Goal: Task Accomplishment & Management: Complete application form

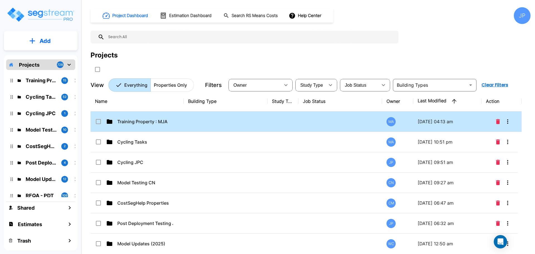
click at [247, 122] on td at bounding box center [226, 121] width 84 height 20
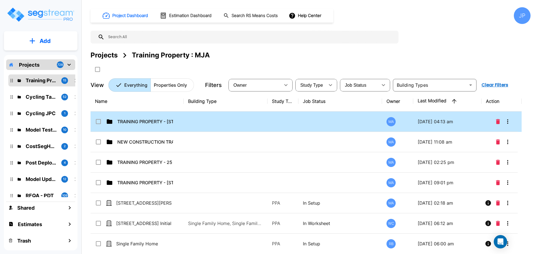
click at [246, 126] on td at bounding box center [226, 121] width 84 height 20
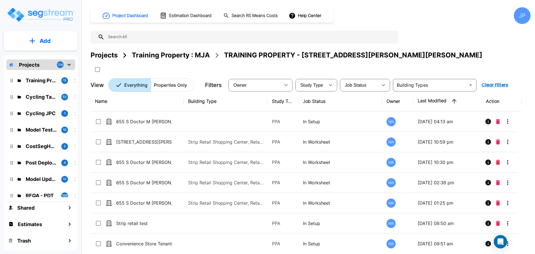
click at [37, 63] on p "Projects" at bounding box center [29, 65] width 21 height 8
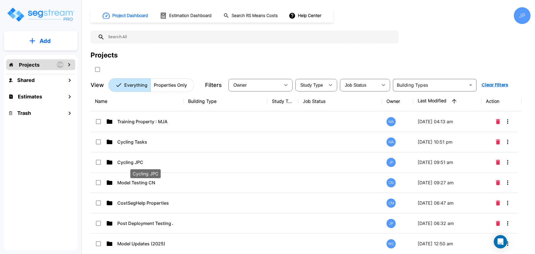
click at [173, 160] on p "Cycling JPC" at bounding box center [145, 162] width 56 height 7
click at [172, 160] on p "Cycling JPC" at bounding box center [145, 162] width 56 height 7
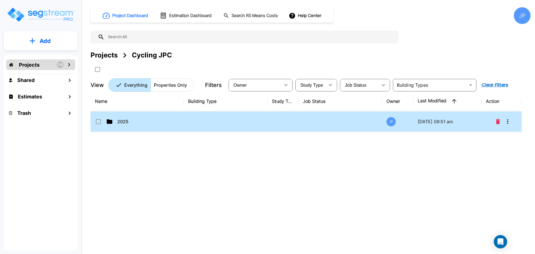
click at [203, 115] on td at bounding box center [226, 121] width 84 height 20
checkbox input "true"
click at [203, 115] on td at bounding box center [226, 121] width 84 height 20
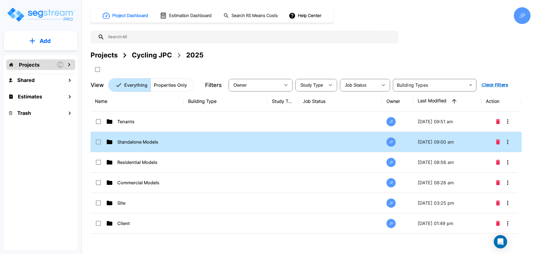
click at [205, 143] on td at bounding box center [226, 142] width 84 height 20
checkbox input "true"
click at [205, 143] on td at bounding box center [226, 142] width 84 height 20
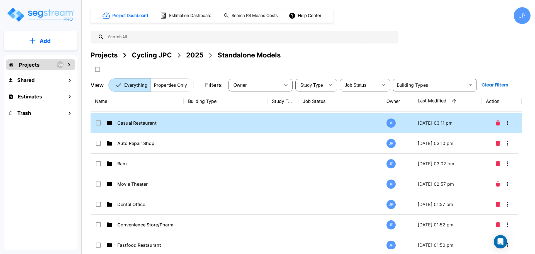
scroll to position [146, 0]
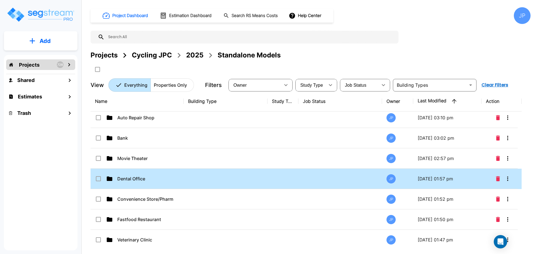
click at [147, 173] on td "Dental Office" at bounding box center [137, 179] width 93 height 20
checkbox input "true"
click at [147, 173] on td "Dental Office" at bounding box center [137, 179] width 93 height 20
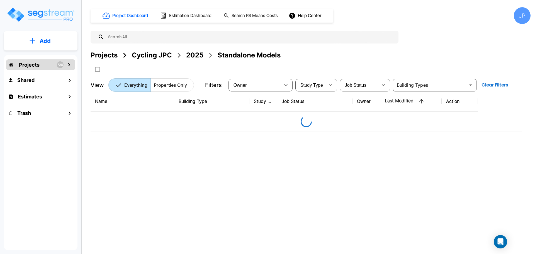
scroll to position [0, 0]
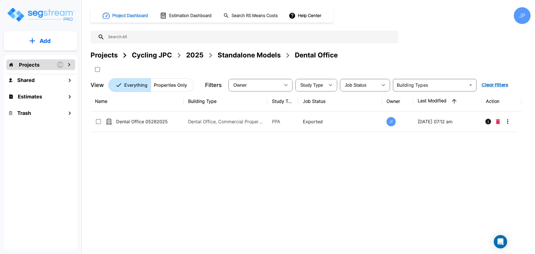
click at [65, 41] on button "Add" at bounding box center [41, 41] width 74 height 16
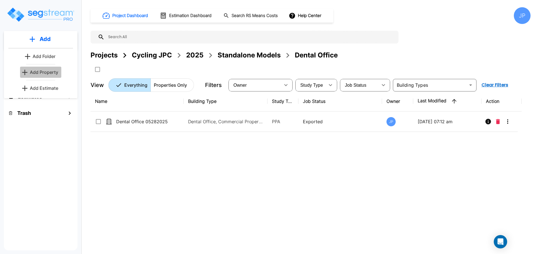
click at [53, 72] on p "Add Property" at bounding box center [44, 72] width 28 height 7
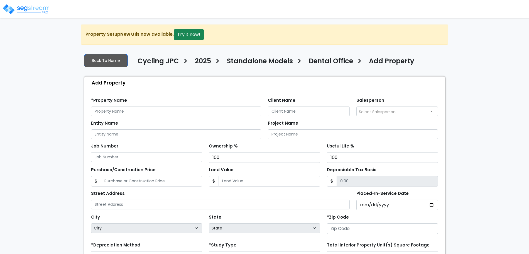
click at [212, 119] on div "Entity Name" at bounding box center [176, 129] width 170 height 20
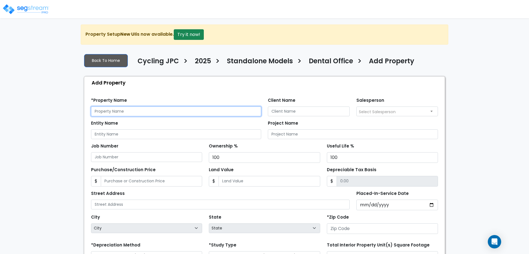
click at [206, 111] on input "text" at bounding box center [176, 111] width 170 height 10
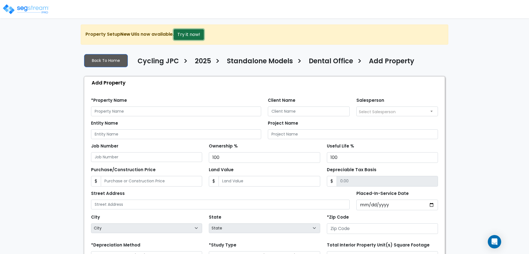
click at [191, 35] on button "Try it now!" at bounding box center [189, 34] width 30 height 11
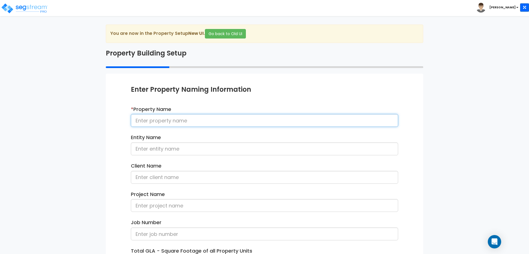
click at [193, 124] on input at bounding box center [264, 120] width 267 height 13
type input "Dental Office 091025"
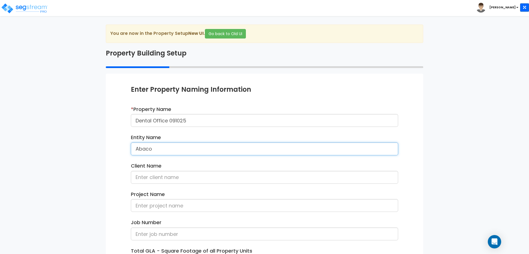
type input "Abaco"
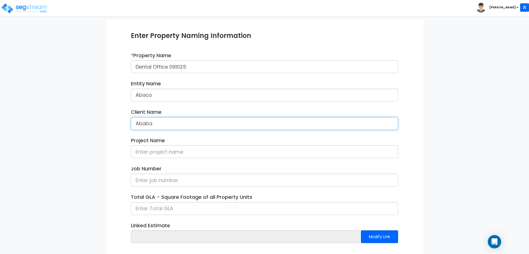
scroll to position [79, 0]
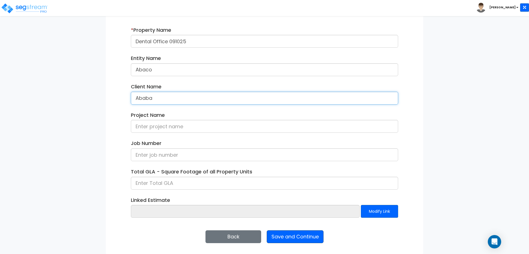
type input "Ababa"
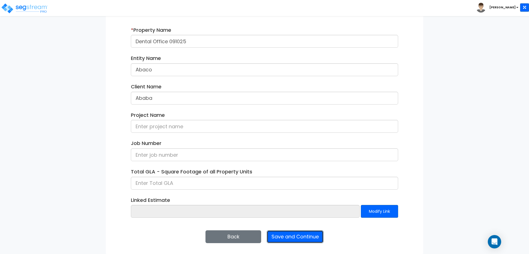
click at [286, 235] on button "Save and Continue" at bounding box center [295, 236] width 57 height 13
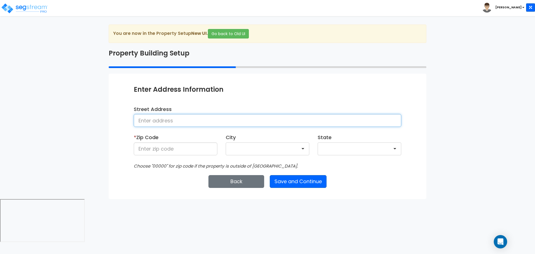
click at [239, 120] on input at bounding box center [267, 120] width 267 height 13
type input "[STREET_ADDRESS]"
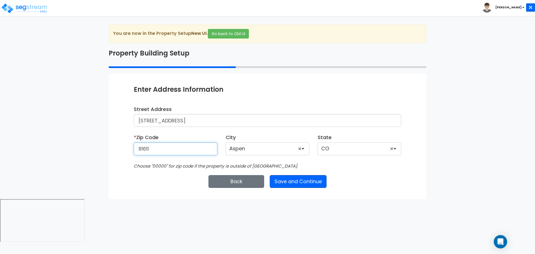
type input "81611"
click at [310, 176] on button "Save and Continue" at bounding box center [298, 181] width 57 height 13
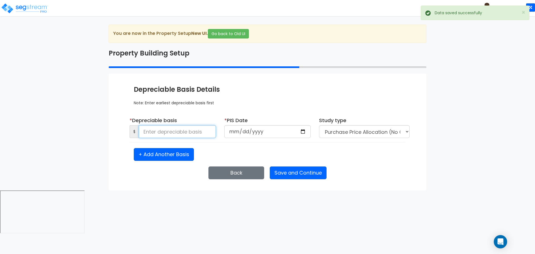
click at [200, 132] on input at bounding box center [177, 131] width 77 height 13
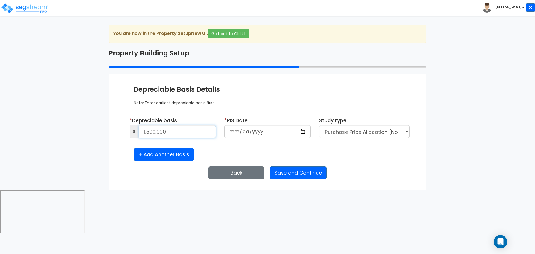
type input "1,500,000"
type input "2025-09-10"
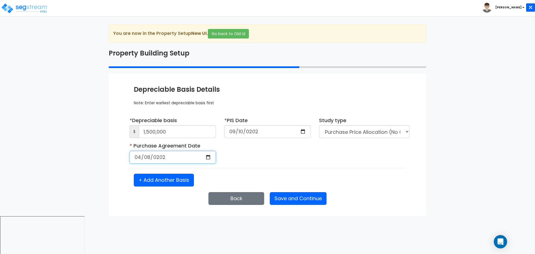
type input "2025-04-08"
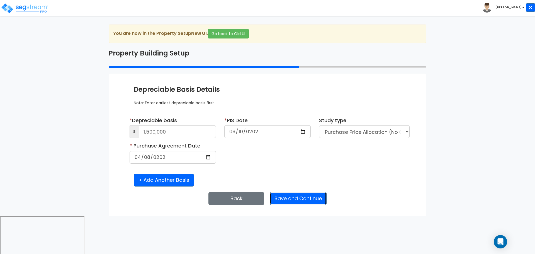
click at [300, 195] on button "Save and Continue" at bounding box center [298, 198] width 57 height 13
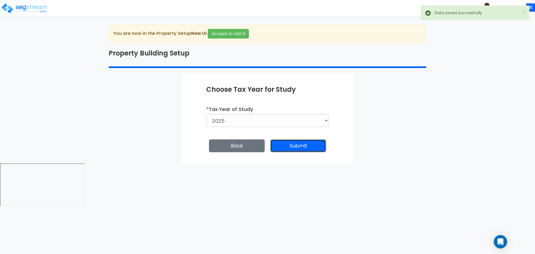
click at [304, 141] on button "Submit" at bounding box center [298, 145] width 56 height 13
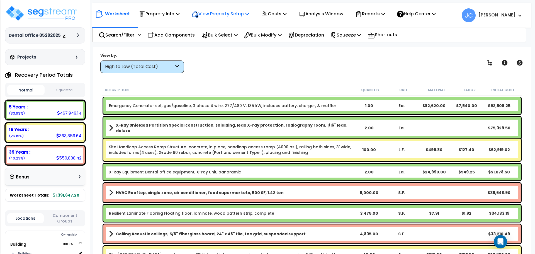
click at [238, 15] on p "View Property Setup" at bounding box center [220, 14] width 57 height 8
click at [228, 39] on link "View Questionnaire" at bounding box center [216, 38] width 55 height 11
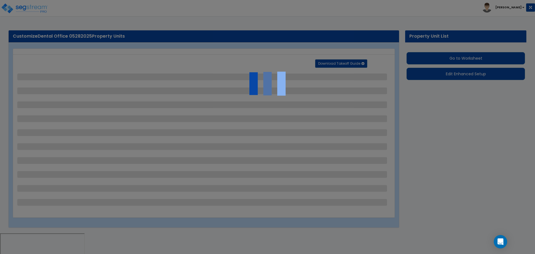
select select "2"
select select "1"
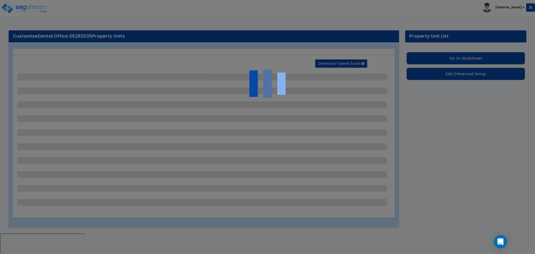
select select "2"
select select "1"
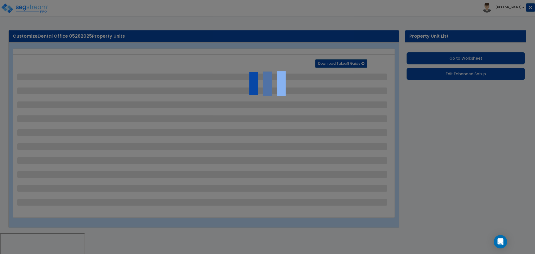
select select "2"
select select "3"
select select "2"
select select "1"
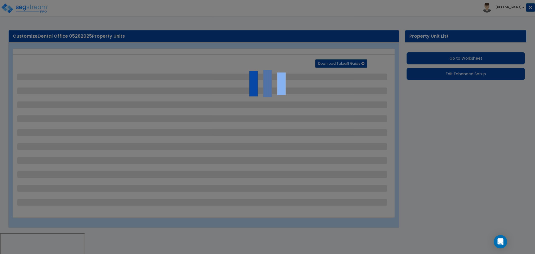
select select "2"
select select "1"
select select "2"
select select "1"
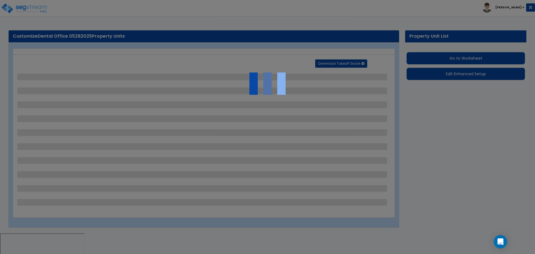
select select "1"
select select "6"
select select "2"
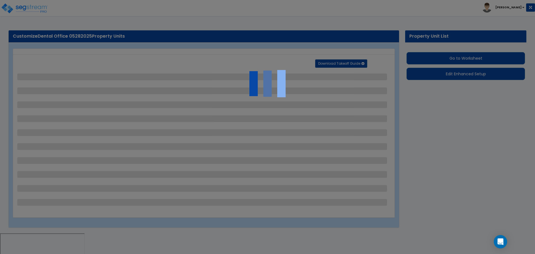
select select "2"
select select "3"
select select "2"
select select "1"
select select "2"
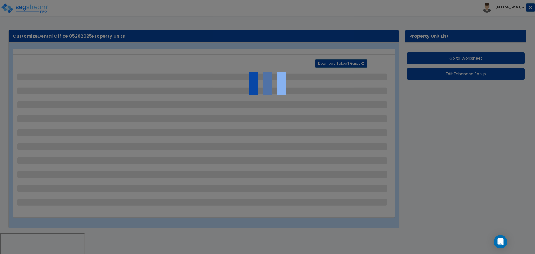
select select "1"
select select "2"
select select "7"
select select "2"
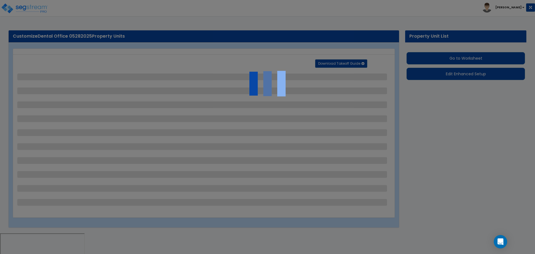
select select "1"
select select "16"
select select "2"
select select "1"
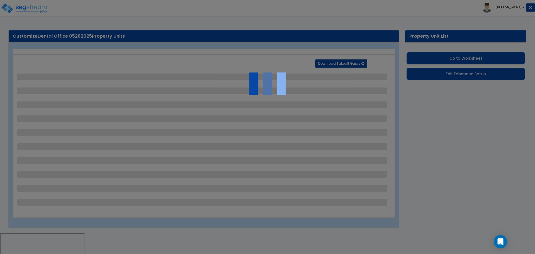
select select "2"
select select "3"
select select "1"
select select "2"
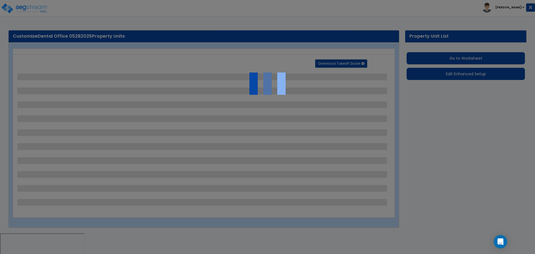
select select "4"
select select "2"
select select "1"
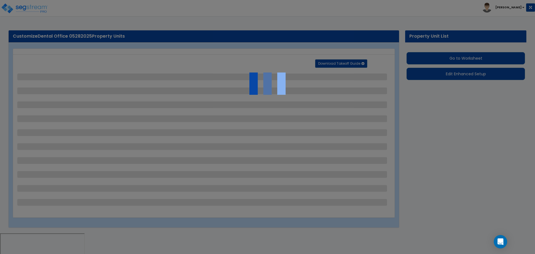
select select "2"
select select "1"
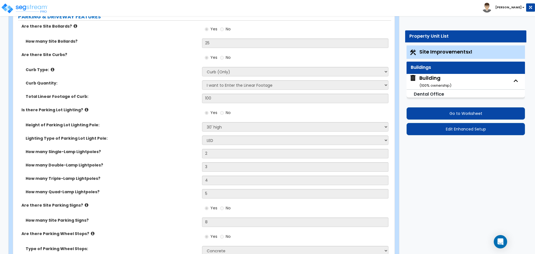
scroll to position [366, 0]
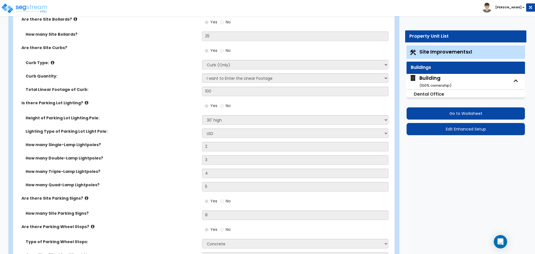
click at [426, 76] on div "Building ( 100 % ownership)" at bounding box center [435, 81] width 32 height 14
select select "2"
select select "3"
select select "2"
select select "1"
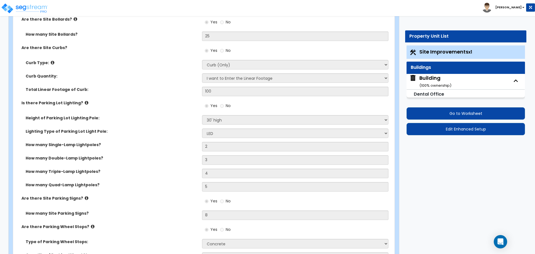
select select "1"
select select "2"
select select "4"
select select "1"
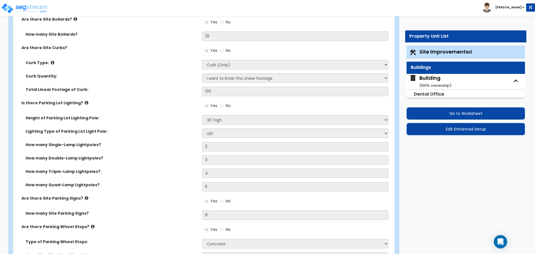
select select "3"
select select "5"
select select "8"
select select "6"
select select "7"
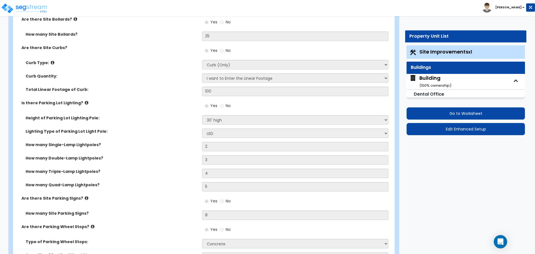
select select "3"
select select "1"
select select "3"
select select "2"
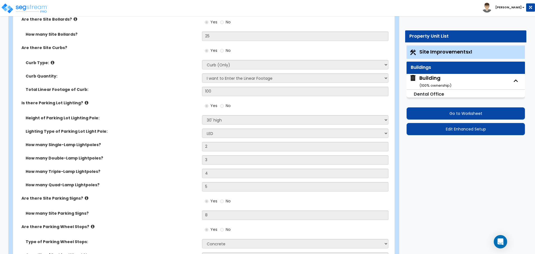
select select "2"
select select "1"
select select "4"
select select "2"
select select "1"
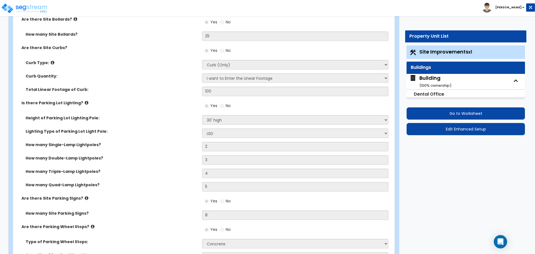
select select "3"
select select "4"
select select "1"
select select "4"
select select "2"
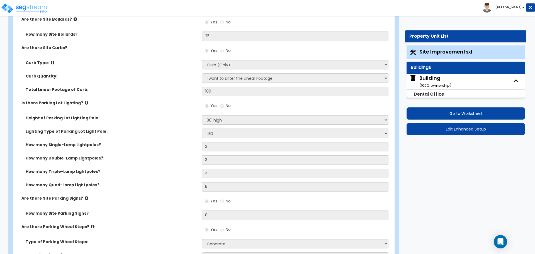
select select "1"
select select "2"
select select "3"
select select "4"
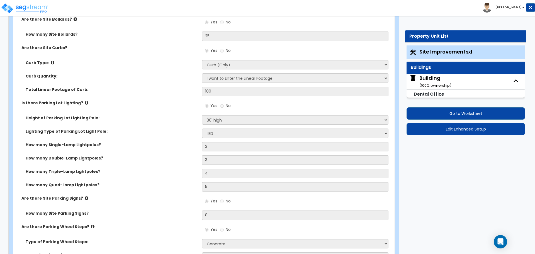
select select "2"
select select "1"
select select "2"
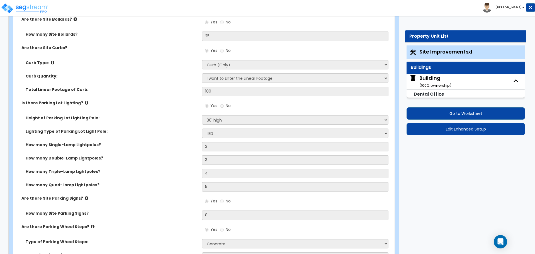
select select "1"
select select "2"
select select "5"
select select "3"
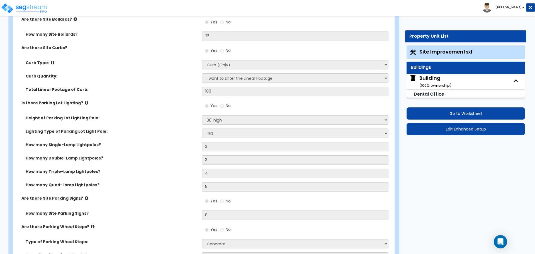
select select "2"
select select "3"
select select "6"
select select "2"
select select "4"
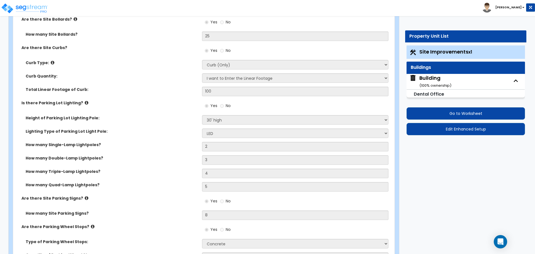
select select "1"
select select "5"
select select "1"
select select "3"
select select "1"
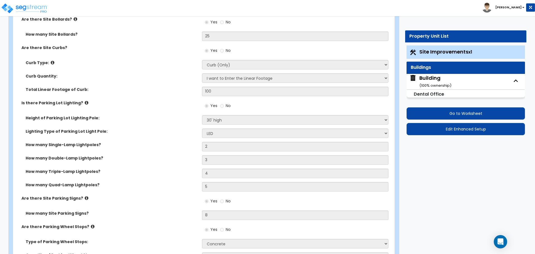
select select "1"
select select "3"
select select "2"
select select "1"
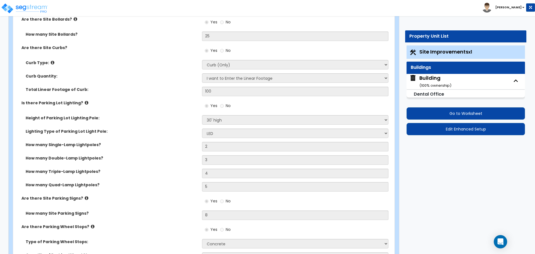
select select "1"
select select "6"
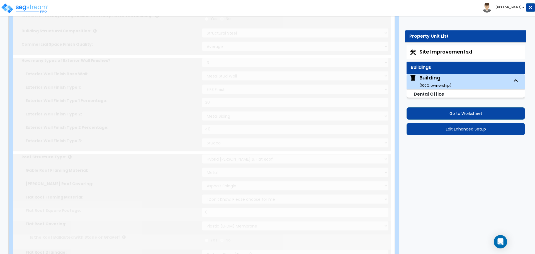
type input "1000"
radio input "true"
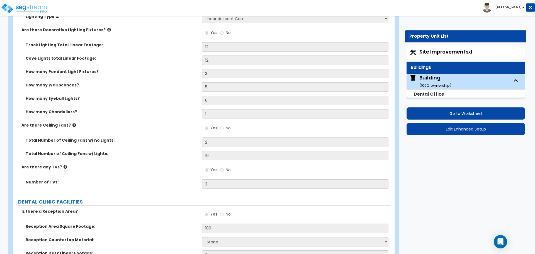
scroll to position [2099, 0]
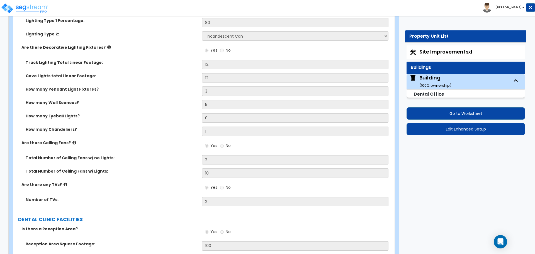
click at [105, 45] on label "Are there Decorative Lighting Fixtures?" at bounding box center [109, 48] width 176 height 6
click at [107, 45] on icon at bounding box center [109, 47] width 4 height 4
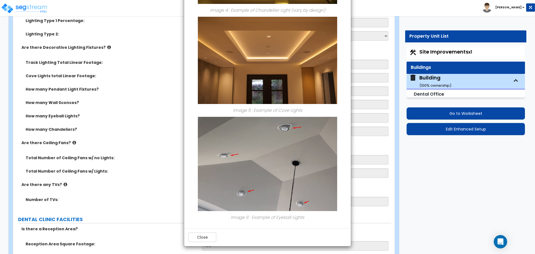
scroll to position [517, 0]
click at [210, 232] on button "Close" at bounding box center [202, 236] width 28 height 9
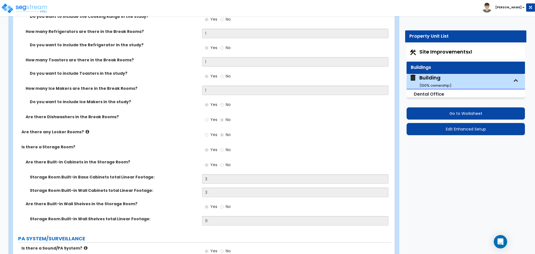
scroll to position [3483, 0]
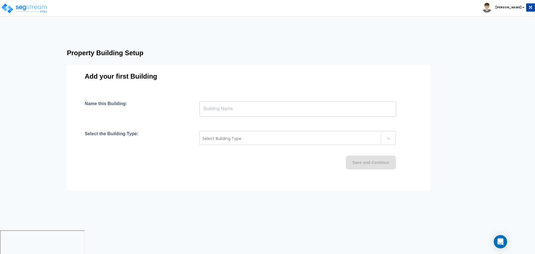
click at [274, 109] on input "text" at bounding box center [298, 109] width 197 height 16
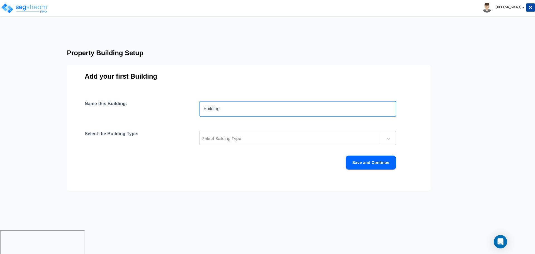
type input "Building"
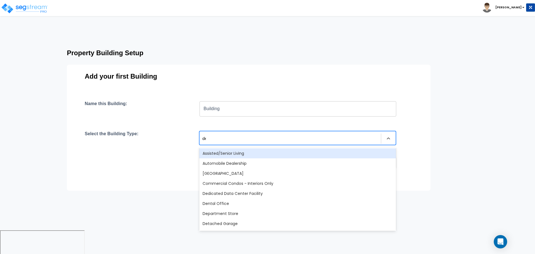
type input "den"
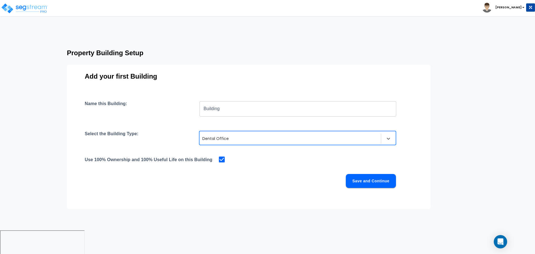
click at [370, 180] on button "Save and Continue" at bounding box center [371, 181] width 50 height 14
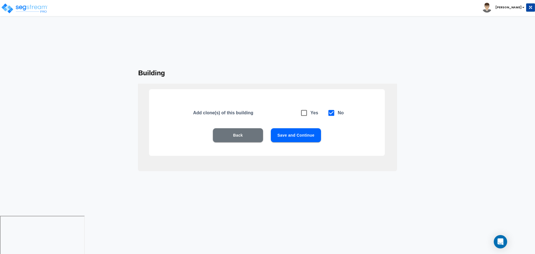
click at [300, 133] on button "Save and Continue" at bounding box center [296, 135] width 50 height 14
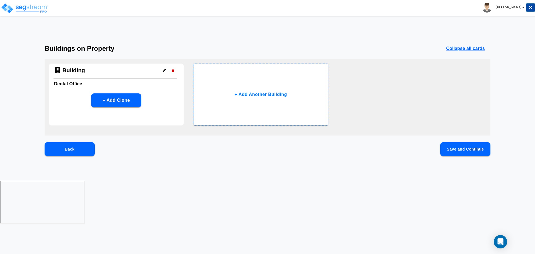
click at [469, 145] on button "Save and Continue" at bounding box center [465, 149] width 50 height 14
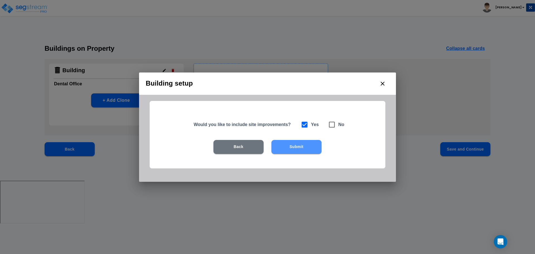
click at [305, 141] on button "Submit" at bounding box center [296, 147] width 50 height 14
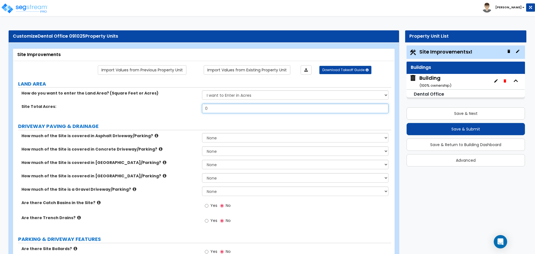
click at [229, 108] on input "0" at bounding box center [295, 108] width 186 height 9
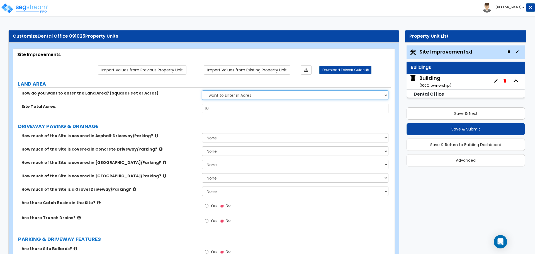
click at [250, 94] on select "I want to Enter in [GEOGRAPHIC_DATA] I want to Enter in Square Feet" at bounding box center [295, 94] width 186 height 9
click at [209, 114] on div "Site Total Acres: 10" at bounding box center [202, 110] width 378 height 13
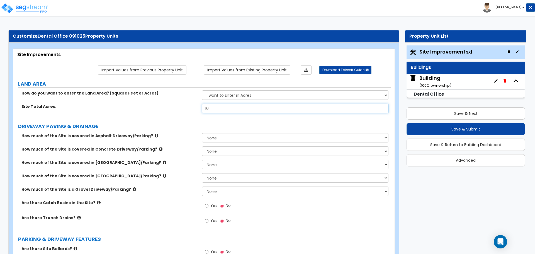
click at [210, 108] on input "10" at bounding box center [295, 108] width 186 height 9
type input "1"
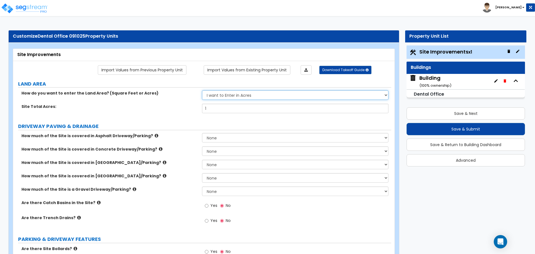
click at [230, 95] on select "I want to Enter in [GEOGRAPHIC_DATA] I want to Enter in Square Feet" at bounding box center [295, 94] width 186 height 9
select select "2"
click at [202, 90] on select "I want to Enter in [GEOGRAPHIC_DATA] I want to Enter in Square Feet" at bounding box center [295, 94] width 186 height 9
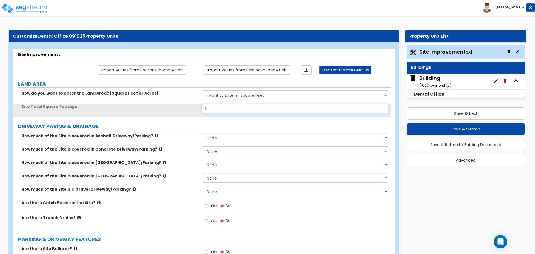
click at [221, 108] on input "0" at bounding box center [295, 108] width 186 height 9
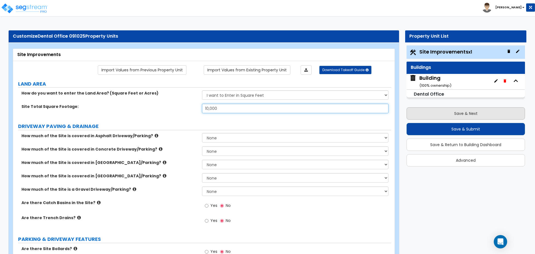
type input "10,000"
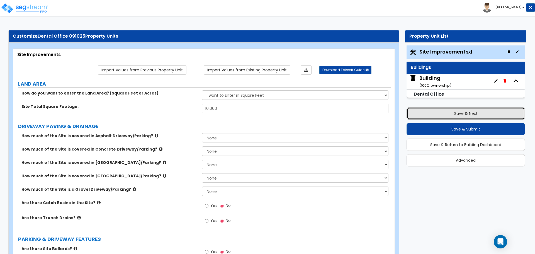
click at [443, 112] on button "Save & Next" at bounding box center [466, 113] width 118 height 12
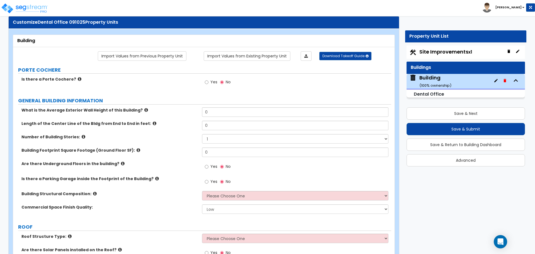
scroll to position [20, 0]
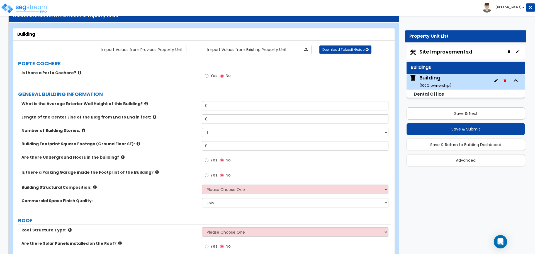
click at [210, 70] on div "Yes No" at bounding box center [217, 76] width 31 height 13
click at [210, 73] on label "Yes" at bounding box center [211, 76] width 13 height 9
click at [208, 73] on input "Yes" at bounding box center [207, 76] width 4 height 6
radio input "true"
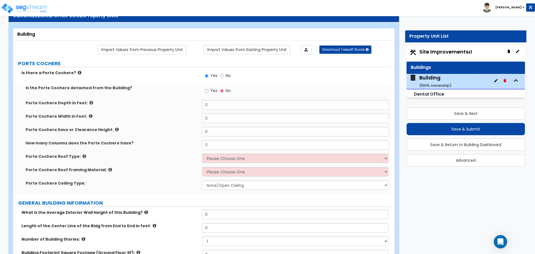
click at [72, 71] on label "Is there a Porte Cochere?" at bounding box center [109, 73] width 176 height 6
click at [78, 71] on icon at bounding box center [80, 72] width 4 height 4
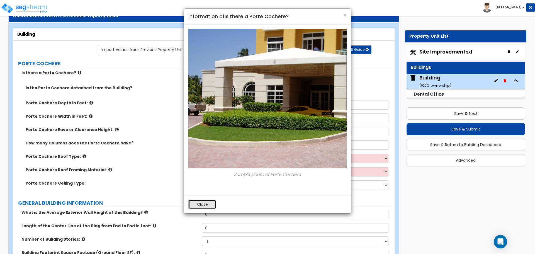
click at [210, 205] on button "Close" at bounding box center [202, 204] width 28 height 9
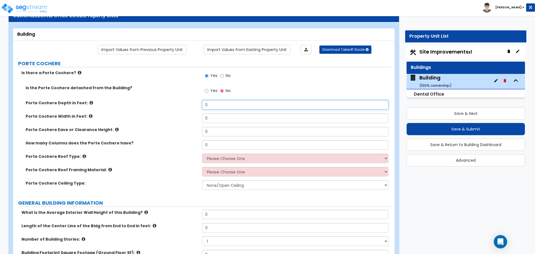
click at [217, 100] on input "0" at bounding box center [295, 104] width 186 height 9
drag, startPoint x: 203, startPoint y: 102, endPoint x: 186, endPoint y: 102, distance: 16.7
click at [186, 102] on div "Porte Cochere Depth in Feet: 0" at bounding box center [202, 106] width 378 height 13
type input "10"
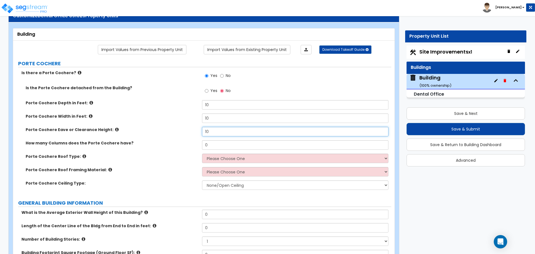
type input "10"
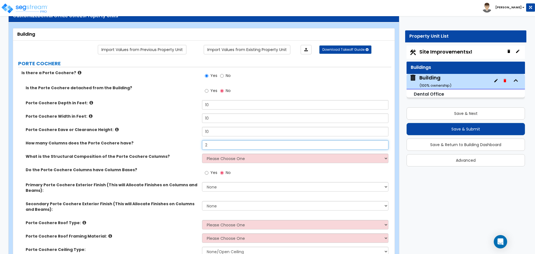
type input "2"
click at [89, 102] on icon at bounding box center [91, 103] width 4 height 4
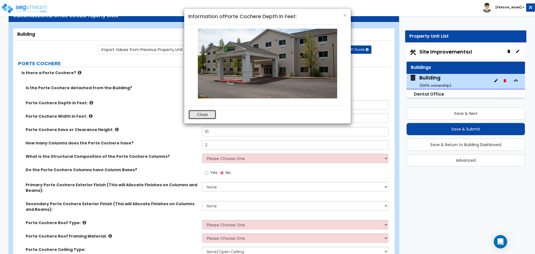
click at [199, 113] on button "Close" at bounding box center [202, 114] width 28 height 9
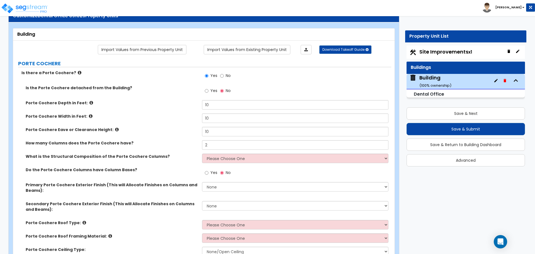
click at [89, 116] on icon at bounding box center [91, 116] width 4 height 4
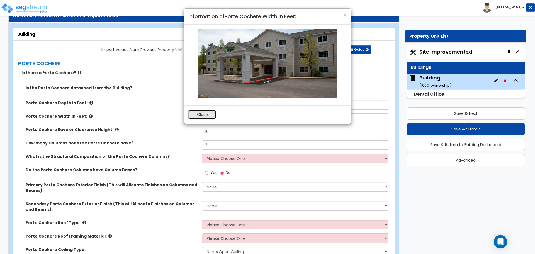
click at [196, 115] on button "Close" at bounding box center [202, 114] width 28 height 9
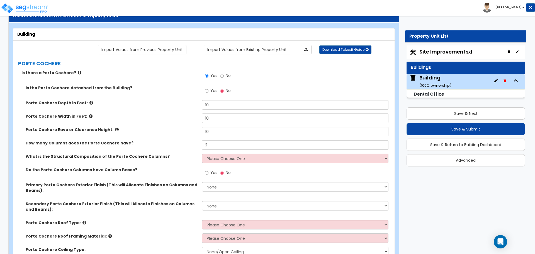
click at [115, 128] on icon at bounding box center [117, 129] width 4 height 4
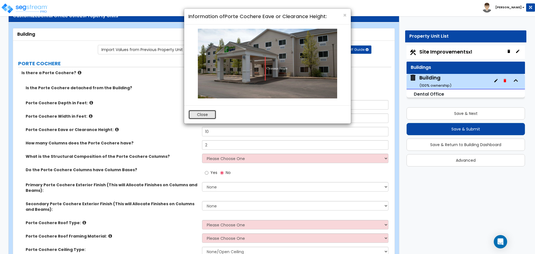
click at [193, 117] on button "Close" at bounding box center [202, 114] width 28 height 9
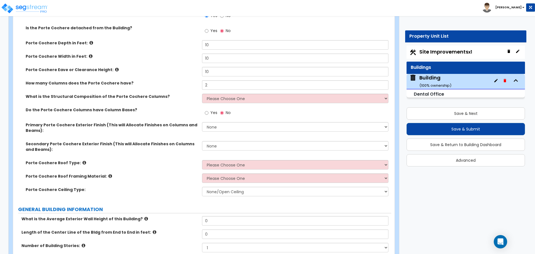
scroll to position [82, 0]
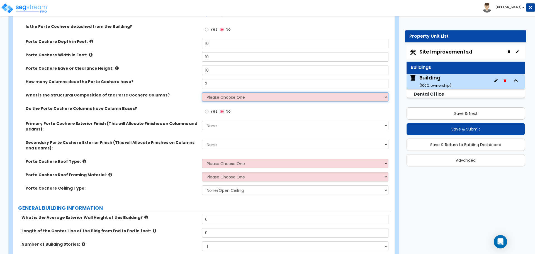
click at [220, 99] on select "Please Choose One Wood Steel Concrete" at bounding box center [295, 96] width 186 height 9
select select "2"
click at [202, 92] on select "Please Choose One Wood Steel Concrete" at bounding box center [295, 96] width 186 height 9
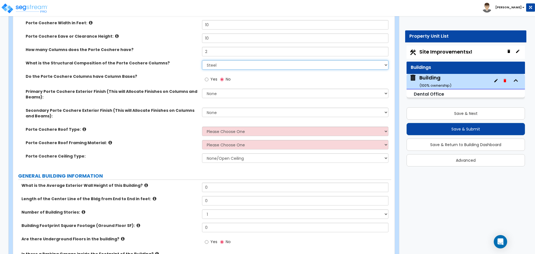
scroll to position [116, 0]
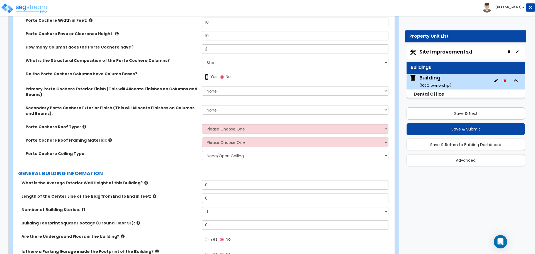
click at [208, 76] on input "Yes" at bounding box center [207, 77] width 4 height 6
radio input "true"
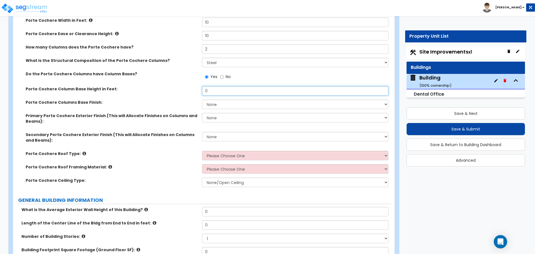
drag, startPoint x: 220, startPoint y: 90, endPoint x: 187, endPoint y: 89, distance: 32.9
click at [187, 89] on div "Porte Cochere Column Base Height in Feet: 0" at bounding box center [202, 92] width 378 height 13
type input "2"
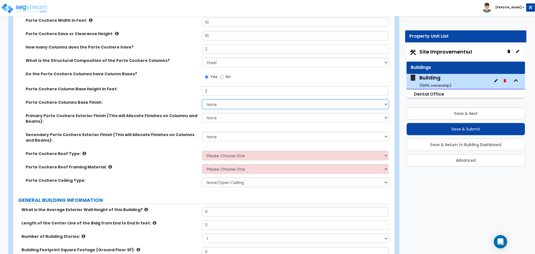
click at [228, 101] on select "None Paint Finish Stucco Finish Tile Finish Brick Veneer Stone Veneer Metal Com…" at bounding box center [295, 103] width 186 height 9
click at [202, 99] on select "None Paint Finish Stucco Finish Tile Finish Brick Veneer Stone Veneer Metal Com…" at bounding box center [295, 103] width 186 height 9
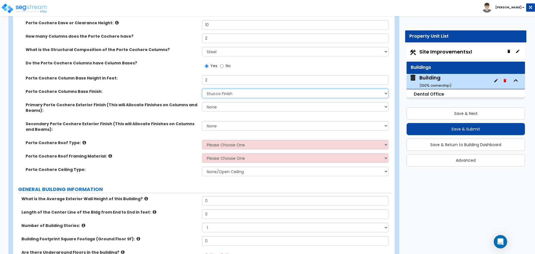
scroll to position [129, 0]
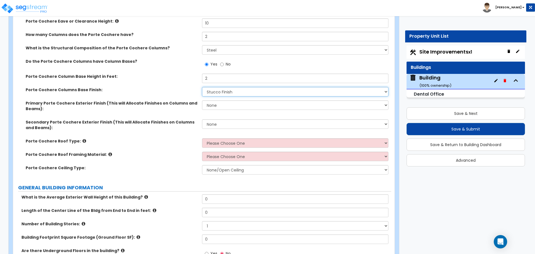
click at [233, 93] on select "None Paint Finish Stucco Finish Tile Finish Brick Veneer Stone Veneer Metal Com…" at bounding box center [295, 91] width 186 height 9
select select "4"
click at [202, 87] on select "None Paint Finish Stucco Finish Tile Finish Brick Veneer Stone Veneer Metal Com…" at bounding box center [295, 91] width 186 height 9
click at [221, 103] on select "None Paint Finish Stucco Finish Tile Finish Brick Veneer Stone Veneer Metal Com…" at bounding box center [295, 104] width 186 height 9
select select "2"
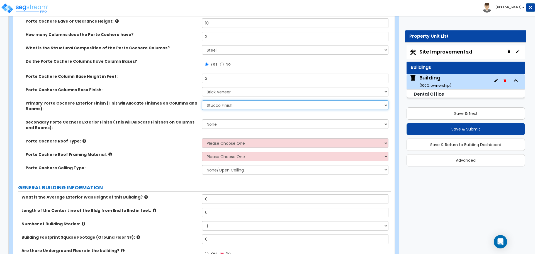
click at [202, 100] on select "None Paint Finish Stucco Finish Tile Finish Brick Veneer Stone Veneer Metal Com…" at bounding box center [295, 104] width 186 height 9
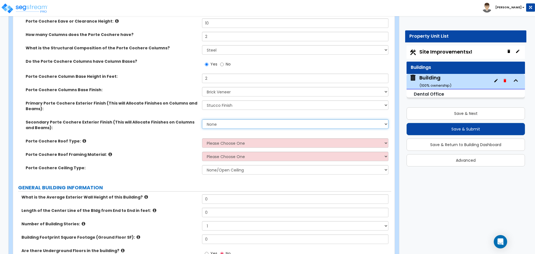
click at [228, 120] on select "None Paint Finish Stucco Finish Tile Finish Brick Veneer Stone Veneer Metal Com…" at bounding box center [295, 123] width 186 height 9
select select "4"
click at [202, 119] on select "None Paint Finish Stucco Finish Tile Finish Brick Veneer Stone Veneer Metal Com…" at bounding box center [295, 123] width 186 height 9
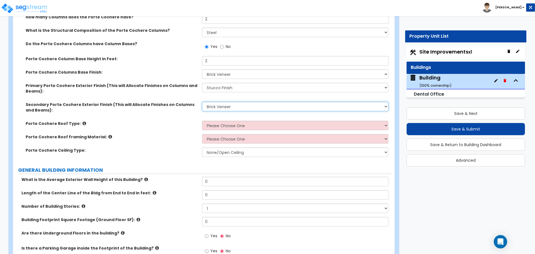
scroll to position [147, 0]
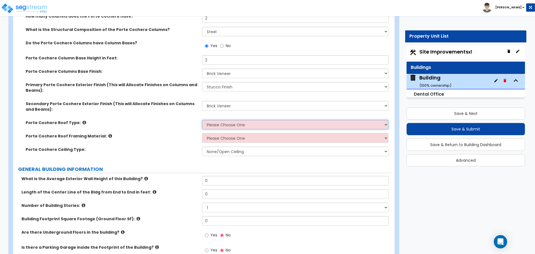
click at [227, 122] on select "Please Choose One Gabled Roof Flat Roof" at bounding box center [295, 124] width 186 height 9
select select "1"
click at [202, 120] on select "Please Choose One Gabled Roof Flat Roof" at bounding box center [295, 124] width 186 height 9
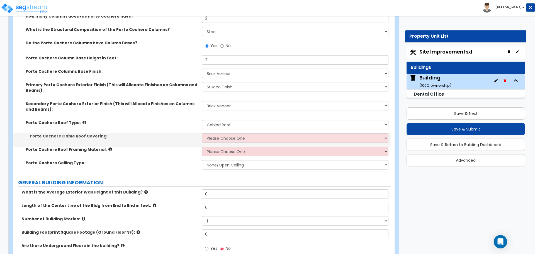
click at [227, 144] on div "Porte Cochere Gable Roof Covering: Please Choose One Asphalt Shingle Clay Tile …" at bounding box center [202, 139] width 378 height 13
click at [225, 137] on select "Please Choose One Asphalt Shingle Clay Tile Wood Shingle Metal Shingle Standing…" at bounding box center [295, 137] width 186 height 9
select select "4"
click at [202, 133] on select "Please Choose One Asphalt Shingle Clay Tile Wood Shingle Metal Shingle Standing…" at bounding box center [295, 137] width 186 height 9
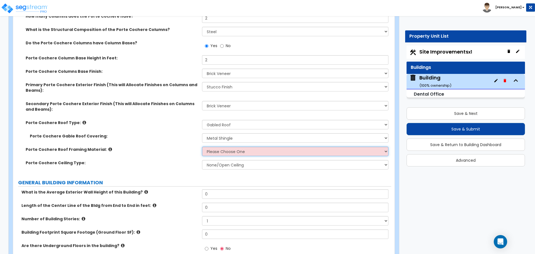
click at [233, 150] on select "Please Choose One Wood Metal" at bounding box center [295, 151] width 186 height 9
select select "2"
click at [202, 147] on select "Please Choose One Wood Metal" at bounding box center [295, 151] width 186 height 9
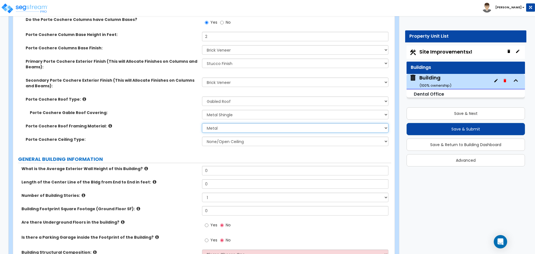
scroll to position [173, 0]
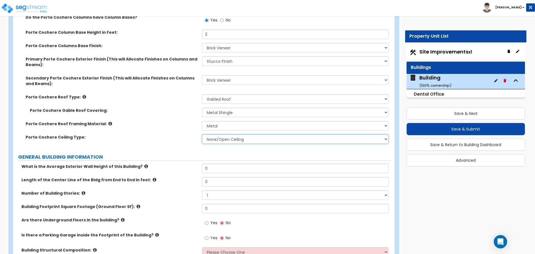
click at [228, 137] on select "None/Open Ceiling Drywall Ceiling Suspended Metal Ceiling" at bounding box center [295, 138] width 186 height 9
select select "2"
click at [202, 134] on select "None/Open Ceiling Drywall Ceiling Suspended Metal Ceiling" at bounding box center [295, 138] width 186 height 9
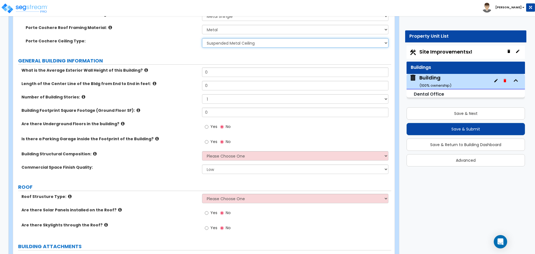
scroll to position [269, 0]
click at [219, 71] on input "0" at bounding box center [295, 71] width 186 height 9
type input "15"
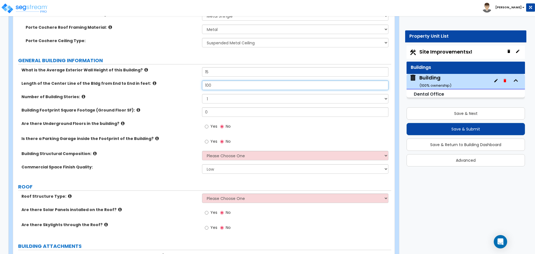
type input "100"
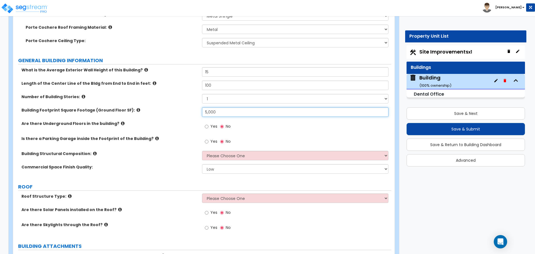
type input "5,000"
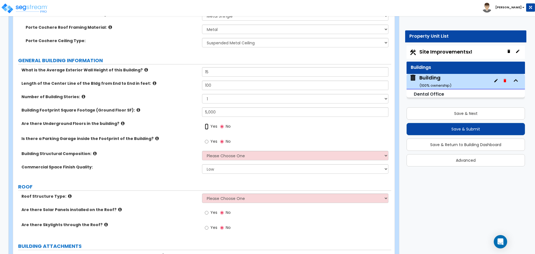
click at [206, 125] on input "Yes" at bounding box center [207, 126] width 4 height 6
radio input "true"
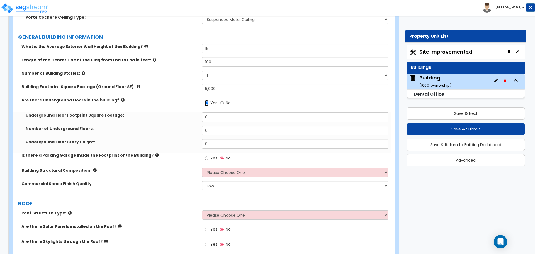
scroll to position [294, 0]
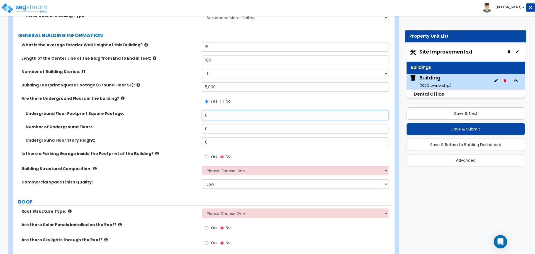
drag, startPoint x: 210, startPoint y: 114, endPoint x: 195, endPoint y: 113, distance: 14.5
click at [195, 113] on div "Underground Floor Footprint Square Footage: 0" at bounding box center [202, 117] width 378 height 13
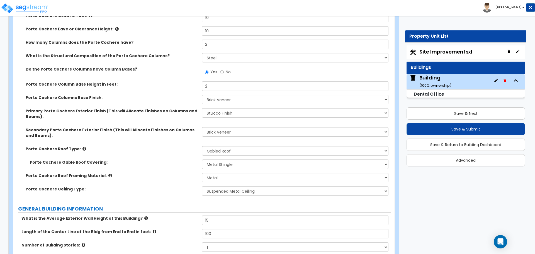
scroll to position [123, 0]
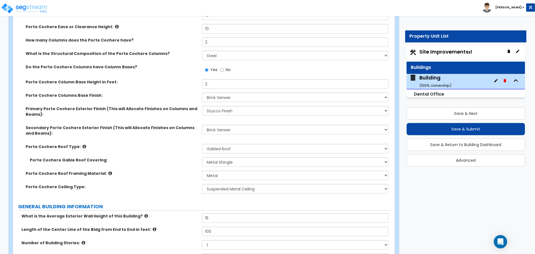
click at [82, 144] on icon at bounding box center [84, 146] width 4 height 4
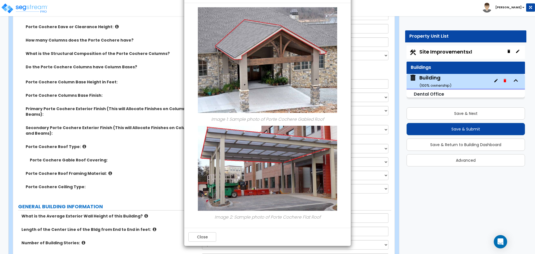
scroll to position [127, 0]
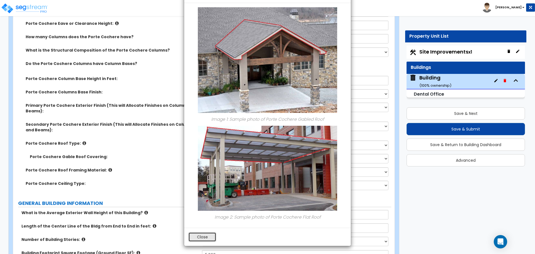
click at [202, 236] on button "Close" at bounding box center [202, 236] width 28 height 9
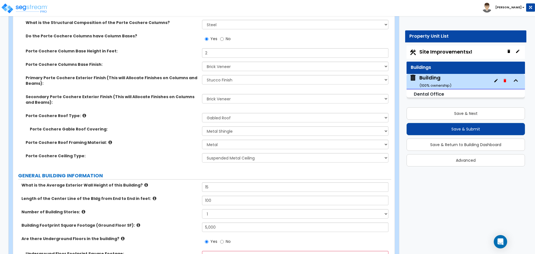
scroll to position [159, 0]
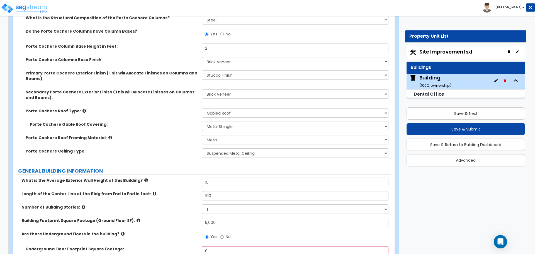
click at [102, 135] on div "Is the Porte Cochere detached from the Building? Yes No Porte Cochere Depth in …" at bounding box center [202, 54] width 370 height 215
click at [108, 137] on icon at bounding box center [110, 137] width 4 height 4
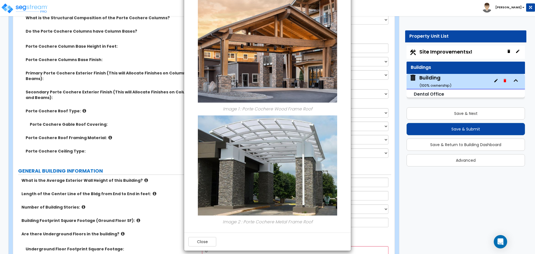
scroll to position [39, 0]
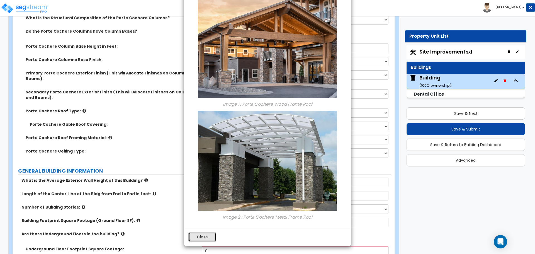
click at [203, 240] on button "Close" at bounding box center [202, 236] width 28 height 9
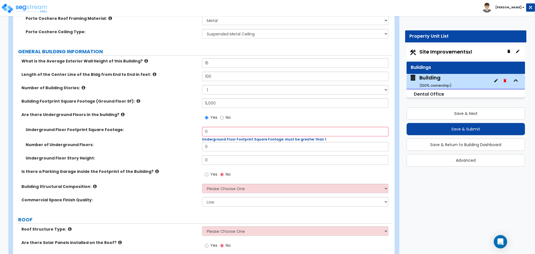
scroll to position [279, 0]
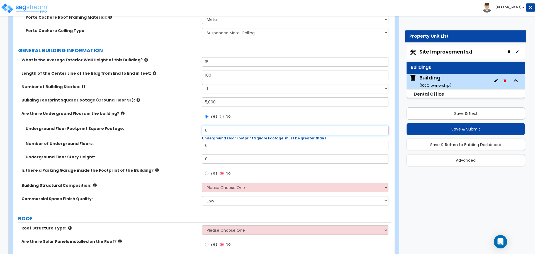
drag, startPoint x: 211, startPoint y: 133, endPoint x: 194, endPoint y: 130, distance: 16.3
click at [194, 130] on div "Underground Floor Footprint Square Footage: 0 Underground Floor Footprint Squar…" at bounding box center [202, 133] width 378 height 15
type input "5,000"
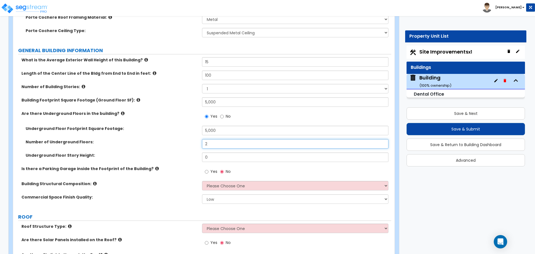
type input "2"
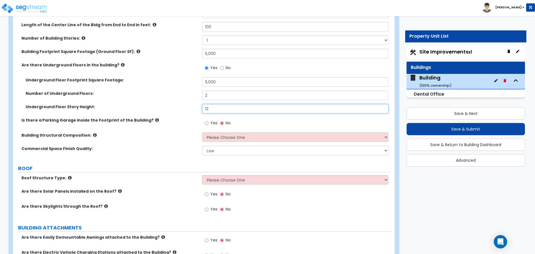
scroll to position [328, 0]
type input "12"
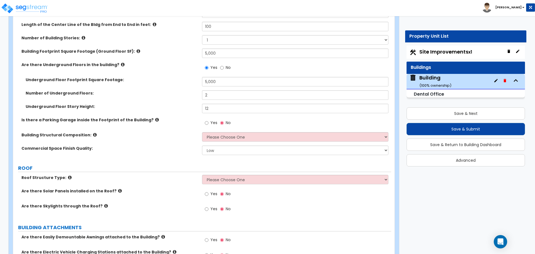
click at [155, 119] on icon at bounding box center [157, 120] width 4 height 4
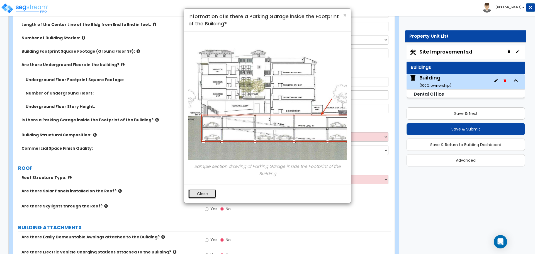
click at [213, 190] on button "Close" at bounding box center [202, 193] width 28 height 9
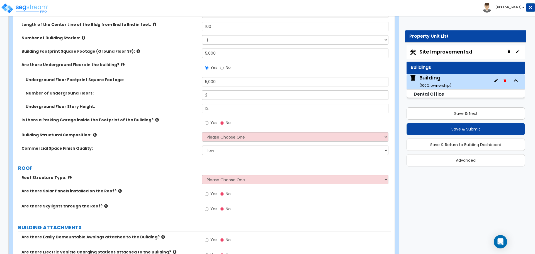
click at [208, 123] on label "Yes" at bounding box center [211, 123] width 13 height 9
click at [208, 123] on input "Yes" at bounding box center [207, 123] width 4 height 6
radio input "true"
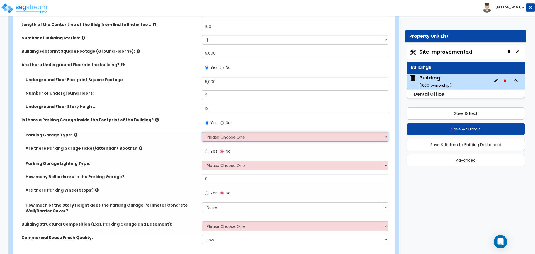
click at [223, 132] on select "Please Choose One Concrete Parking Stilt Parking Rooftop Parking" at bounding box center [295, 136] width 186 height 9
select select "1"
click at [202, 132] on select "Please Choose One Concrete Parking Stilt Parking Rooftop Parking" at bounding box center [295, 136] width 186 height 9
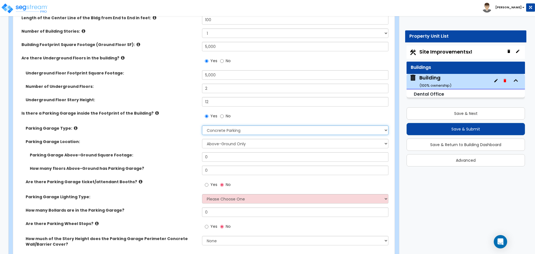
scroll to position [335, 0]
click at [223, 145] on select "Above-Ground Only Underground Only Both" at bounding box center [295, 142] width 186 height 9
select select "1"
click at [202, 138] on select "Above-Ground Only Underground Only Both" at bounding box center [295, 142] width 186 height 9
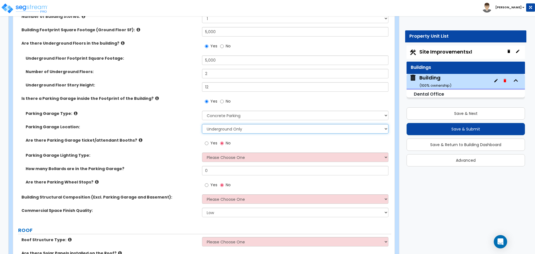
scroll to position [350, 0]
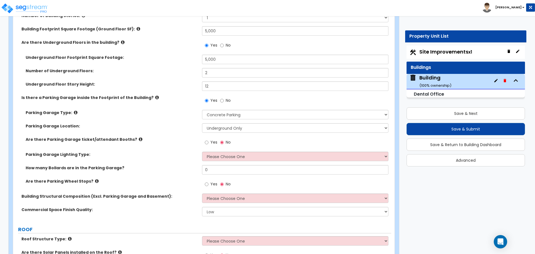
click at [216, 142] on span "Yes" at bounding box center [213, 142] width 7 height 6
click at [208, 142] on input "Yes" at bounding box center [207, 142] width 4 height 6
radio input "true"
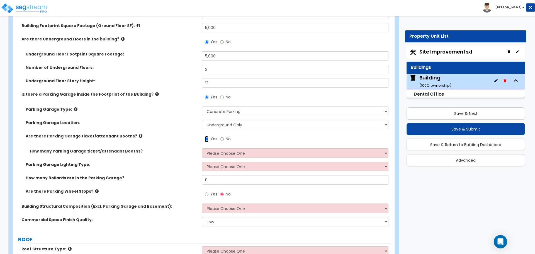
scroll to position [353, 0]
click at [223, 114] on select "Please Choose One Concrete Parking Stilt Parking Rooftop Parking" at bounding box center [295, 111] width 186 height 9
click at [222, 113] on select "Please Choose One Concrete Parking Stilt Parking Rooftop Parking" at bounding box center [295, 111] width 186 height 9
click at [237, 154] on select "Please Choose One 1 2 3 4 5" at bounding box center [295, 153] width 186 height 9
select select "2"
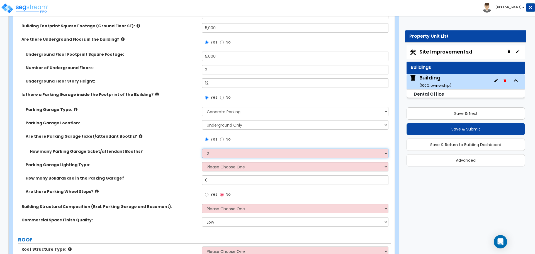
click at [202, 149] on select "Please Choose One 1 2 3 4 5" at bounding box center [295, 153] width 186 height 9
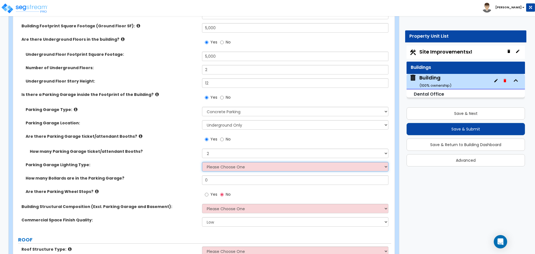
click at [219, 163] on select "Please Choose One Bay Lighting Strip Lighting" at bounding box center [295, 166] width 186 height 9
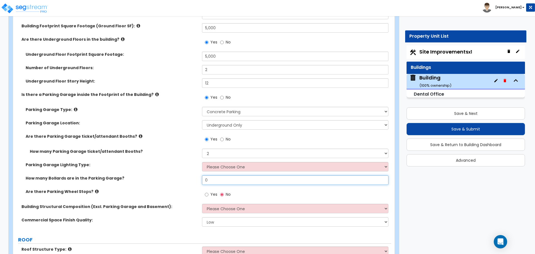
click at [243, 182] on input "0" at bounding box center [295, 179] width 186 height 9
drag, startPoint x: 220, startPoint y: 176, endPoint x: 183, endPoint y: 176, distance: 36.5
click at [186, 176] on div "How many Bollards are in the Parking Garage? 0" at bounding box center [202, 181] width 378 height 13
drag, startPoint x: 218, startPoint y: 180, endPoint x: 186, endPoint y: 180, distance: 32.3
click at [186, 180] on div "How many Bollards are in the Parking Garage? 0" at bounding box center [202, 181] width 378 height 13
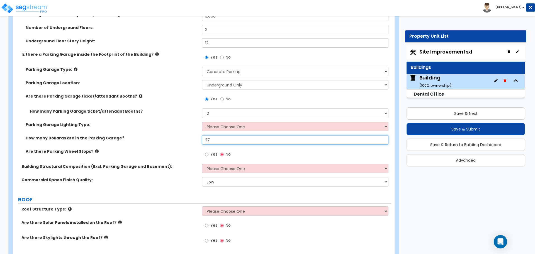
scroll to position [396, 0]
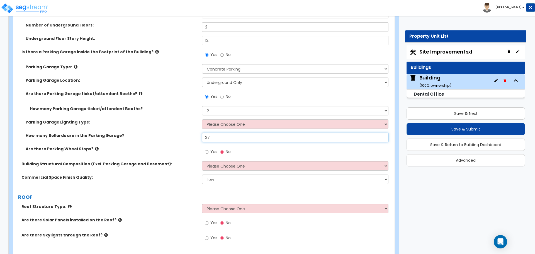
type input "27"
click at [210, 150] on span "Yes" at bounding box center [213, 152] width 7 height 6
click at [208, 150] on input "Yes" at bounding box center [207, 152] width 4 height 6
radio input "true"
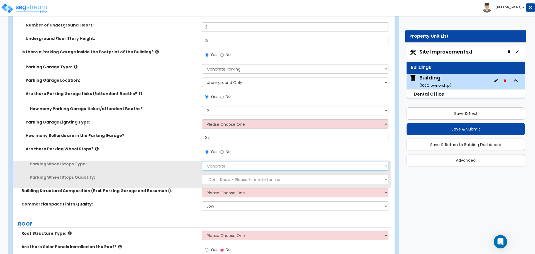
click at [222, 163] on select "Concrete Rubber/Plastic" at bounding box center [295, 165] width 186 height 9
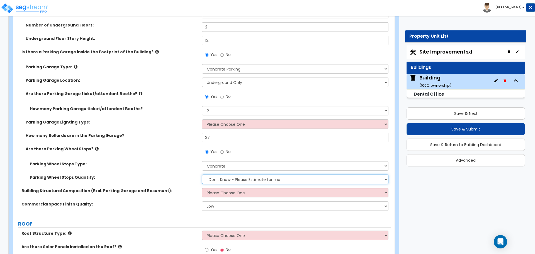
click at [234, 178] on select "I Don’t Know - Please Estimate for me I Want to Enter the Number of Wheel Stops" at bounding box center [295, 178] width 186 height 9
select select "1"
click at [202, 174] on select "I Don’t Know - Please Estimate for me I Want to Enter the Number of Wheel Stops" at bounding box center [295, 178] width 186 height 9
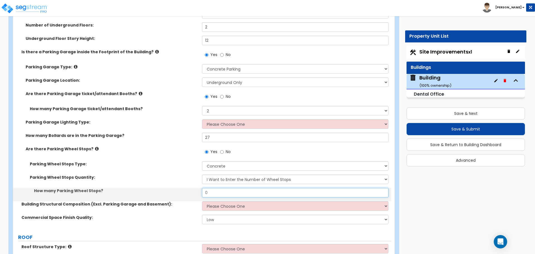
drag, startPoint x: 220, startPoint y: 189, endPoint x: 197, endPoint y: 188, distance: 23.2
click at [197, 188] on div "How many Parking Wheel Stops? 0" at bounding box center [202, 194] width 378 height 13
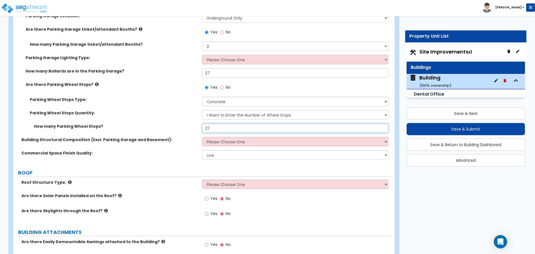
scroll to position [461, 0]
type input "27"
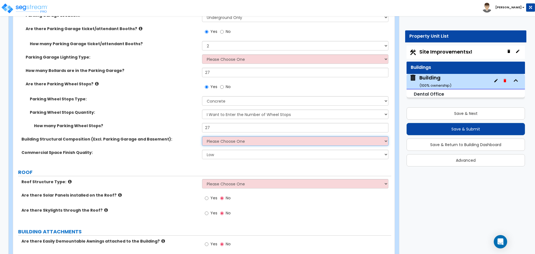
click at [235, 140] on select "Please Choose One Tilt-up Wall Construction Reinforced Concrete Structural Stee…" at bounding box center [295, 140] width 186 height 9
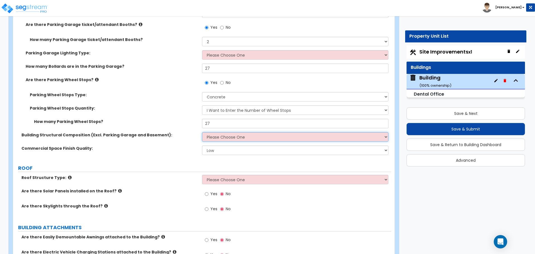
scroll to position [466, 0]
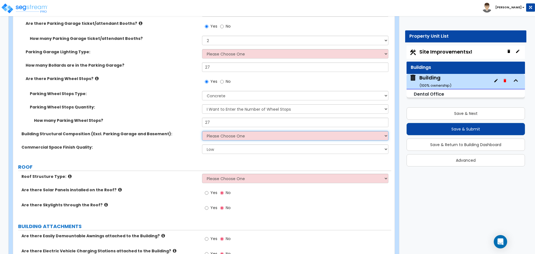
click at [241, 135] on select "Please Choose One Tilt-up Wall Construction Reinforced Concrete Structural Stee…" at bounding box center [295, 135] width 186 height 9
select select "8"
click at [202, 131] on select "Please Choose One Tilt-up Wall Construction Reinforced Concrete Structural Stee…" at bounding box center [295, 135] width 186 height 9
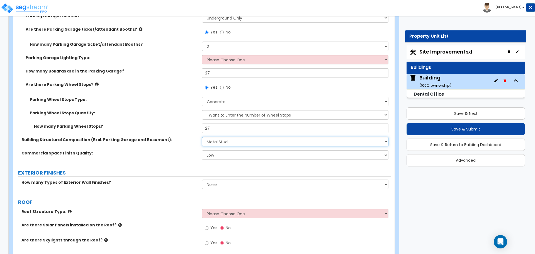
scroll to position [473, 0]
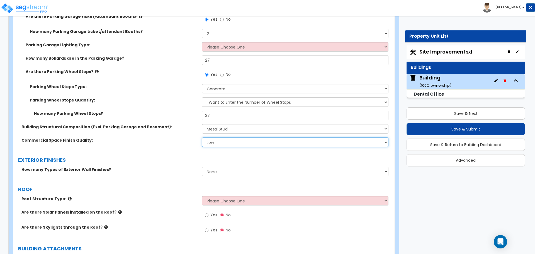
click at [232, 146] on select "Low Average High" at bounding box center [295, 141] width 186 height 9
select select "1"
click at [202, 137] on select "Low Average High" at bounding box center [295, 141] width 186 height 9
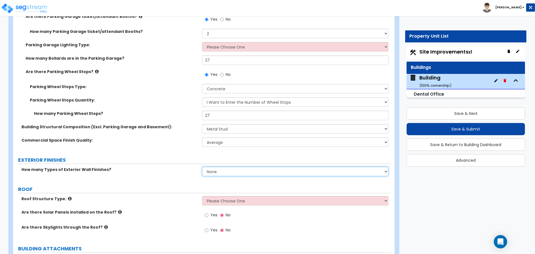
click at [236, 171] on select "None 1 2 3" at bounding box center [295, 171] width 186 height 9
select select "3"
click at [202, 167] on select "None 1 2 3" at bounding box center [295, 171] width 186 height 9
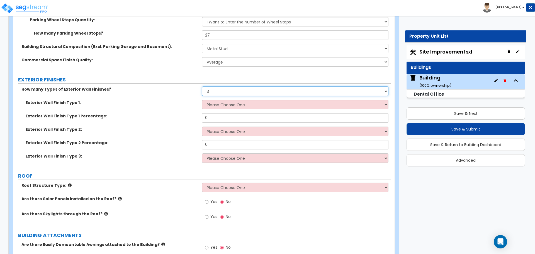
scroll to position [583, 0]
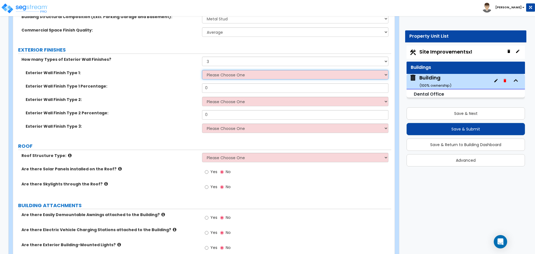
click at [238, 74] on select "Please Choose One No Finish/Shared Wall No Wall Brick Veneer Stone Veneer Wood …" at bounding box center [295, 74] width 186 height 9
click at [252, 72] on select "Please Choose One No Finish/Shared Wall No Wall Brick Veneer Stone Veneer Wood …" at bounding box center [295, 74] width 186 height 9
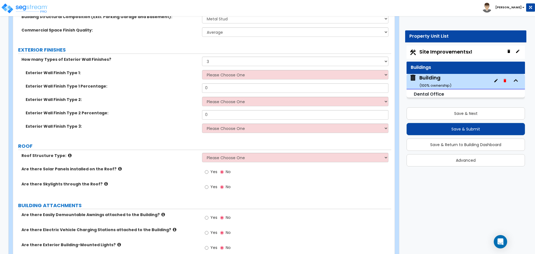
click at [157, 105] on div "Exterior Wall Finish Type 2: Please Choose One No Finish/Shared Wall No Wall Br…" at bounding box center [202, 103] width 378 height 13
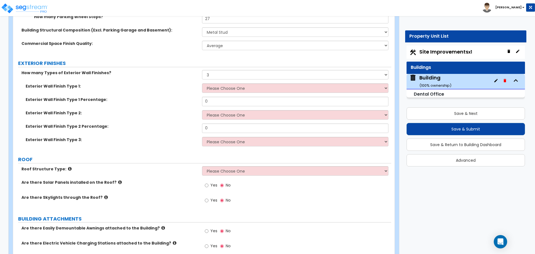
scroll to position [568, 0]
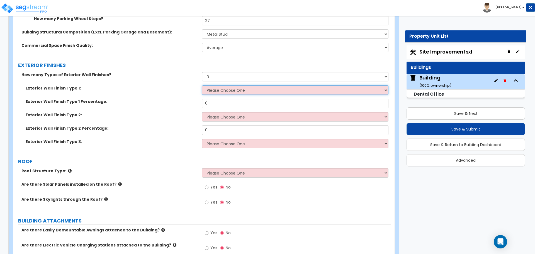
click at [218, 91] on select "Please Choose One No Finish/Shared Wall No Wall Brick Veneer Stone Veneer Wood …" at bounding box center [295, 89] width 186 height 9
select select "8"
click at [202, 85] on select "Please Choose One No Finish/Shared Wall No Wall Brick Veneer Stone Veneer Wood …" at bounding box center [295, 89] width 186 height 9
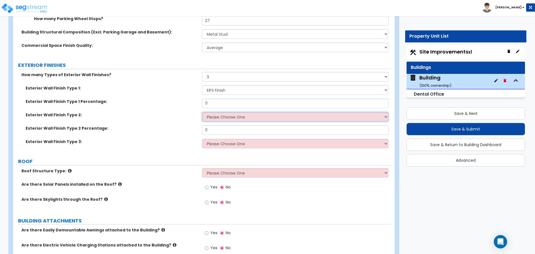
click at [235, 114] on select "Please Choose One No Finish/Shared Wall No Wall Brick Veneer Stone Veneer Wood …" at bounding box center [295, 116] width 186 height 9
select select "13"
click at [202, 112] on select "Please Choose One No Finish/Shared Wall No Wall Brick Veneer Stone Veneer Wood …" at bounding box center [295, 116] width 186 height 9
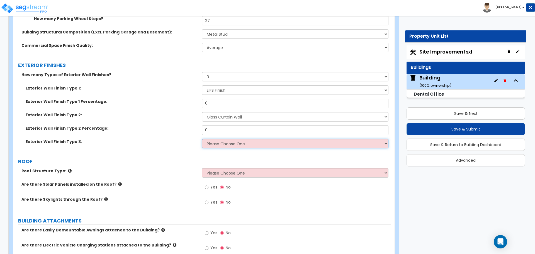
click at [228, 145] on select "Please Choose One No Finish/Shared Wall No Wall Brick Veneer Stone Veneer Wood …" at bounding box center [295, 143] width 186 height 9
select select "11"
click at [202, 139] on select "Please Choose One No Finish/Shared Wall No Wall Brick Veneer Stone Veneer Wood …" at bounding box center [295, 143] width 186 height 9
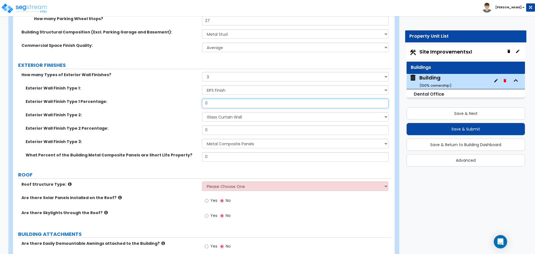
drag, startPoint x: 224, startPoint y: 103, endPoint x: 198, endPoint y: 103, distance: 26.5
click at [198, 103] on div "Exterior Wall Finish Type 1 Percentage: 0" at bounding box center [202, 105] width 378 height 13
type input "50"
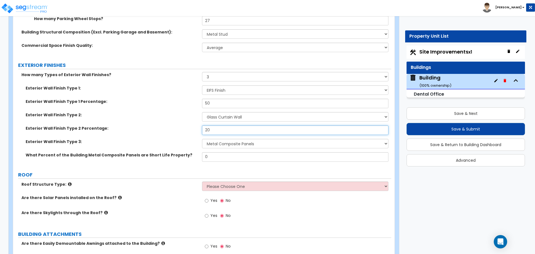
type input "20"
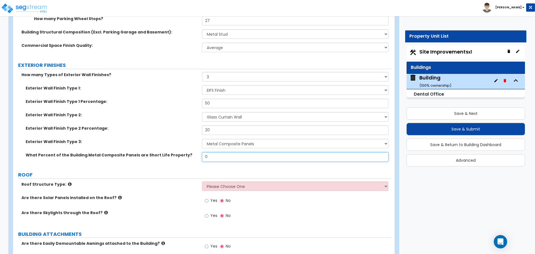
drag, startPoint x: 214, startPoint y: 156, endPoint x: 195, endPoint y: 155, distance: 18.4
click at [195, 155] on div "What Percent of the Building Metal Composite Panels are Short Life Property? 0" at bounding box center [202, 158] width 378 height 13
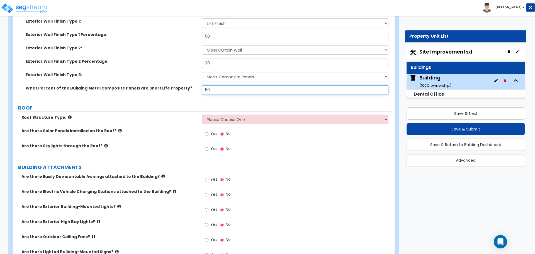
scroll to position [636, 0]
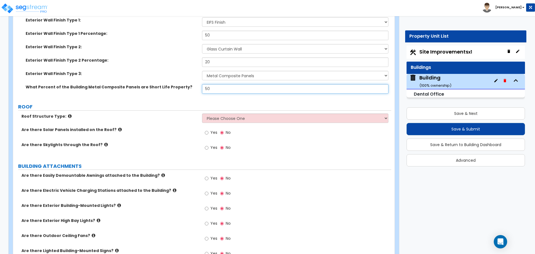
type input "50"
click at [68, 115] on icon at bounding box center [70, 116] width 4 height 4
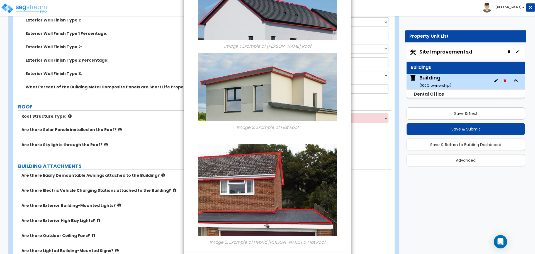
scroll to position [87, 0]
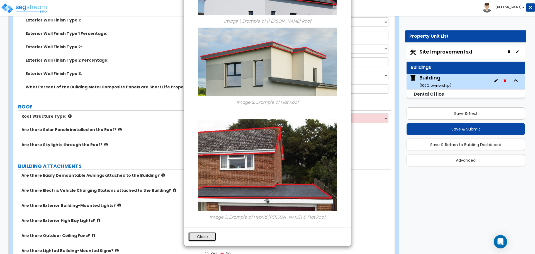
click at [206, 234] on button "Close" at bounding box center [202, 236] width 28 height 9
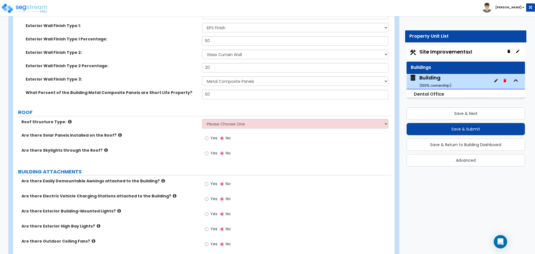
scroll to position [632, 0]
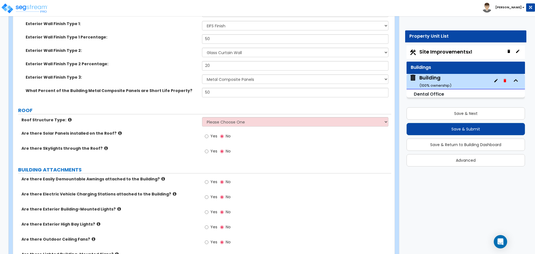
click at [68, 119] on icon at bounding box center [70, 120] width 4 height 4
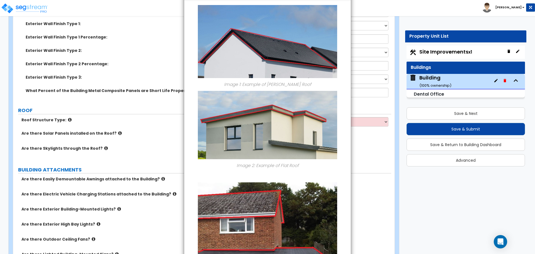
scroll to position [87, 0]
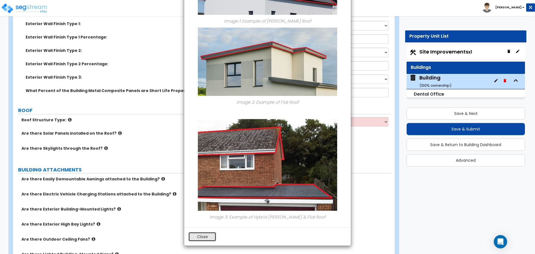
click at [205, 237] on button "Close" at bounding box center [202, 236] width 28 height 9
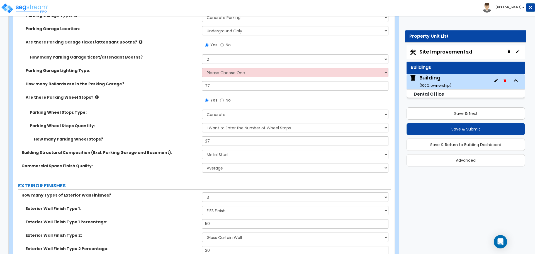
scroll to position [447, 0]
click at [95, 95] on icon at bounding box center [97, 97] width 4 height 4
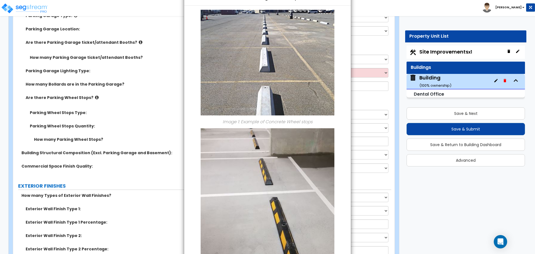
scroll to position [106, 0]
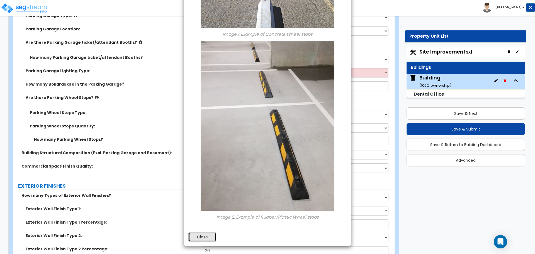
click at [204, 232] on button "Close" at bounding box center [202, 236] width 28 height 9
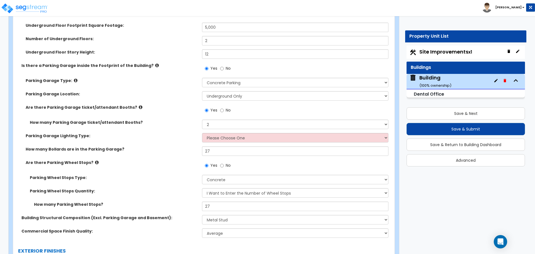
scroll to position [382, 0]
click at [133, 103] on div "Parking Garage Location: Above-Ground Only Underground Only Both" at bounding box center [202, 98] width 378 height 13
click at [132, 105] on label "Are there Parking Garage ticket/attendant Booths?" at bounding box center [112, 108] width 172 height 6
click at [139, 106] on icon at bounding box center [141, 108] width 4 height 4
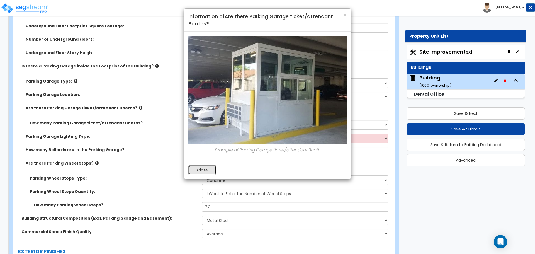
click at [195, 169] on button "Close" at bounding box center [202, 169] width 28 height 9
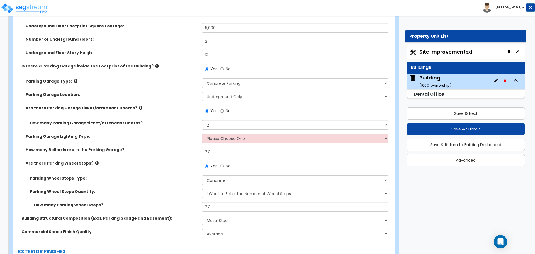
click at [74, 80] on icon at bounding box center [76, 81] width 4 height 4
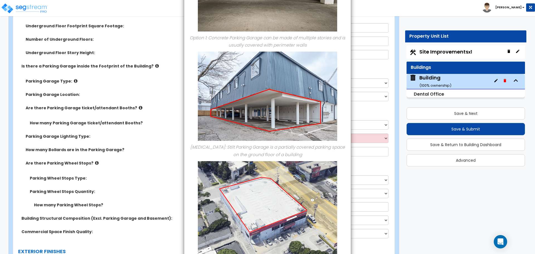
scroll to position [136, 0]
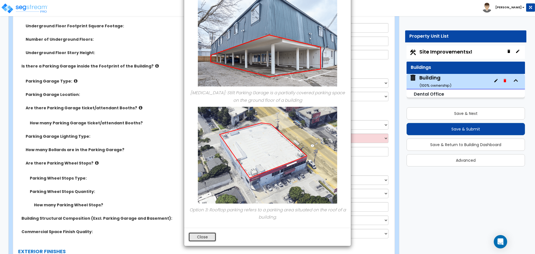
click at [215, 236] on button "Close" at bounding box center [202, 236] width 28 height 9
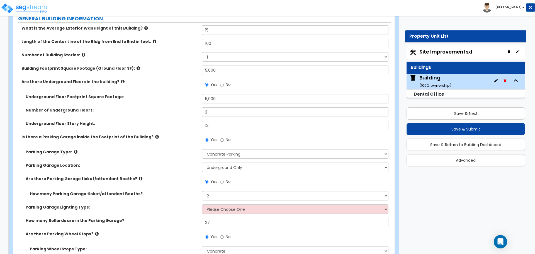
scroll to position [308, 0]
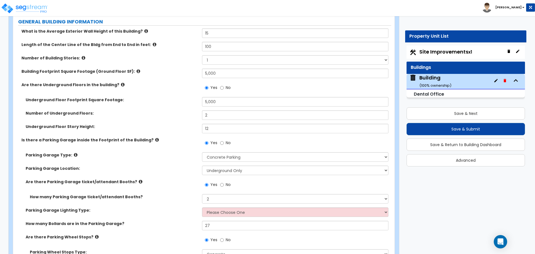
click at [121, 83] on icon at bounding box center [123, 84] width 4 height 4
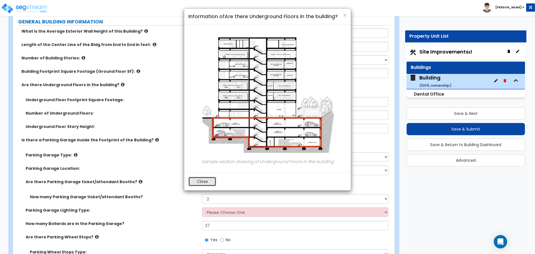
click at [203, 180] on button "Close" at bounding box center [202, 181] width 28 height 9
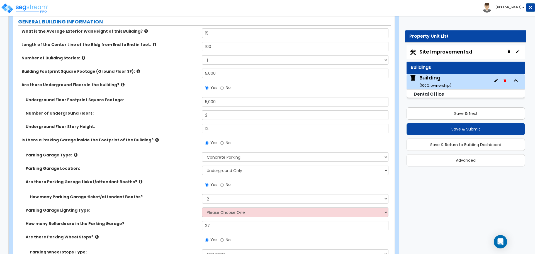
click at [137, 69] on icon at bounding box center [139, 71] width 4 height 4
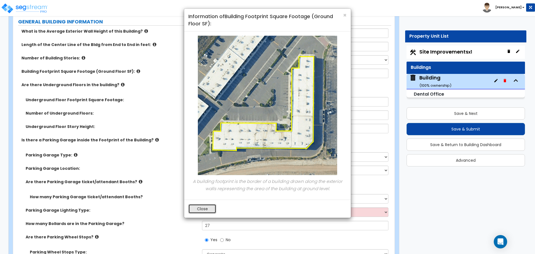
click at [205, 205] on button "Close" at bounding box center [202, 208] width 28 height 9
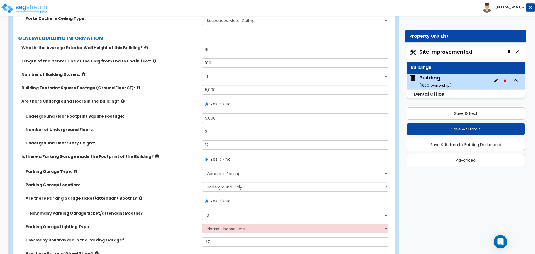
scroll to position [289, 0]
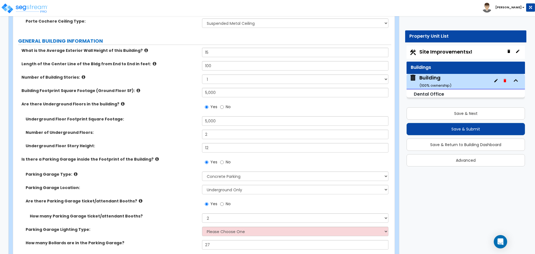
click at [82, 75] on icon at bounding box center [84, 77] width 4 height 4
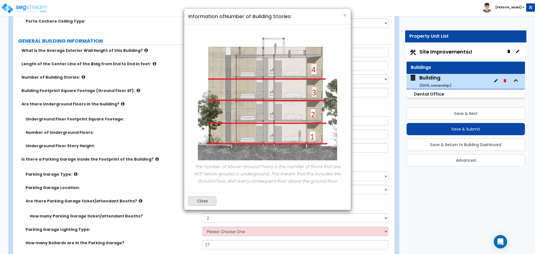
click at [205, 198] on button "Close" at bounding box center [202, 200] width 28 height 9
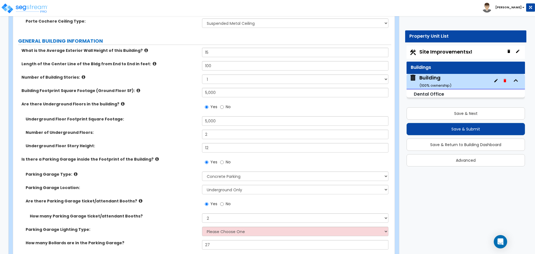
click at [153, 62] on icon at bounding box center [155, 64] width 4 height 4
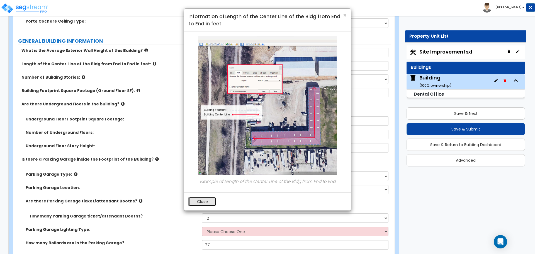
click at [206, 199] on button "Close" at bounding box center [202, 201] width 28 height 9
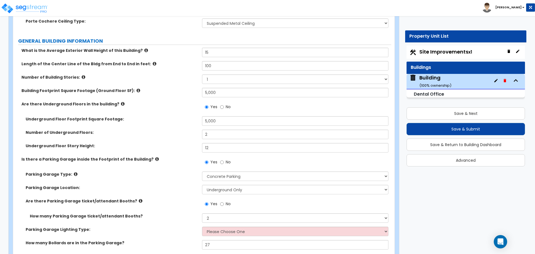
click at [144, 48] on icon at bounding box center [146, 50] width 4 height 4
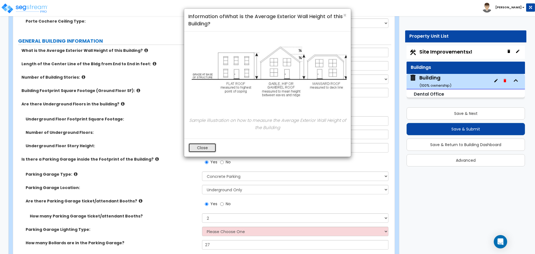
click at [205, 149] on button "Close" at bounding box center [202, 147] width 28 height 9
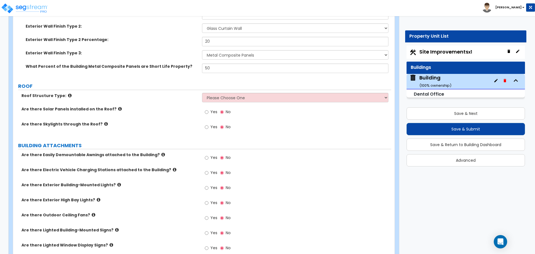
scroll to position [658, 0]
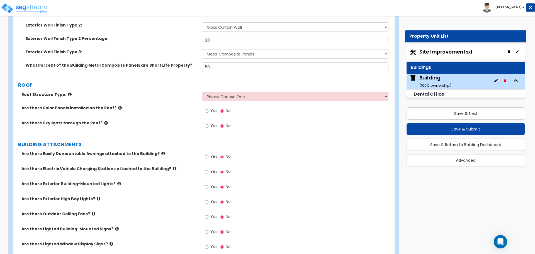
click at [237, 100] on div "Roof Structure Type: Please Choose One Gable Roof Flat Roof Hybrid Gable & Flat…" at bounding box center [202, 98] width 378 height 13
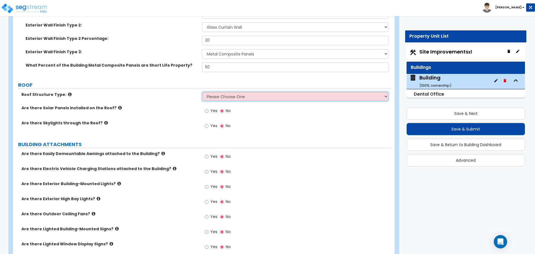
click at [236, 98] on select "Please Choose One Gable Roof Flat Roof Hybrid Gable & Flat Roof" at bounding box center [295, 96] width 186 height 9
select select "3"
click at [202, 92] on select "Please Choose One Gable Roof Flat Roof Hybrid Gable & Flat Roof" at bounding box center [295, 96] width 186 height 9
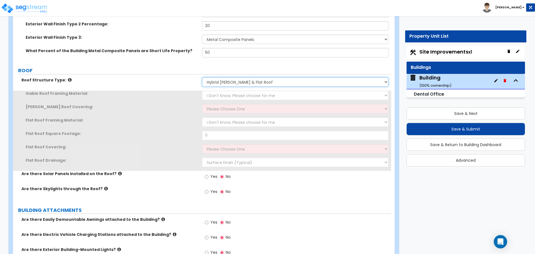
scroll to position [673, 0]
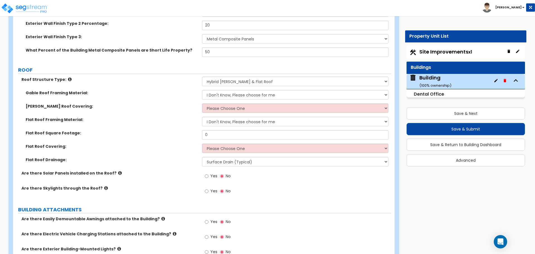
click at [68, 78] on icon at bounding box center [70, 79] width 4 height 4
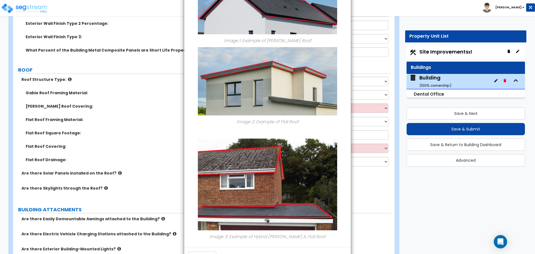
scroll to position [87, 0]
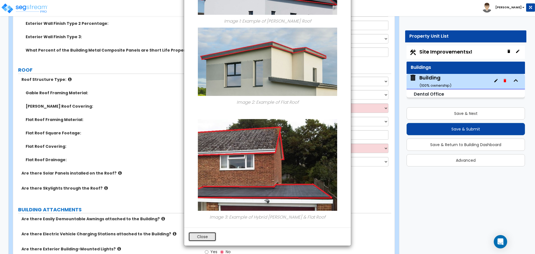
click at [203, 235] on button "Close" at bounding box center [202, 236] width 28 height 9
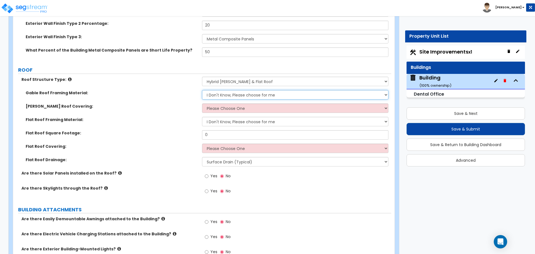
click at [229, 91] on select "I Don't Know, Please choose for me Metal Wood" at bounding box center [295, 94] width 186 height 9
select select "1"
click at [202, 90] on select "I Don't Know, Please choose for me Metal Wood" at bounding box center [295, 94] width 186 height 9
click at [226, 106] on select "Please Choose One Asphalt Shingle Clay Tile Wood Shingle Metal Shingle Standing…" at bounding box center [295, 107] width 186 height 9
select select "4"
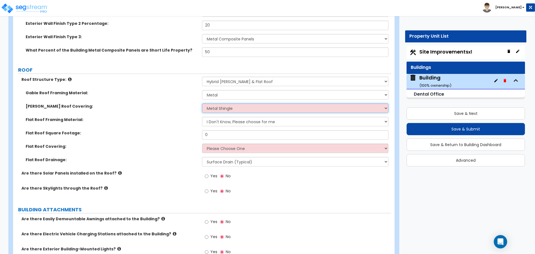
click at [202, 103] on select "Please Choose One Asphalt Shingle Clay Tile Wood Shingle Metal Shingle Standing…" at bounding box center [295, 107] width 186 height 9
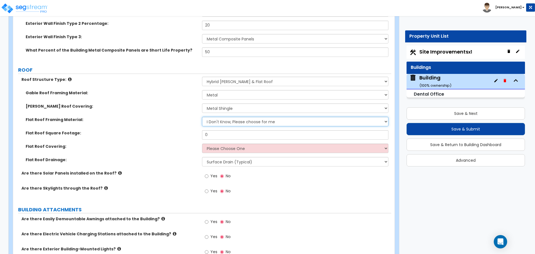
click at [225, 121] on select "I Don't Know, Please choose for me Metal Wood" at bounding box center [295, 121] width 186 height 9
select select "1"
click at [202, 117] on select "I Don't Know, Please choose for me Metal Wood" at bounding box center [295, 121] width 186 height 9
drag, startPoint x: 225, startPoint y: 135, endPoint x: 200, endPoint y: 133, distance: 25.4
click at [200, 133] on div "Flat Roof Square Footage: 0" at bounding box center [202, 136] width 378 height 13
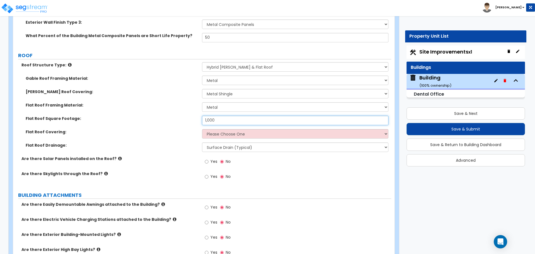
scroll to position [689, 0]
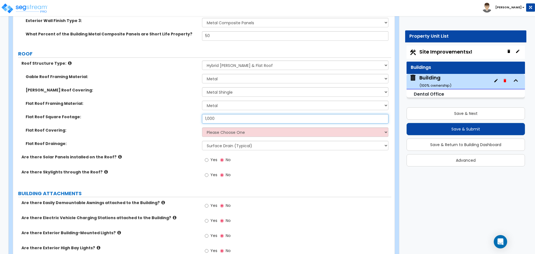
type input "1,000"
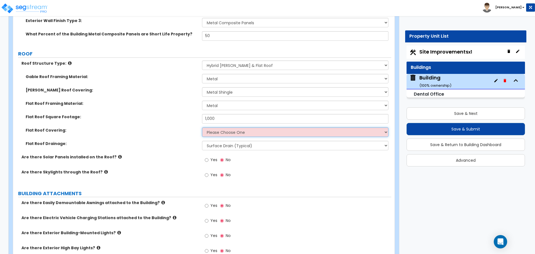
click at [218, 129] on select "Please Choose One Rolled Asphalt PVC Membrane Plastic (EPDM) Membrane Asphalt F…" at bounding box center [295, 131] width 186 height 9
select select "2"
click at [202, 127] on select "Please Choose One Rolled Asphalt PVC Membrane Plastic (EPDM) Membrane Asphalt F…" at bounding box center [295, 131] width 186 height 9
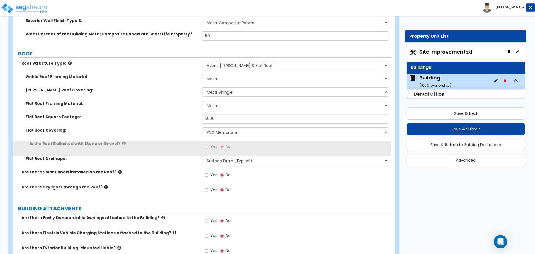
click at [211, 147] on span "Yes" at bounding box center [213, 147] width 7 height 6
click at [208, 147] on input "Yes" at bounding box center [207, 147] width 4 height 6
radio input "true"
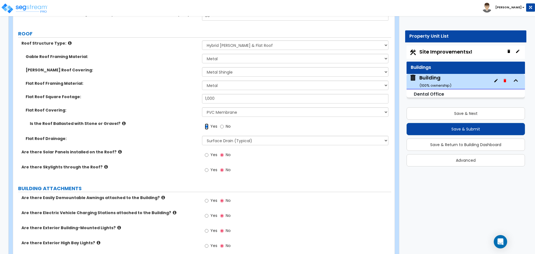
scroll to position [711, 0]
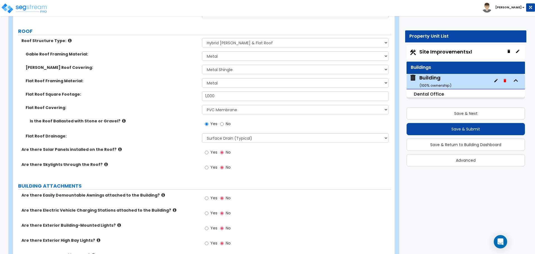
click at [210, 152] on label "Yes" at bounding box center [211, 152] width 13 height 9
click at [208, 152] on input "Yes" at bounding box center [207, 152] width 4 height 6
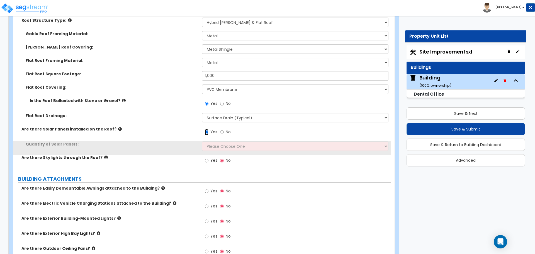
scroll to position [732, 0]
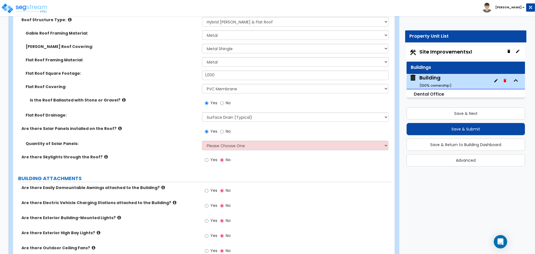
click at [118, 127] on icon at bounding box center [120, 128] width 4 height 4
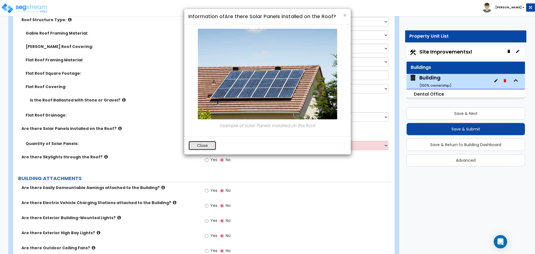
click at [196, 144] on button "Close" at bounding box center [202, 145] width 28 height 9
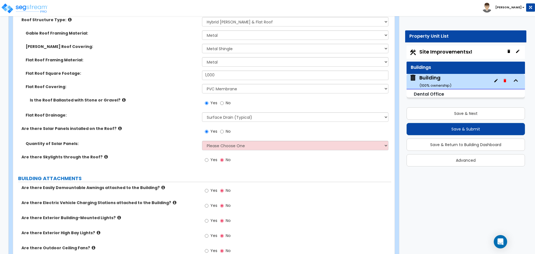
click at [226, 131] on span "No" at bounding box center [228, 131] width 5 height 6
click at [224, 131] on input "No" at bounding box center [222, 131] width 4 height 6
radio input "false"
radio input "true"
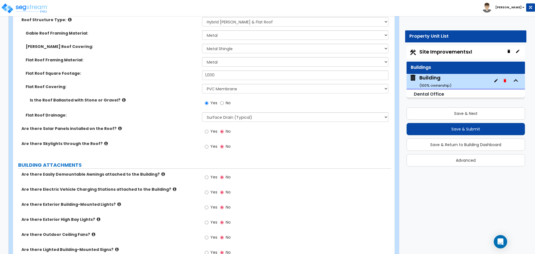
click at [214, 133] on label "Yes" at bounding box center [211, 131] width 13 height 9
click at [208, 133] on input "Yes" at bounding box center [207, 131] width 4 height 6
radio input "true"
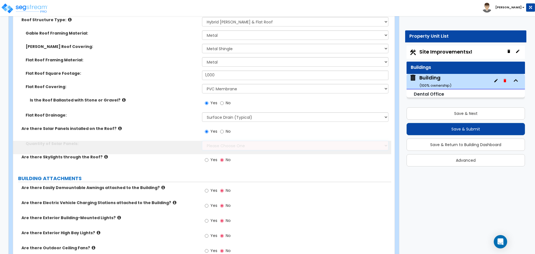
click at [227, 143] on select "Please Choose One Enter the Percentage of Roof Covered by Solar Panels Enter th…" at bounding box center [295, 145] width 186 height 9
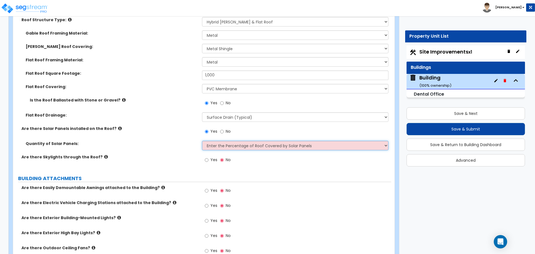
click at [202, 141] on select "Please Choose One Enter the Percentage of Roof Covered by Solar Panels Enter th…" at bounding box center [295, 145] width 186 height 9
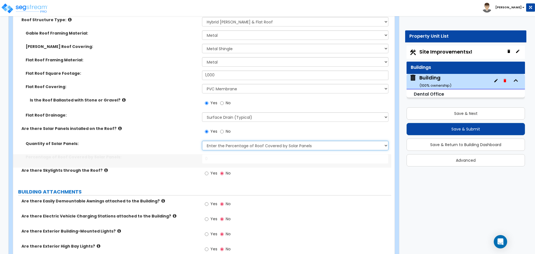
click at [225, 141] on select "Please Choose One Enter the Percentage of Roof Covered by Solar Panels Enter th…" at bounding box center [295, 145] width 186 height 9
select select "2"
click at [202, 141] on select "Please Choose One Enter the Percentage of Roof Covered by Solar Panels Enter th…" at bounding box center [295, 145] width 186 height 9
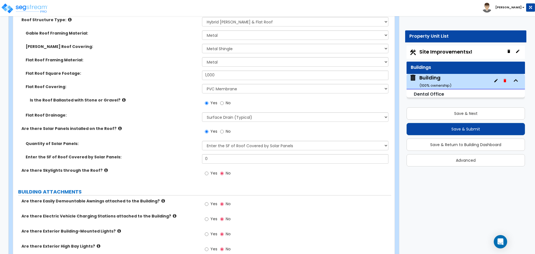
click at [226, 131] on span "No" at bounding box center [228, 131] width 5 height 6
click at [224, 131] on input "No" at bounding box center [222, 131] width 4 height 6
radio input "false"
radio input "true"
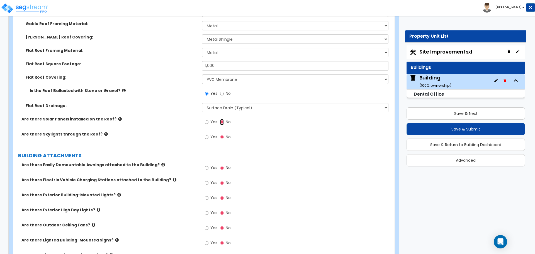
scroll to position [749, 0]
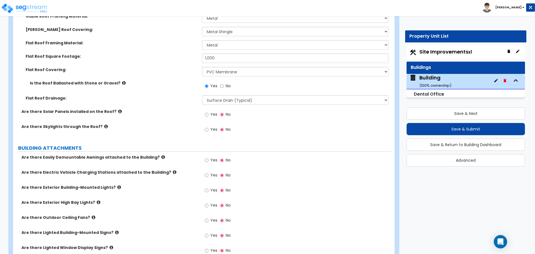
click at [212, 129] on span "Yes" at bounding box center [213, 130] width 7 height 6
click at [208, 129] on input "Yes" at bounding box center [207, 130] width 4 height 6
radio input "true"
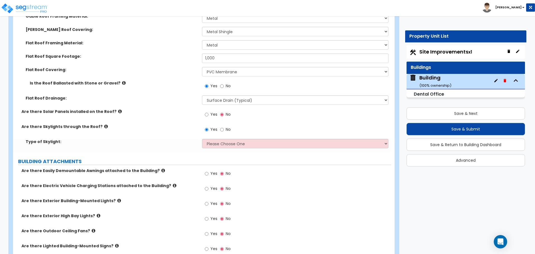
click at [104, 125] on icon at bounding box center [106, 126] width 4 height 4
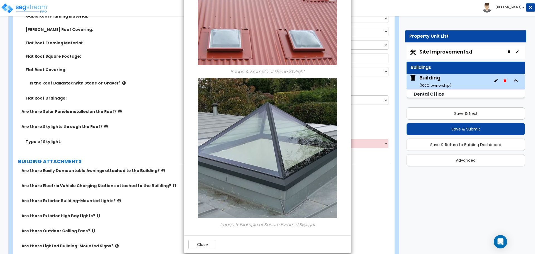
scroll to position [398, 0]
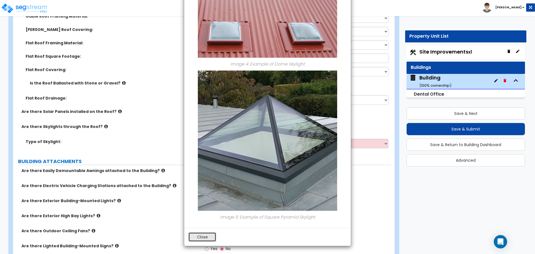
click at [210, 238] on button "Close" at bounding box center [202, 236] width 28 height 9
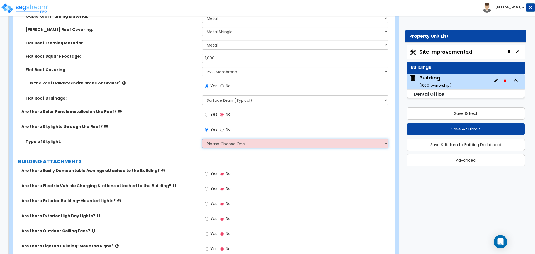
click at [220, 142] on select "Please Choose One Sandwich Panels Fixed Rectangular Glass Barrel Vault Dome Squ…" at bounding box center [295, 143] width 186 height 9
select select "3"
click at [202, 139] on select "Please Choose One Sandwich Panels Fixed Rectangular Glass Barrel Vault Dome Squ…" at bounding box center [295, 143] width 186 height 9
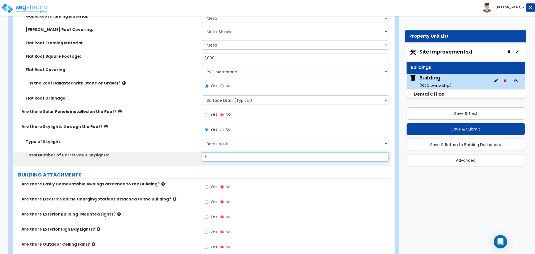
drag, startPoint x: 223, startPoint y: 155, endPoint x: 196, endPoint y: 155, distance: 27.3
click at [197, 155] on div "Total Number of Barrel Vault Skylights: 0" at bounding box center [202, 158] width 378 height 13
type input "10"
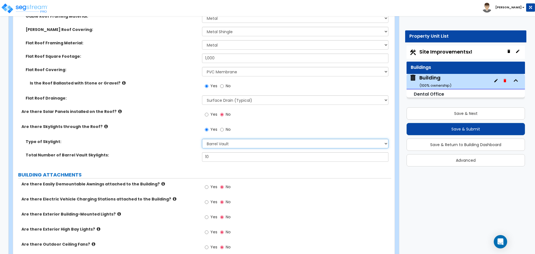
click at [229, 142] on select "Please Choose One Sandwich Panels Fixed Rectangular Glass Barrel Vault Dome Squ…" at bounding box center [295, 143] width 186 height 9
click at [202, 139] on select "Please Choose One Sandwich Panels Fixed Rectangular Glass Barrel Vault Dome Squ…" at bounding box center [295, 143] width 186 height 9
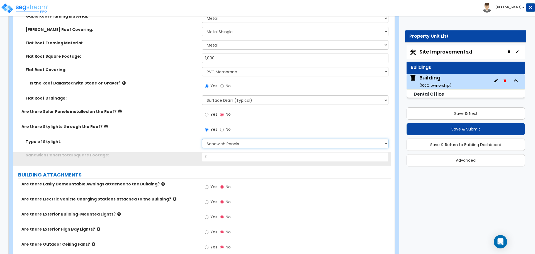
click at [226, 142] on select "Please Choose One Sandwich Panels Fixed Rectangular Glass Barrel Vault Dome Squ…" at bounding box center [295, 143] width 186 height 9
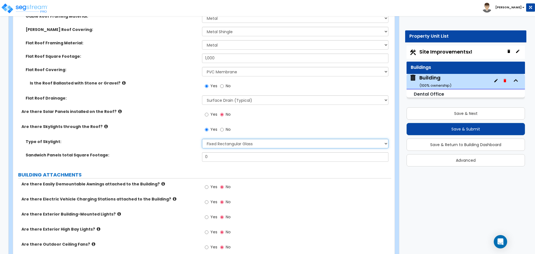
click at [202, 139] on select "Please Choose One Sandwich Panels Fixed Rectangular Glass Barrel Vault Dome Squ…" at bounding box center [295, 143] width 186 height 9
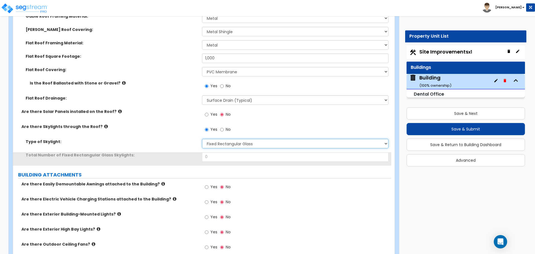
click at [222, 140] on select "Please Choose One Sandwich Panels Fixed Rectangular Glass Barrel Vault Dome Squ…" at bounding box center [295, 143] width 186 height 9
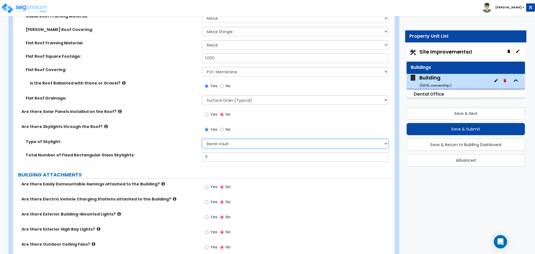
click at [202, 139] on select "Please Choose One Sandwich Panels Fixed Rectangular Glass Barrel Vault Dome Squ…" at bounding box center [295, 143] width 186 height 9
click at [218, 141] on select "Please Choose One Sandwich Panels Fixed Rectangular Glass Barrel Vault Dome Squ…" at bounding box center [295, 143] width 186 height 9
click at [202, 139] on select "Please Choose One Sandwich Panels Fixed Rectangular Glass Barrel Vault Dome Squ…" at bounding box center [295, 143] width 186 height 9
click at [217, 143] on select "Please Choose One Sandwich Panels Fixed Rectangular Glass Barrel Vault Dome Squ…" at bounding box center [295, 143] width 186 height 9
click at [202, 139] on select "Please Choose One Sandwich Panels Fixed Rectangular Glass Barrel Vault Dome Squ…" at bounding box center [295, 143] width 186 height 9
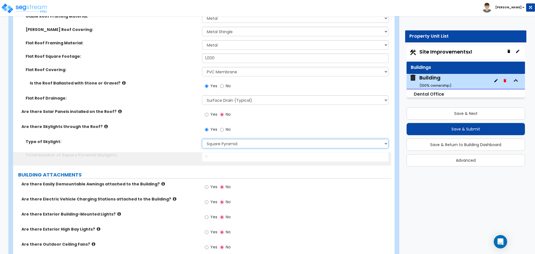
click at [218, 143] on select "Please Choose One Sandwich Panels Fixed Rectangular Glass Barrel Vault Dome Squ…" at bounding box center [295, 143] width 186 height 9
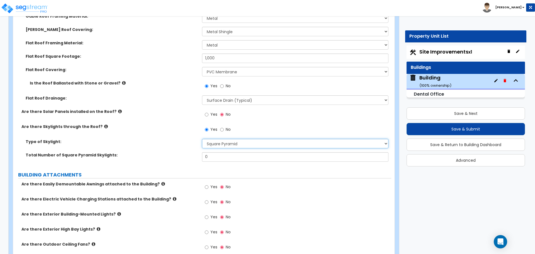
select select "3"
click at [202, 139] on select "Please Choose One Sandwich Panels Fixed Rectangular Glass Barrel Vault Dome Squ…" at bounding box center [295, 143] width 186 height 9
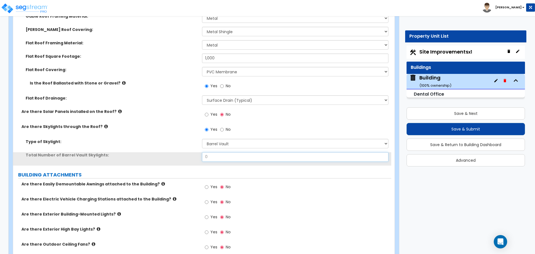
drag, startPoint x: 217, startPoint y: 154, endPoint x: 202, endPoint y: 154, distance: 15.0
click at [202, 154] on input "0" at bounding box center [295, 156] width 186 height 9
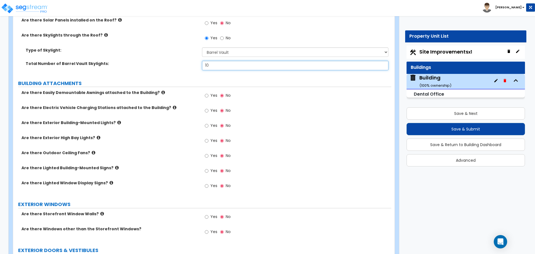
scroll to position [843, 0]
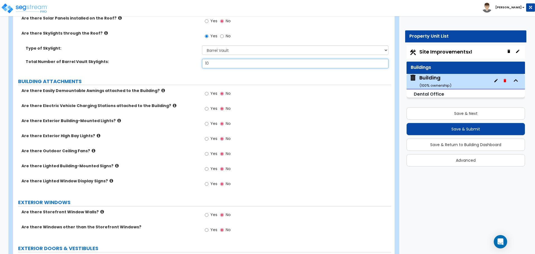
type input "10"
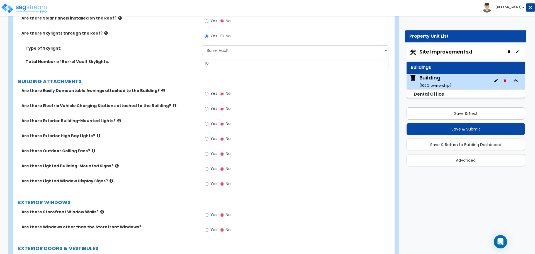
click at [161, 90] on icon at bounding box center [163, 90] width 4 height 4
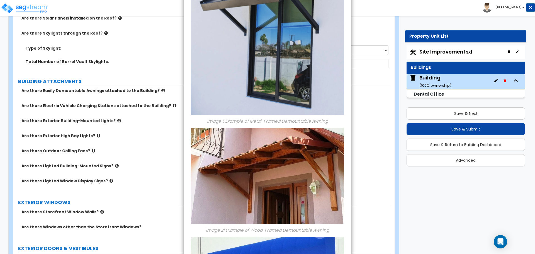
scroll to position [209, 0]
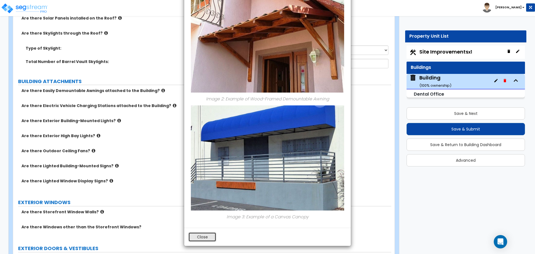
click at [198, 236] on button "Close" at bounding box center [202, 236] width 28 height 9
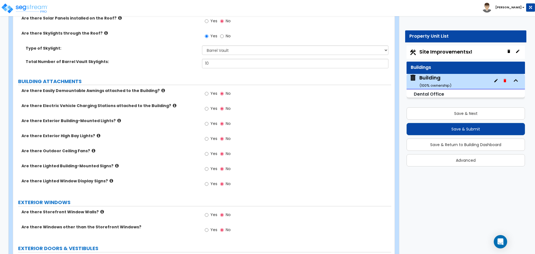
click at [213, 93] on span "Yes" at bounding box center [213, 94] width 7 height 6
click at [208, 93] on input "Yes" at bounding box center [207, 94] width 4 height 6
radio input "true"
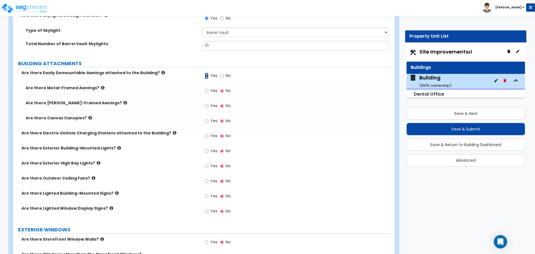
scroll to position [863, 0]
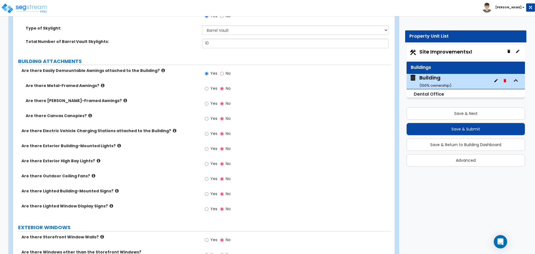
click at [212, 86] on span "Yes" at bounding box center [213, 89] width 7 height 6
click at [208, 86] on input "Yes" at bounding box center [207, 89] width 4 height 6
radio input "true"
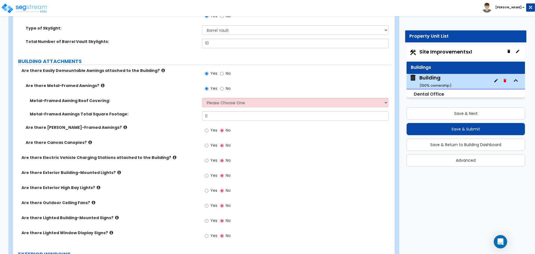
click at [101, 84] on icon at bounding box center [103, 85] width 4 height 4
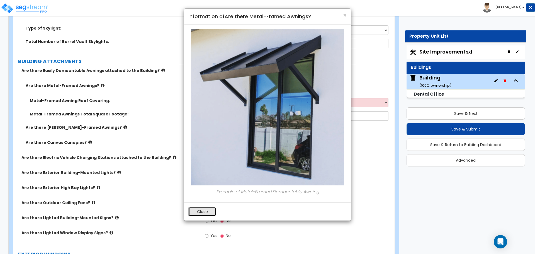
click at [203, 211] on button "Close" at bounding box center [202, 211] width 28 height 9
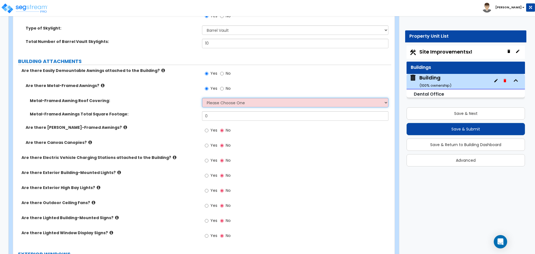
click at [220, 100] on select "Please Choose One Plastic Metal Glass" at bounding box center [295, 102] width 186 height 9
select select "2"
click at [202, 98] on select "Please Choose One Plastic Metal Glass" at bounding box center [295, 102] width 186 height 9
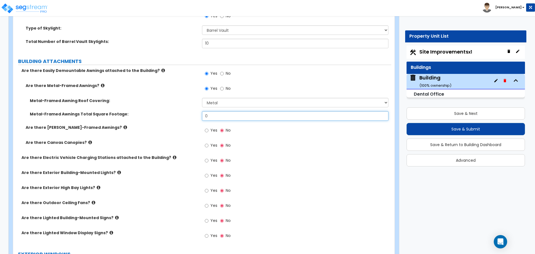
drag, startPoint x: 217, startPoint y: 115, endPoint x: 187, endPoint y: 115, distance: 30.4
click at [188, 115] on div "Metal-Framed Awnings Total Square Footage: 0" at bounding box center [202, 117] width 378 height 13
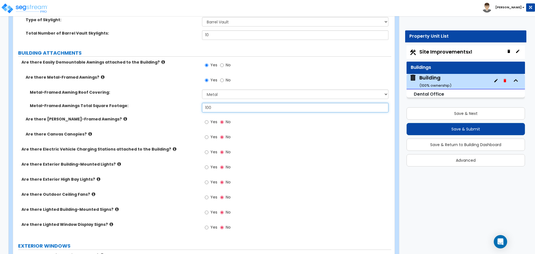
scroll to position [873, 0]
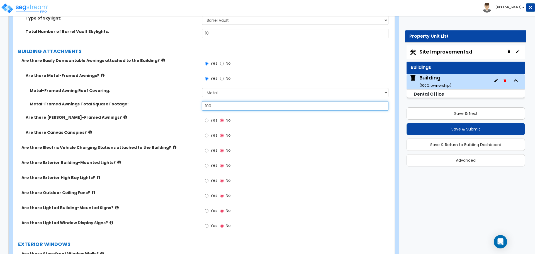
type input "100"
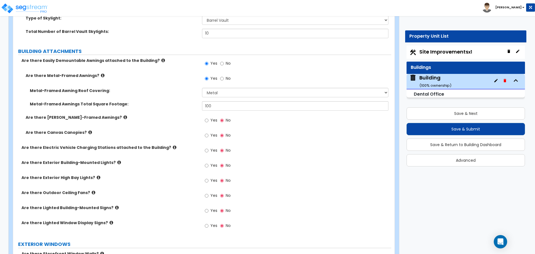
click at [123, 116] on icon at bounding box center [125, 117] width 4 height 4
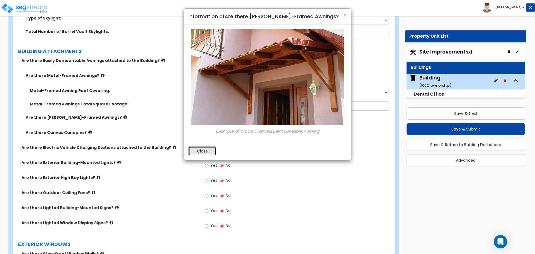
click at [201, 152] on button "Close" at bounding box center [202, 150] width 28 height 9
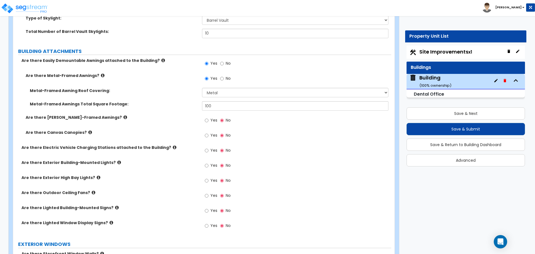
click at [210, 120] on label "Yes" at bounding box center [211, 120] width 13 height 9
click at [208, 120] on input "Yes" at bounding box center [207, 120] width 4 height 6
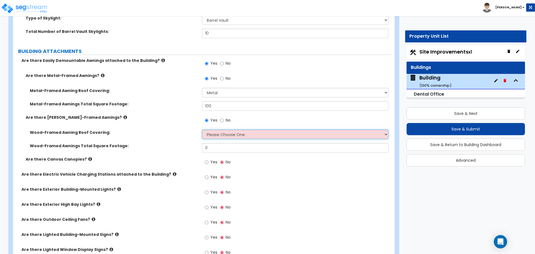
click at [229, 133] on select "Please Choose One Asphalt Shingle Clay Tile Wood Shingle Metal Shingle Standing…" at bounding box center [295, 134] width 186 height 9
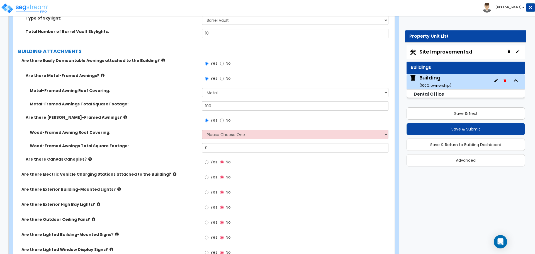
click at [225, 120] on label "No" at bounding box center [225, 120] width 11 height 9
click at [224, 120] on input "No" at bounding box center [222, 120] width 4 height 6
radio input "false"
radio input "true"
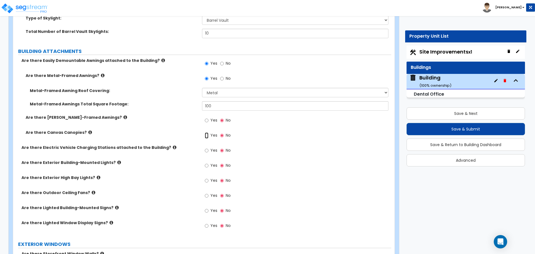
click at [206, 134] on input "Yes" at bounding box center [207, 135] width 4 height 6
radio input "true"
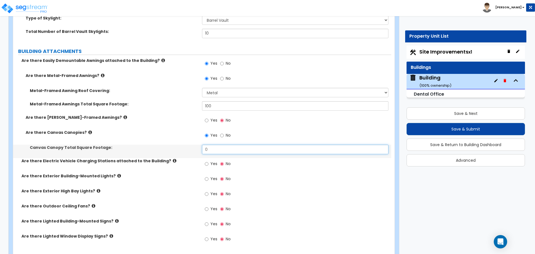
drag, startPoint x: 218, startPoint y: 150, endPoint x: 198, endPoint y: 145, distance: 21.2
click at [198, 145] on div "Canvas Canopy Total Square Footage: 0" at bounding box center [202, 151] width 378 height 13
type input "200"
click at [88, 131] on icon at bounding box center [90, 132] width 4 height 4
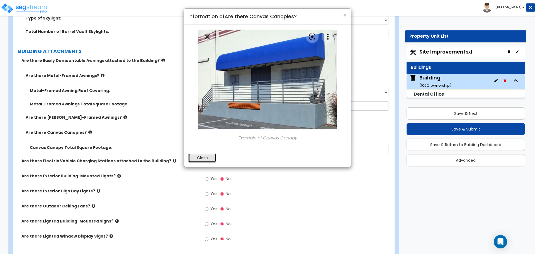
click at [211, 156] on button "Close" at bounding box center [202, 157] width 28 height 9
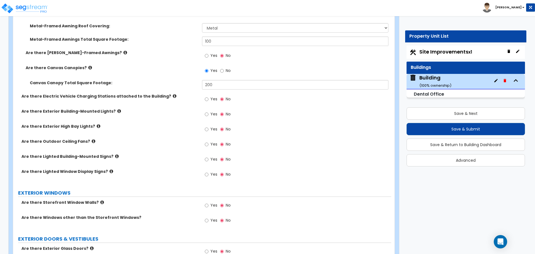
scroll to position [930, 0]
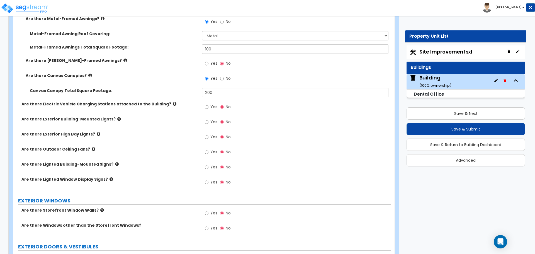
click at [160, 101] on label "Are there Electric Vehicle Charging Stations attached to the Building?" at bounding box center [109, 104] width 176 height 6
click at [173, 102] on icon at bounding box center [175, 104] width 4 height 4
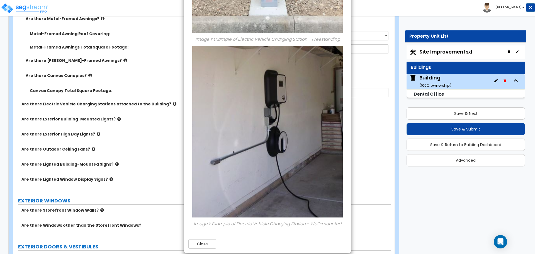
scroll to position [204, 0]
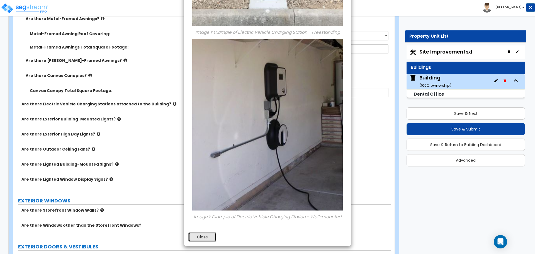
drag, startPoint x: 199, startPoint y: 239, endPoint x: 201, endPoint y: 238, distance: 2.9
click at [199, 239] on button "Close" at bounding box center [202, 236] width 28 height 9
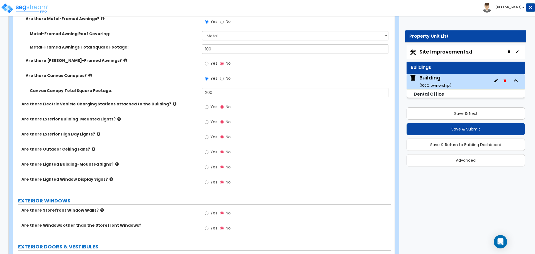
click at [211, 107] on span "Yes" at bounding box center [213, 107] width 7 height 6
click at [208, 107] on input "Yes" at bounding box center [207, 107] width 4 height 6
radio input "true"
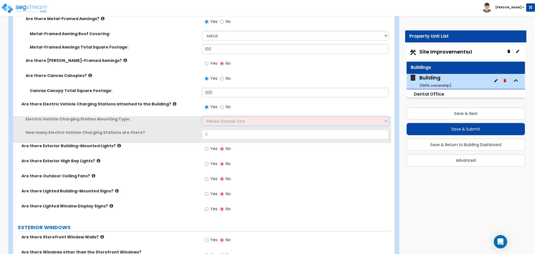
click at [217, 118] on select "Please Choose One Freestanding Wall-mounted" at bounding box center [295, 120] width 186 height 9
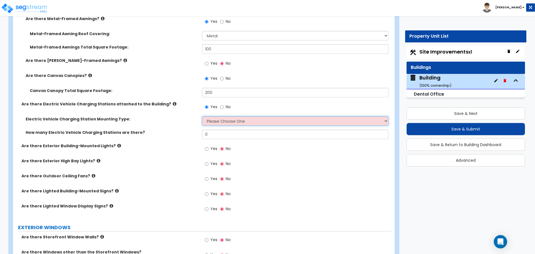
click at [217, 117] on select "Please Choose One Freestanding Wall-mounted" at bounding box center [295, 120] width 186 height 9
click at [224, 116] on select "Please Choose One Freestanding Wall-mounted" at bounding box center [295, 120] width 186 height 9
click at [222, 120] on select "Please Choose One Freestanding Wall-mounted" at bounding box center [295, 120] width 186 height 9
click at [231, 120] on select "Please Choose One Freestanding Wall-mounted" at bounding box center [295, 120] width 186 height 9
click at [213, 120] on select "Please Choose One Freestanding Wall-mounted" at bounding box center [295, 120] width 186 height 9
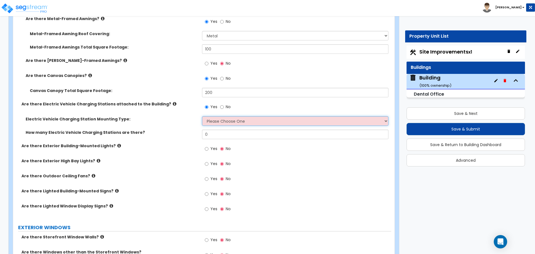
select select "2"
click at [202, 116] on select "Please Choose One Freestanding Wall-mounted" at bounding box center [295, 120] width 186 height 9
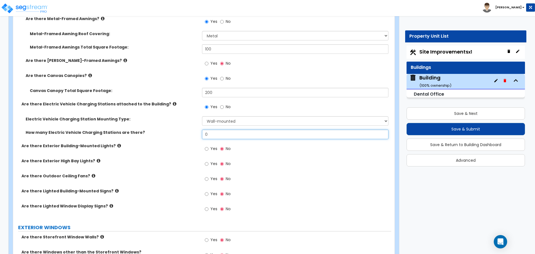
drag, startPoint x: 214, startPoint y: 136, endPoint x: 187, endPoint y: 135, distance: 27.3
click at [188, 135] on div "How many Electric Vehicle Charging Stations are there? 0" at bounding box center [202, 136] width 378 height 13
type input "2"
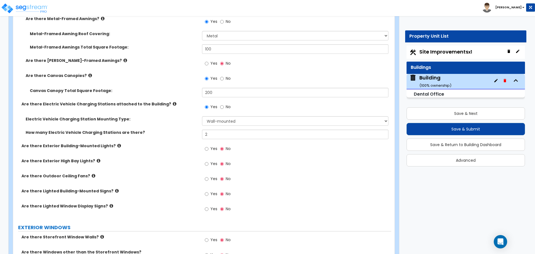
click at [117, 144] on icon at bounding box center [119, 146] width 4 height 4
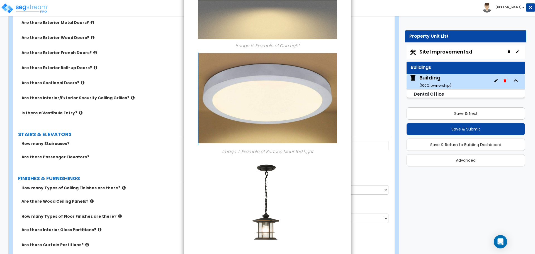
scroll to position [686, 0]
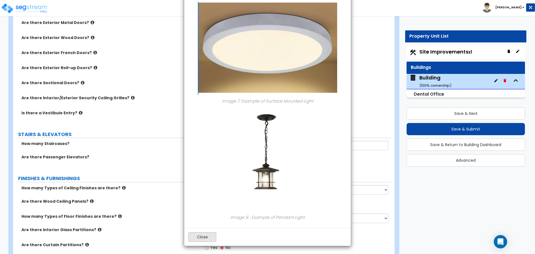
click at [206, 238] on button "Close" at bounding box center [202, 236] width 28 height 9
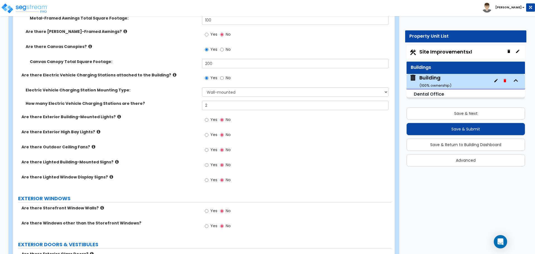
scroll to position [958, 0]
click at [208, 115] on div "Yes No" at bounding box center [217, 121] width 31 height 13
click at [209, 119] on label "Yes" at bounding box center [211, 120] width 13 height 9
click at [208, 119] on input "Yes" at bounding box center [207, 121] width 4 height 6
radio input "true"
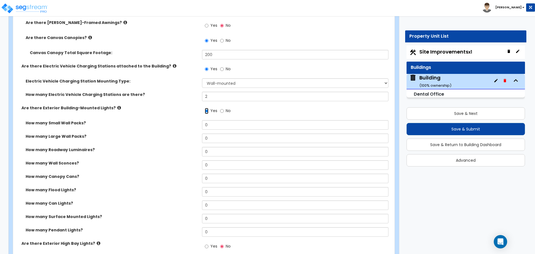
scroll to position [968, 0]
click at [117, 105] on icon at bounding box center [119, 107] width 4 height 4
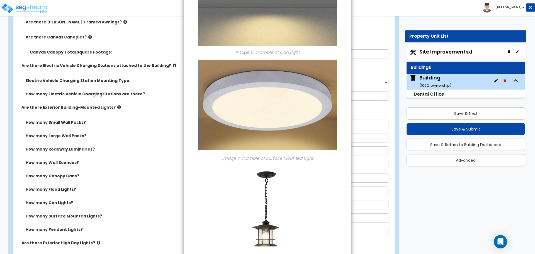
scroll to position [686, 0]
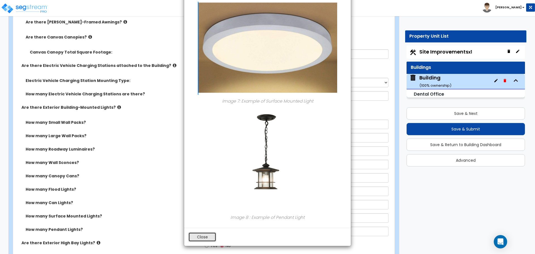
click at [204, 235] on button "Close" at bounding box center [202, 236] width 28 height 9
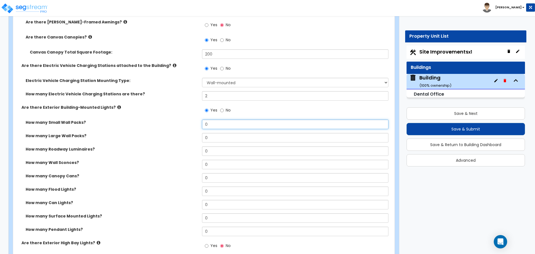
drag, startPoint x: 221, startPoint y: 123, endPoint x: 192, endPoint y: 122, distance: 29.3
click at [192, 122] on div "How many Small Wall Packs? 0" at bounding box center [202, 126] width 378 height 13
type input "9"
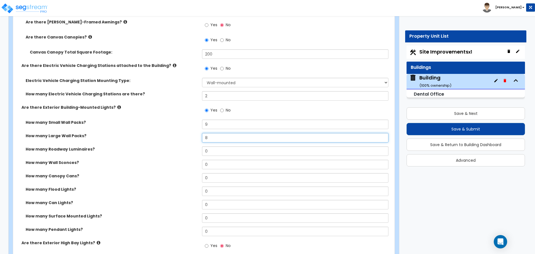
type input "8"
type input "7"
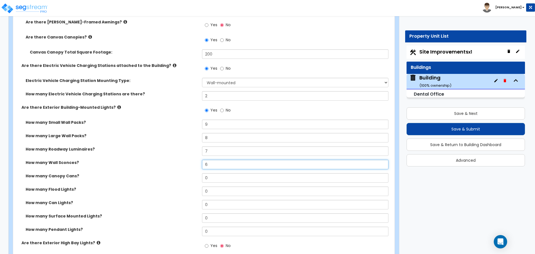
type input "6"
type input "5"
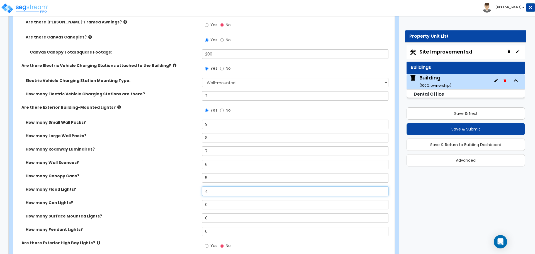
type input "4"
type input "3"
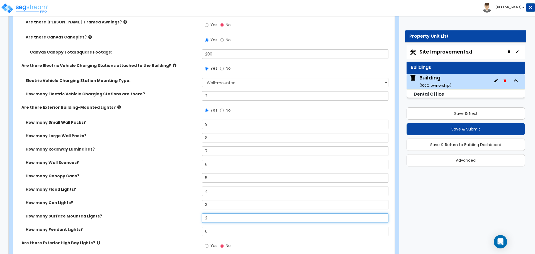
type input "2"
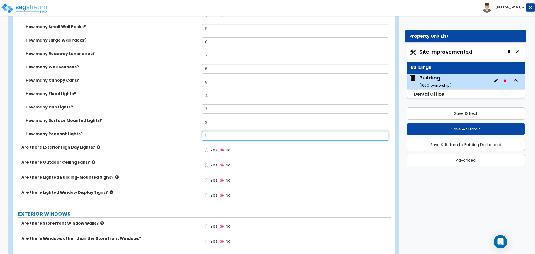
scroll to position [1073, 0]
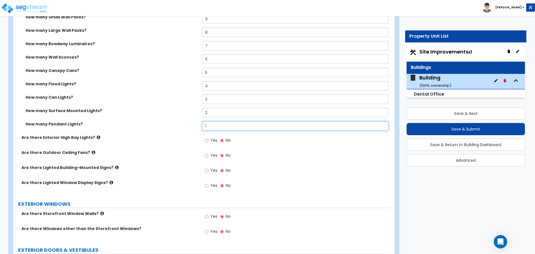
type input "1"
click at [210, 142] on label "Yes" at bounding box center [211, 140] width 13 height 9
click at [208, 142] on input "Yes" at bounding box center [207, 140] width 4 height 6
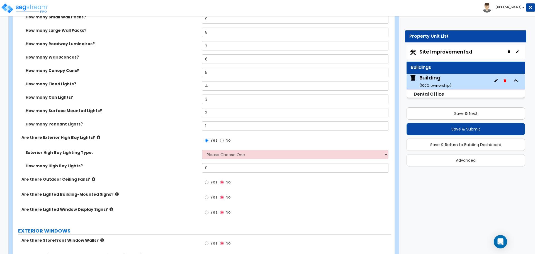
click at [95, 138] on label "Are there Exterior High Bay Lights?" at bounding box center [109, 138] width 176 height 6
click at [97, 138] on icon at bounding box center [99, 137] width 4 height 4
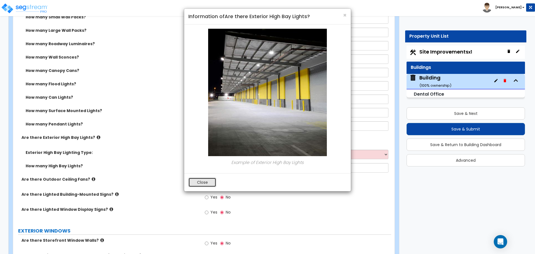
click at [204, 181] on button "Close" at bounding box center [202, 181] width 28 height 9
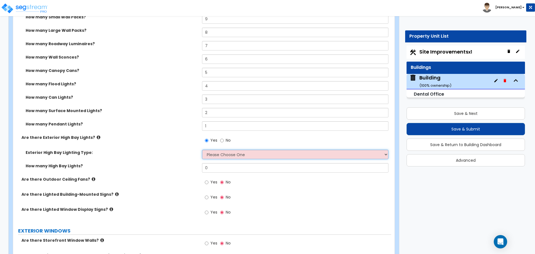
click at [247, 157] on select "Please Choose One High Intensity Discharge (HID) Lighting High Bay LED High Bay…" at bounding box center [295, 154] width 186 height 9
click at [226, 138] on span "No" at bounding box center [228, 140] width 5 height 6
click at [224, 138] on input "No" at bounding box center [222, 140] width 4 height 6
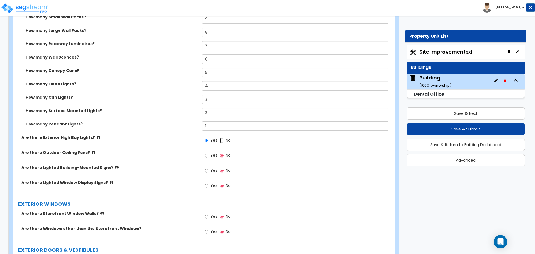
radio input "false"
radio input "true"
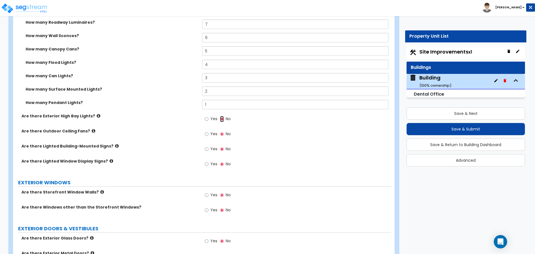
scroll to position [1096, 0]
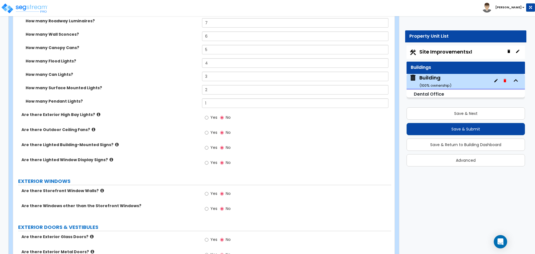
click at [92, 128] on icon at bounding box center [94, 129] width 4 height 4
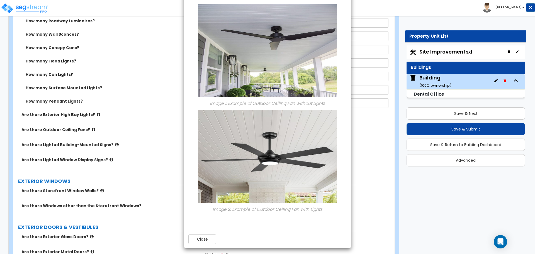
scroll to position [27, 0]
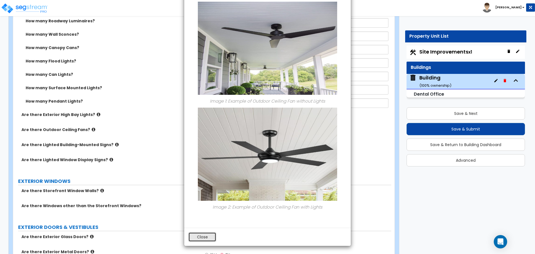
click at [196, 232] on button "Close" at bounding box center [202, 236] width 28 height 9
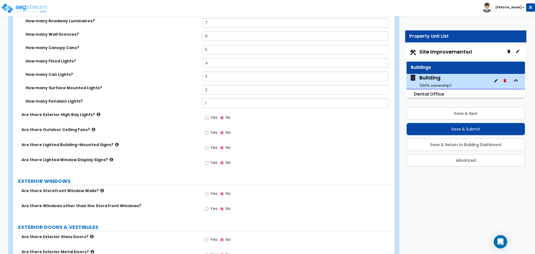
click at [213, 133] on span "Yes" at bounding box center [213, 133] width 7 height 6
click at [208, 133] on input "Yes" at bounding box center [207, 133] width 4 height 6
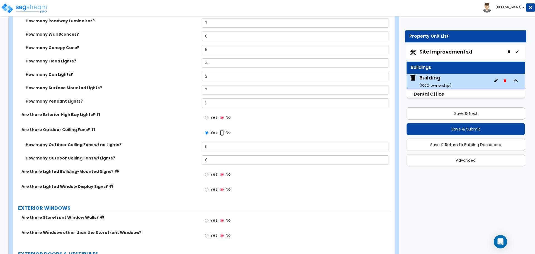
click at [222, 130] on input "No" at bounding box center [222, 133] width 4 height 6
radio input "false"
radio input "true"
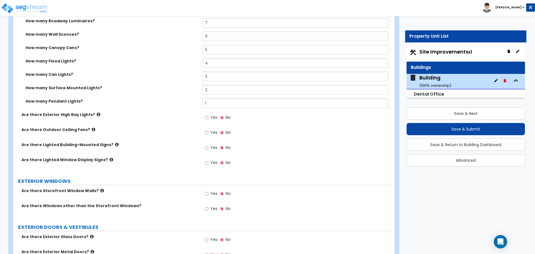
click at [208, 145] on label "Yes" at bounding box center [211, 148] width 13 height 9
click at [208, 145] on input "Yes" at bounding box center [207, 148] width 4 height 6
radio input "true"
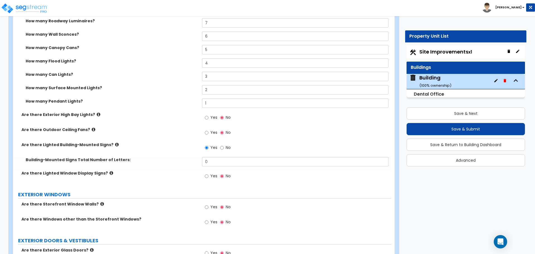
click at [112, 143] on label "Are there Lighted Building-Mounted Signs?" at bounding box center [109, 145] width 176 height 6
click at [115, 143] on icon at bounding box center [117, 144] width 4 height 4
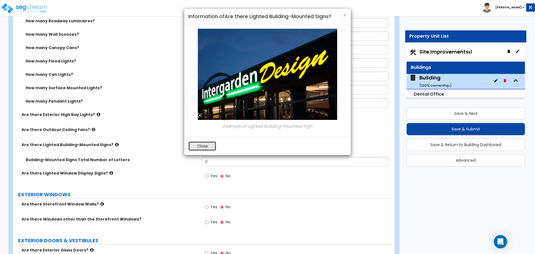
click at [203, 144] on button "Close" at bounding box center [202, 145] width 28 height 9
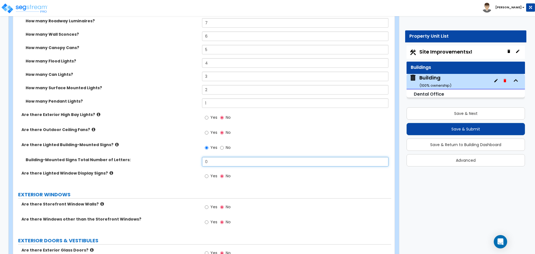
click at [221, 160] on input "0" at bounding box center [295, 161] width 186 height 9
type input "10"
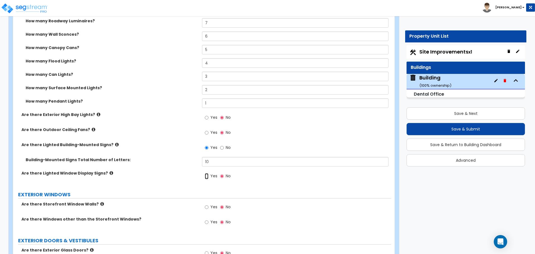
click at [207, 174] on input "Yes" at bounding box center [207, 176] width 4 height 6
radio input "true"
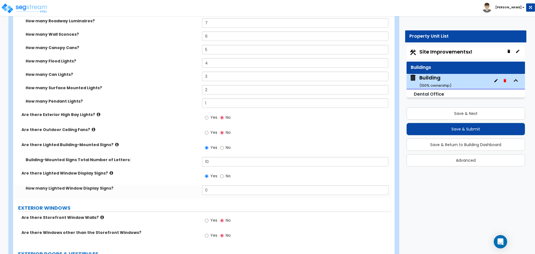
click at [108, 170] on label "Are there Lighted Window Display Signs?" at bounding box center [109, 173] width 176 height 6
click at [110, 171] on icon at bounding box center [112, 173] width 4 height 4
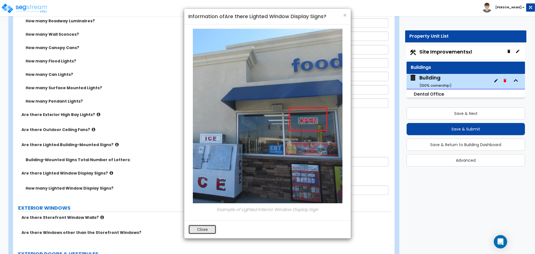
click at [197, 233] on button "Close" at bounding box center [202, 229] width 28 height 9
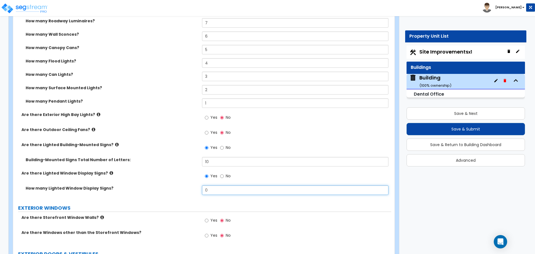
click at [219, 192] on input "0" at bounding box center [295, 189] width 186 height 9
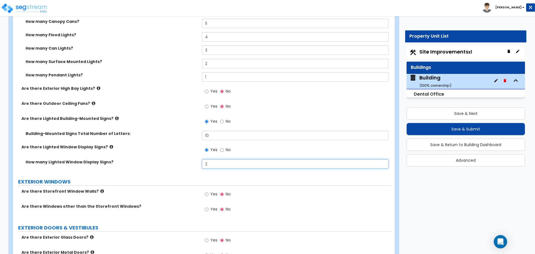
scroll to position [1123, 0]
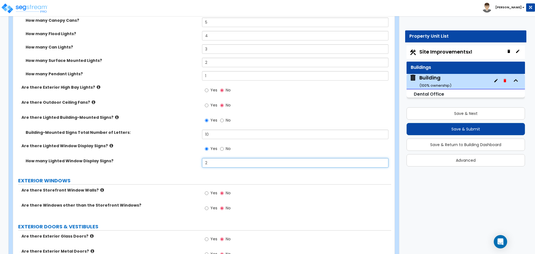
type input "2"
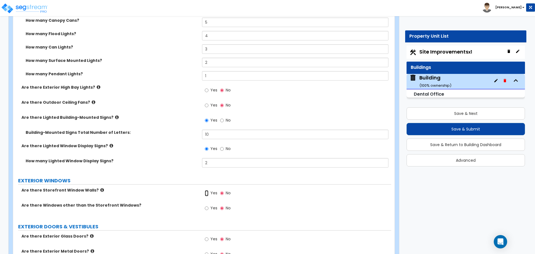
click at [206, 192] on input "Yes" at bounding box center [207, 193] width 4 height 6
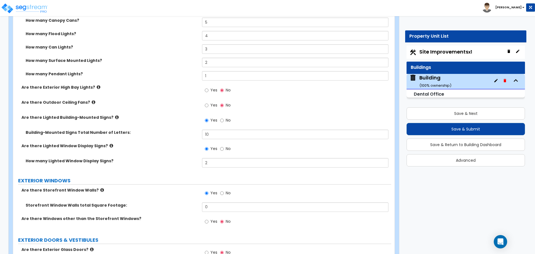
click at [100, 191] on icon at bounding box center [102, 190] width 4 height 4
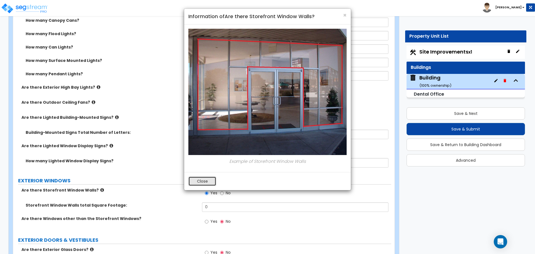
click at [200, 184] on button "Close" at bounding box center [202, 180] width 28 height 9
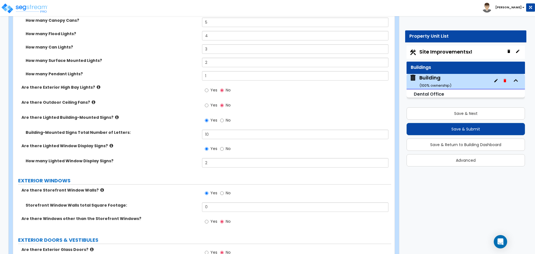
click at [225, 195] on label "No" at bounding box center [225, 193] width 11 height 9
click at [224, 195] on input "No" at bounding box center [222, 193] width 4 height 6
radio input "false"
radio input "true"
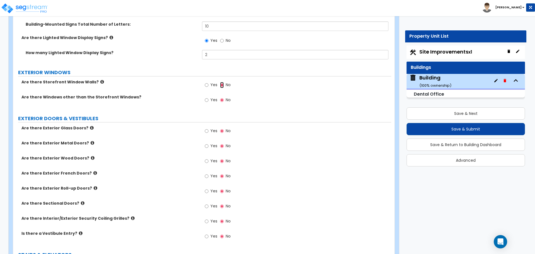
scroll to position [1235, 0]
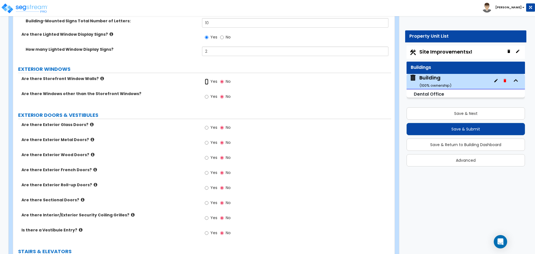
click at [207, 81] on input "Yes" at bounding box center [207, 82] width 4 height 6
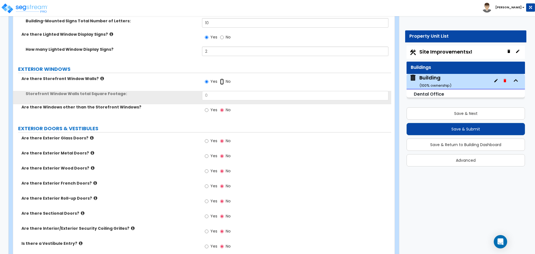
click at [223, 79] on input "No" at bounding box center [222, 82] width 4 height 6
radio input "false"
radio input "true"
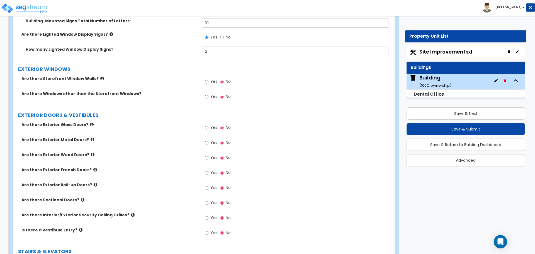
click at [214, 94] on span "Yes" at bounding box center [213, 97] width 7 height 6
click at [208, 94] on input "Yes" at bounding box center [207, 97] width 4 height 6
radio input "true"
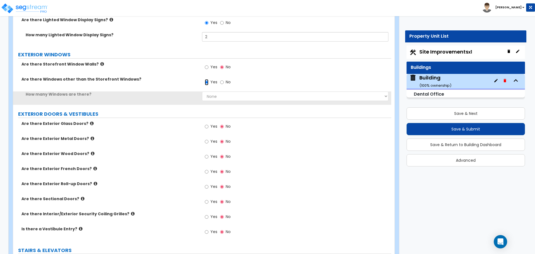
scroll to position [1251, 0]
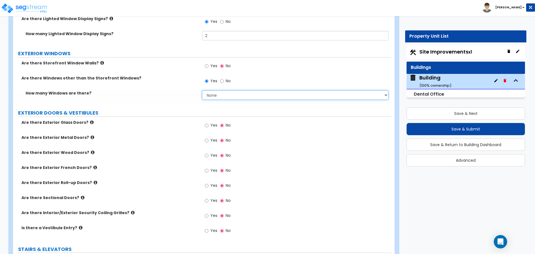
click at [220, 94] on select "None I want to enter a Percentage of the Exterior Windows I want to enter the N…" at bounding box center [295, 94] width 186 height 9
select select "2"
click at [202, 90] on select "None I want to enter a Percentage of the Exterior Windows I want to enter the N…" at bounding box center [295, 94] width 186 height 9
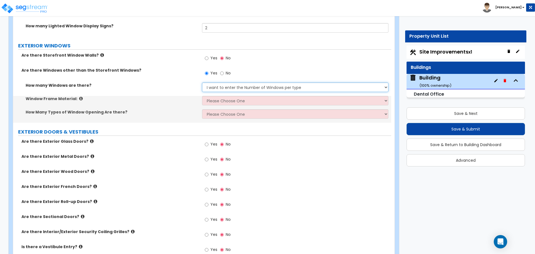
scroll to position [1259, 0]
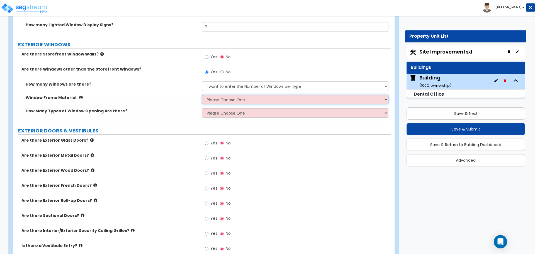
click at [218, 97] on select "Please Choose One Vinyl Aluminum Wood" at bounding box center [295, 99] width 186 height 9
select select "1"
click at [202, 95] on select "Please Choose One Vinyl Aluminum Wood" at bounding box center [295, 99] width 186 height 9
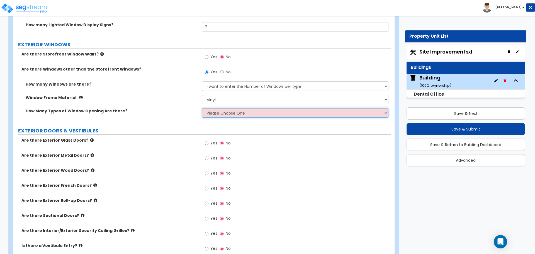
click at [215, 110] on select "Please Choose One 1 2 3 4" at bounding box center [295, 112] width 186 height 9
select select "4"
click at [202, 108] on select "Please Choose One 1 2 3 4" at bounding box center [295, 112] width 186 height 9
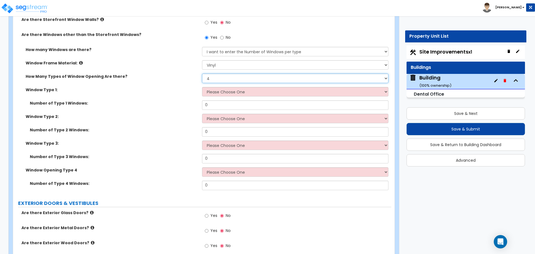
scroll to position [1293, 0]
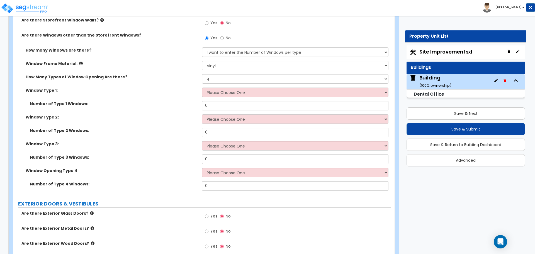
click at [79, 62] on icon at bounding box center [81, 63] width 4 height 4
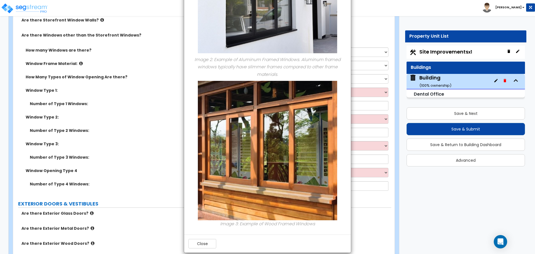
scroll to position [213, 0]
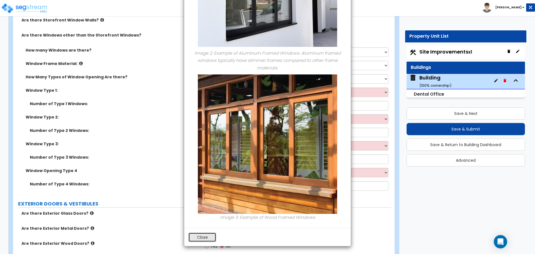
click at [210, 235] on button "Close" at bounding box center [202, 236] width 28 height 9
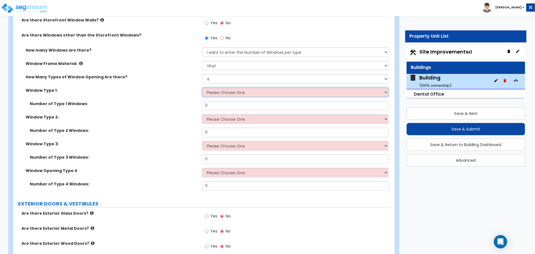
click at [238, 93] on select "Please Choose One Sliding Picture/Fixed Double/Single Hung Awning Swing" at bounding box center [295, 91] width 186 height 9
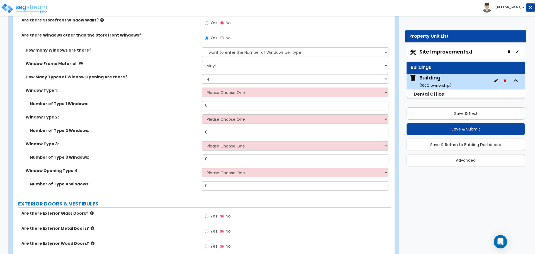
click at [155, 56] on div "How many Windows are there? None I want to enter a Percentage of the Exterior W…" at bounding box center [202, 53] width 378 height 13
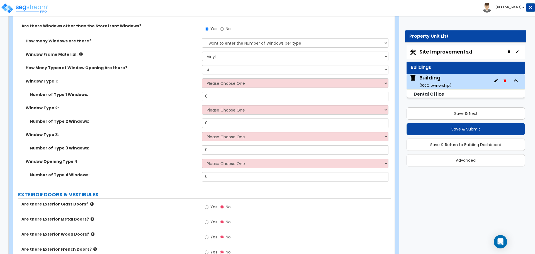
scroll to position [1306, 0]
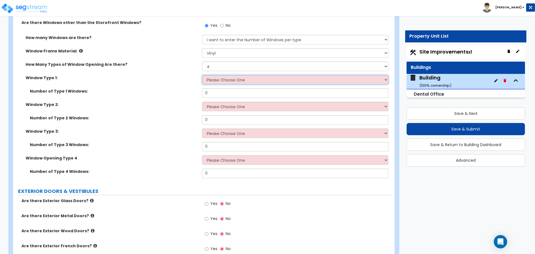
click at [231, 80] on select "Please Choose One Sliding Picture/Fixed Double/Single Hung Awning Swing" at bounding box center [295, 79] width 186 height 9
select select "1"
click at [202, 75] on select "Please Choose One Sliding Picture/Fixed Double/Single Hung Awning Swing" at bounding box center [295, 79] width 186 height 9
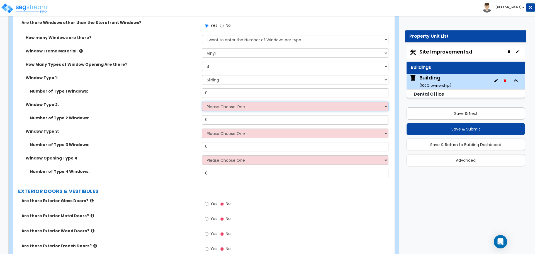
click at [237, 105] on select "Please Choose One Sliding Picture/Fixed Double/Single Hung Awning Swing" at bounding box center [295, 106] width 186 height 9
select select "2"
click at [202, 102] on select "Please Choose One Sliding Picture/Fixed Double/Single Hung Awning Swing" at bounding box center [295, 106] width 186 height 9
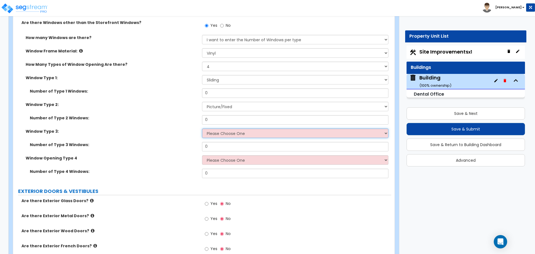
click at [240, 131] on select "Please Choose One Sliding Picture/Fixed Double/Single Hung Awning Swing" at bounding box center [295, 132] width 186 height 9
select select "3"
click at [202, 128] on select "Please Choose One Sliding Picture/Fixed Double/Single Hung Awning Swing" at bounding box center [295, 132] width 186 height 9
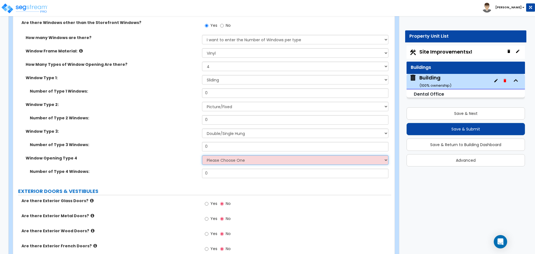
click at [245, 161] on select "Please Choose One Sliding Picture/Fixed Double/Single Hung Awning Swing" at bounding box center [295, 159] width 186 height 9
select select "5"
click at [202, 155] on select "Please Choose One Sliding Picture/Fixed Double/Single Hung Awning Swing" at bounding box center [295, 159] width 186 height 9
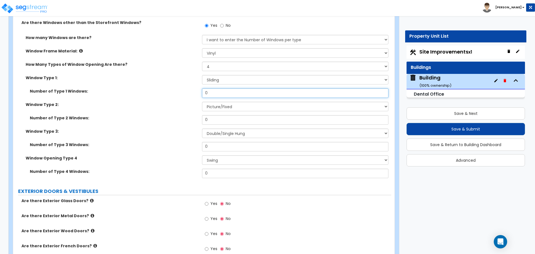
drag, startPoint x: 218, startPoint y: 93, endPoint x: 173, endPoint y: 90, distance: 44.9
click at [176, 90] on div "Number of Type 1 Windows: 0" at bounding box center [202, 94] width 378 height 13
drag, startPoint x: 214, startPoint y: 94, endPoint x: 189, endPoint y: 90, distance: 25.7
click at [189, 90] on div "Number of Type 1 Windows: 3" at bounding box center [202, 94] width 378 height 13
type input "4"
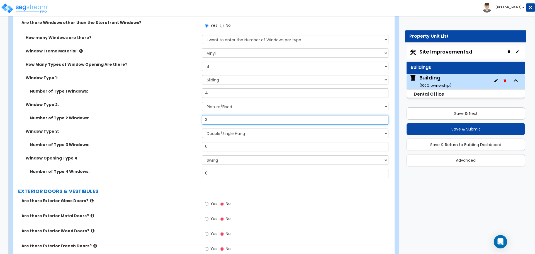
type input "3"
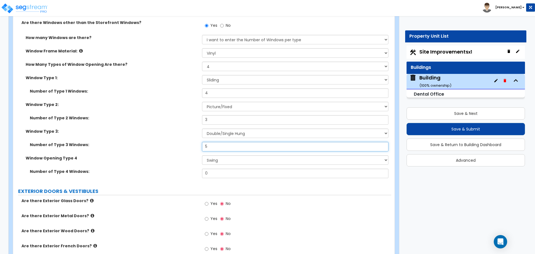
type input "5"
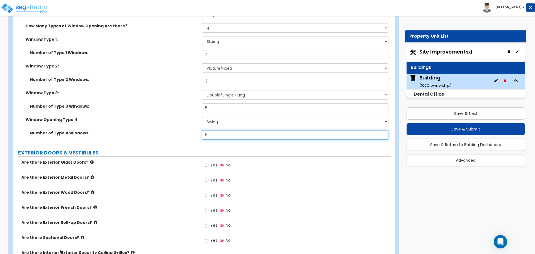
scroll to position [1400, 0]
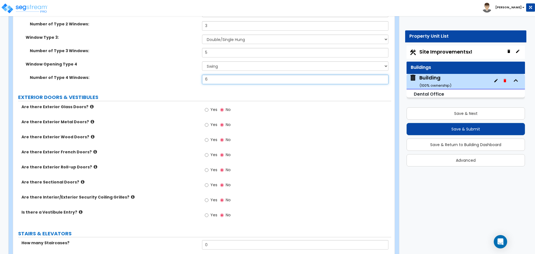
type input "6"
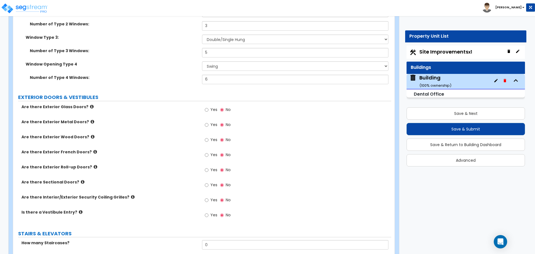
click at [90, 105] on icon at bounding box center [92, 106] width 4 height 4
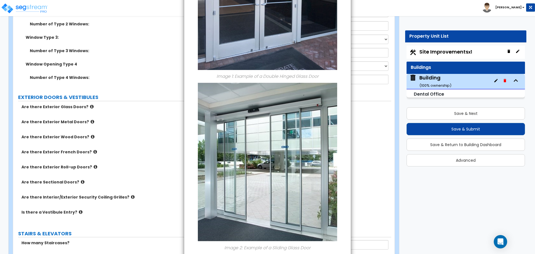
scroll to position [157, 0]
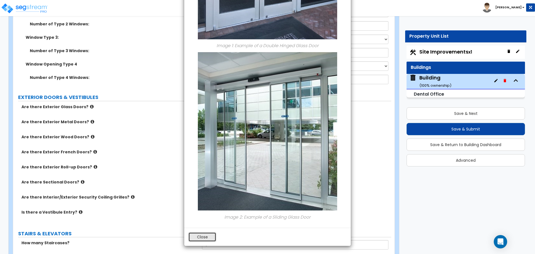
click at [202, 239] on button "Close" at bounding box center [202, 236] width 28 height 9
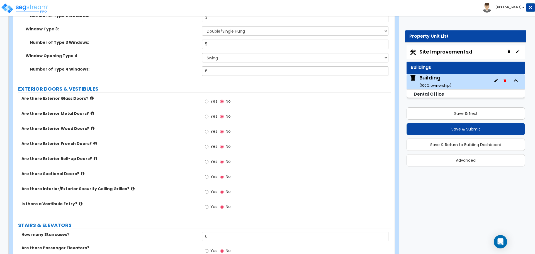
scroll to position [1410, 0]
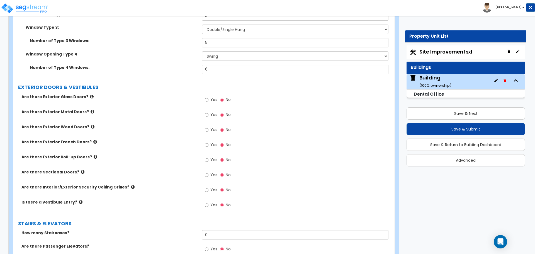
click at [211, 101] on label "Yes" at bounding box center [211, 100] width 13 height 9
click at [208, 101] on input "Yes" at bounding box center [207, 100] width 4 height 6
radio input "true"
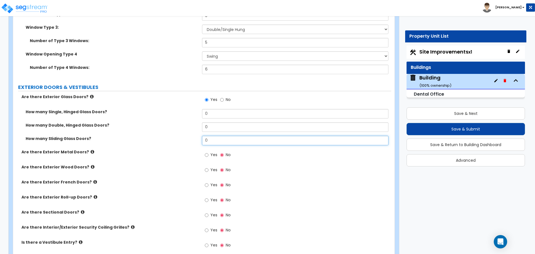
click at [219, 136] on input "0" at bounding box center [295, 140] width 186 height 9
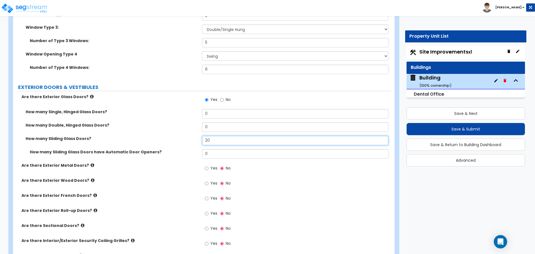
type input "2"
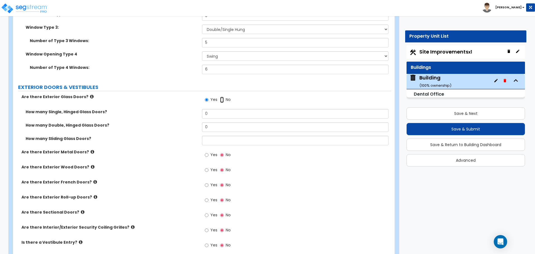
click at [223, 97] on input "No" at bounding box center [222, 100] width 4 height 6
radio input "false"
radio input "true"
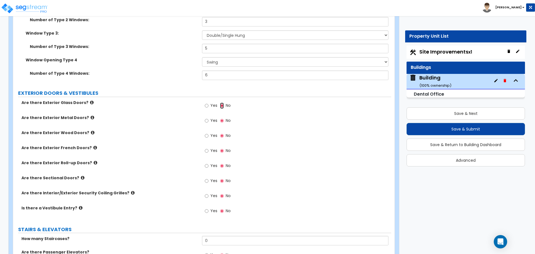
scroll to position [1405, 0]
click at [215, 101] on label "Yes" at bounding box center [211, 105] width 13 height 9
click at [208, 102] on input "Yes" at bounding box center [207, 105] width 4 height 6
radio input "true"
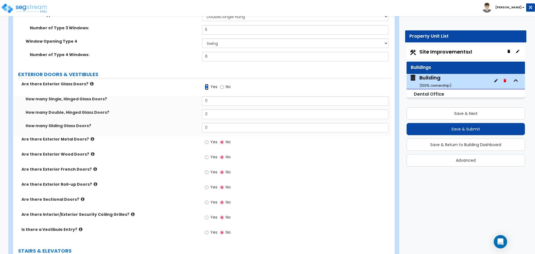
scroll to position [1423, 0]
drag, startPoint x: 214, startPoint y: 102, endPoint x: 200, endPoint y: 101, distance: 13.4
click at [201, 101] on div "How many Single, Hinged Glass Doors? 0" at bounding box center [202, 102] width 378 height 13
drag, startPoint x: 221, startPoint y: 113, endPoint x: 193, endPoint y: 111, distance: 27.6
click at [194, 111] on div "How many Double, Hinged Glass Doors? 0" at bounding box center [202, 115] width 378 height 13
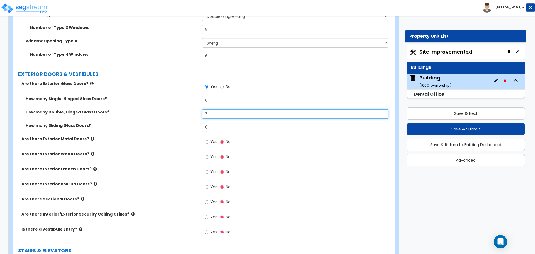
type input "2"
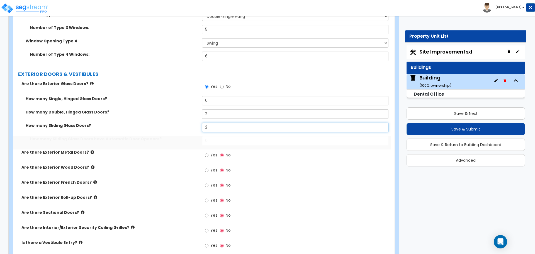
type input "2"
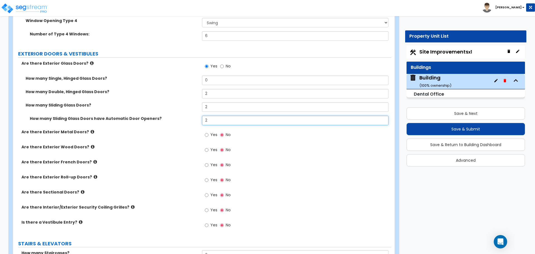
scroll to position [1452, 0]
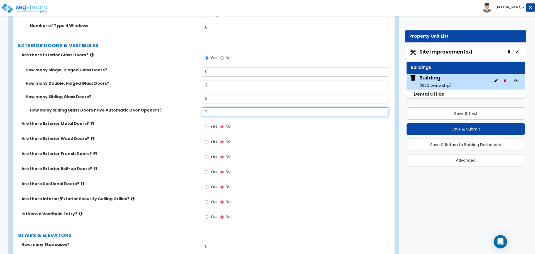
type input "2"
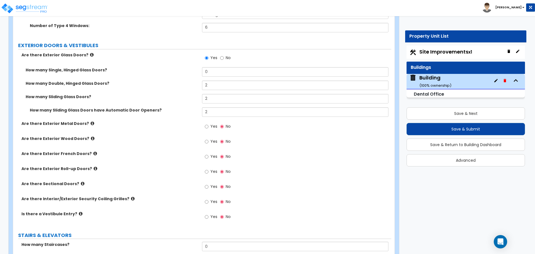
click at [214, 124] on span "Yes" at bounding box center [213, 126] width 7 height 6
click at [208, 124] on input "Yes" at bounding box center [207, 126] width 4 height 6
radio input "true"
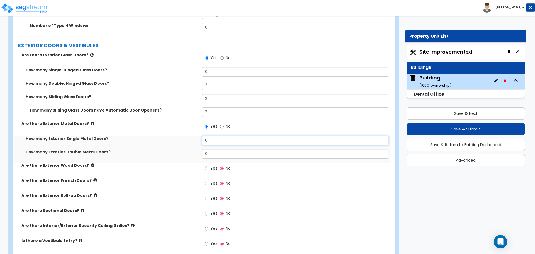
drag, startPoint x: 216, startPoint y: 137, endPoint x: 194, endPoint y: 137, distance: 22.6
click at [194, 137] on div "How many Exterior Single Metal Doors? 0" at bounding box center [202, 142] width 378 height 13
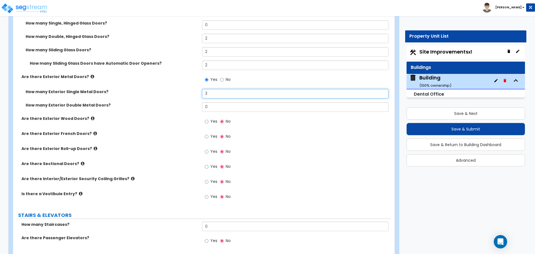
scroll to position [1508, 0]
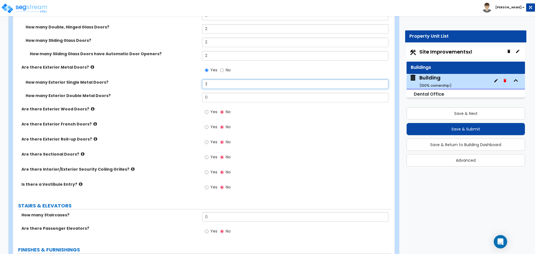
type input "3"
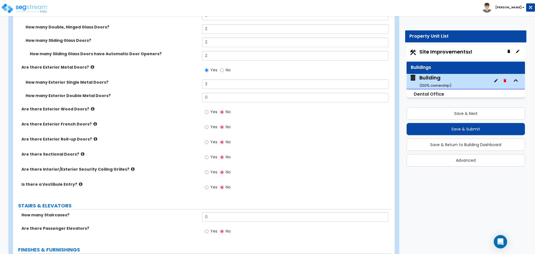
click at [209, 113] on label "Yes" at bounding box center [211, 112] width 13 height 9
click at [208, 113] on input "Yes" at bounding box center [207, 112] width 4 height 6
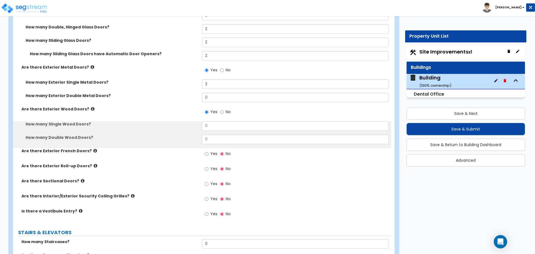
click at [91, 108] on icon at bounding box center [93, 109] width 4 height 4
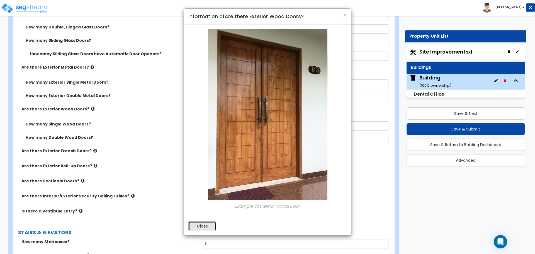
click at [203, 225] on button "Close" at bounding box center [202, 225] width 28 height 9
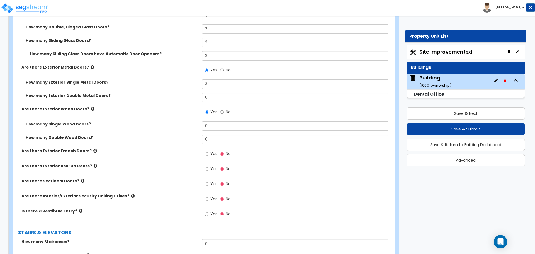
click at [85, 64] on label "Are there Exterior Metal Doors?" at bounding box center [109, 67] width 176 height 6
click at [91, 66] on icon at bounding box center [93, 67] width 4 height 4
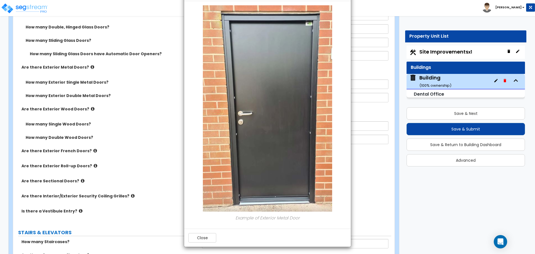
scroll to position [24, 0]
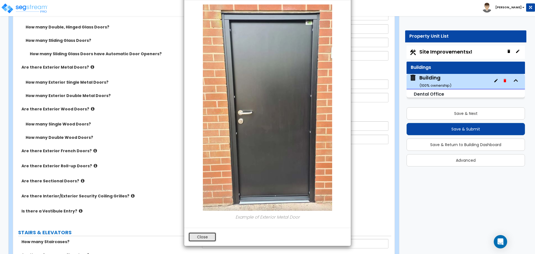
click at [198, 236] on button "Close" at bounding box center [202, 236] width 28 height 9
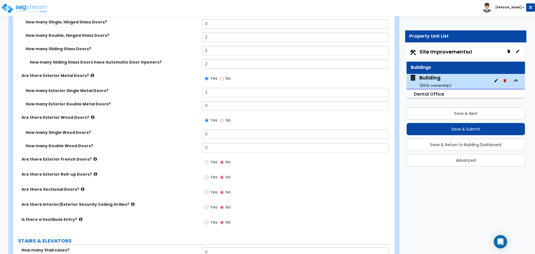
scroll to position [1498, 0]
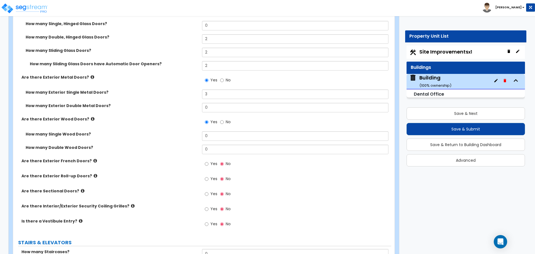
click at [91, 75] on icon at bounding box center [93, 77] width 4 height 4
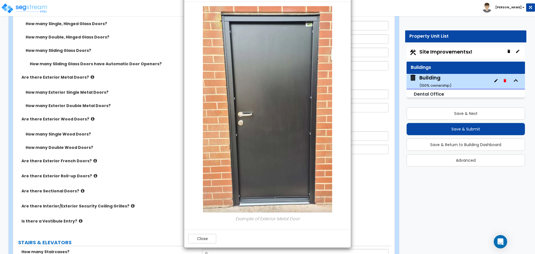
scroll to position [24, 0]
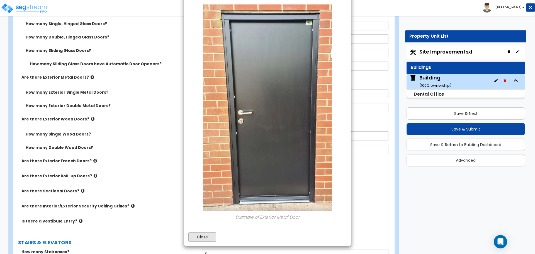
click at [211, 236] on button "Close" at bounding box center [202, 236] width 28 height 9
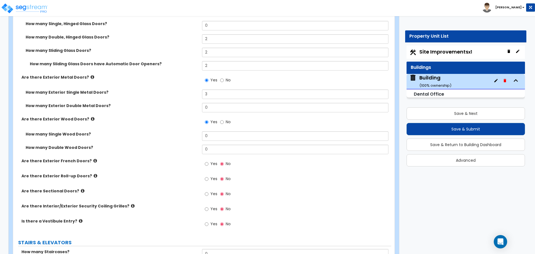
click at [225, 121] on label "No" at bounding box center [225, 122] width 11 height 9
click at [224, 121] on input "No" at bounding box center [222, 122] width 4 height 6
radio input "false"
radio input "true"
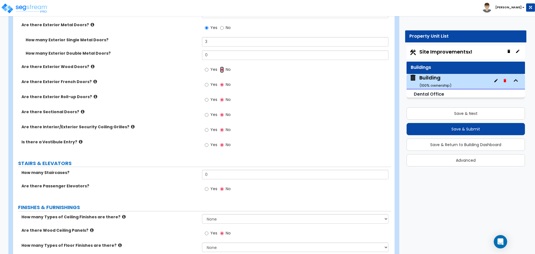
scroll to position [1551, 0]
click at [210, 84] on label "Yes" at bounding box center [211, 84] width 13 height 9
click at [208, 84] on input "Yes" at bounding box center [207, 84] width 4 height 6
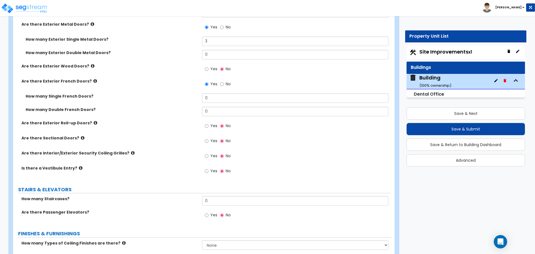
click at [93, 81] on icon at bounding box center [95, 81] width 4 height 4
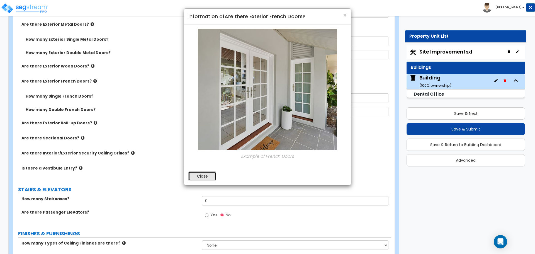
click at [203, 176] on button "Close" at bounding box center [202, 175] width 28 height 9
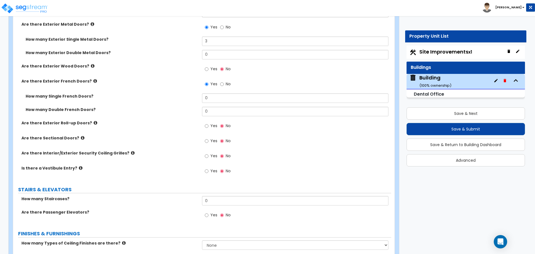
click at [227, 82] on span "No" at bounding box center [228, 84] width 5 height 6
click at [224, 82] on input "No" at bounding box center [222, 84] width 4 height 6
radio input "false"
radio input "true"
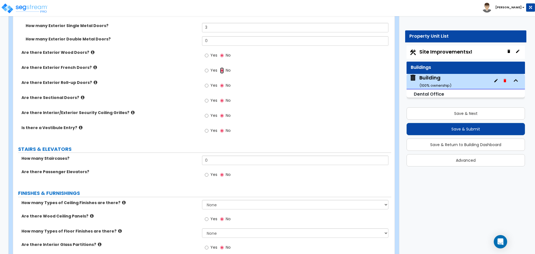
scroll to position [1566, 0]
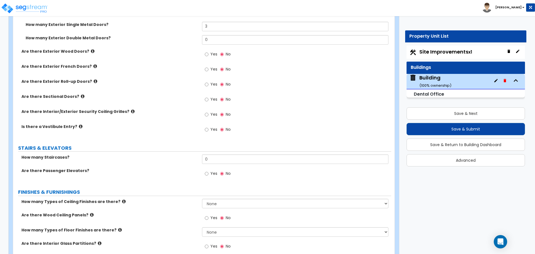
click at [215, 85] on span "Yes" at bounding box center [213, 84] width 7 height 6
click at [208, 85] on input "Yes" at bounding box center [207, 84] width 4 height 6
radio input "true"
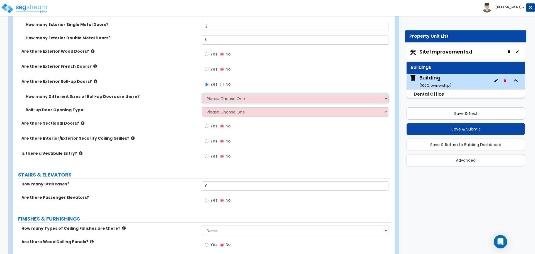
click at [215, 96] on select "Please Choose One 1 2 3" at bounding box center [295, 98] width 186 height 9
select select "2"
click at [202, 94] on select "Please Choose One 1 2 3" at bounding box center [295, 98] width 186 height 9
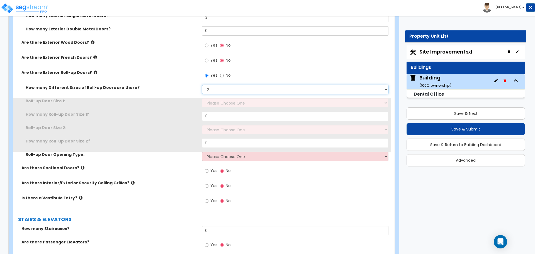
scroll to position [1575, 0]
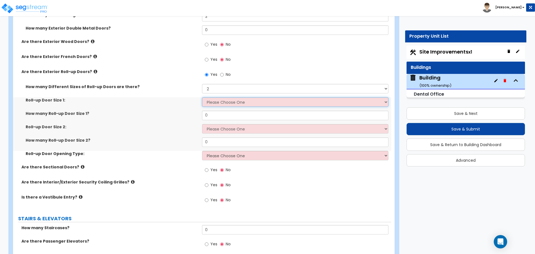
click at [217, 100] on select "Please Choose One 8' x 8' 10' x 10' 12' x 12' 14' x 14' 20' x 12' 20' x 16'" at bounding box center [295, 101] width 186 height 9
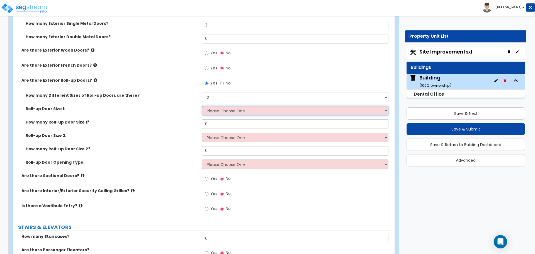
scroll to position [1567, 0]
click at [209, 108] on select "Please Choose One 8' x 8' 10' x 10' 12' x 12' 14' x 14' 20' x 12' 20' x 16'" at bounding box center [295, 110] width 186 height 9
select select "3"
click at [202, 106] on select "Please Choose One 8' x 8' 10' x 10' 12' x 12' 14' x 14' 20' x 12' 20' x 16'" at bounding box center [295, 110] width 186 height 9
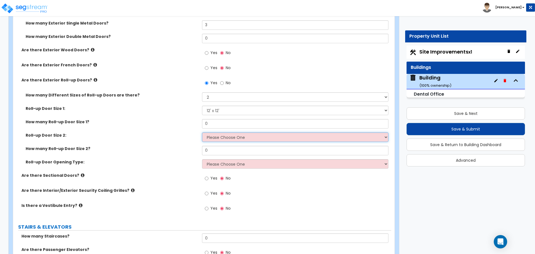
click at [221, 135] on select "Please Choose One 8' x 8' 10' x 10' 12' x 12' 14' x 14' 20' x 12' 20' x 16'" at bounding box center [295, 136] width 186 height 9
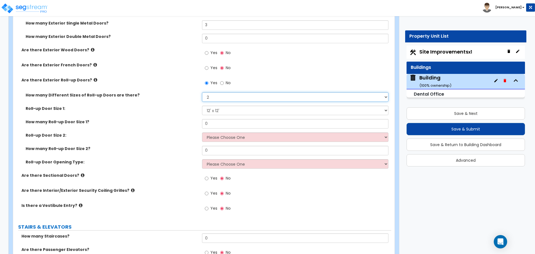
click at [215, 93] on select "Please Choose One 1 2 3" at bounding box center [295, 96] width 186 height 9
click at [202, 92] on select "Please Choose One 1 2 3" at bounding box center [295, 96] width 186 height 9
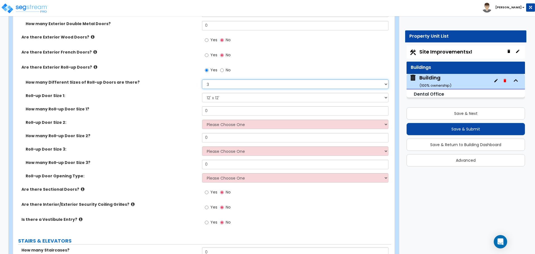
scroll to position [1588, 0]
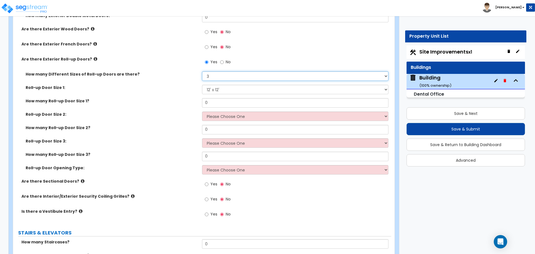
click at [233, 75] on select "Please Choose One 1 2 3" at bounding box center [295, 75] width 186 height 9
select select "2"
click at [202, 71] on select "Please Choose One 1 2 3" at bounding box center [295, 75] width 186 height 9
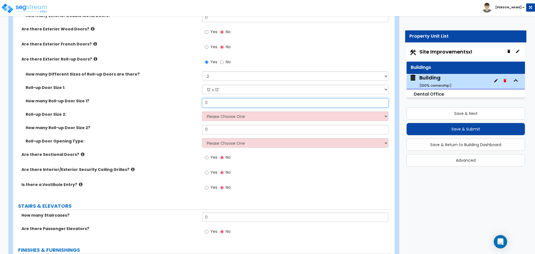
drag, startPoint x: 215, startPoint y: 103, endPoint x: 187, endPoint y: 102, distance: 28.1
click at [187, 102] on div "How many Roll-up Door Size 1? 0" at bounding box center [202, 104] width 378 height 13
type input "2"
click at [218, 113] on select "Please Choose One 8' x 8' 10' x 10' 12' x 12' 14' x 14' 20' x 12' 20' x 16'" at bounding box center [295, 115] width 186 height 9
select select "4"
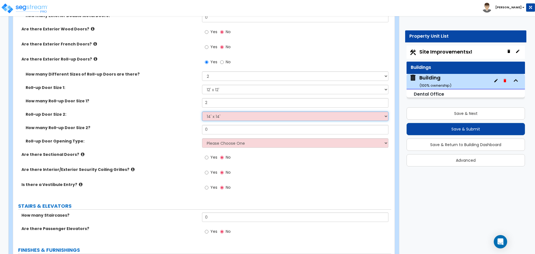
click at [202, 111] on select "Please Choose One 8' x 8' 10' x 10' 12' x 12' 14' x 14' 20' x 12' 20' x 16'" at bounding box center [295, 115] width 186 height 9
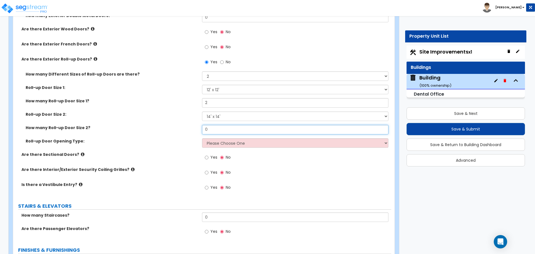
drag, startPoint x: 218, startPoint y: 130, endPoint x: 193, endPoint y: 127, distance: 25.0
click at [194, 127] on div "How many Roll-up Door Size 2? 0" at bounding box center [202, 131] width 378 height 13
type input "2"
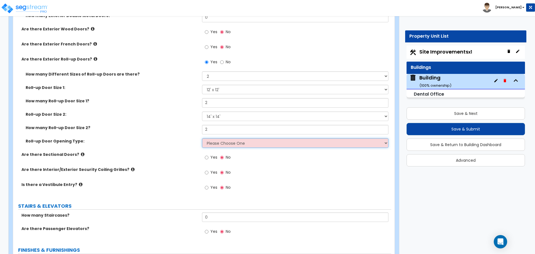
click at [223, 142] on select "Please Choose One All Manual All Motorized Some are Motorized" at bounding box center [295, 142] width 186 height 9
click at [202, 138] on select "Please Choose One All Manual All Motorized Some are Motorized" at bounding box center [295, 142] width 186 height 9
click at [221, 139] on select "Please Choose One All Manual All Motorized Some are Motorized" at bounding box center [295, 142] width 186 height 9
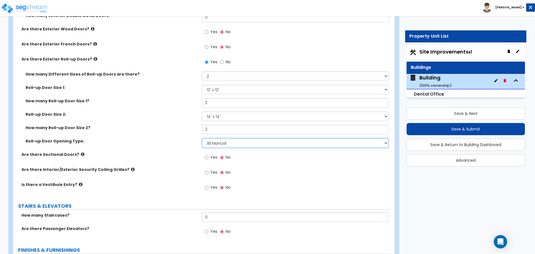
click at [202, 138] on select "Please Choose One All Manual All Motorized Some are Motorized" at bounding box center [295, 142] width 186 height 9
click at [223, 142] on select "Please Choose One All Manual All Motorized Some are Motorized" at bounding box center [295, 142] width 186 height 9
click at [202, 138] on select "Please Choose One All Manual All Motorized Some are Motorized" at bounding box center [295, 142] width 186 height 9
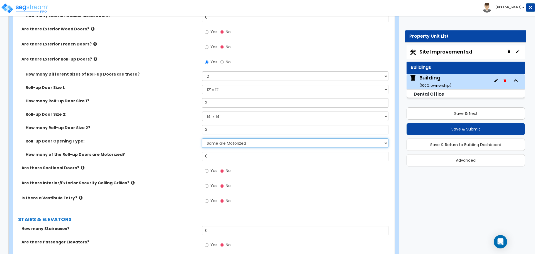
click at [217, 144] on select "Please Choose One All Manual All Motorized Some are Motorized" at bounding box center [295, 142] width 186 height 9
select select "2"
click at [202, 138] on select "Please Choose One All Manual All Motorized Some are Motorized" at bounding box center [295, 142] width 186 height 9
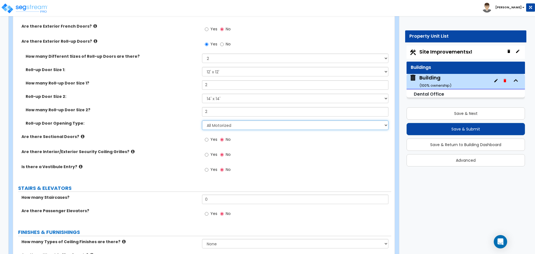
scroll to position [1607, 0]
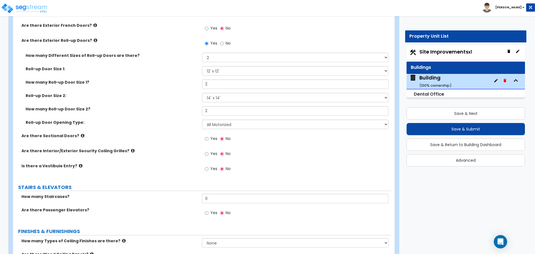
click at [211, 136] on span "Yes" at bounding box center [213, 139] width 7 height 6
click at [208, 136] on input "Yes" at bounding box center [207, 139] width 4 height 6
radio input "true"
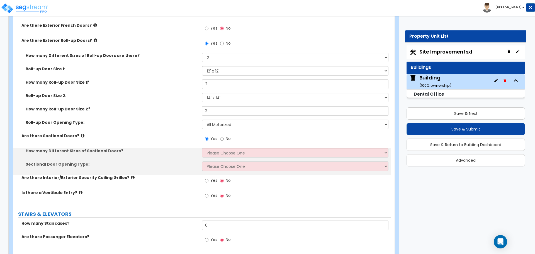
click at [75, 135] on label "Are there Sectional Doors?" at bounding box center [109, 136] width 176 height 6
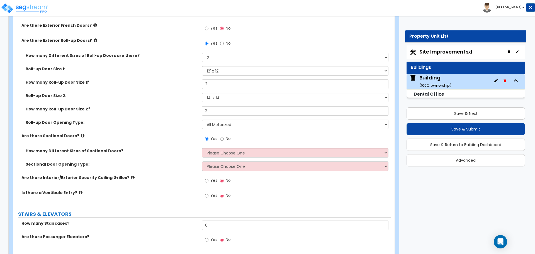
click at [81, 135] on icon at bounding box center [83, 135] width 4 height 4
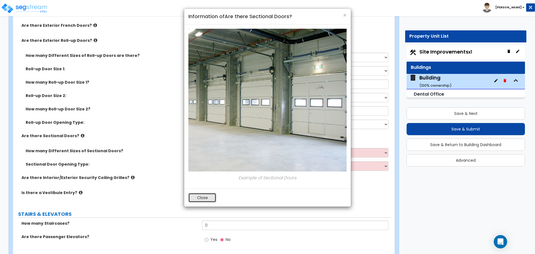
click at [200, 198] on button "Close" at bounding box center [202, 197] width 28 height 9
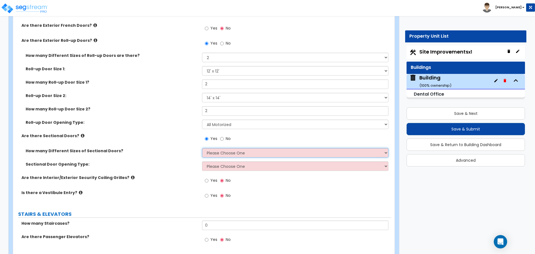
click at [233, 148] on select "Please Choose One 1 2 3" at bounding box center [295, 152] width 186 height 9
click at [202, 148] on select "Please Choose One 1 2 3" at bounding box center [295, 152] width 186 height 9
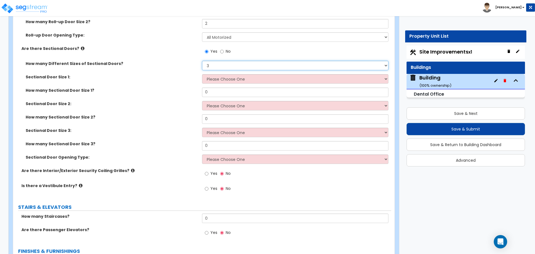
scroll to position [1695, 0]
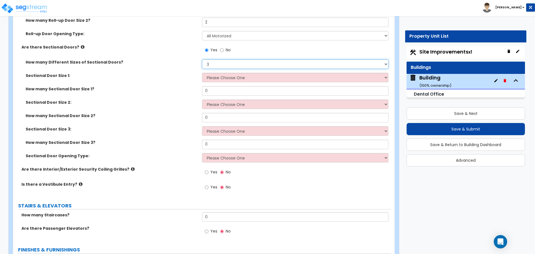
click at [223, 62] on select "Please Choose One 1 2 3" at bounding box center [295, 63] width 186 height 9
select select "0"
click at [202, 59] on select "Please Choose One 1 2 3" at bounding box center [295, 63] width 186 height 9
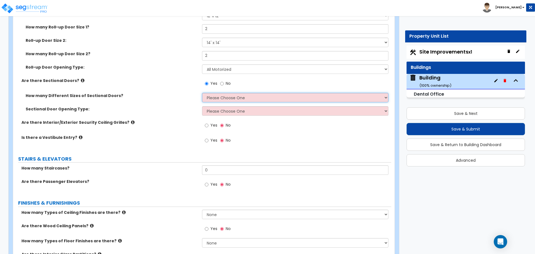
scroll to position [1663, 0]
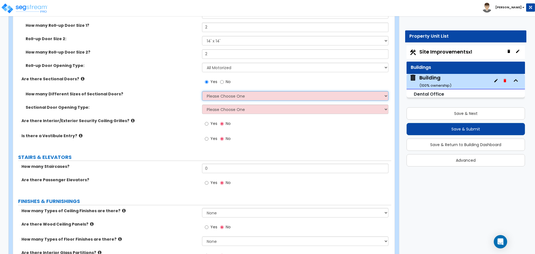
click at [228, 97] on select "Please Choose One 1 2 3" at bounding box center [295, 95] width 186 height 9
click at [229, 96] on select "Please Choose One 1 2 3" at bounding box center [295, 95] width 186 height 9
click at [216, 95] on select "Please Choose One 1 2 3" at bounding box center [295, 95] width 186 height 9
click at [216, 94] on select "Please Choose One 1 2 3" at bounding box center [295, 95] width 186 height 9
click at [218, 95] on select "Please Choose One 1 2 3" at bounding box center [295, 95] width 186 height 9
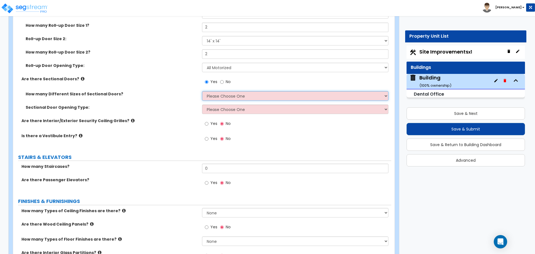
click at [213, 96] on select "Please Choose One 1 2 3" at bounding box center [295, 95] width 186 height 9
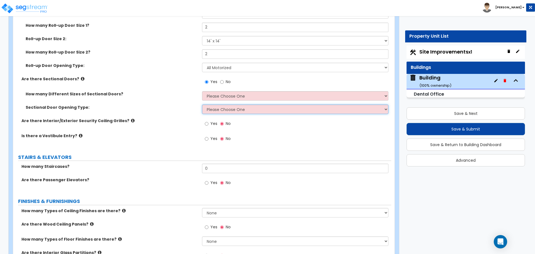
click at [212, 107] on select "Please Choose One All Manual All Motorized Some are Motorized" at bounding box center [295, 108] width 186 height 9
click at [224, 109] on select "Please Choose One All Manual All Motorized Some are Motorized" at bounding box center [295, 108] width 186 height 9
click at [202, 104] on select "Please Choose One All Manual All Motorized Some are Motorized" at bounding box center [295, 108] width 186 height 9
click at [220, 110] on select "Please Choose One All Manual All Motorized Some are Motorized" at bounding box center [295, 108] width 186 height 9
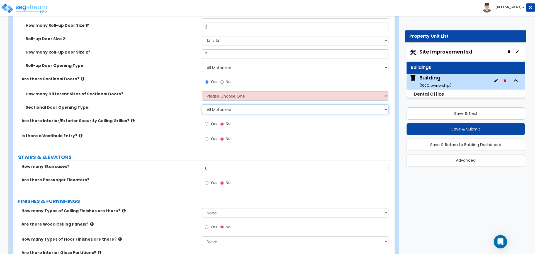
click at [202, 104] on select "Please Choose One All Manual All Motorized Some are Motorized" at bounding box center [295, 108] width 186 height 9
click at [220, 109] on select "Please Choose One All Manual All Motorized Some are Motorized" at bounding box center [295, 108] width 186 height 9
select select "3"
click at [202, 104] on select "Please Choose One All Manual All Motorized Some are Motorized" at bounding box center [295, 108] width 186 height 9
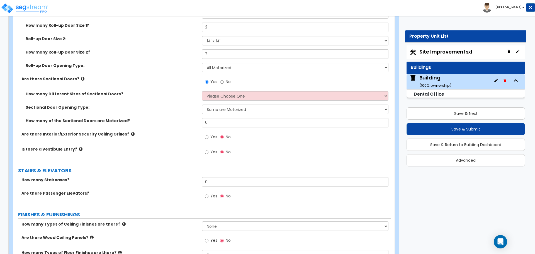
click at [225, 81] on label "No" at bounding box center [225, 82] width 11 height 9
click at [224, 81] on input "No" at bounding box center [222, 82] width 4 height 6
radio input "false"
radio input "true"
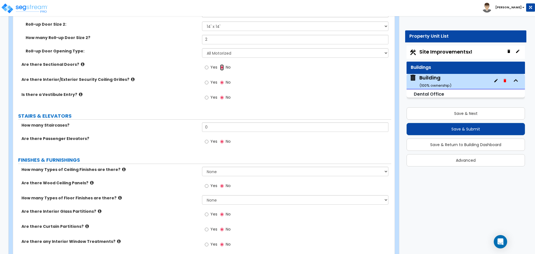
scroll to position [1680, 0]
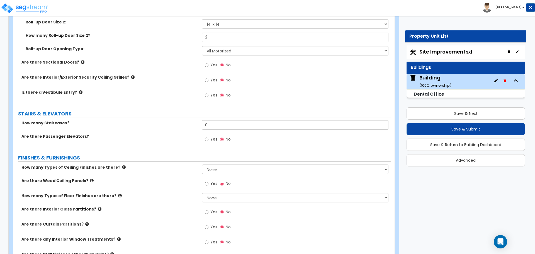
click at [215, 79] on span "Yes" at bounding box center [213, 80] width 7 height 6
click at [208, 79] on input "Yes" at bounding box center [207, 80] width 4 height 6
radio input "true"
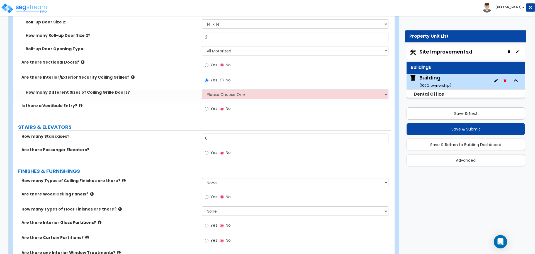
click at [127, 74] on label "Are there Interior/Exterior Security Coiling Grilles?" at bounding box center [109, 77] width 176 height 6
click at [126, 74] on label "Are there Interior/Exterior Security Coiling Grilles?" at bounding box center [109, 77] width 176 height 6
click at [131, 75] on icon at bounding box center [133, 77] width 4 height 4
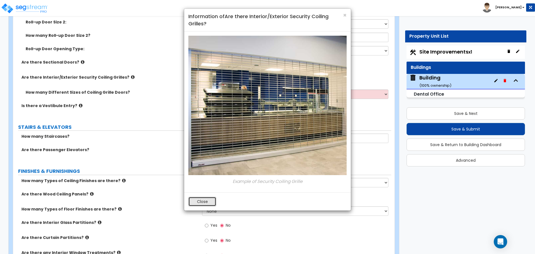
click at [206, 197] on button "Close" at bounding box center [202, 201] width 28 height 9
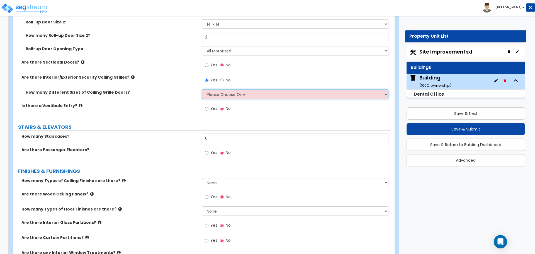
click at [244, 92] on select "Please Choose One 1 2 3 4" at bounding box center [295, 93] width 186 height 9
select select "4"
click at [202, 89] on select "Please Choose One 1 2 3 4" at bounding box center [295, 93] width 186 height 9
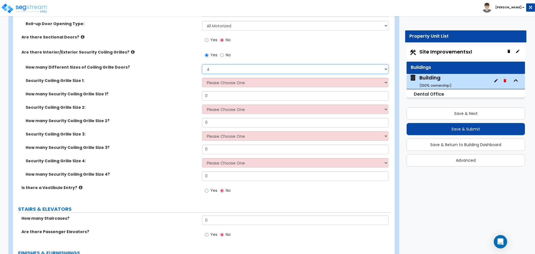
scroll to position [1705, 0]
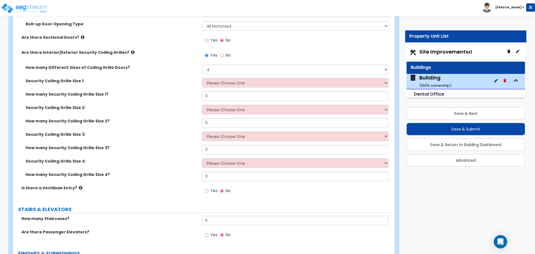
click at [228, 54] on span "No" at bounding box center [228, 55] width 5 height 6
click at [224, 54] on input "No" at bounding box center [222, 55] width 4 height 6
radio input "false"
radio input "true"
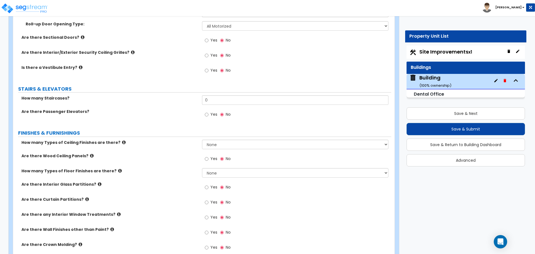
click at [212, 67] on span "Yes" at bounding box center [213, 70] width 7 height 6
click at [208, 67] on input "Yes" at bounding box center [207, 70] width 4 height 6
radio input "true"
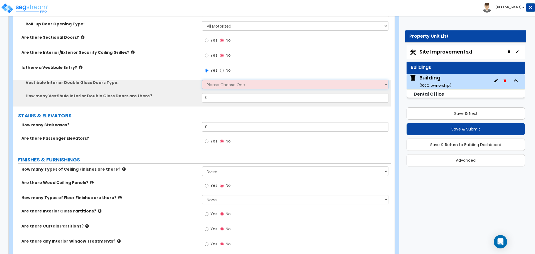
click at [218, 82] on select "Please Choose One Hinged Sliding" at bounding box center [295, 84] width 186 height 9
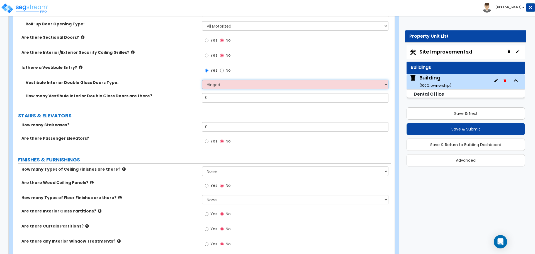
click at [202, 80] on select "Please Choose One Hinged Sliding" at bounding box center [295, 84] width 186 height 9
click at [216, 83] on select "Please Choose One Hinged Sliding" at bounding box center [295, 84] width 186 height 9
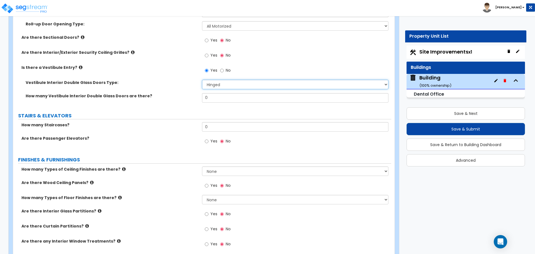
select select "2"
click at [202, 80] on select "Please Choose One Hinged Sliding" at bounding box center [295, 84] width 186 height 9
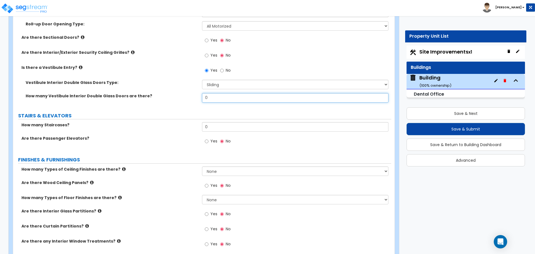
drag, startPoint x: 220, startPoint y: 96, endPoint x: 174, endPoint y: 94, distance: 45.4
click at [179, 94] on div "How many Vestibule Interior Double Glass Doors are there? 0" at bounding box center [202, 99] width 378 height 13
type input "2"
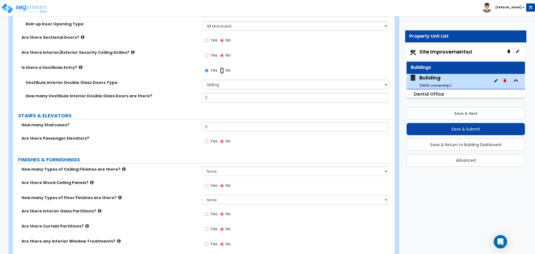
click at [222, 71] on input "No" at bounding box center [222, 70] width 4 height 6
radio input "false"
radio input "true"
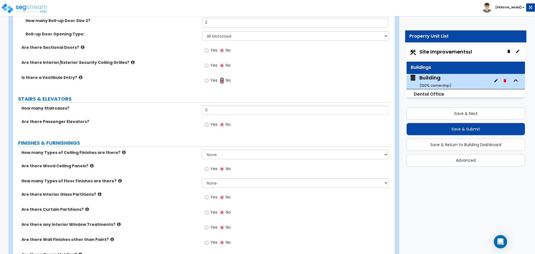
scroll to position [1703, 0]
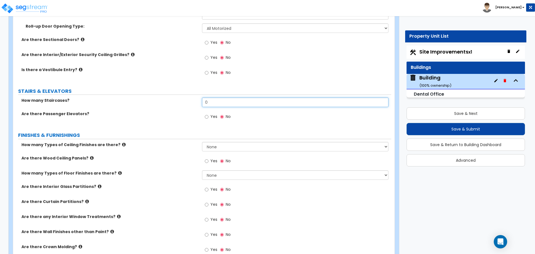
drag, startPoint x: 211, startPoint y: 102, endPoint x: 185, endPoint y: 102, distance: 25.4
click at [185, 102] on div "How many Staircases? 0" at bounding box center [202, 104] width 378 height 13
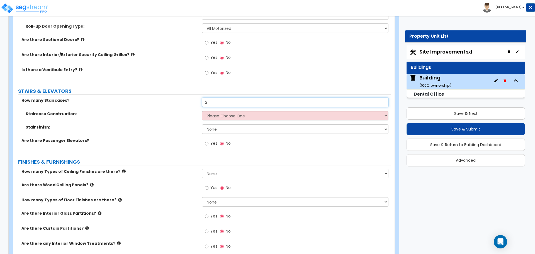
type input "2"
click at [247, 115] on select "Please Choose One Concrete Steel Wood Please Choose For Me" at bounding box center [295, 115] width 186 height 9
select select "2"
click at [202, 111] on select "Please Choose One Concrete Steel Wood Please Choose For Me" at bounding box center [295, 115] width 186 height 9
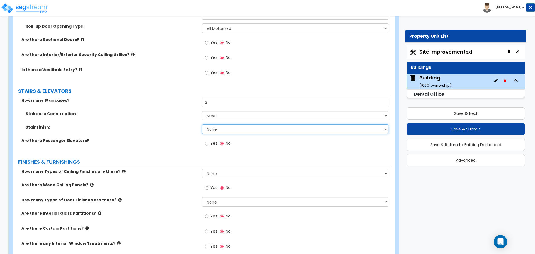
click at [241, 127] on select "None Tile Wood Laminate VCT Sheet Carpet Sheet Vinyl Carpet Tile" at bounding box center [295, 128] width 186 height 9
select select "3"
click at [202, 124] on select "None Tile Wood Laminate VCT Sheet Carpet Sheet Vinyl Carpet Tile" at bounding box center [295, 128] width 186 height 9
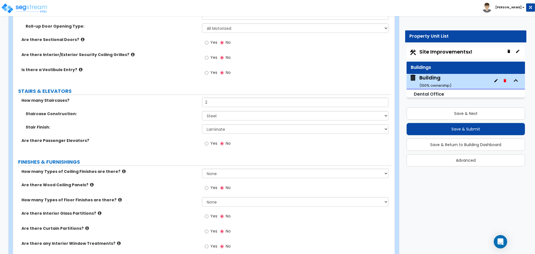
click at [204, 145] on div "Yes No" at bounding box center [217, 144] width 31 height 13
click at [209, 144] on label "Yes" at bounding box center [211, 143] width 13 height 9
click at [208, 144] on input "Yes" at bounding box center [207, 143] width 4 height 6
radio input "true"
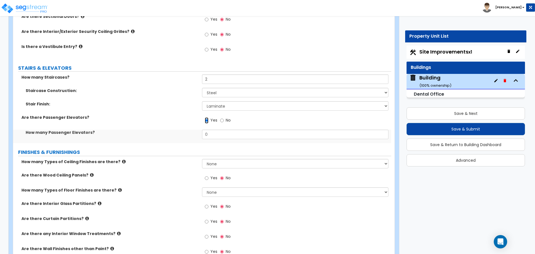
scroll to position [1727, 0]
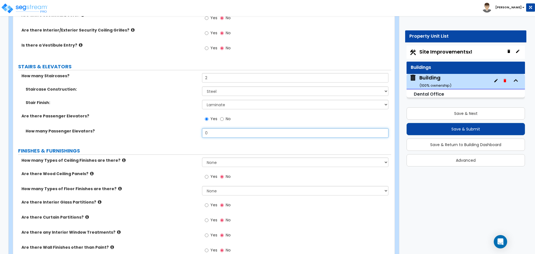
drag, startPoint x: 211, startPoint y: 134, endPoint x: 173, endPoint y: 133, distance: 37.9
click at [178, 133] on div "How many Passenger Elevators? 0" at bounding box center [202, 134] width 378 height 13
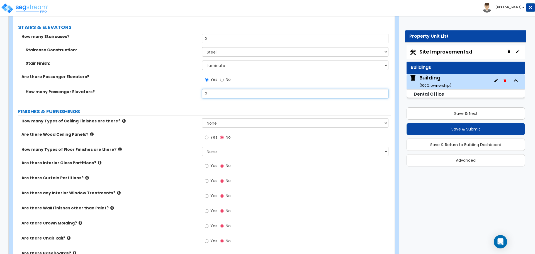
scroll to position [1759, 0]
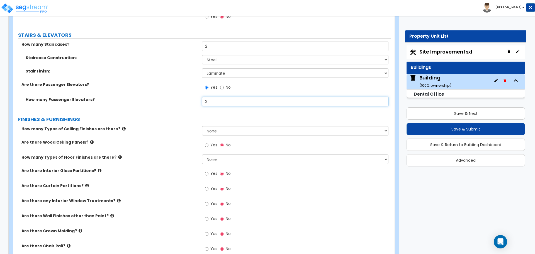
type input "2"
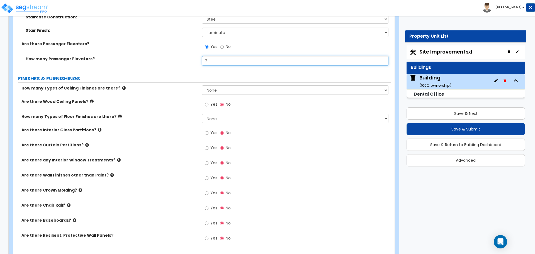
scroll to position [1800, 0]
click at [215, 88] on select "None 1 2 3" at bounding box center [295, 89] width 186 height 9
click at [202, 85] on select "None 1 2 3" at bounding box center [295, 89] width 186 height 9
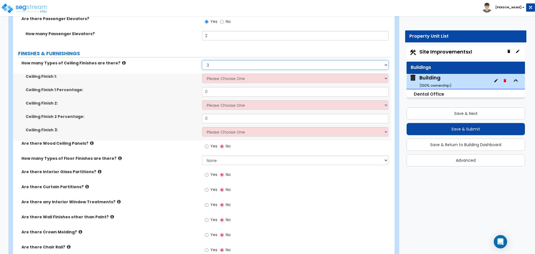
scroll to position [1826, 0]
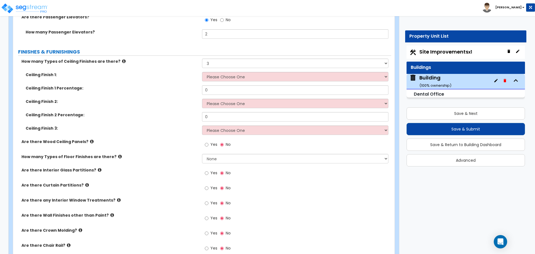
click at [122, 59] on icon at bounding box center [124, 61] width 4 height 4
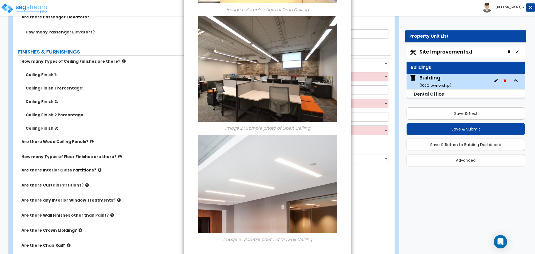
scroll to position [157, 0]
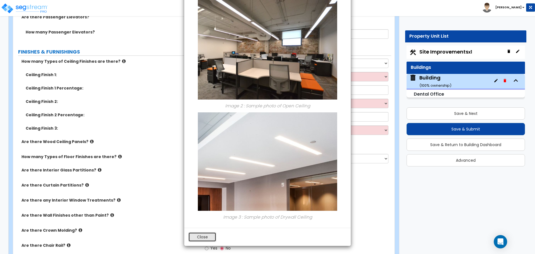
click at [206, 234] on button "Close" at bounding box center [202, 236] width 28 height 9
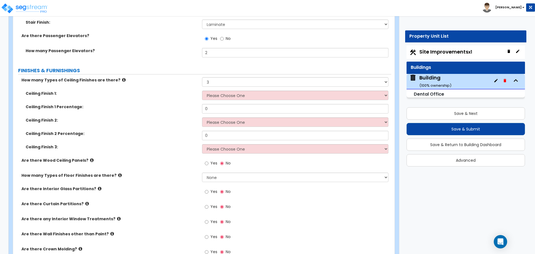
scroll to position [1801, 0]
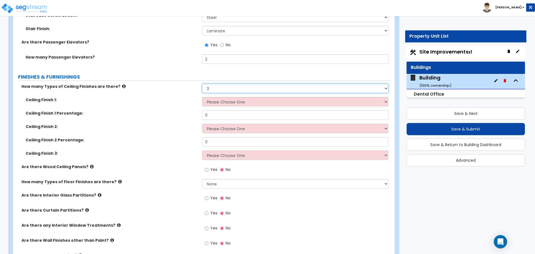
click at [228, 85] on select "None 1 2 3" at bounding box center [295, 88] width 186 height 9
select select "2"
click at [202, 84] on select "None 1 2 3" at bounding box center [295, 88] width 186 height 9
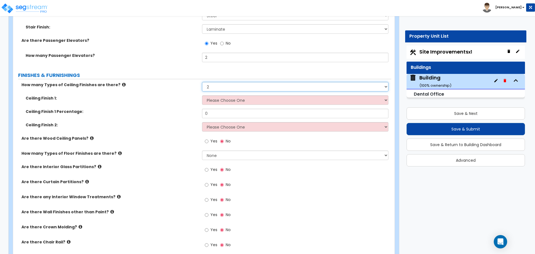
scroll to position [1804, 0]
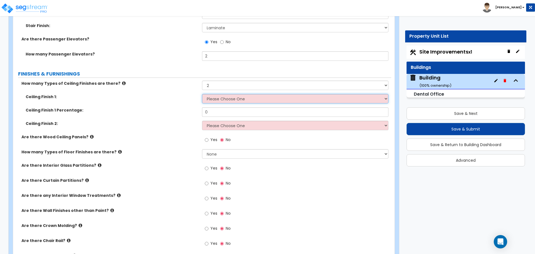
click at [228, 99] on select "Please Choose One Drop Ceiling Open Ceiling Drywall Ceiling" at bounding box center [295, 98] width 186 height 9
select select "1"
click at [202, 94] on select "Please Choose One Drop Ceiling Open Ceiling Drywall Ceiling" at bounding box center [295, 98] width 186 height 9
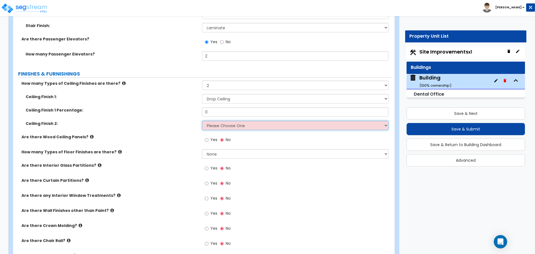
click at [244, 123] on select "Please Choose One Drop Ceiling Open Ceiling Drywall Ceiling" at bounding box center [295, 125] width 186 height 9
select select "3"
click at [202, 121] on select "Please Choose One Drop Ceiling Open Ceiling Drywall Ceiling" at bounding box center [295, 125] width 186 height 9
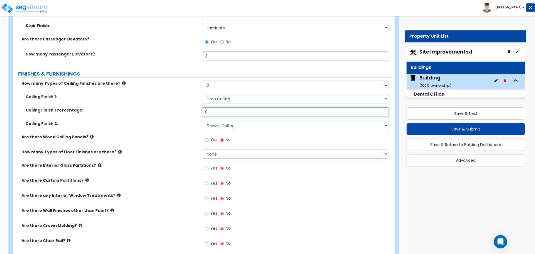
drag, startPoint x: 217, startPoint y: 112, endPoint x: 193, endPoint y: 109, distance: 24.7
click at [193, 109] on div "Ceiling Finish 1 Percentage: 0" at bounding box center [202, 113] width 378 height 13
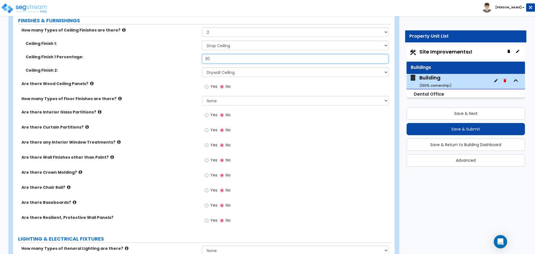
scroll to position [1858, 0]
type input "30"
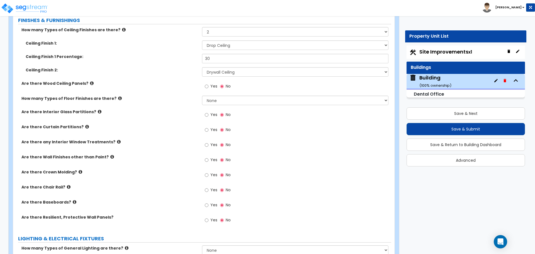
click at [213, 86] on span "Yes" at bounding box center [213, 86] width 7 height 6
click at [208, 86] on input "Yes" at bounding box center [207, 86] width 4 height 6
radio input "true"
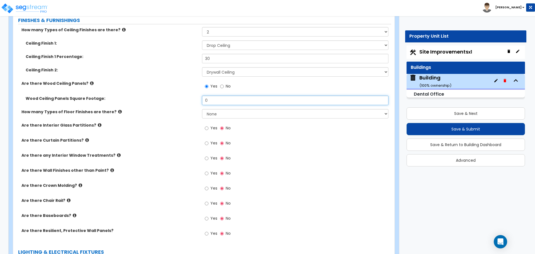
drag, startPoint x: 212, startPoint y: 97, endPoint x: 186, endPoint y: 98, distance: 25.7
click at [187, 99] on div "Wood Ceiling Panels Square Footage: 0" at bounding box center [202, 102] width 378 height 13
type input "100"
click at [90, 81] on icon at bounding box center [92, 83] width 4 height 4
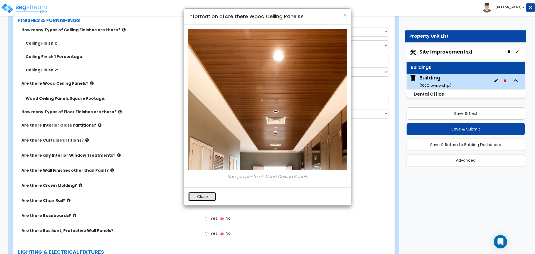
click at [204, 198] on button "Close" at bounding box center [202, 196] width 28 height 9
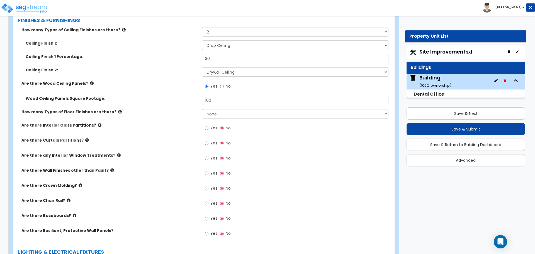
click at [210, 118] on div "How many Types of Floor Finishes are there? None 1 2 3 4" at bounding box center [202, 115] width 378 height 13
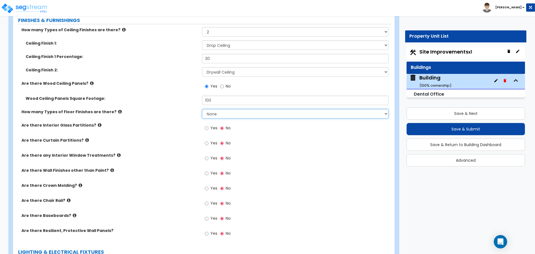
click at [212, 115] on select "None 1 2 3 4" at bounding box center [295, 113] width 186 height 9
select select "4"
click at [202, 109] on select "None 1 2 3 4" at bounding box center [295, 113] width 186 height 9
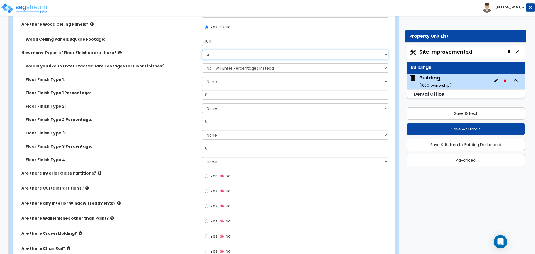
scroll to position [1915, 0]
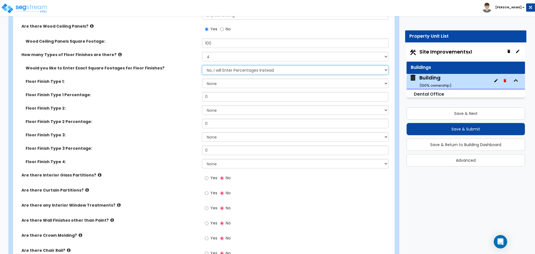
click at [249, 73] on select "No, I will Enter Percentages Instead Yes, I will Enter Exact Square Footages" at bounding box center [295, 69] width 186 height 9
click at [202, 65] on select "No, I will Enter Percentages Instead Yes, I will Enter Exact Square Footages" at bounding box center [295, 69] width 186 height 9
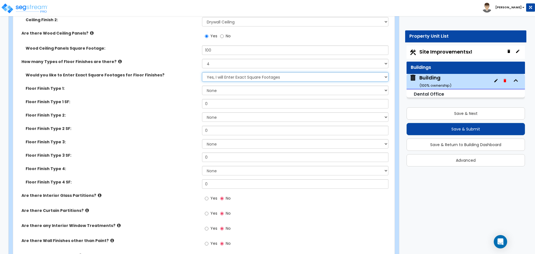
scroll to position [1906, 0]
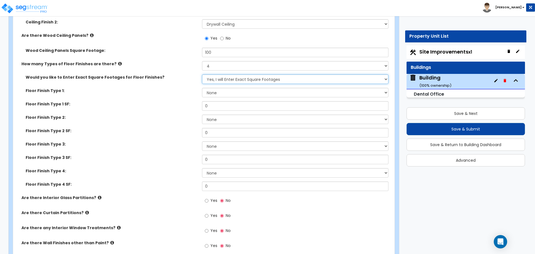
click at [237, 77] on select "No, I will Enter Percentages Instead Yes, I will Enter Exact Square Footages" at bounding box center [295, 78] width 186 height 9
select select "0"
click at [202, 74] on select "No, I will Enter Percentages Instead Yes, I will Enter Exact Square Footages" at bounding box center [295, 78] width 186 height 9
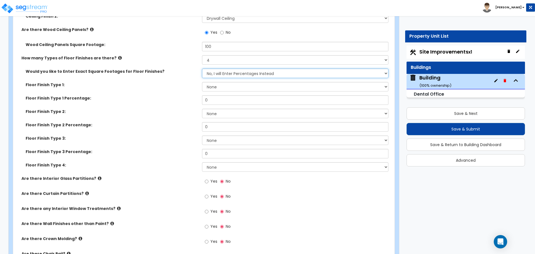
scroll to position [1909, 0]
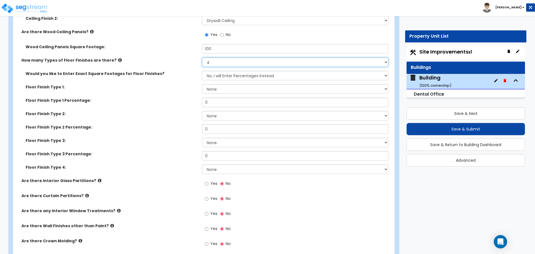
click at [210, 60] on select "None 1 2 3 4" at bounding box center [295, 61] width 186 height 9
select select "2"
click at [202, 57] on select "None 1 2 3 4" at bounding box center [295, 61] width 186 height 9
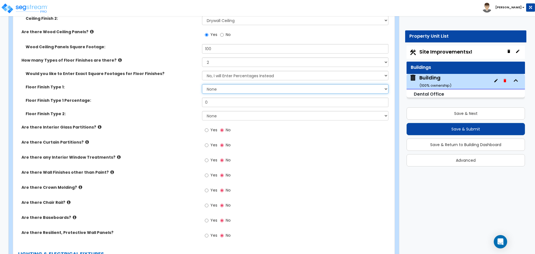
click at [229, 89] on select "None Tile Flooring Hardwood Flooring Resilient Laminate Flooring VCT Flooring S…" at bounding box center [295, 88] width 186 height 9
select select "3"
click at [202, 84] on select "None Tile Flooring Hardwood Flooring Resilient Laminate Flooring VCT Flooring S…" at bounding box center [295, 88] width 186 height 9
click at [244, 115] on select "None Tile Flooring Hardwood Flooring Resilient Laminate Flooring VCT Flooring S…" at bounding box center [295, 115] width 186 height 9
select select "4"
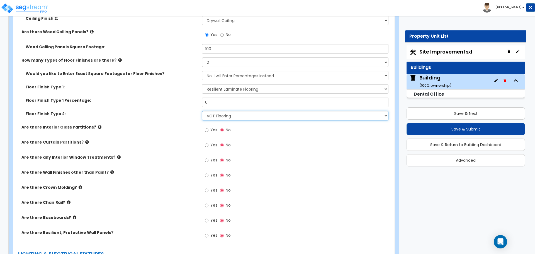
click at [202, 111] on select "None Tile Flooring Hardwood Flooring Resilient Laminate Flooring VCT Flooring S…" at bounding box center [295, 115] width 186 height 9
click at [218, 98] on input "0" at bounding box center [295, 102] width 186 height 9
drag, startPoint x: 217, startPoint y: 99, endPoint x: 189, endPoint y: 99, distance: 27.6
click at [189, 99] on div "Floor Finish Type 1 Percentage: 0" at bounding box center [202, 104] width 378 height 13
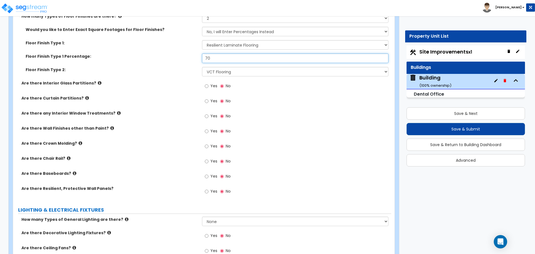
scroll to position [1955, 0]
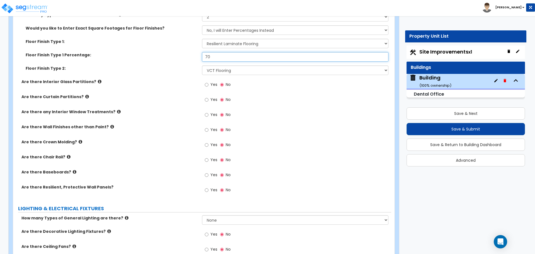
type input "70"
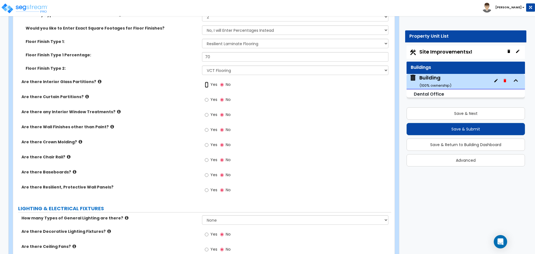
click at [207, 84] on input "Yes" at bounding box center [207, 85] width 4 height 6
radio input "true"
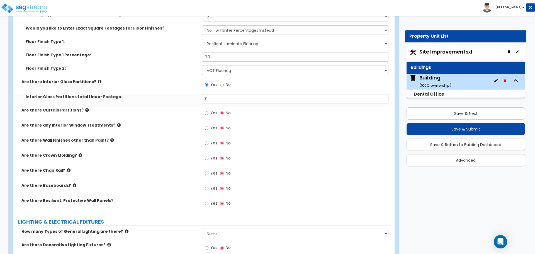
click at [98, 79] on icon at bounding box center [100, 81] width 4 height 4
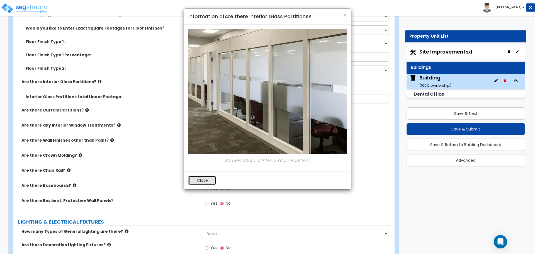
click at [203, 182] on button "Close" at bounding box center [202, 180] width 28 height 9
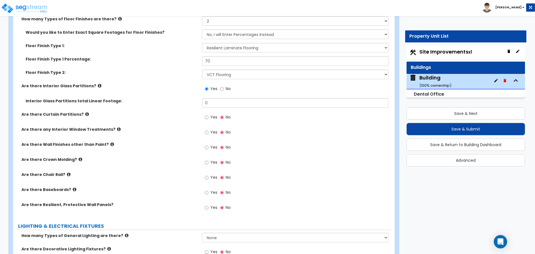
scroll to position [1949, 0]
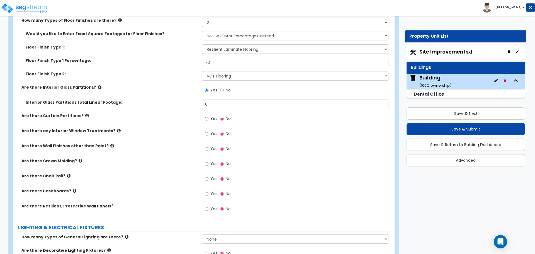
click at [98, 86] on icon at bounding box center [100, 87] width 4 height 4
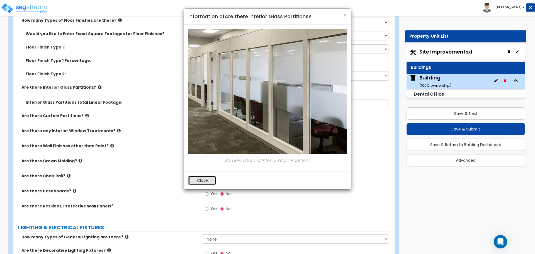
click at [203, 178] on button "Close" at bounding box center [202, 180] width 28 height 9
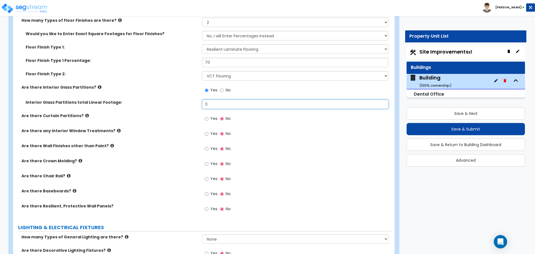
drag, startPoint x: 210, startPoint y: 104, endPoint x: 192, endPoint y: 104, distance: 18.1
click at [193, 104] on div "Interior Glass Partitions total Linear Footage: 0" at bounding box center [202, 105] width 378 height 13
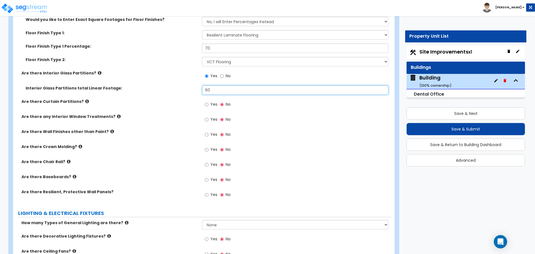
scroll to position [1964, 0]
type input "60"
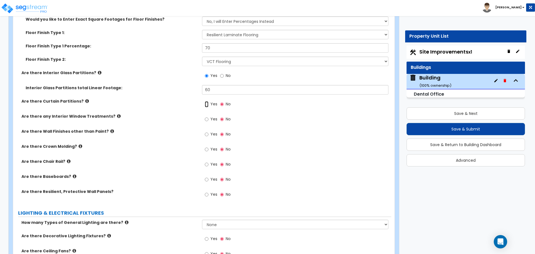
click at [207, 101] on input "Yes" at bounding box center [207, 104] width 4 height 6
radio input "true"
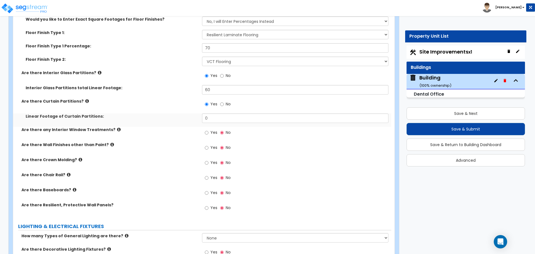
click at [85, 99] on icon at bounding box center [87, 101] width 4 height 4
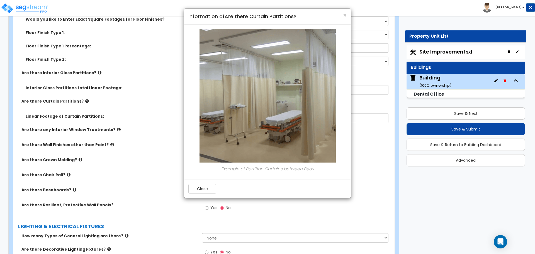
click at [206, 181] on div "Close" at bounding box center [267, 188] width 167 height 18
click at [200, 186] on button "Close" at bounding box center [202, 188] width 28 height 9
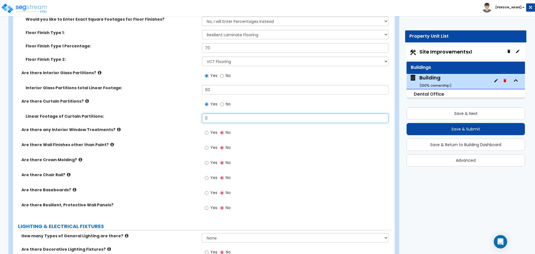
drag, startPoint x: 235, startPoint y: 118, endPoint x: 199, endPoint y: 117, distance: 35.7
click at [199, 117] on div "Linear Footage of Curtain Partitions: 0" at bounding box center [202, 119] width 378 height 13
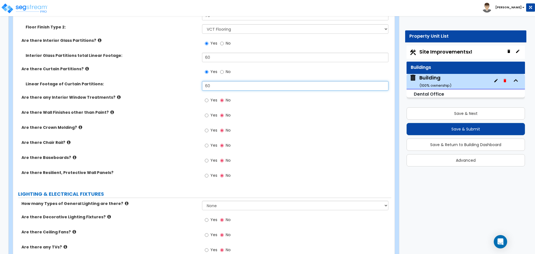
scroll to position [1998, 0]
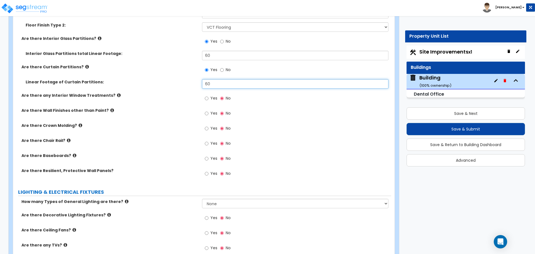
type input "60"
click at [211, 96] on span "Yes" at bounding box center [213, 98] width 7 height 6
click at [208, 96] on input "Yes" at bounding box center [207, 98] width 4 height 6
radio input "true"
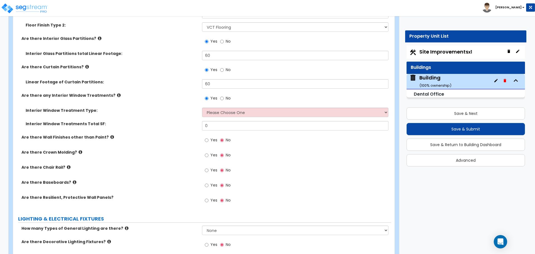
click at [117, 93] on icon at bounding box center [119, 95] width 4 height 4
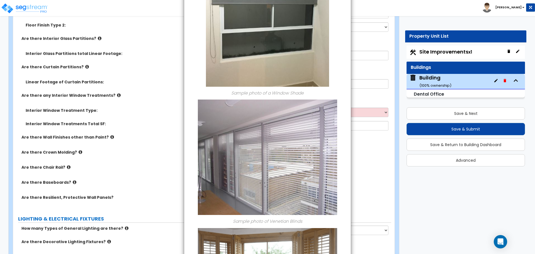
scroll to position [383, 0]
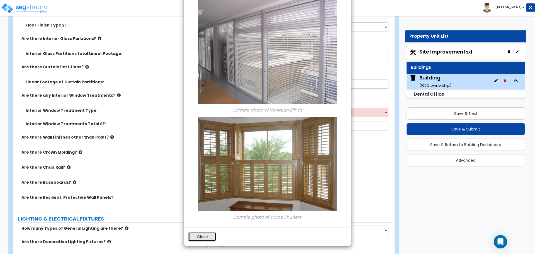
click at [205, 234] on button "Close" at bounding box center [202, 236] width 28 height 9
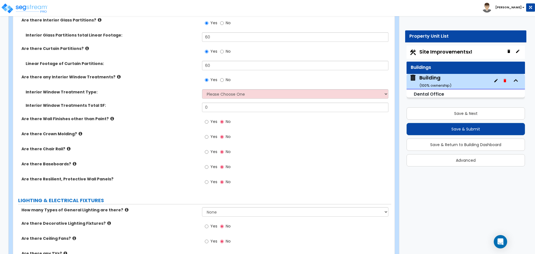
scroll to position [2011, 0]
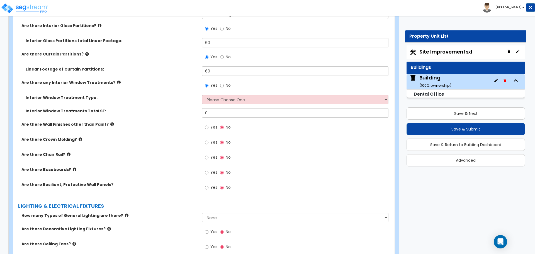
click at [110, 122] on icon at bounding box center [112, 124] width 4 height 4
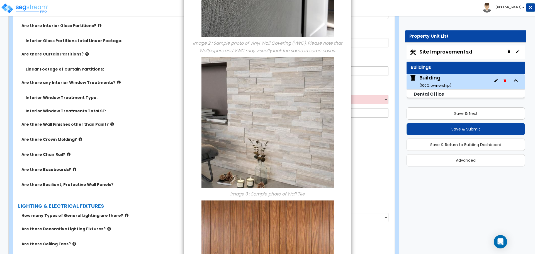
scroll to position [427, 0]
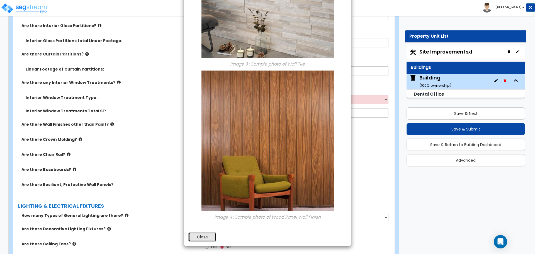
click at [208, 237] on button "Close" at bounding box center [202, 236] width 28 height 9
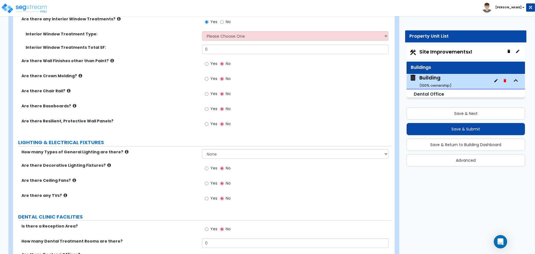
scroll to position [2069, 0]
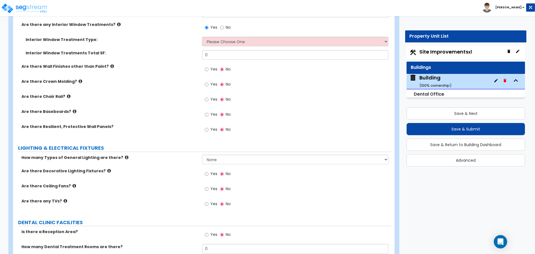
click at [159, 64] on label "Are there Wall Finishes other than Paint?" at bounding box center [109, 67] width 176 height 6
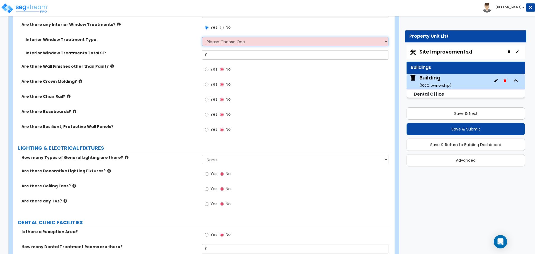
click at [248, 44] on select "Please Choose One Vertical Blinds Window Shades Venetian Blinds Wood Shutters" at bounding box center [295, 41] width 186 height 9
click at [259, 40] on select "Please Choose One Vertical Blinds Window Shades Venetian Blinds Wood Shutters" at bounding box center [295, 41] width 186 height 9
select select "2"
click at [202, 37] on select "Please Choose One Vertical Blinds Window Shades Venetian Blinds Wood Shutters" at bounding box center [295, 41] width 186 height 9
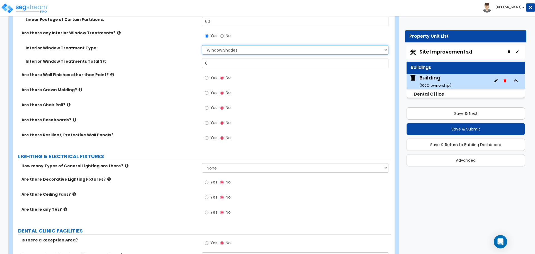
scroll to position [2061, 0]
drag, startPoint x: 228, startPoint y: 61, endPoint x: 220, endPoint y: 61, distance: 7.5
click at [223, 61] on input "0" at bounding box center [295, 62] width 186 height 9
drag, startPoint x: 197, startPoint y: 61, endPoint x: 189, endPoint y: 61, distance: 8.1
click at [192, 61] on div "Interior Window Treatments Total SF: 0" at bounding box center [202, 64] width 378 height 13
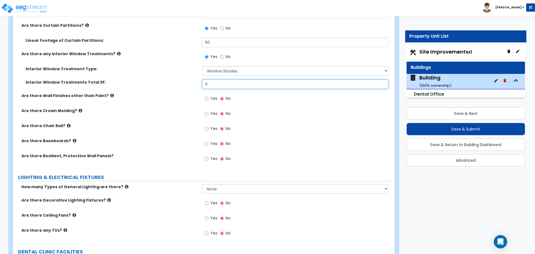
scroll to position [2040, 0]
type input "0"
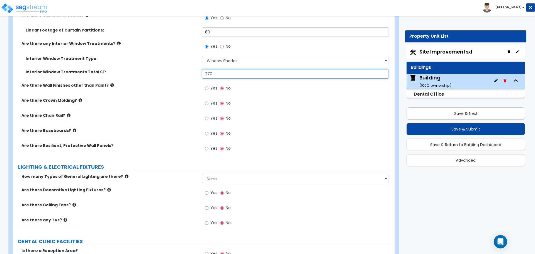
scroll to position [2051, 0]
type input "270"
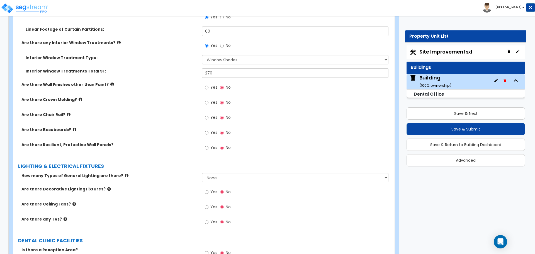
click at [110, 83] on icon at bounding box center [112, 84] width 4 height 4
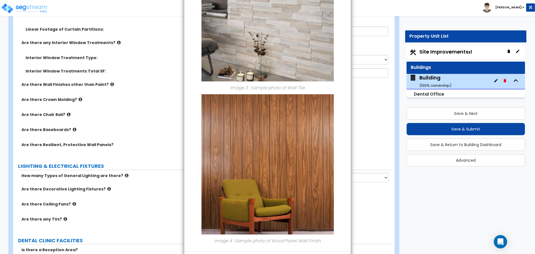
scroll to position [427, 0]
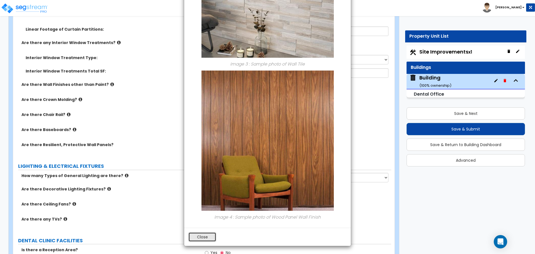
click at [208, 234] on button "Close" at bounding box center [202, 236] width 28 height 9
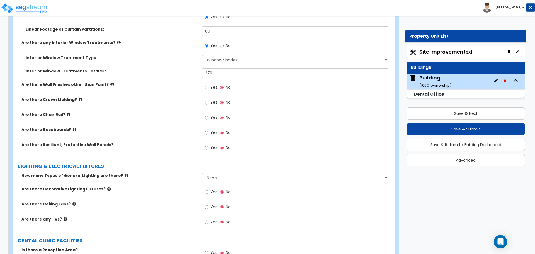
click at [217, 88] on div "Yes No" at bounding box center [217, 88] width 31 height 13
click at [215, 87] on span "Yes" at bounding box center [213, 87] width 7 height 6
click at [208, 87] on input "Yes" at bounding box center [207, 87] width 4 height 6
radio input "true"
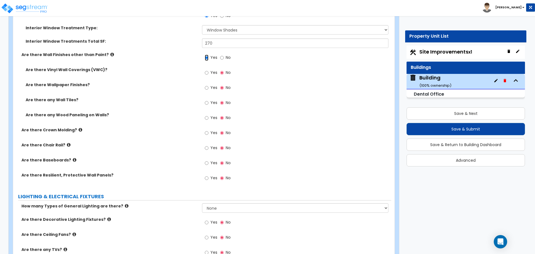
scroll to position [2081, 0]
click at [209, 72] on label "Yes" at bounding box center [211, 72] width 13 height 9
click at [208, 72] on input "Yes" at bounding box center [207, 72] width 4 height 6
radio input "true"
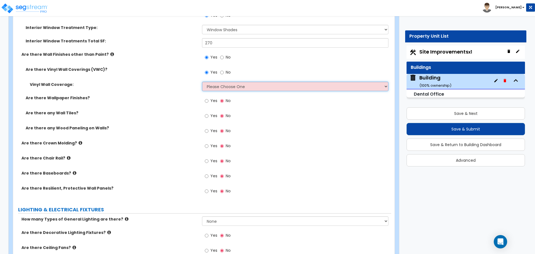
click at [222, 87] on select "Please Choose One Only a Small Portion of Walls are Covered Several Walls are C…" at bounding box center [295, 86] width 186 height 9
click at [202, 82] on select "Please Choose One Only a Small Portion of Walls are Covered Several Walls are C…" at bounding box center [295, 86] width 186 height 9
click at [219, 86] on select "Please Choose One Only a Small Portion of Walls are Covered Several Walls are C…" at bounding box center [295, 86] width 186 height 9
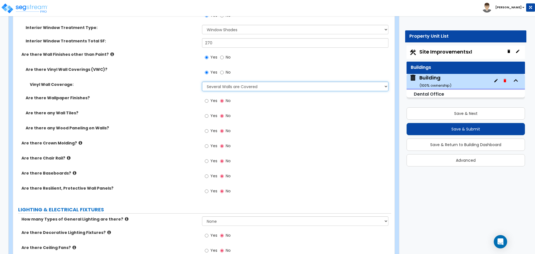
click at [202, 82] on select "Please Choose One Only a Small Portion of Walls are Covered Several Walls are C…" at bounding box center [295, 86] width 186 height 9
click at [222, 86] on select "Please Choose One Only a Small Portion of Walls are Covered Several Walls are C…" at bounding box center [295, 86] width 186 height 9
click at [202, 82] on select "Please Choose One Only a Small Portion of Walls are Covered Several Walls are C…" at bounding box center [295, 86] width 186 height 9
click at [221, 87] on select "Please Choose One Only a Small Portion of Walls are Covered Several Walls are C…" at bounding box center [295, 86] width 186 height 9
click at [202, 82] on select "Please Choose One Only a Small Portion of Walls are Covered Several Walls are C…" at bounding box center [295, 86] width 186 height 9
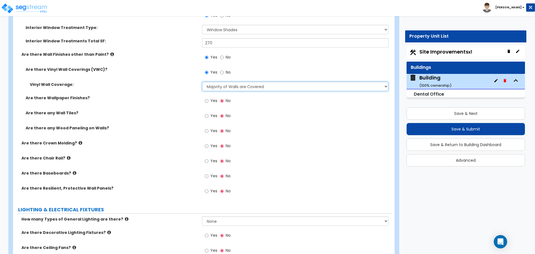
click at [228, 82] on select "Please Choose One Only a Small Portion of Walls are Covered Several Walls are C…" at bounding box center [295, 86] width 186 height 9
select select "5"
click at [202, 82] on select "Please Choose One Only a Small Portion of Walls are Covered Several Walls are C…" at bounding box center [295, 86] width 186 height 9
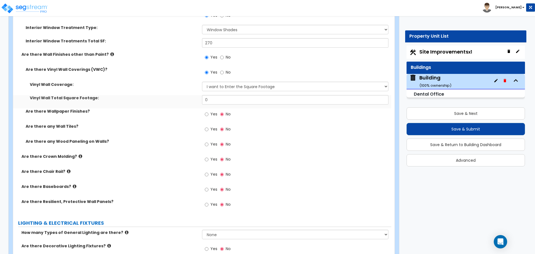
click at [224, 69] on label "No" at bounding box center [225, 72] width 11 height 9
click at [224, 69] on input "No" at bounding box center [222, 72] width 4 height 6
radio input "false"
radio input "true"
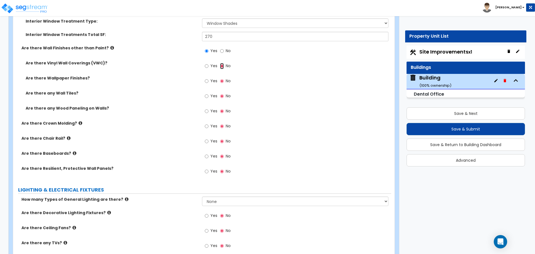
scroll to position [2088, 0]
click at [209, 78] on label "Yes" at bounding box center [211, 80] width 13 height 9
click at [208, 78] on input "Yes" at bounding box center [207, 80] width 4 height 6
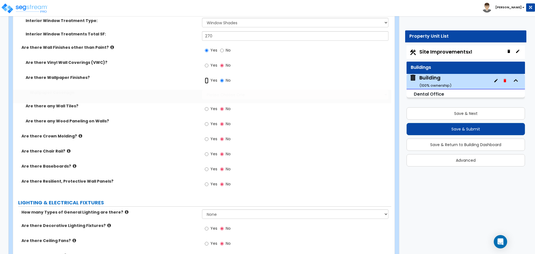
radio input "true"
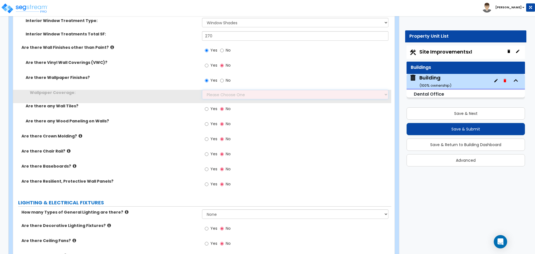
click at [219, 92] on select "Please Choose One Only a Small Portion of Walls are Covered Several Walls are C…" at bounding box center [295, 94] width 186 height 9
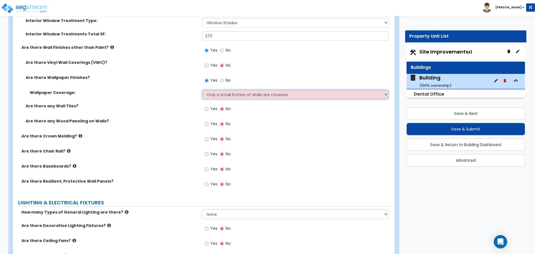
click at [202, 90] on select "Please Choose One Only a Small Portion of Walls are Covered Several Walls are C…" at bounding box center [295, 94] width 186 height 9
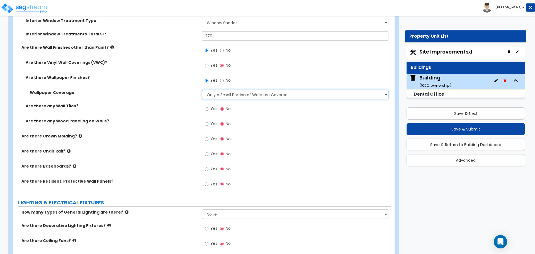
click at [233, 92] on select "Please Choose One Only a Small Portion of Walls are Covered Several Walls are C…" at bounding box center [295, 94] width 186 height 9
click at [202, 90] on select "Please Choose One Only a Small Portion of Walls are Covered Several Walls are C…" at bounding box center [295, 94] width 186 height 9
click at [235, 92] on select "Please Choose One Only a Small Portion of Walls are Covered Several Walls are C…" at bounding box center [295, 94] width 186 height 9
click at [202, 90] on select "Please Choose One Only a Small Portion of Walls are Covered Several Walls are C…" at bounding box center [295, 94] width 186 height 9
click at [229, 93] on select "Please Choose One Only a Small Portion of Walls are Covered Several Walls are C…" at bounding box center [295, 94] width 186 height 9
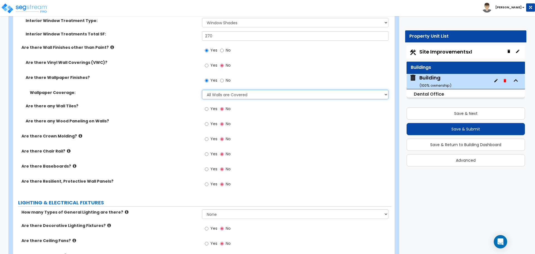
click at [202, 90] on select "Please Choose One Only a Small Portion of Walls are Covered Several Walls are C…" at bounding box center [295, 94] width 186 height 9
click at [233, 92] on select "Please Choose One Only a Small Portion of Walls are Covered Several Walls are C…" at bounding box center [295, 94] width 186 height 9
select select "5"
click at [202, 90] on select "Please Choose One Only a Small Portion of Walls are Covered Several Walls are C…" at bounding box center [295, 94] width 186 height 9
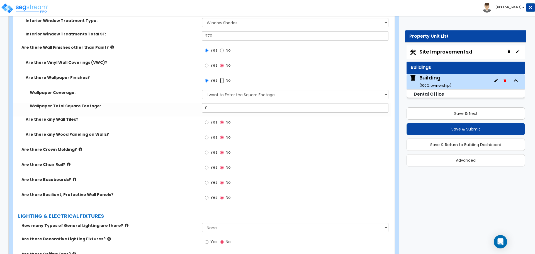
click at [222, 79] on input "No" at bounding box center [222, 80] width 4 height 6
radio input "false"
radio input "true"
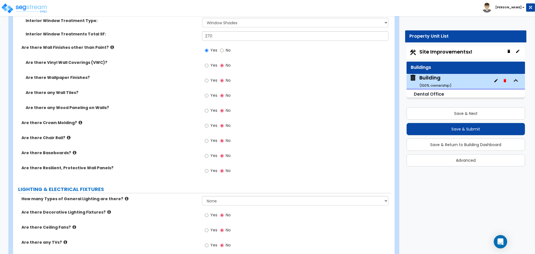
click at [210, 96] on label "Yes" at bounding box center [211, 95] width 13 height 9
click at [208, 96] on input "Yes" at bounding box center [207, 96] width 4 height 6
radio input "true"
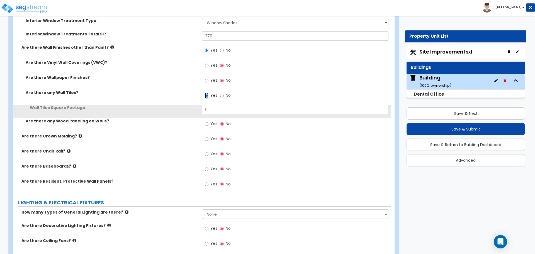
scroll to position [2097, 0]
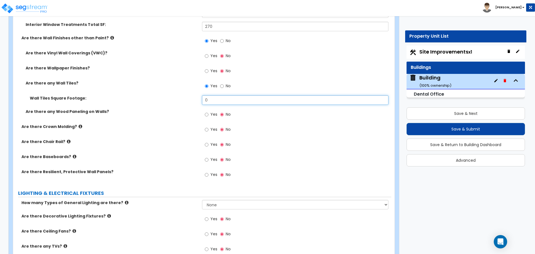
drag, startPoint x: 212, startPoint y: 98, endPoint x: 192, endPoint y: 98, distance: 19.5
click at [193, 98] on div "Wall Tiles Square Footage: 0" at bounding box center [202, 101] width 378 height 13
type input "100"
click at [210, 116] on label "Yes" at bounding box center [211, 114] width 13 height 9
click at [208, 116] on input "Yes" at bounding box center [207, 114] width 4 height 6
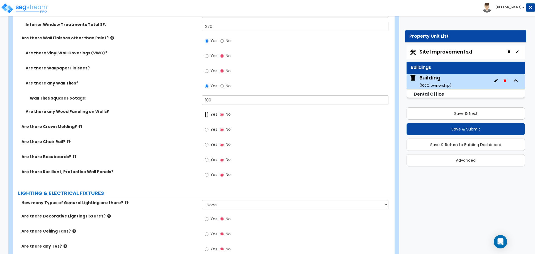
radio input "true"
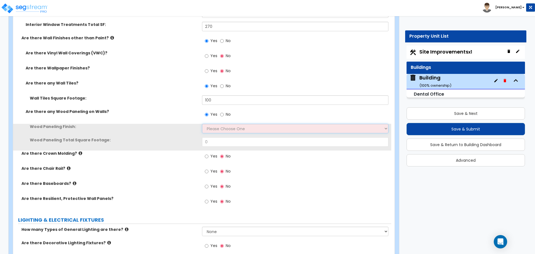
click at [215, 124] on select "Please Choose One Birch Mahogany Oak or Cherry Rosewood Teak I Don't Know, Plea…" at bounding box center [295, 128] width 186 height 9
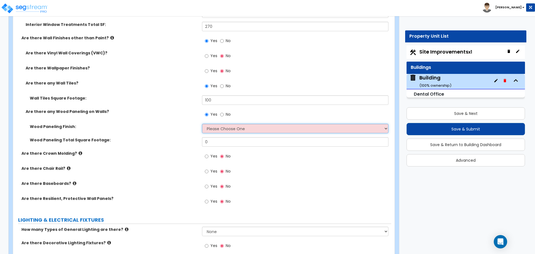
select select "1"
click at [202, 124] on select "Please Choose One Birch Mahogany Oak or Cherry Rosewood Teak I Don't Know, Plea…" at bounding box center [295, 128] width 186 height 9
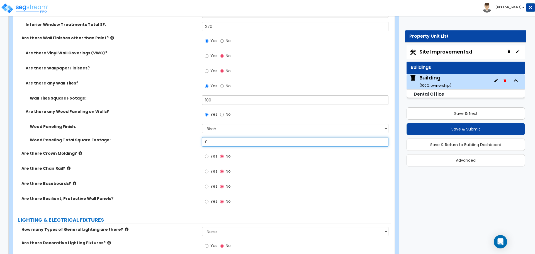
drag, startPoint x: 216, startPoint y: 139, endPoint x: 186, endPoint y: 135, distance: 30.7
click at [186, 135] on div "Wood Paneling Finish: Please Choose One Birch Mahogany Oak or Cherry Rosewood T…" at bounding box center [202, 137] width 370 height 27
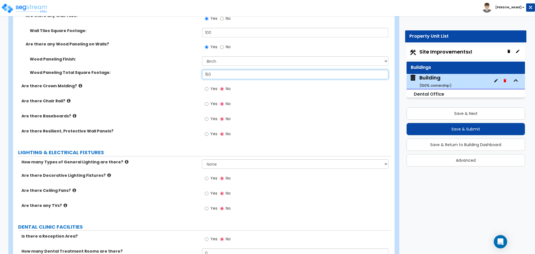
scroll to position [2165, 0]
type input "150"
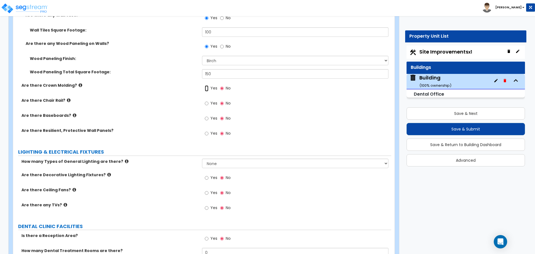
click at [207, 87] on input "Yes" at bounding box center [207, 88] width 4 height 6
radio input "true"
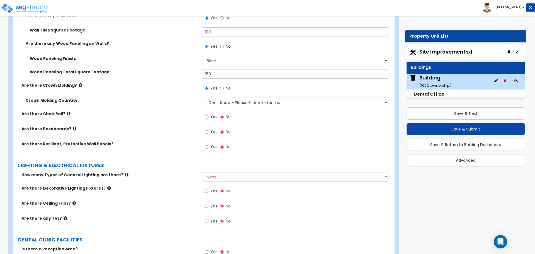
click at [79, 85] on icon at bounding box center [81, 85] width 4 height 4
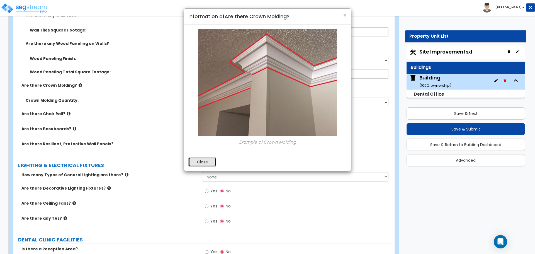
click at [206, 162] on button "Close" at bounding box center [202, 161] width 28 height 9
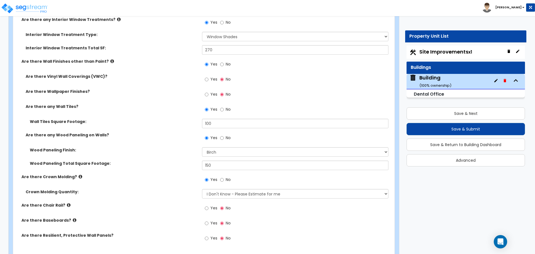
scroll to position [2074, 0]
click at [278, 194] on select "I Don't Know - Please Estimate for me I want to Enter the Linear Footage" at bounding box center [295, 192] width 186 height 9
click at [202, 188] on select "I Don't Know - Please Estimate for me I want to Enter the Linear Footage" at bounding box center [295, 192] width 186 height 9
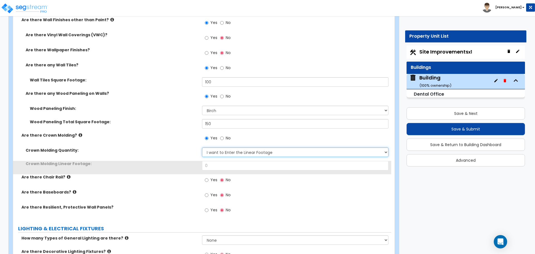
scroll to position [2117, 0]
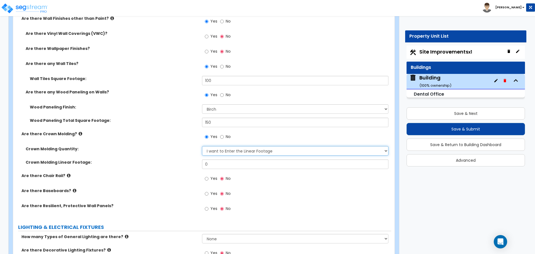
click at [259, 150] on select "I Don't Know - Please Estimate for me I want to Enter the Linear Footage" at bounding box center [295, 150] width 186 height 9
select select "0"
click at [202, 146] on select "I Don't Know - Please Estimate for me I want to Enter the Linear Footage" at bounding box center [295, 150] width 186 height 9
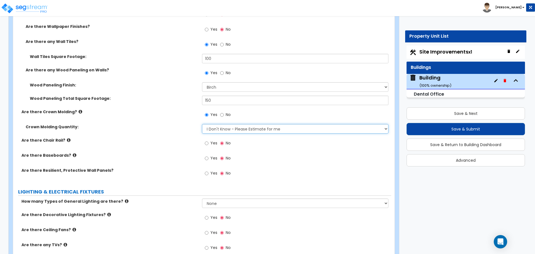
scroll to position [2145, 0]
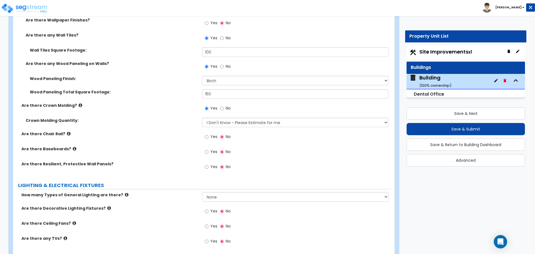
click at [212, 135] on span "Yes" at bounding box center [213, 137] width 7 height 6
click at [208, 135] on input "Yes" at bounding box center [207, 137] width 4 height 6
radio input "true"
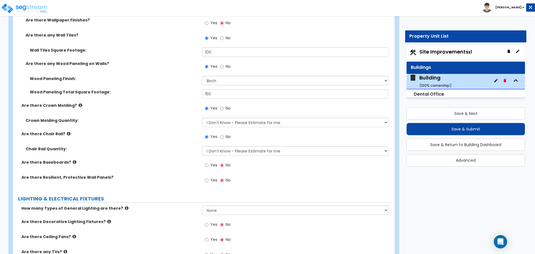
click at [67, 132] on icon at bounding box center [69, 134] width 4 height 4
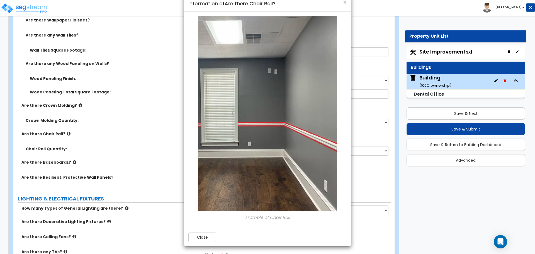
scroll to position [13, 0]
click at [195, 234] on button "Close" at bounding box center [202, 236] width 28 height 9
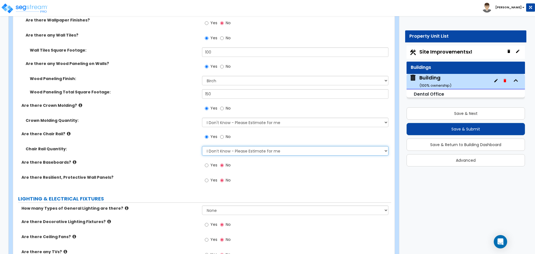
click at [219, 146] on select "I Don’t Know - Please Estimate for me I want to Enter the Linear Footage" at bounding box center [295, 150] width 186 height 9
click at [202, 146] on select "I Don’t Know - Please Estimate for me I want to Enter the Linear Footage" at bounding box center [295, 150] width 186 height 9
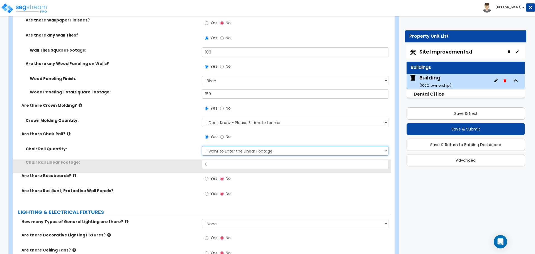
click at [229, 149] on select "I Don’t Know - Please Estimate for me I want to Enter the Linear Footage" at bounding box center [295, 150] width 186 height 9
select select "0"
click at [202, 146] on select "I Don’t Know - Please Estimate for me I want to Enter the Linear Footage" at bounding box center [295, 150] width 186 height 9
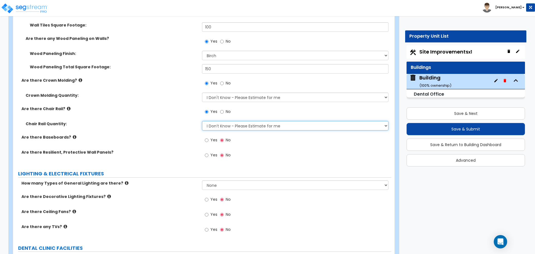
scroll to position [2171, 0]
click at [213, 137] on span "Yes" at bounding box center [213, 140] width 7 height 6
click at [208, 137] on input "Yes" at bounding box center [207, 140] width 4 height 6
radio input "true"
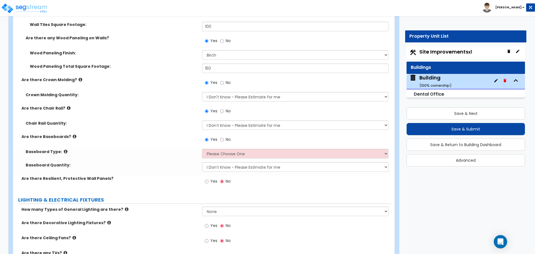
click at [73, 135] on icon at bounding box center [75, 136] width 4 height 4
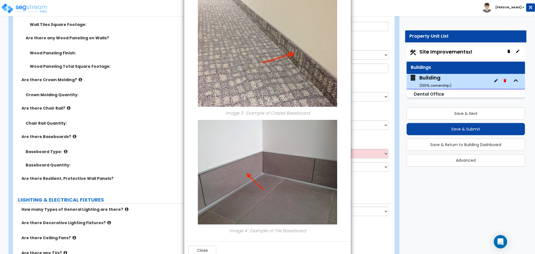
scroll to position [352, 0]
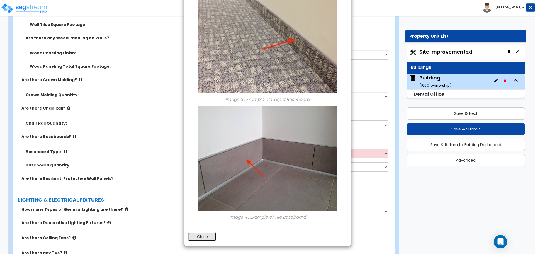
click at [196, 235] on button "Close" at bounding box center [202, 236] width 28 height 9
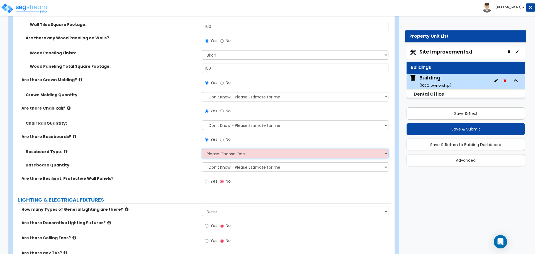
click at [210, 154] on select "Please Choose One Wood Vinyl Carpet Tile" at bounding box center [295, 153] width 186 height 9
select select "2"
click at [202, 149] on select "Please Choose One Wood Vinyl Carpet Tile" at bounding box center [295, 153] width 186 height 9
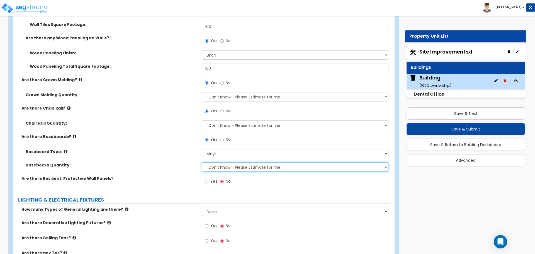
click at [230, 166] on select "I Don’t Know - Please Estimate for me I want to Enter the Linear Footage" at bounding box center [295, 166] width 186 height 9
click at [202, 162] on select "I Don’t Know - Please Estimate for me I want to Enter the Linear Footage" at bounding box center [295, 166] width 186 height 9
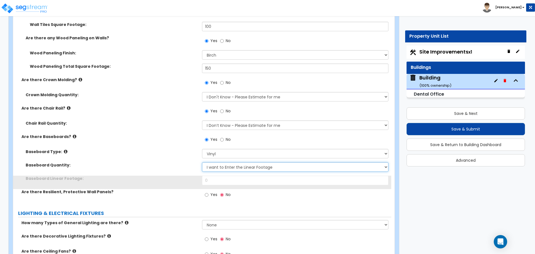
click at [235, 165] on select "I Don’t Know - Please Estimate for me I want to Enter the Linear Footage" at bounding box center [295, 166] width 186 height 9
select select "0"
click at [202, 162] on select "I Don’t Know - Please Estimate for me I want to Enter the Linear Footage" at bounding box center [295, 166] width 186 height 9
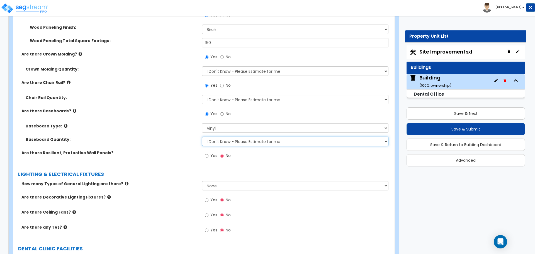
scroll to position [2198, 0]
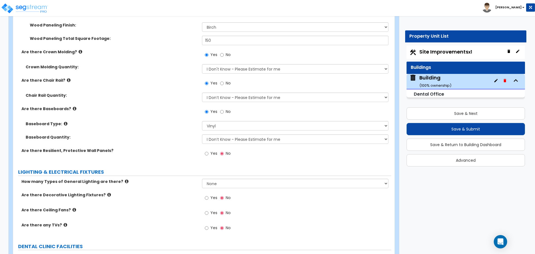
click at [212, 152] on span "Yes" at bounding box center [213, 153] width 7 height 6
click at [208, 152] on input "Yes" at bounding box center [207, 153] width 4 height 6
radio input "true"
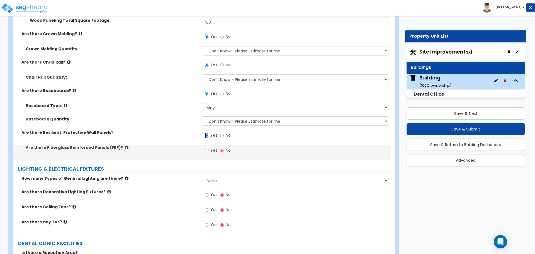
scroll to position [2219, 0]
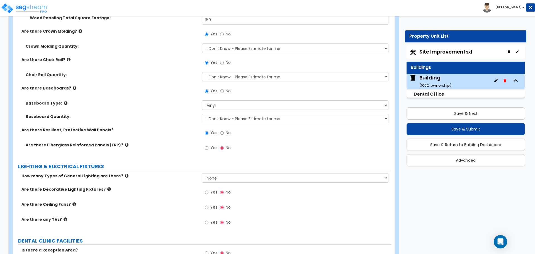
click at [210, 142] on div "Yes No" at bounding box center [217, 148] width 31 height 13
click at [125, 143] on icon at bounding box center [127, 145] width 4 height 4
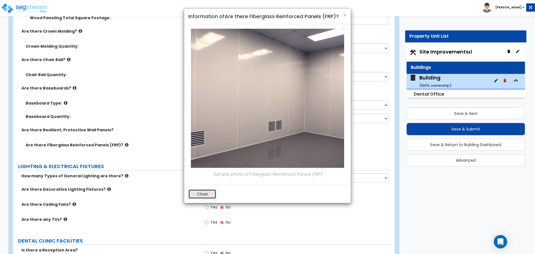
click at [208, 192] on button "Close" at bounding box center [202, 193] width 28 height 9
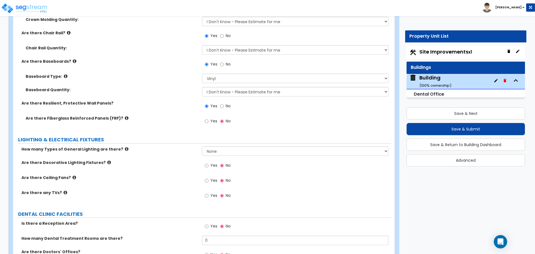
scroll to position [2247, 0]
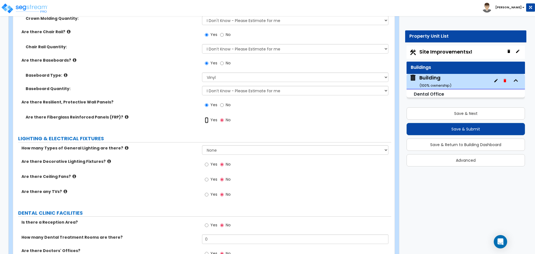
click at [207, 119] on input "Yes" at bounding box center [207, 120] width 4 height 6
radio input "true"
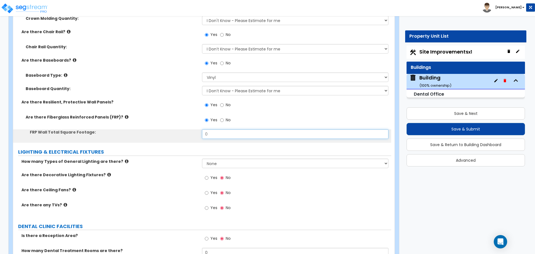
click at [220, 129] on input "0" at bounding box center [295, 133] width 186 height 9
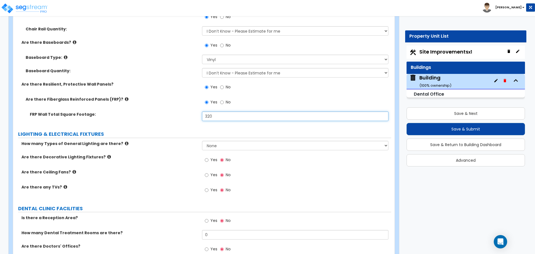
scroll to position [2275, 0]
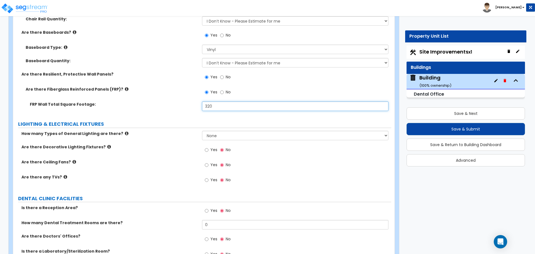
type input "320"
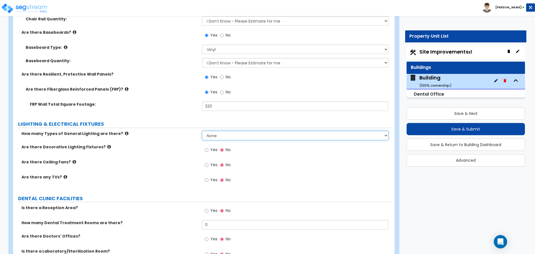
click at [218, 133] on select "None 1 2 3" at bounding box center [295, 135] width 186 height 9
click at [202, 131] on select "None 1 2 3" at bounding box center [295, 135] width 186 height 9
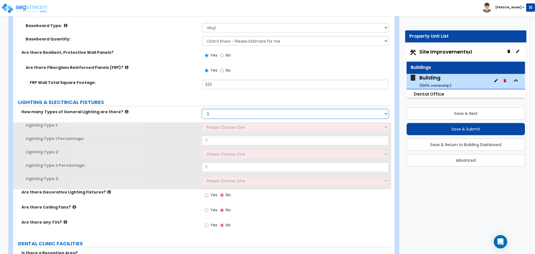
scroll to position [2301, 0]
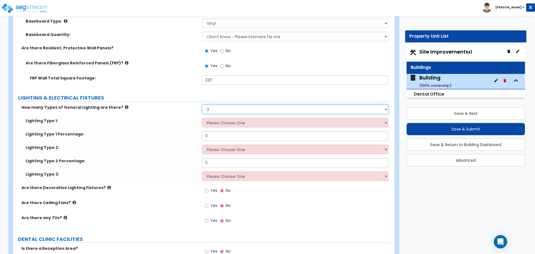
click at [224, 106] on select "None 1 2 3" at bounding box center [295, 108] width 186 height 9
select select "2"
click at [202, 104] on select "None 1 2 3" at bounding box center [295, 108] width 186 height 9
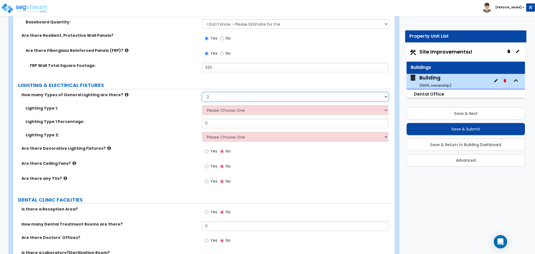
scroll to position [2319, 0]
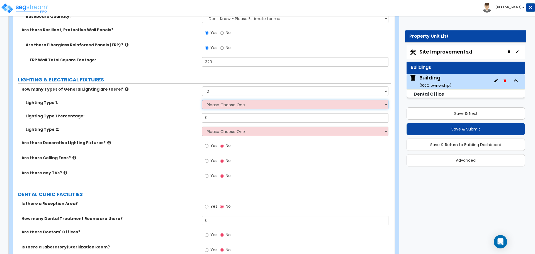
click at [222, 102] on select "Please Choose One LED Surface-Mounted LED Recessed Fluorescent Surface-Mounted …" at bounding box center [295, 104] width 186 height 9
select select "2"
click at [202, 100] on select "Please Choose One LED Surface-Mounted LED Recessed Fluorescent Surface-Mounted …" at bounding box center [295, 104] width 186 height 9
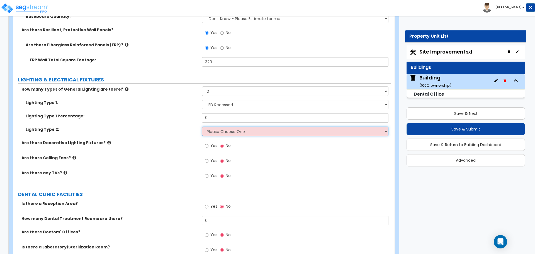
click at [232, 130] on select "Please Choose One LED Surface-Mounted LED Recessed Fluorescent Surface-Mounted …" at bounding box center [295, 131] width 186 height 9
select select "5"
click at [202, 127] on select "Please Choose One LED Surface-Mounted LED Recessed Fluorescent Surface-Mounted …" at bounding box center [295, 131] width 186 height 9
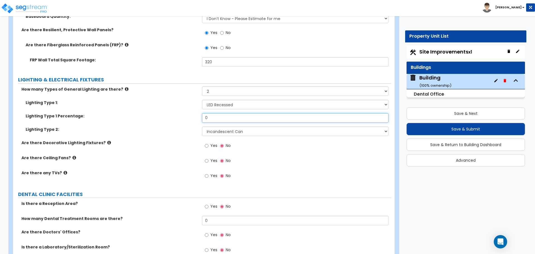
drag, startPoint x: 209, startPoint y: 113, endPoint x: 198, endPoint y: 113, distance: 11.7
click at [197, 113] on div "Lighting Type 1 Percentage: 0" at bounding box center [202, 119] width 378 height 13
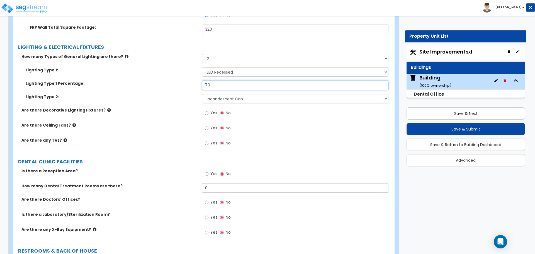
scroll to position [2357, 0]
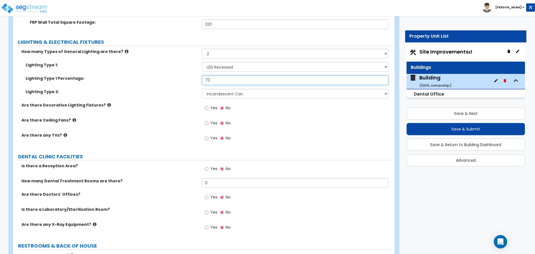
type input "70"
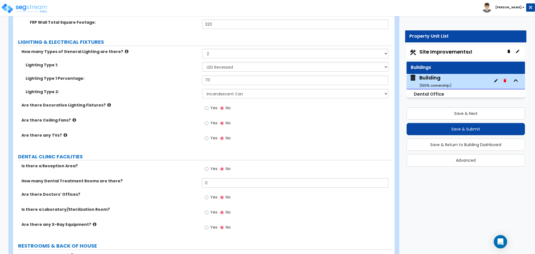
click at [214, 107] on span "Yes" at bounding box center [213, 108] width 7 height 6
click at [208, 107] on input "Yes" at bounding box center [207, 108] width 4 height 6
radio input "true"
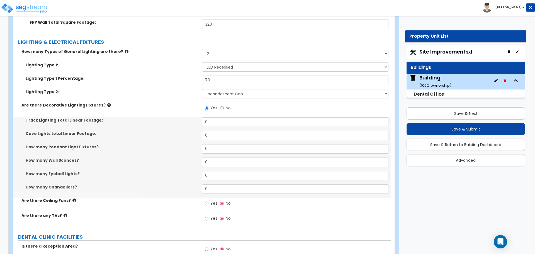
click at [107, 103] on icon at bounding box center [109, 105] width 4 height 4
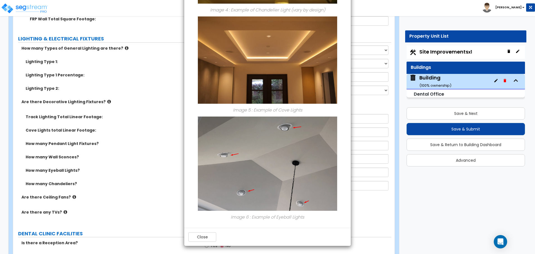
scroll to position [2361, 0]
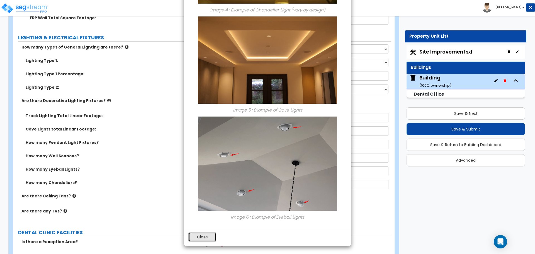
click at [204, 239] on button "Close" at bounding box center [202, 236] width 28 height 9
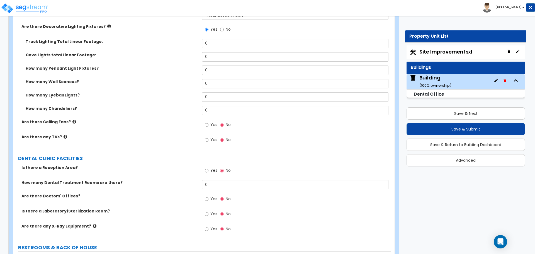
scroll to position [2437, 0]
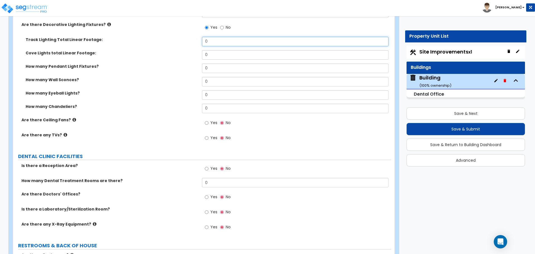
drag, startPoint x: 217, startPoint y: 40, endPoint x: 205, endPoint y: 39, distance: 12.0
click at [216, 40] on input "0" at bounding box center [295, 41] width 186 height 9
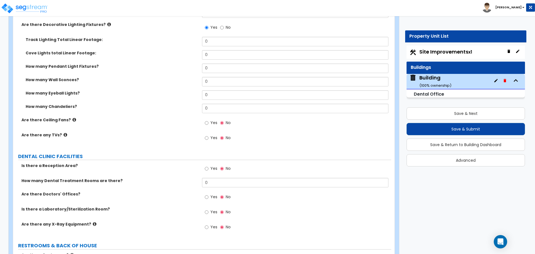
click at [195, 40] on div "Track Lighting Total Linear Footage:" at bounding box center [107, 40] width 189 height 6
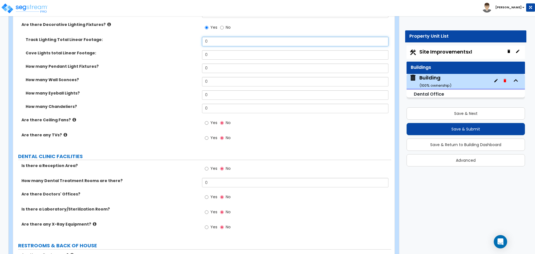
drag, startPoint x: 210, startPoint y: 37, endPoint x: 201, endPoint y: 37, distance: 8.9
click at [201, 37] on div "Track Lighting Total Linear Footage: 0" at bounding box center [202, 43] width 378 height 13
type input "40"
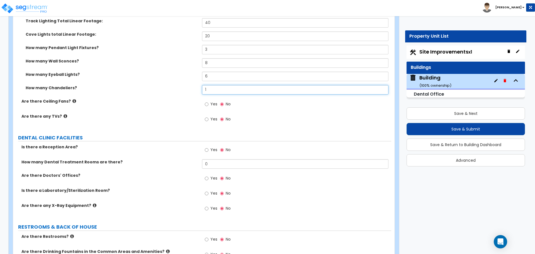
scroll to position [2458, 0]
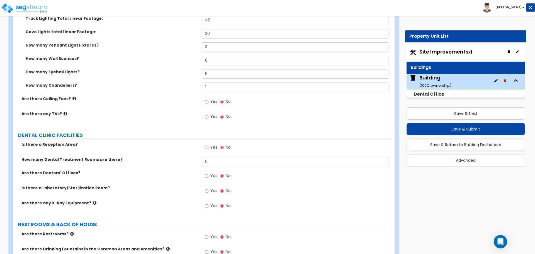
click at [208, 98] on label "Yes" at bounding box center [211, 102] width 13 height 9
click at [208, 99] on input "Yes" at bounding box center [207, 102] width 4 height 6
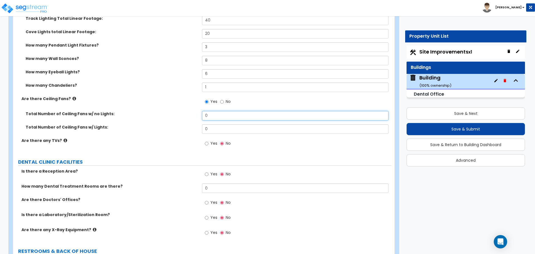
drag, startPoint x: 220, startPoint y: 115, endPoint x: 189, endPoint y: 114, distance: 30.7
click at [189, 114] on div "Total Number of Ceiling Fans w/ no Lights: 0" at bounding box center [202, 117] width 378 height 13
click at [72, 97] on icon at bounding box center [74, 98] width 4 height 4
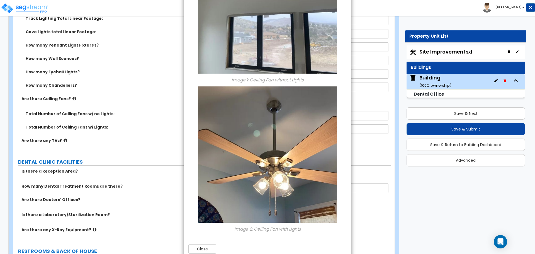
scroll to position [114, 0]
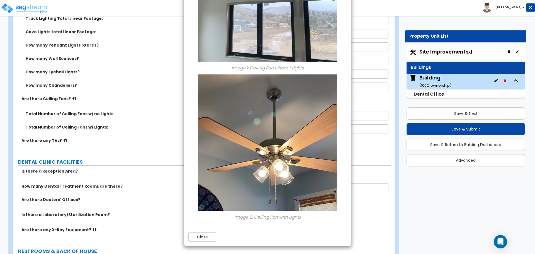
click at [204, 231] on div "Close" at bounding box center [267, 237] width 167 height 18
click at [201, 233] on button "Close" at bounding box center [202, 236] width 28 height 9
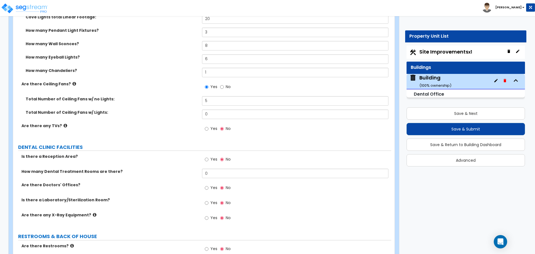
scroll to position [2474, 0]
click at [206, 125] on input "Yes" at bounding box center [207, 128] width 4 height 6
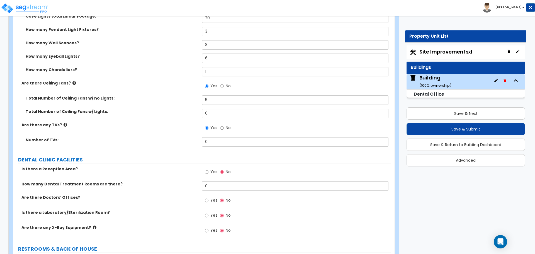
click at [64, 123] on icon at bounding box center [66, 125] width 4 height 4
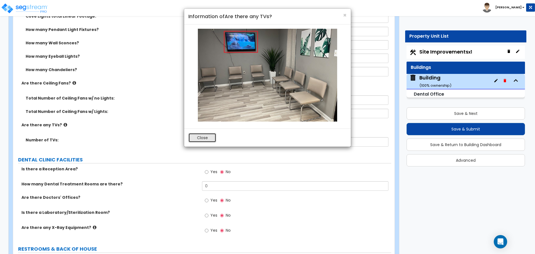
click at [195, 140] on button "Close" at bounding box center [202, 137] width 28 height 9
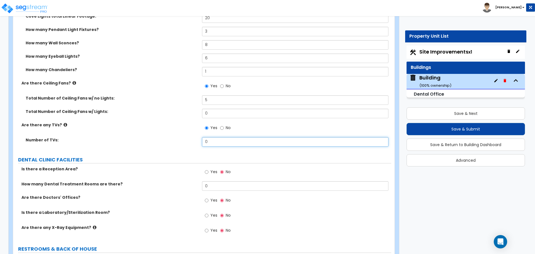
drag, startPoint x: 212, startPoint y: 141, endPoint x: 189, endPoint y: 141, distance: 22.9
click at [190, 141] on div "Number of TVs: 0" at bounding box center [202, 143] width 378 height 13
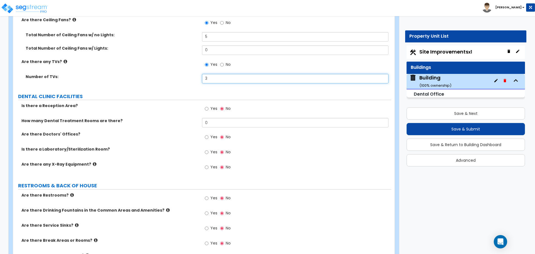
scroll to position [2538, 0]
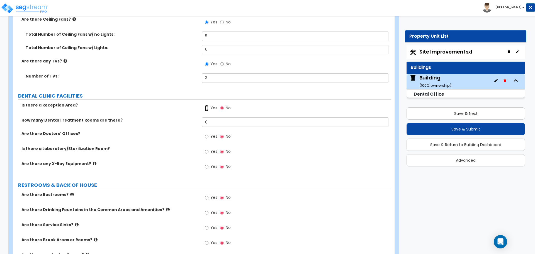
click at [208, 107] on input "Yes" at bounding box center [207, 108] width 4 height 6
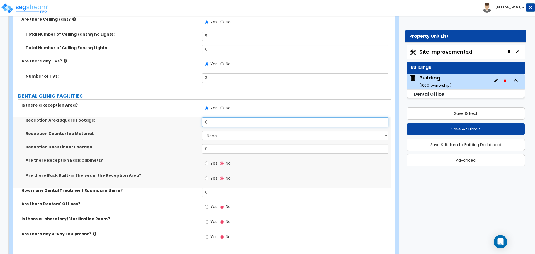
drag, startPoint x: 217, startPoint y: 119, endPoint x: 196, endPoint y: 119, distance: 20.6
click at [196, 119] on div "Reception Area Square Footage: 0" at bounding box center [202, 123] width 378 height 13
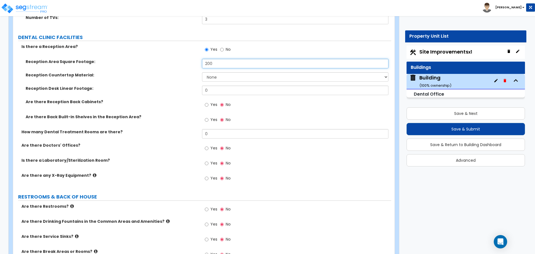
scroll to position [2598, 0]
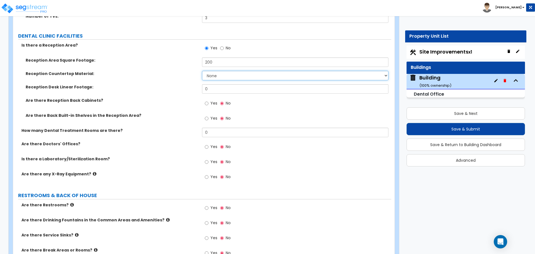
click at [216, 76] on select "None Plastic Laminate Solid Surface Stone Quartz Marble Tile Wood Stainless Ste…" at bounding box center [295, 75] width 186 height 9
click at [202, 71] on select "None Plastic Laminate Solid Surface Stone Quartz Marble Tile Wood Stainless Ste…" at bounding box center [295, 75] width 186 height 9
drag, startPoint x: 221, startPoint y: 88, endPoint x: 195, endPoint y: 87, distance: 25.6
click at [195, 87] on div "Reception Desk Linear Footage: 0" at bounding box center [202, 90] width 378 height 13
click at [208, 101] on label "Yes" at bounding box center [211, 103] width 13 height 9
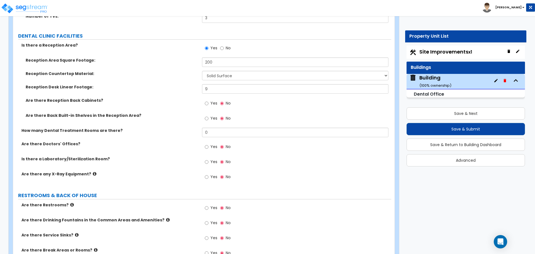
click at [208, 101] on input "Yes" at bounding box center [207, 103] width 4 height 6
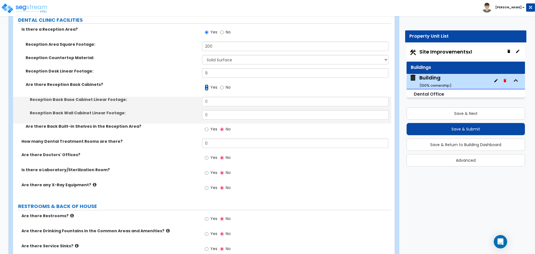
scroll to position [2615, 0]
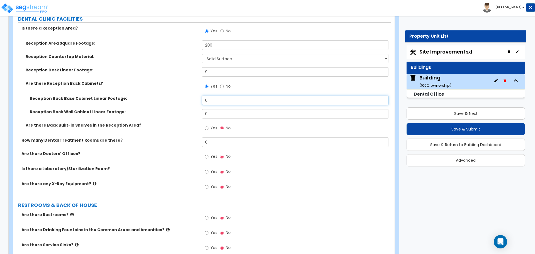
drag, startPoint x: 216, startPoint y: 99, endPoint x: 176, endPoint y: 96, distance: 39.7
click at [177, 96] on div "Reception Back Base Cabinet Linear Footage: 0" at bounding box center [202, 102] width 378 height 13
click at [174, 96] on label "Reception Back Base Cabinet Linear Footage:" at bounding box center [114, 99] width 168 height 6
click at [213, 127] on span "Yes" at bounding box center [213, 128] width 7 height 6
click at [208, 127] on input "Yes" at bounding box center [207, 128] width 4 height 6
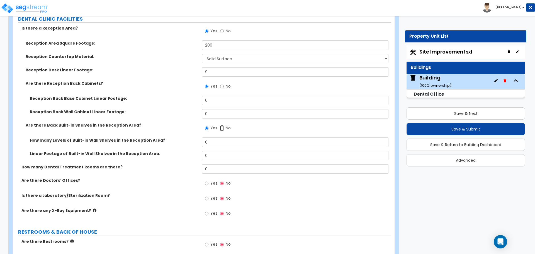
click at [223, 126] on input "No" at bounding box center [222, 128] width 4 height 6
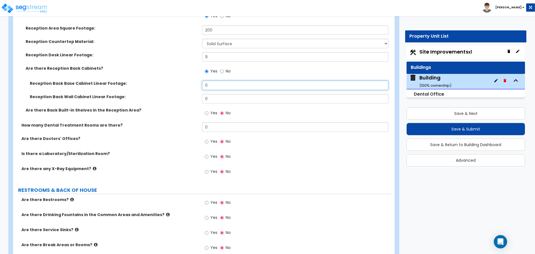
drag, startPoint x: 215, startPoint y: 84, endPoint x: 184, endPoint y: 82, distance: 31.1
click at [184, 82] on div "Reception Back Base Cabinet Linear Footage: 0" at bounding box center [202, 87] width 378 height 13
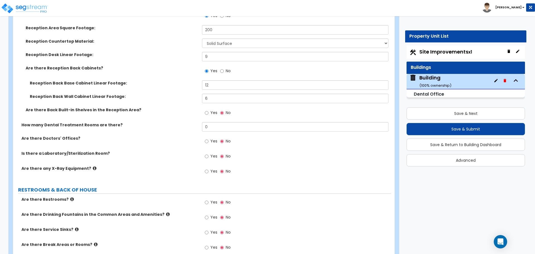
click at [211, 112] on span "Yes" at bounding box center [213, 113] width 7 height 6
click at [208, 112] on input "Yes" at bounding box center [207, 113] width 4 height 6
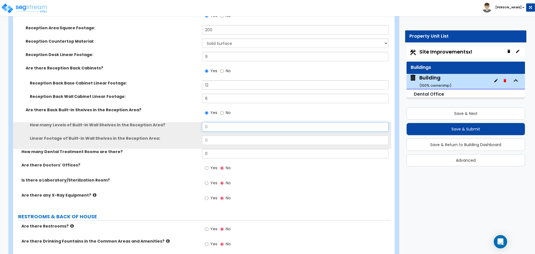
click at [223, 122] on input "0" at bounding box center [295, 126] width 186 height 9
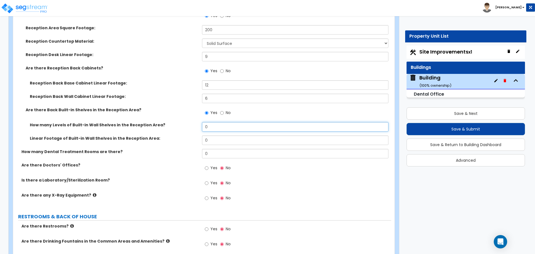
drag, startPoint x: 225, startPoint y: 124, endPoint x: 180, endPoint y: 123, distance: 44.6
click at [181, 124] on div "How many Levels of Built-in Wall Shelves in the Reception Area? 0" at bounding box center [202, 128] width 378 height 13
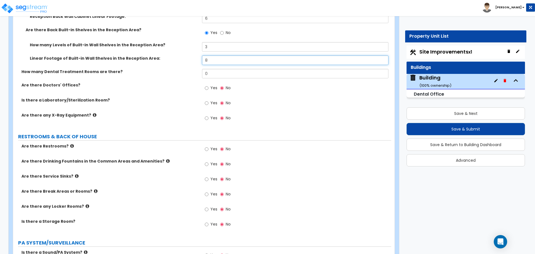
scroll to position [2708, 0]
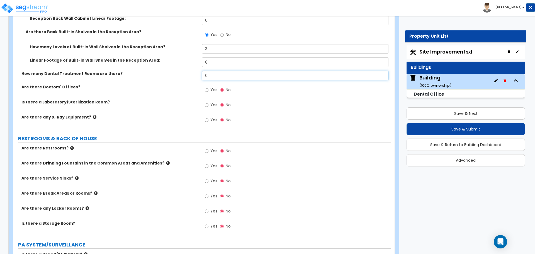
click at [219, 73] on input "0" at bounding box center [295, 75] width 186 height 9
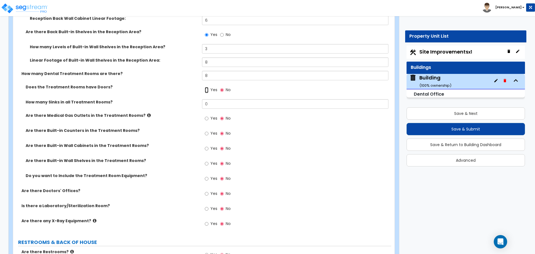
click at [208, 90] on input "Yes" at bounding box center [207, 90] width 4 height 6
click at [217, 108] on div "How many Sinks in all Treatment Rooms? 0" at bounding box center [202, 105] width 378 height 13
click at [221, 104] on input "0" at bounding box center [295, 103] width 186 height 9
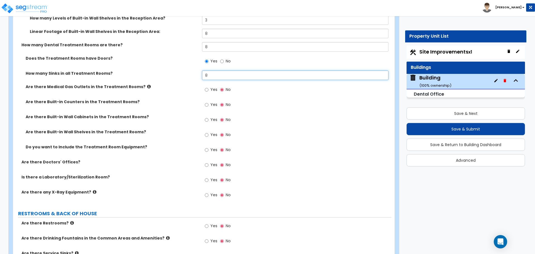
scroll to position [2740, 0]
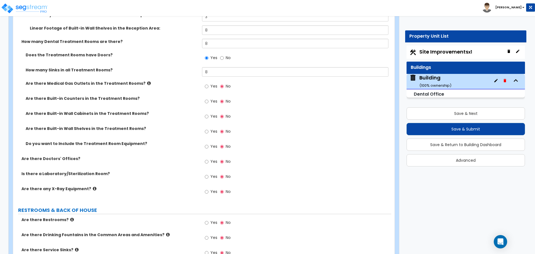
click at [210, 87] on label "Yes" at bounding box center [211, 86] width 13 height 9
click at [208, 87] on input "Yes" at bounding box center [207, 86] width 4 height 6
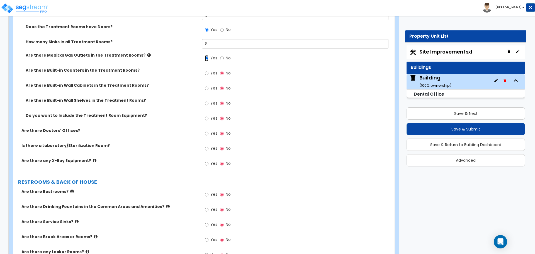
scroll to position [2769, 0]
click at [211, 72] on span "Yes" at bounding box center [213, 72] width 7 height 6
click at [208, 72] on input "Yes" at bounding box center [207, 72] width 4 height 6
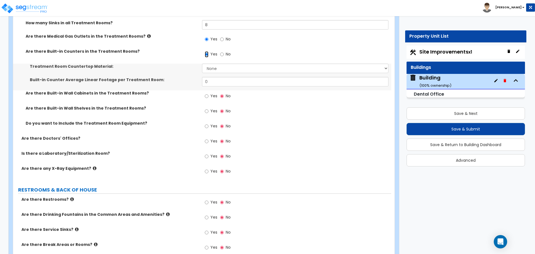
scroll to position [2789, 0]
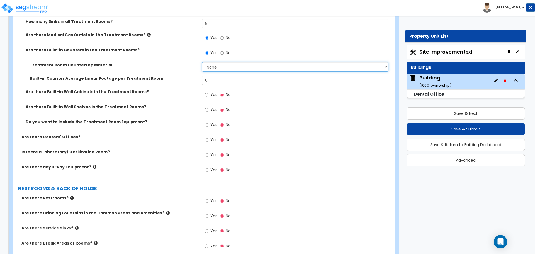
click at [219, 67] on select "None Plastic Laminate Solid Surface Stone Quartz Marble Tile Wood Stainless Ste…" at bounding box center [295, 66] width 186 height 9
click at [202, 62] on select "None Plastic Laminate Solid Surface Stone Quartz Marble Tile Wood Stainless Ste…" at bounding box center [295, 66] width 186 height 9
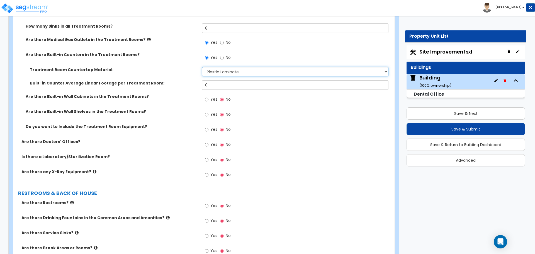
scroll to position [2782, 0]
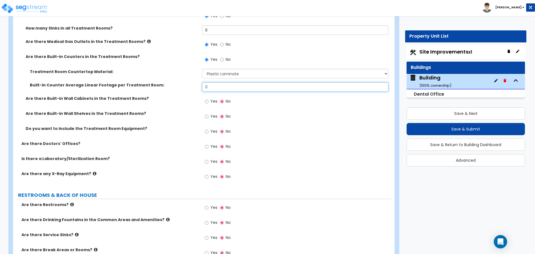
drag, startPoint x: 221, startPoint y: 84, endPoint x: 192, endPoint y: 80, distance: 28.9
click at [192, 80] on div "Treatment Room Countertop Material: None Plastic Laminate Solid Surface Stone Q…" at bounding box center [202, 82] width 370 height 27
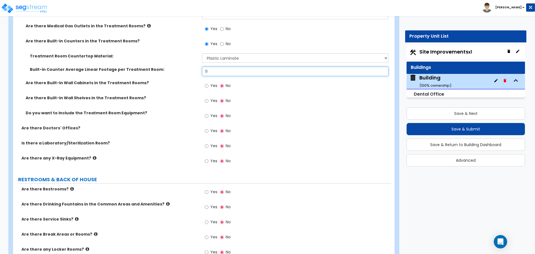
scroll to position [2799, 0]
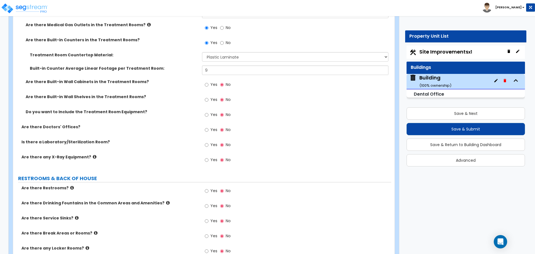
click at [209, 87] on label "Yes" at bounding box center [211, 85] width 13 height 9
click at [208, 87] on input "Yes" at bounding box center [207, 85] width 4 height 6
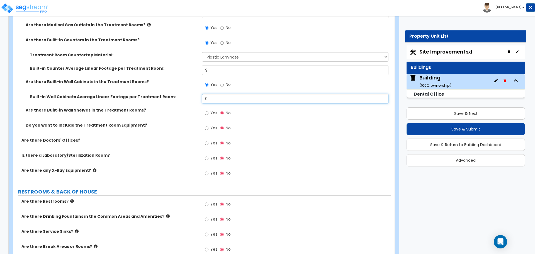
drag, startPoint x: 225, startPoint y: 99, endPoint x: 192, endPoint y: 99, distance: 32.3
click at [192, 99] on div "Built-in Wall Cabinets Average Linear Footage per Treatment Room: 0" at bounding box center [202, 100] width 378 height 13
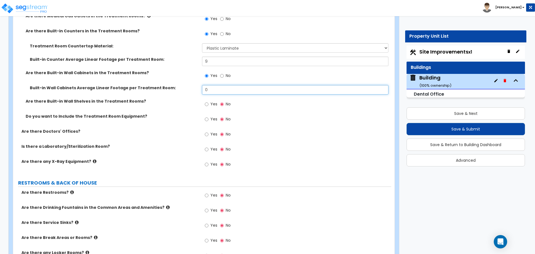
scroll to position [2808, 0]
click at [209, 102] on label "Yes" at bounding box center [211, 103] width 13 height 9
click at [208, 102] on input "Yes" at bounding box center [207, 104] width 4 height 6
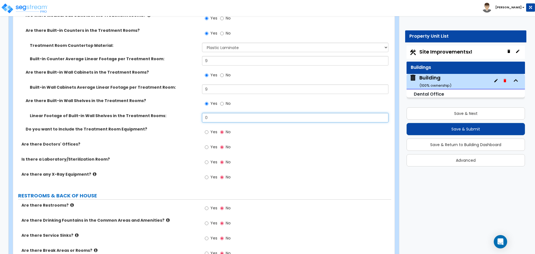
drag, startPoint x: 217, startPoint y: 115, endPoint x: 175, endPoint y: 115, distance: 42.6
click at [176, 115] on div "Linear Footage of Built-in Wall Shelves in the Treatment Rooms: 0" at bounding box center [202, 119] width 378 height 13
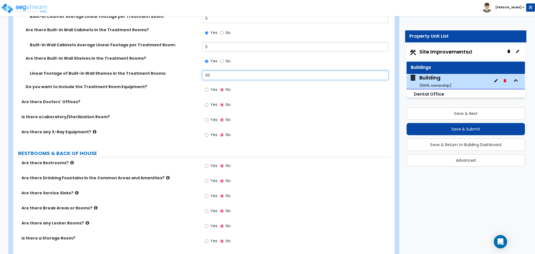
scroll to position [2861, 0]
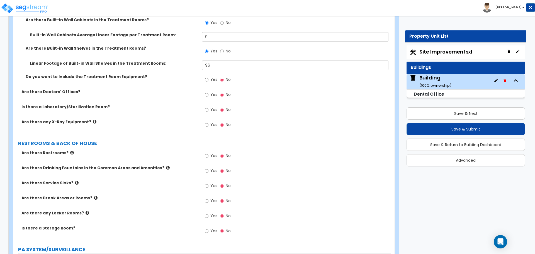
click at [212, 79] on span "Yes" at bounding box center [213, 80] width 7 height 6
click at [208, 79] on input "Yes" at bounding box center [207, 80] width 4 height 6
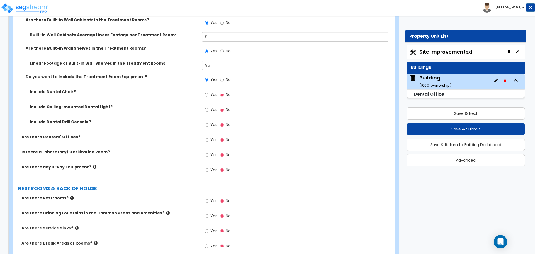
click at [213, 93] on span "Yes" at bounding box center [213, 95] width 7 height 6
click at [208, 93] on input "Yes" at bounding box center [207, 95] width 4 height 6
click at [214, 108] on span "Yes" at bounding box center [213, 110] width 7 height 6
click at [208, 108] on input "Yes" at bounding box center [207, 110] width 4 height 6
click at [214, 108] on span "Yes" at bounding box center [213, 110] width 7 height 6
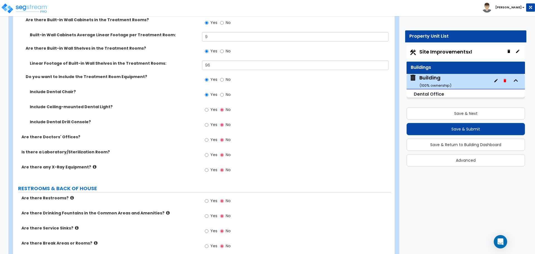
click at [208, 108] on input "Yes" at bounding box center [207, 110] width 4 height 6
click at [213, 117] on div "Yes No" at bounding box center [296, 111] width 189 height 15
click at [211, 122] on span "Yes" at bounding box center [213, 125] width 7 height 6
click at [208, 122] on input "Yes" at bounding box center [207, 125] width 4 height 6
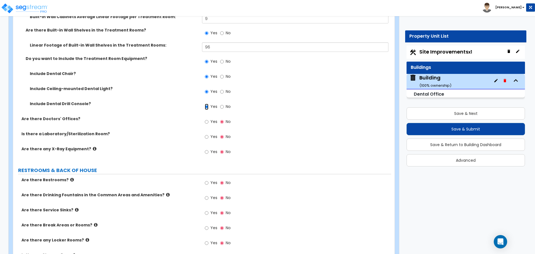
scroll to position [2906, 0]
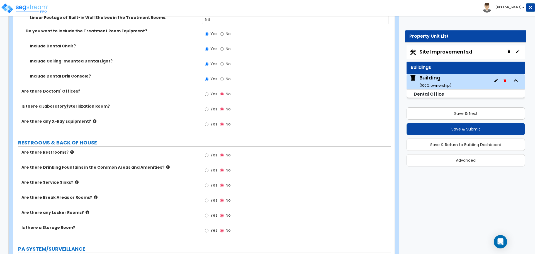
click at [219, 92] on div "Yes No" at bounding box center [217, 94] width 31 height 13
click at [209, 93] on label "Yes" at bounding box center [211, 94] width 13 height 9
click at [208, 93] on input "Yes" at bounding box center [207, 94] width 4 height 6
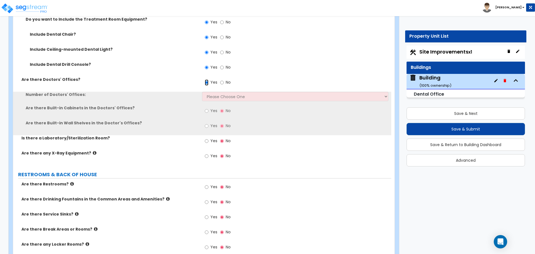
scroll to position [2920, 0]
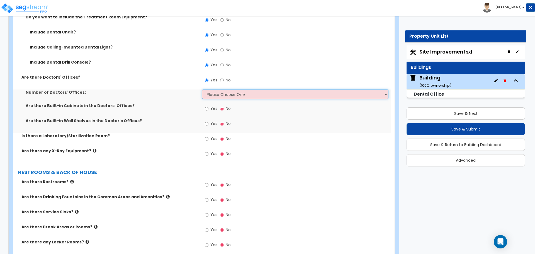
click at [218, 93] on select "Please Choose One 1 2 3 4 5" at bounding box center [295, 93] width 186 height 9
click at [202, 89] on select "Please Choose One 1 2 3 4 5" at bounding box center [295, 93] width 186 height 9
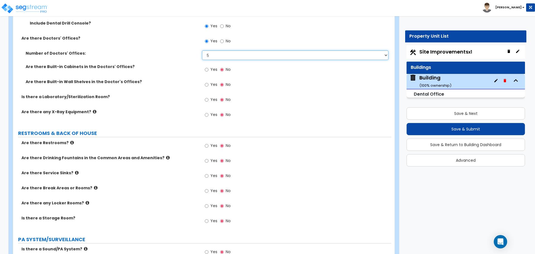
scroll to position [2949, 0]
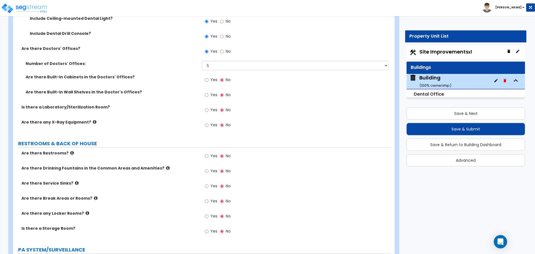
click at [213, 77] on span "Yes" at bounding box center [213, 80] width 7 height 6
click at [208, 77] on input "Yes" at bounding box center [207, 80] width 4 height 6
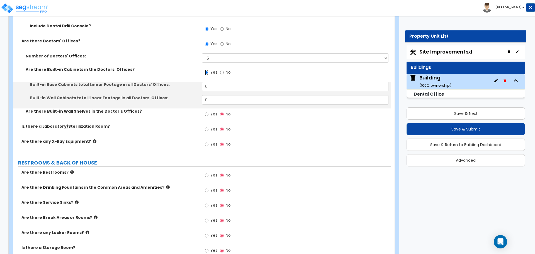
scroll to position [2958, 0]
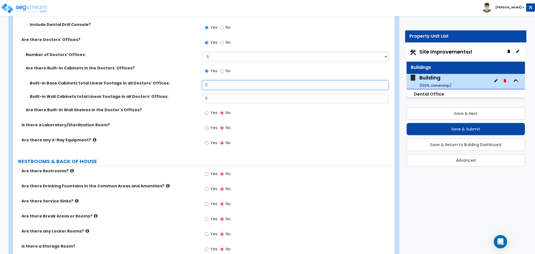
drag, startPoint x: 223, startPoint y: 83, endPoint x: 177, endPoint y: 83, distance: 46.5
click at [178, 83] on div "Built-in Base Cabinets total Linear Footage in all Doctors' Offices: 0" at bounding box center [202, 86] width 378 height 13
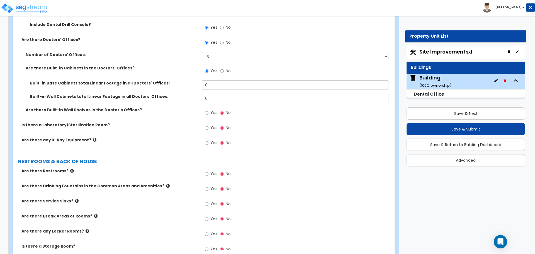
click at [175, 82] on label "Built-in Base Cabinets total Linear Footage in all Doctors' Offices:" at bounding box center [114, 83] width 168 height 6
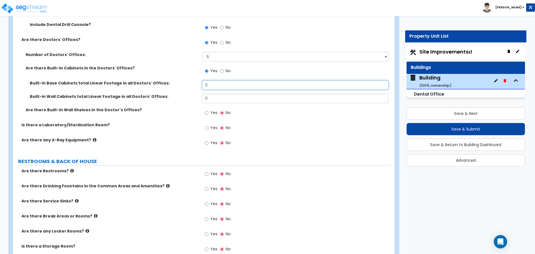
drag, startPoint x: 218, startPoint y: 84, endPoint x: 175, endPoint y: 82, distance: 43.5
click at [176, 82] on div "Built-in Base Cabinets total Linear Footage in all Doctors' Offices: 0" at bounding box center [202, 86] width 378 height 13
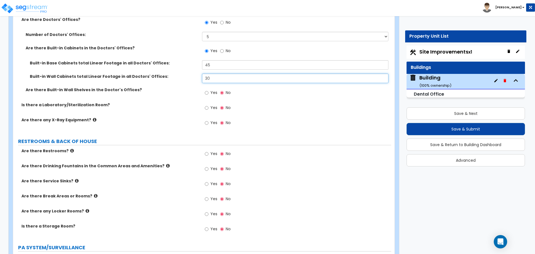
scroll to position [2980, 0]
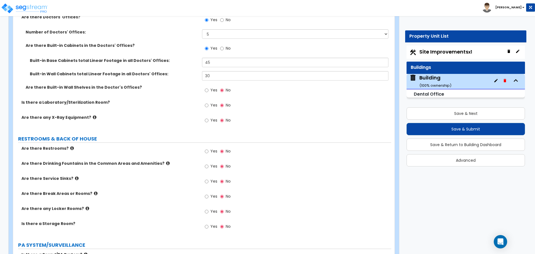
click at [210, 87] on label "Yes" at bounding box center [211, 90] width 13 height 9
click at [208, 87] on input "Yes" at bounding box center [207, 90] width 4 height 6
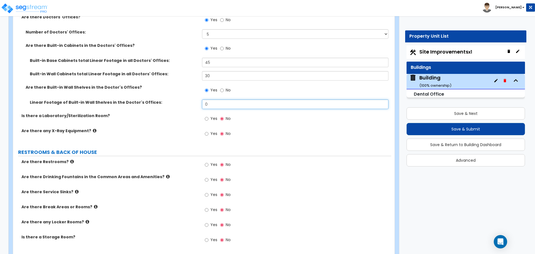
drag, startPoint x: 225, startPoint y: 104, endPoint x: 182, endPoint y: 103, distance: 42.9
click at [182, 103] on div "Linear Footage of Built-in Wall Shelves in the Doctor's Offices: 0" at bounding box center [202, 105] width 378 height 13
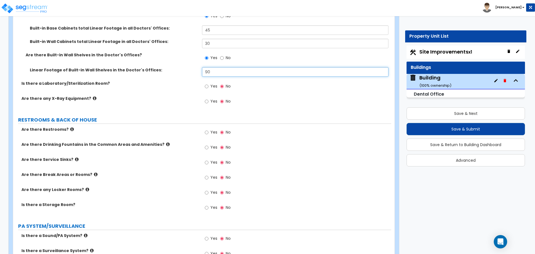
scroll to position [3013, 0]
click at [209, 87] on label "Yes" at bounding box center [211, 86] width 13 height 9
click at [208, 87] on input "Yes" at bounding box center [207, 86] width 4 height 6
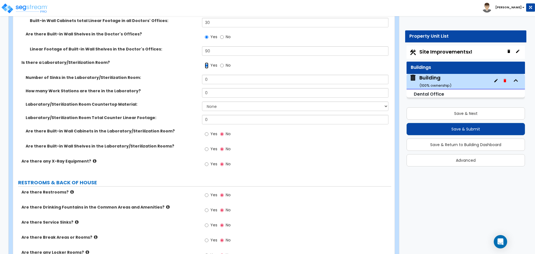
scroll to position [3034, 0]
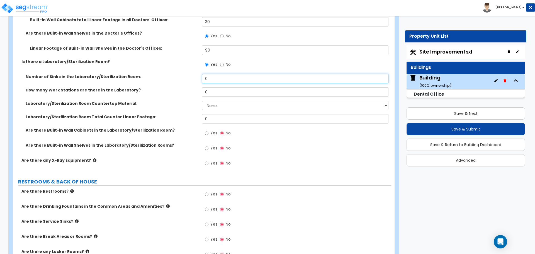
drag, startPoint x: 217, startPoint y: 79, endPoint x: 170, endPoint y: 72, distance: 48.1
click at [172, 74] on div "Number of Sinks in the Laboratory/Sterilization Room: 0" at bounding box center [202, 80] width 378 height 13
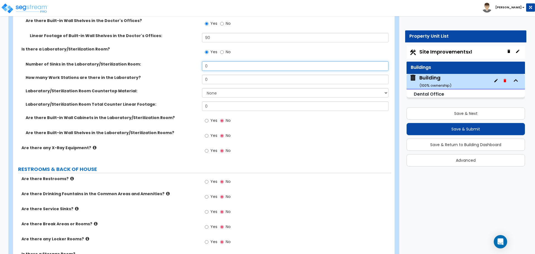
scroll to position [3047, 0]
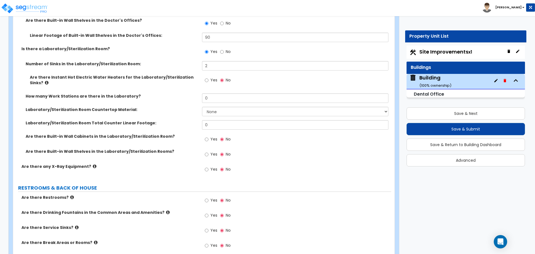
click at [211, 78] on span "Yes" at bounding box center [213, 80] width 7 height 6
click at [208, 78] on input "Yes" at bounding box center [207, 80] width 4 height 6
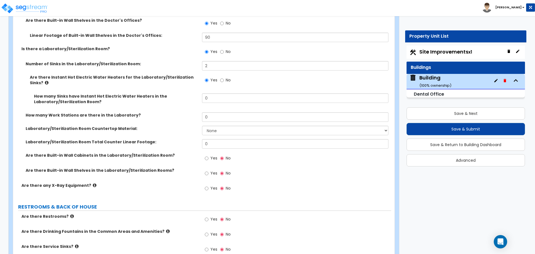
click at [45, 81] on icon at bounding box center [47, 83] width 4 height 4
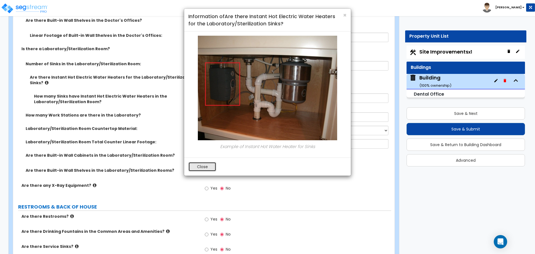
click at [205, 168] on button "Close" at bounding box center [202, 166] width 28 height 9
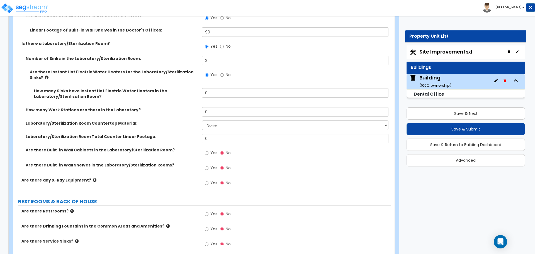
scroll to position [3053, 0]
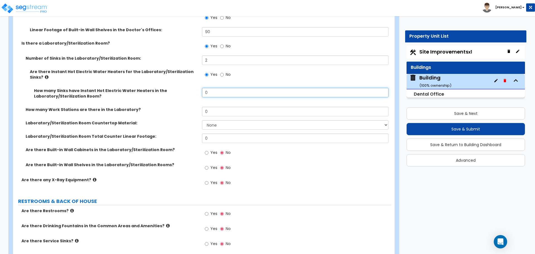
drag, startPoint x: 212, startPoint y: 91, endPoint x: 188, endPoint y: 91, distance: 23.7
click at [188, 91] on div "How many Sinks have Instant Hot Electric Water Heaters in the Laboratory/Steril…" at bounding box center [202, 97] width 378 height 19
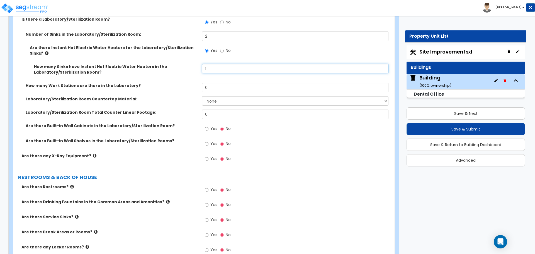
scroll to position [3078, 0]
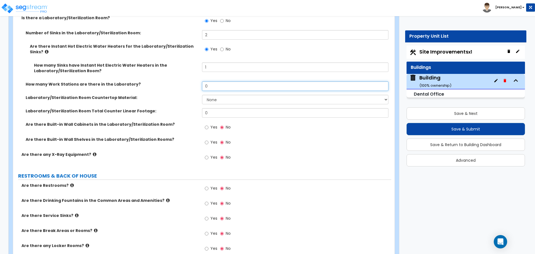
drag, startPoint x: 222, startPoint y: 82, endPoint x: 192, endPoint y: 82, distance: 30.4
click at [193, 83] on div "How many Work Stations are there in the Laboratory? 0" at bounding box center [202, 87] width 378 height 13
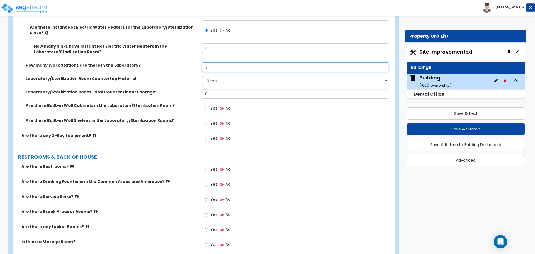
scroll to position [3100, 0]
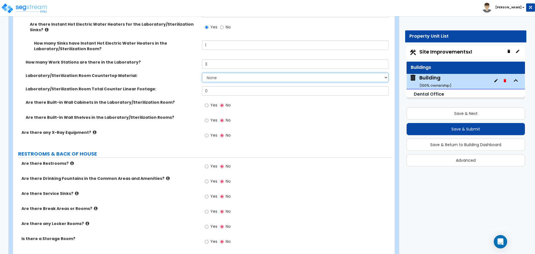
click at [223, 74] on select "None Plastic Laminate Solid Surface Stone Quartz Marble Tile Wood Stainless Ste…" at bounding box center [295, 77] width 186 height 9
click at [202, 73] on select "None Plastic Laminate Solid Surface Stone Quartz Marble Tile Wood Stainless Ste…" at bounding box center [295, 77] width 186 height 9
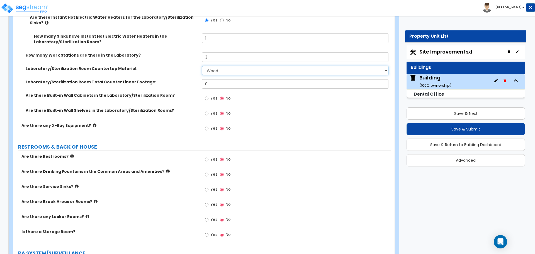
scroll to position [3107, 0]
click at [210, 74] on div "Laboratory/Sterilization Room Countertop Material: None Plastic Laminate Solid …" at bounding box center [202, 71] width 378 height 13
click at [211, 70] on select "None Plastic Laminate Solid Surface Stone Quartz Marble Tile Wood Stainless Ste…" at bounding box center [295, 69] width 186 height 9
click at [202, 65] on select "None Plastic Laminate Solid Surface Stone Quartz Marble Tile Wood Stainless Ste…" at bounding box center [295, 69] width 186 height 9
click at [219, 70] on select "None Plastic Laminate Solid Surface Stone Quartz Marble Tile Wood Stainless Ste…" at bounding box center [295, 69] width 186 height 9
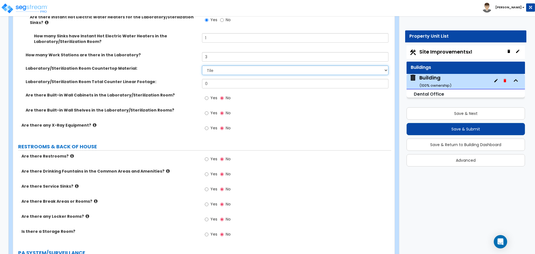
click at [202, 65] on select "None Plastic Laminate Solid Surface Stone Quartz Marble Tile Wood Stainless Ste…" at bounding box center [295, 69] width 186 height 9
drag, startPoint x: 223, startPoint y: 81, endPoint x: 188, endPoint y: 80, distance: 35.7
click at [188, 80] on div "Laboratory/Sterilization Room Total Counter Linear Footage: 0" at bounding box center [202, 85] width 378 height 13
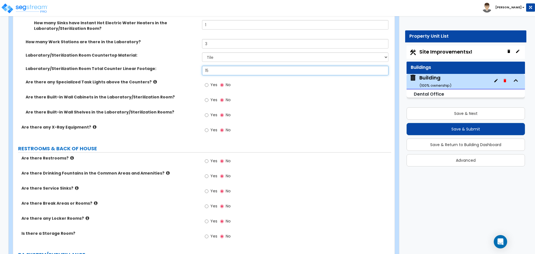
scroll to position [3122, 0]
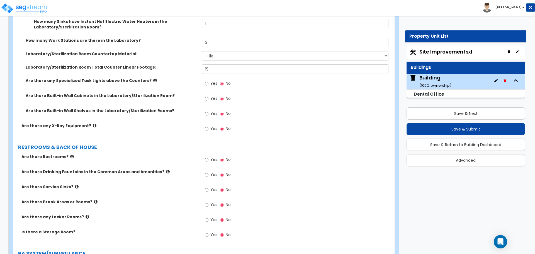
click at [153, 79] on icon at bounding box center [155, 80] width 4 height 4
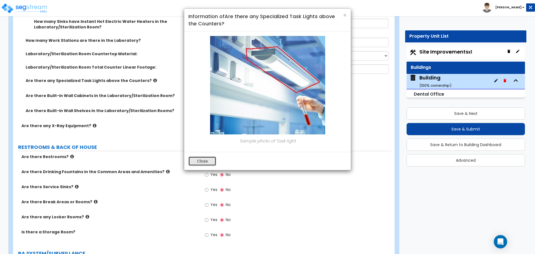
click at [207, 160] on button "Close" at bounding box center [202, 160] width 28 height 9
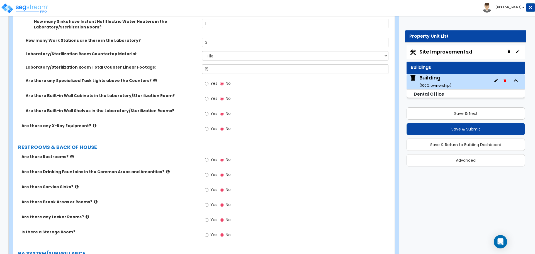
click at [210, 79] on label "Yes" at bounding box center [211, 83] width 13 height 9
click at [208, 81] on input "Yes" at bounding box center [207, 84] width 4 height 6
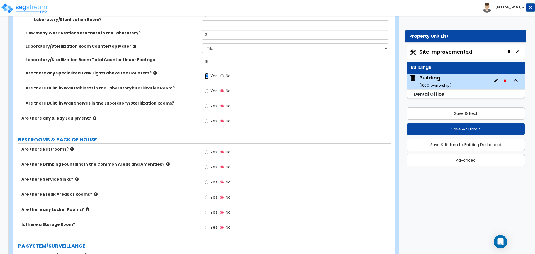
scroll to position [3136, 0]
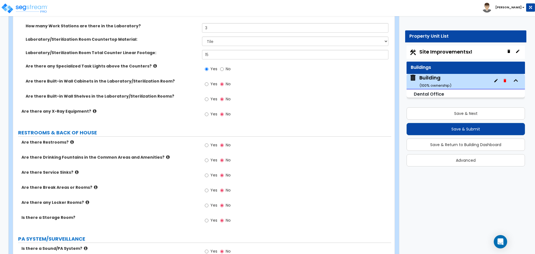
click at [209, 85] on label "Yes" at bounding box center [211, 84] width 13 height 9
click at [208, 85] on input "Yes" at bounding box center [207, 84] width 4 height 6
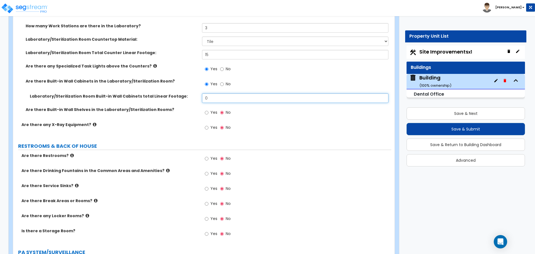
drag, startPoint x: 215, startPoint y: 96, endPoint x: 175, endPoint y: 94, distance: 39.6
click at [177, 94] on div "Laboratory/Sterilization Room Built-in Wall Cabinets total Linear Footage: 0" at bounding box center [202, 99] width 378 height 13
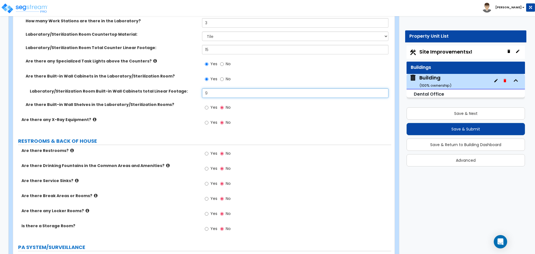
scroll to position [3143, 0]
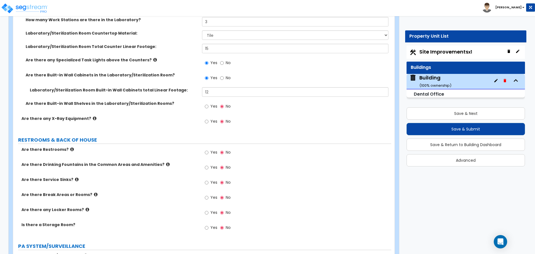
click at [213, 106] on span "Yes" at bounding box center [213, 106] width 7 height 6
click at [208, 106] on input "Yes" at bounding box center [207, 106] width 4 height 6
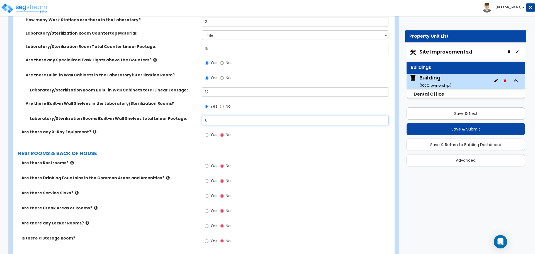
drag, startPoint x: 216, startPoint y: 117, endPoint x: 191, endPoint y: 116, distance: 24.5
click at [191, 116] on div "Laboratory/Sterilization Rooms Built-in Wall Shelves total Linear Footage: 0" at bounding box center [202, 122] width 378 height 13
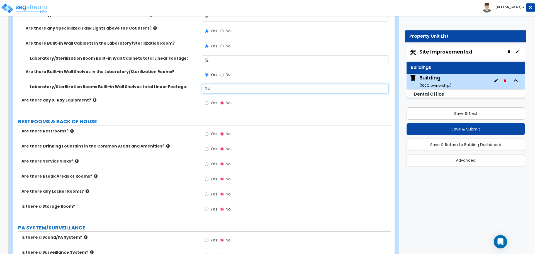
scroll to position [3176, 0]
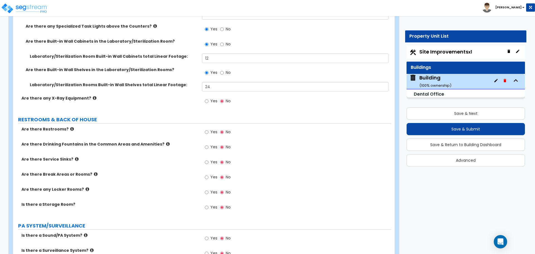
click at [209, 101] on label "Yes" at bounding box center [211, 101] width 13 height 9
click at [208, 101] on input "Yes" at bounding box center [207, 101] width 4 height 6
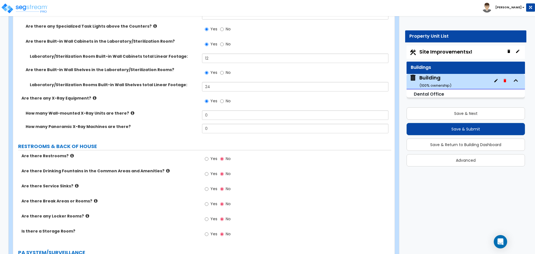
click at [93, 96] on icon at bounding box center [95, 98] width 4 height 4
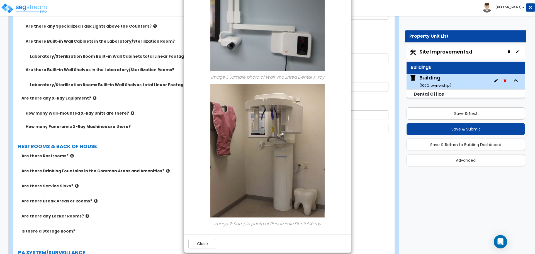
scroll to position [78, 0]
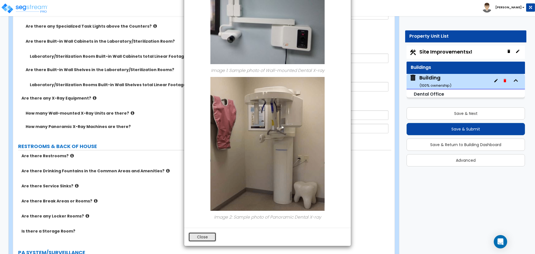
click at [201, 236] on button "Close" at bounding box center [202, 236] width 28 height 9
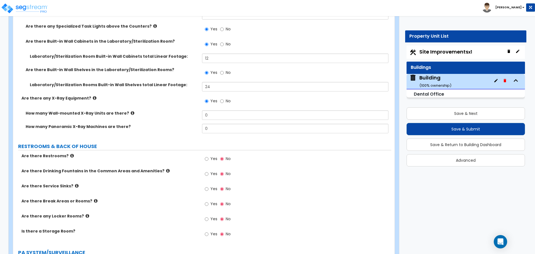
click at [131, 111] on icon at bounding box center [133, 113] width 4 height 4
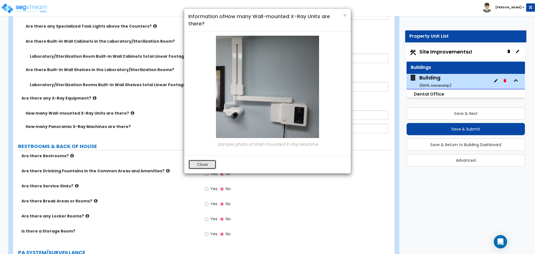
click at [207, 164] on button "Close" at bounding box center [202, 164] width 28 height 9
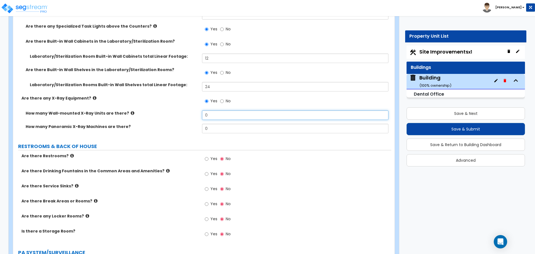
drag, startPoint x: 220, startPoint y: 115, endPoint x: 201, endPoint y: 115, distance: 18.9
click at [201, 115] on div "How many Wall-mounted X-Ray Units are there? 0" at bounding box center [202, 116] width 378 height 13
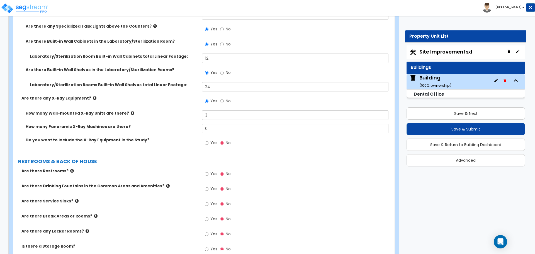
click at [210, 142] on label "Yes" at bounding box center [211, 143] width 13 height 9
click at [208, 142] on input "Yes" at bounding box center [207, 143] width 4 height 6
click at [93, 97] on icon at bounding box center [95, 98] width 4 height 4
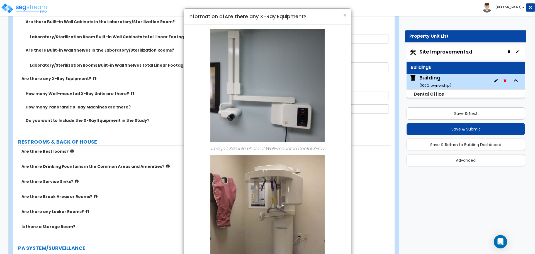
scroll to position [3198, 0]
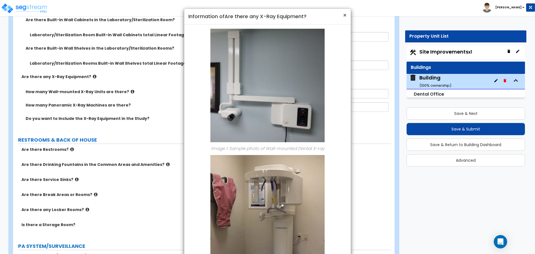
click at [344, 15] on span "×" at bounding box center [345, 15] width 4 height 8
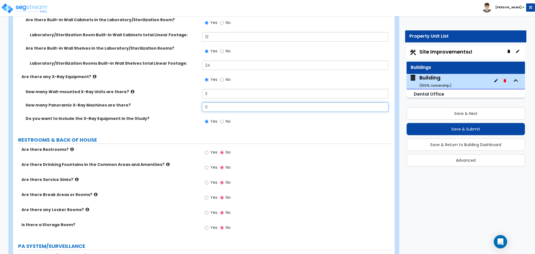
drag, startPoint x: 214, startPoint y: 106, endPoint x: 185, endPoint y: 107, distance: 29.3
click at [185, 107] on div "How many Panoramic X-Ray Machines are there? 0" at bounding box center [202, 108] width 378 height 13
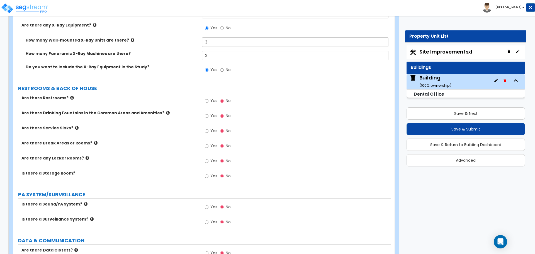
click at [216, 98] on span "Yes" at bounding box center [213, 101] width 7 height 6
click at [208, 98] on input "Yes" at bounding box center [207, 101] width 4 height 6
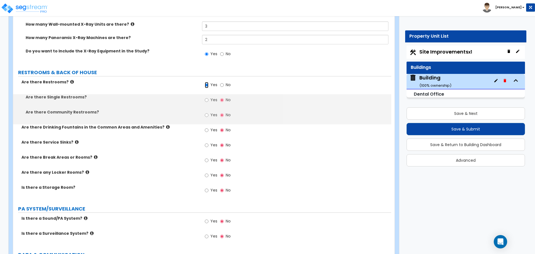
scroll to position [3266, 0]
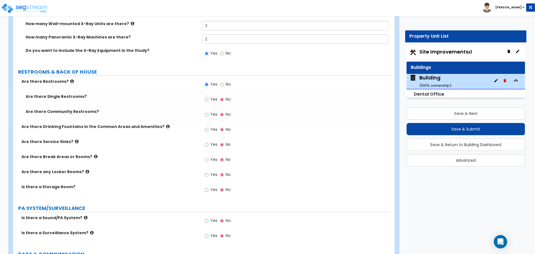
click at [213, 100] on label "Yes" at bounding box center [211, 99] width 13 height 9
click at [208, 100] on input "Yes" at bounding box center [207, 99] width 4 height 6
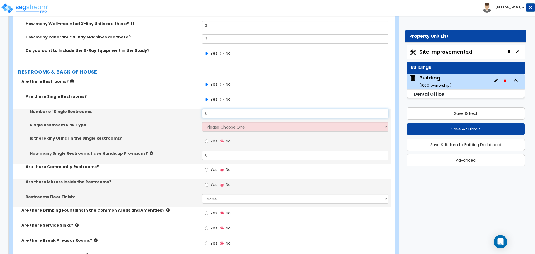
drag, startPoint x: 220, startPoint y: 111, endPoint x: 187, endPoint y: 110, distance: 33.7
click at [187, 110] on div "Number of Single Restrooms: 0" at bounding box center [202, 115] width 378 height 13
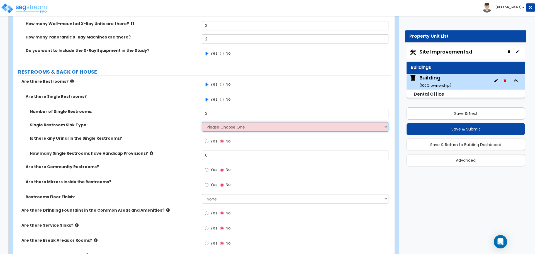
click at [225, 125] on select "Please Choose One Wall-mounted Vanity-mounted" at bounding box center [295, 126] width 186 height 9
click at [202, 122] on select "Please Choose One Wall-mounted Vanity-mounted" at bounding box center [295, 126] width 186 height 9
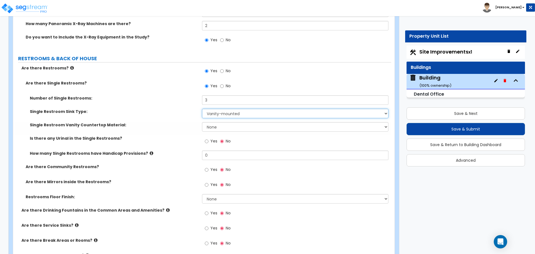
scroll to position [3279, 0]
click at [226, 123] on select "None Plastic Laminate Solid Surface Stone Quartz Marble Tile Wood Stainless Ste…" at bounding box center [295, 126] width 186 height 9
click at [202, 122] on select "None Plastic Laminate Solid Surface Stone Quartz Marble Tile Wood Stainless Ste…" at bounding box center [295, 126] width 186 height 9
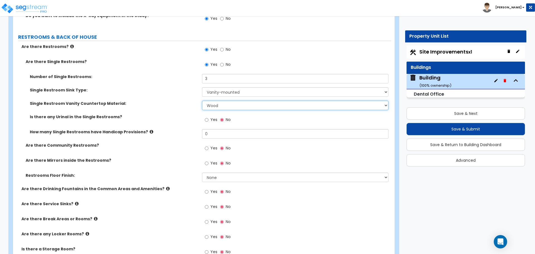
scroll to position [3302, 0]
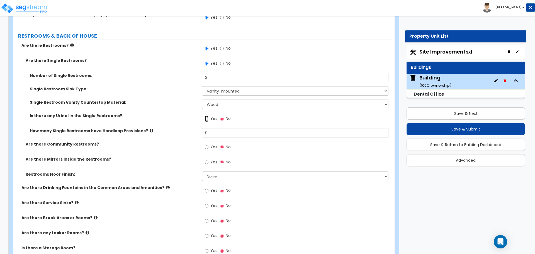
click at [208, 116] on input "Yes" at bounding box center [207, 119] width 4 height 6
drag, startPoint x: 221, startPoint y: 132, endPoint x: 187, endPoint y: 132, distance: 34.0
click at [187, 132] on div "How many Single Restrooms have Handicap Provisions? 0" at bounding box center [202, 134] width 378 height 13
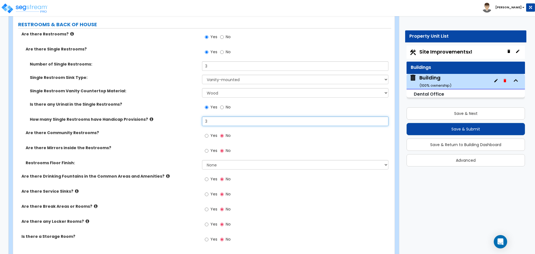
scroll to position [3317, 0]
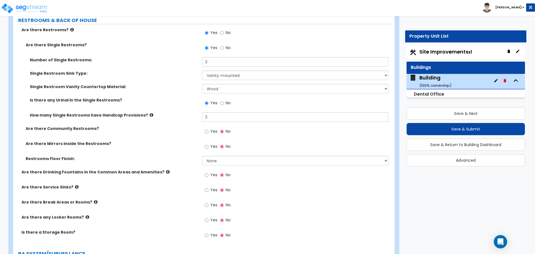
click at [210, 128] on label "Yes" at bounding box center [211, 131] width 13 height 9
click at [208, 128] on input "Yes" at bounding box center [207, 131] width 4 height 6
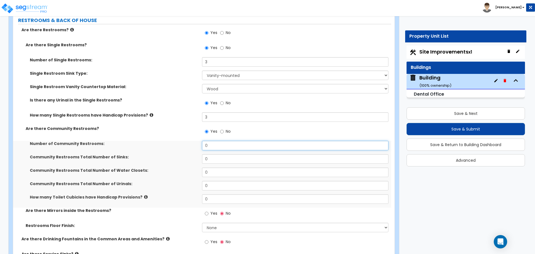
drag, startPoint x: 219, startPoint y: 141, endPoint x: 183, endPoint y: 141, distance: 36.5
click at [184, 141] on div "Number of Community Restrooms: 0" at bounding box center [202, 147] width 378 height 13
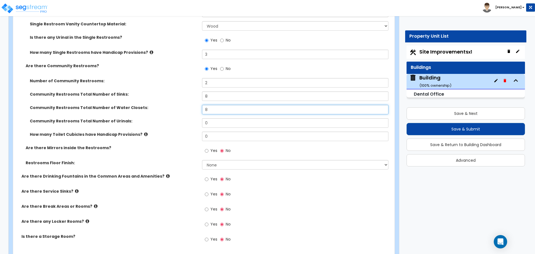
scroll to position [3381, 0]
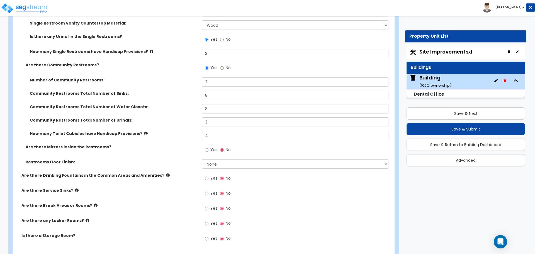
click at [150, 49] on icon at bounding box center [152, 51] width 4 height 4
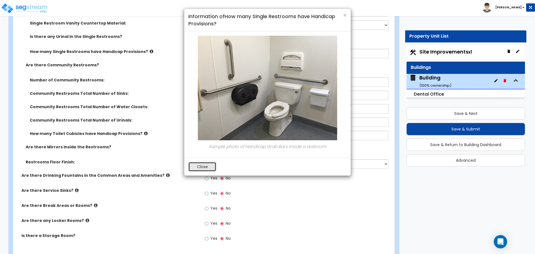
click at [206, 166] on button "Close" at bounding box center [202, 166] width 28 height 9
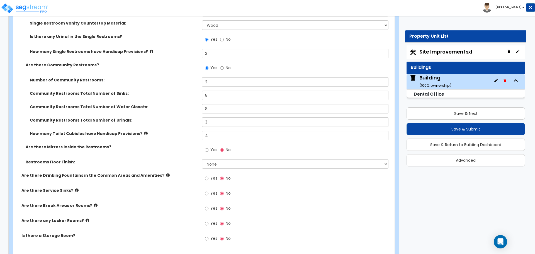
click at [138, 131] on label "How many Toilet Cubicles have Handicap Provisions?" at bounding box center [114, 134] width 168 height 6
click at [144, 131] on icon at bounding box center [146, 133] width 4 height 4
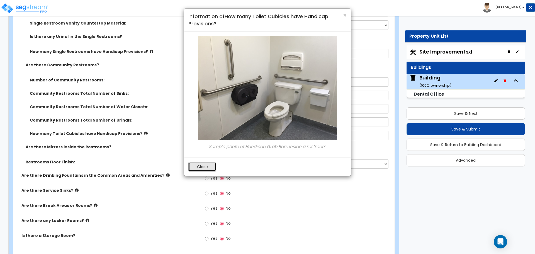
click at [202, 166] on button "Close" at bounding box center [202, 166] width 28 height 9
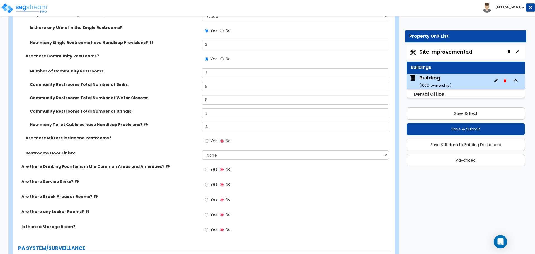
click at [213, 138] on span "Yes" at bounding box center [213, 141] width 7 height 6
click at [208, 138] on input "Yes" at bounding box center [207, 141] width 4 height 6
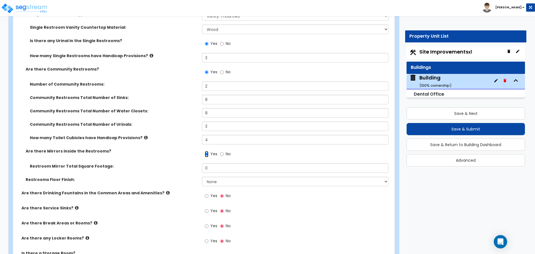
scroll to position [3426, 0]
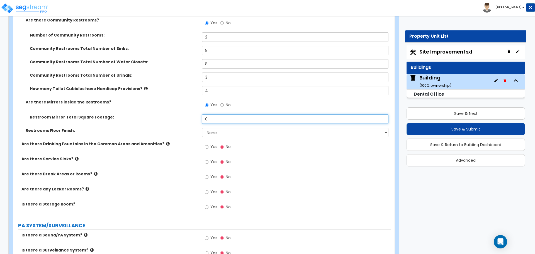
drag, startPoint x: 209, startPoint y: 120, endPoint x: 181, endPoint y: 119, distance: 28.1
click at [181, 119] on div "Restroom Mirror Total Square Footage: 0" at bounding box center [202, 120] width 378 height 13
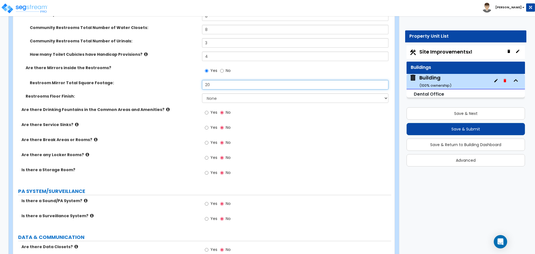
scroll to position [3462, 0]
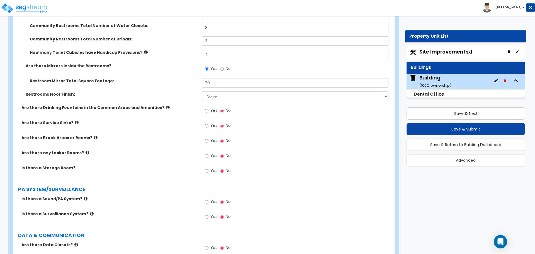
click at [213, 94] on select "None Tile Flooring Resilient Laminate Flooring VCT Flooring Sheet Vinyl Flooring" at bounding box center [295, 95] width 186 height 9
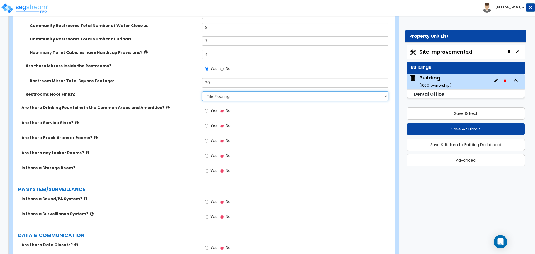
click at [202, 91] on select "None Tile Flooring Resilient Laminate Flooring VCT Flooring Sheet Vinyl Flooring" at bounding box center [295, 95] width 186 height 9
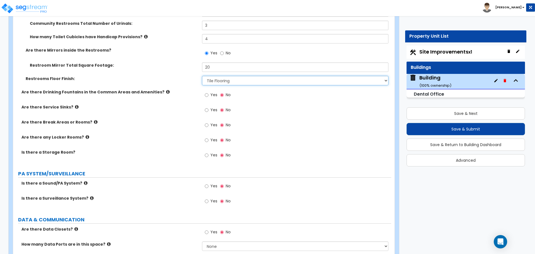
scroll to position [3478, 0]
click at [166, 89] on icon at bounding box center [168, 91] width 4 height 4
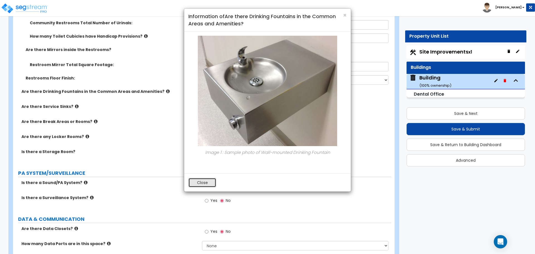
click at [205, 183] on button "Close" at bounding box center [202, 182] width 28 height 9
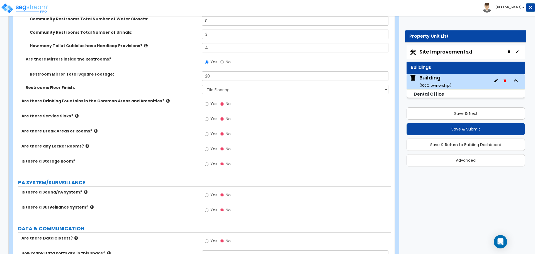
scroll to position [3469, 0]
drag, startPoint x: 218, startPoint y: 73, endPoint x: 190, endPoint y: 73, distance: 27.9
click at [190, 73] on div "Restroom Mirror Total Square Footage: 20" at bounding box center [202, 77] width 378 height 13
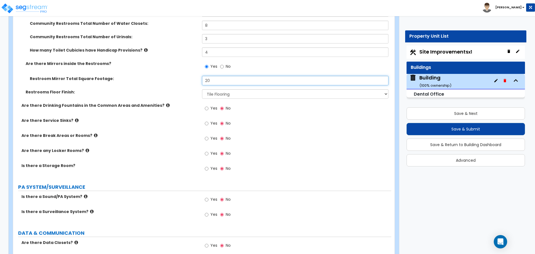
scroll to position [3465, 0]
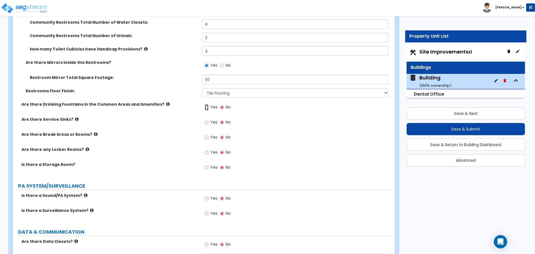
click at [207, 104] on input "Yes" at bounding box center [207, 107] width 4 height 6
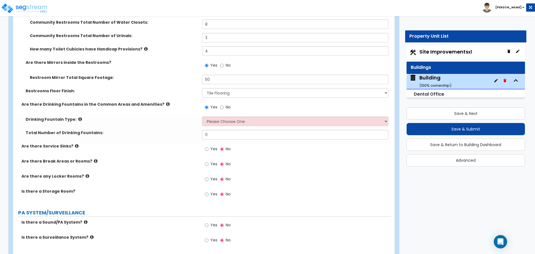
click at [154, 102] on label "Are there Drinking Fountains in the Common Areas and Amenities?" at bounding box center [109, 104] width 176 height 6
click at [166, 102] on icon at bounding box center [168, 104] width 4 height 4
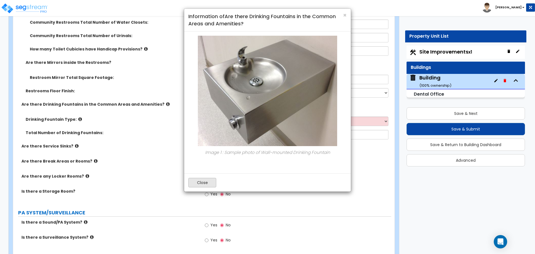
click at [203, 179] on button "Close" at bounding box center [202, 182] width 28 height 9
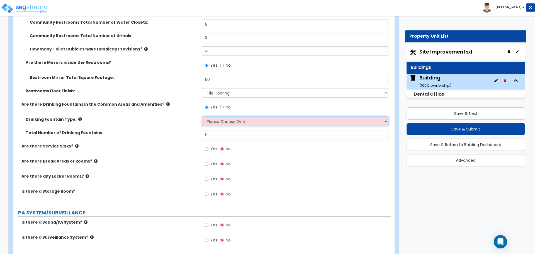
click at [245, 120] on select "Please Choose One Wall-mounted Floor-mounted" at bounding box center [295, 120] width 186 height 9
click at [202, 116] on select "Please Choose One Wall-mounted Floor-mounted" at bounding box center [295, 120] width 186 height 9
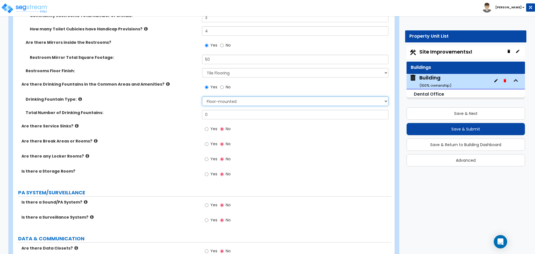
scroll to position [3486, 0]
click at [227, 100] on select "Please Choose One Wall-mounted Floor-mounted" at bounding box center [295, 100] width 186 height 9
click at [202, 96] on select "Please Choose One Wall-mounted Floor-mounted" at bounding box center [295, 100] width 186 height 9
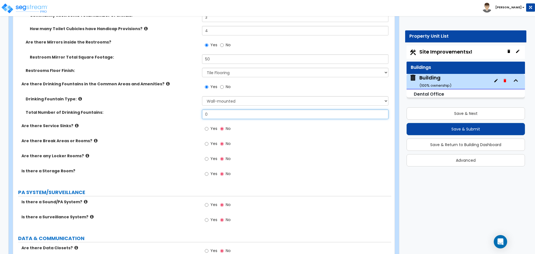
drag, startPoint x: 220, startPoint y: 110, endPoint x: 192, endPoint y: 111, distance: 28.2
click at [192, 111] on div "Total Number of Drinking Fountains: 0" at bounding box center [202, 116] width 378 height 13
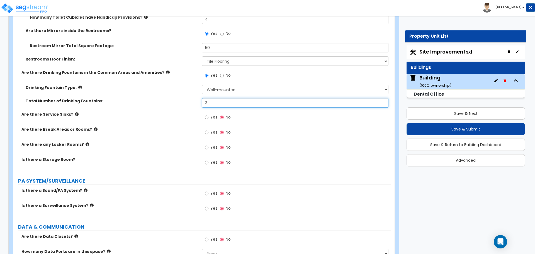
scroll to position [3503, 0]
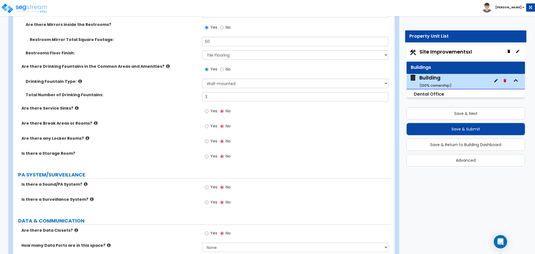
click at [210, 107] on label "Yes" at bounding box center [211, 111] width 13 height 9
click at [208, 108] on input "Yes" at bounding box center [207, 111] width 4 height 6
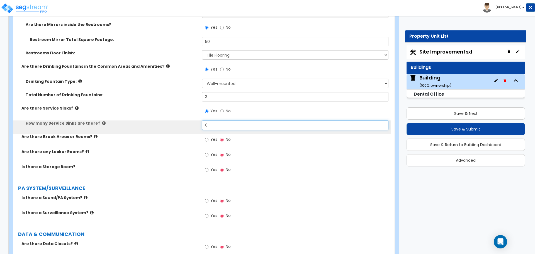
drag, startPoint x: 221, startPoint y: 123, endPoint x: 189, endPoint y: 122, distance: 31.8
click at [190, 122] on div "How many Service Sinks are there? 0" at bounding box center [202, 126] width 378 height 13
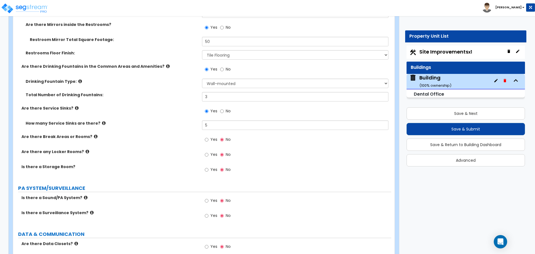
click at [75, 106] on icon at bounding box center [77, 108] width 4 height 4
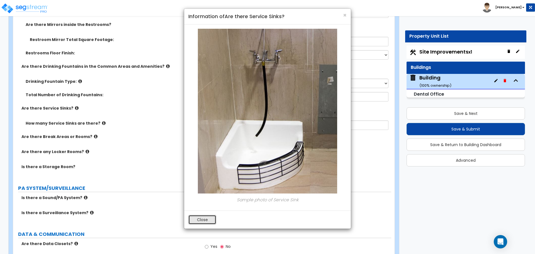
click at [201, 218] on button "Close" at bounding box center [202, 219] width 28 height 9
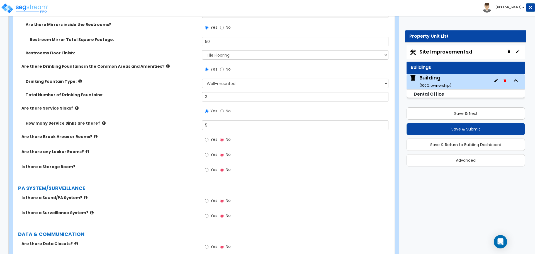
click at [102, 121] on icon at bounding box center [104, 123] width 4 height 4
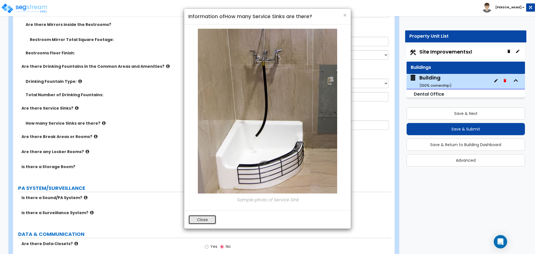
click at [202, 219] on button "Close" at bounding box center [202, 219] width 28 height 9
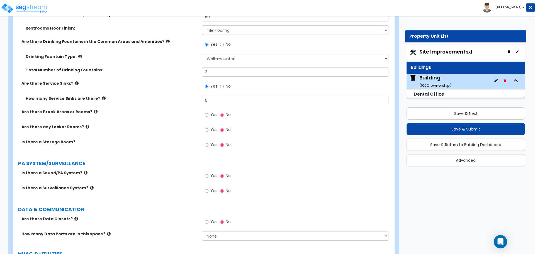
scroll to position [3529, 0]
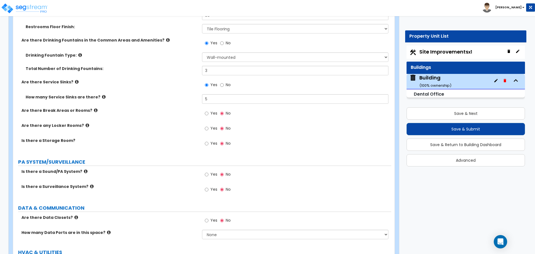
click at [212, 114] on label "Yes" at bounding box center [211, 113] width 13 height 9
click at [208, 114] on input "Yes" at bounding box center [207, 113] width 4 height 6
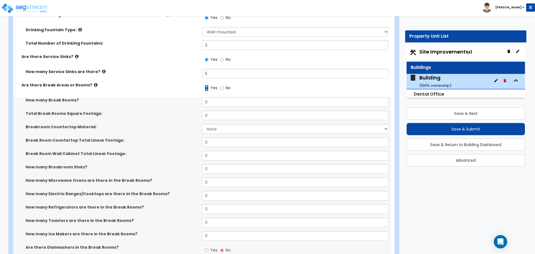
scroll to position [3555, 0]
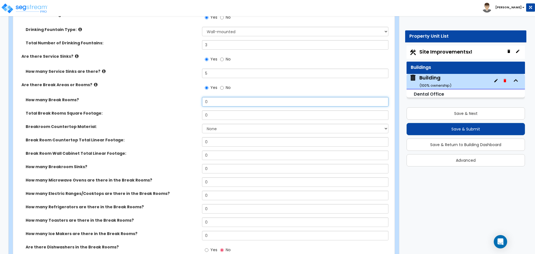
click at [215, 97] on input "0" at bounding box center [295, 101] width 186 height 9
drag, startPoint x: 215, startPoint y: 103, endPoint x: 190, endPoint y: 100, distance: 25.5
click at [190, 100] on div "How many Break Rooms? 0" at bounding box center [202, 103] width 378 height 13
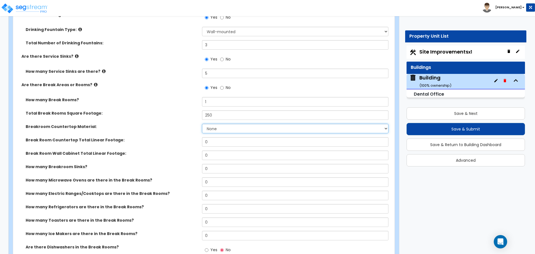
click at [231, 124] on select "None Plastic Laminate Solid Surface Stone Quartz Marble Tile Wood Stainless Ste…" at bounding box center [295, 128] width 186 height 9
click at [202, 124] on select "None Plastic Laminate Solid Surface Stone Quartz Marble Tile Wood Stainless Ste…" at bounding box center [295, 128] width 186 height 9
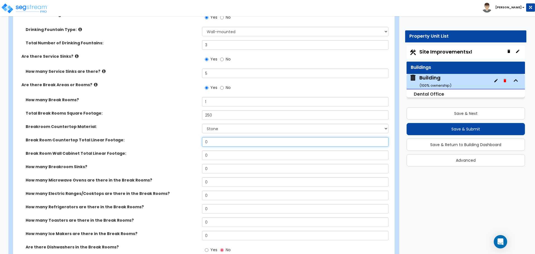
drag, startPoint x: 222, startPoint y: 142, endPoint x: 198, endPoint y: 140, distance: 23.7
click at [198, 140] on div "Break Room Countertop Total Linear Footage: 0" at bounding box center [202, 143] width 378 height 13
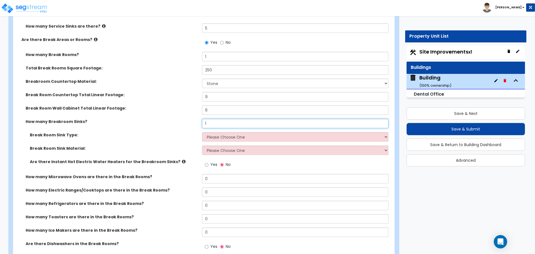
scroll to position [3601, 0]
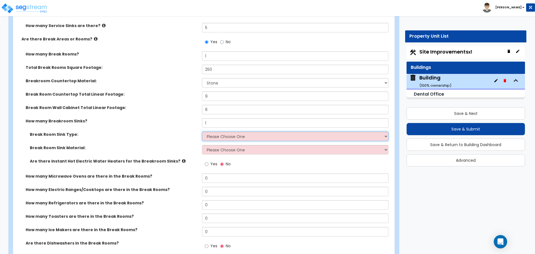
click at [223, 138] on select "Please Choose One Single Sink Double Sink" at bounding box center [295, 136] width 186 height 9
click at [202, 132] on select "Please Choose One Single Sink Double Sink" at bounding box center [295, 136] width 186 height 9
click at [245, 148] on select "Please Choose One Stainless Steel Porcelain Enamel Cast Iron" at bounding box center [295, 149] width 186 height 9
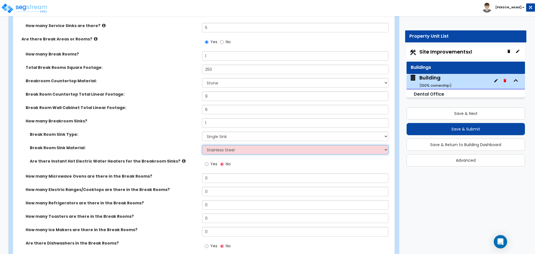
click at [202, 145] on select "Please Choose One Stainless Steel Porcelain Enamel Cast Iron" at bounding box center [295, 149] width 186 height 9
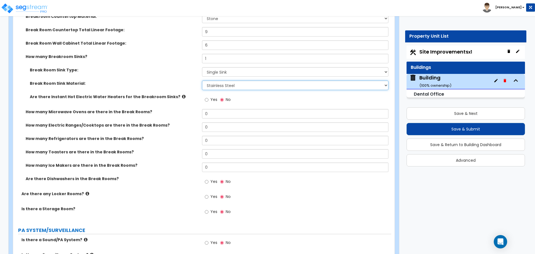
scroll to position [3667, 0]
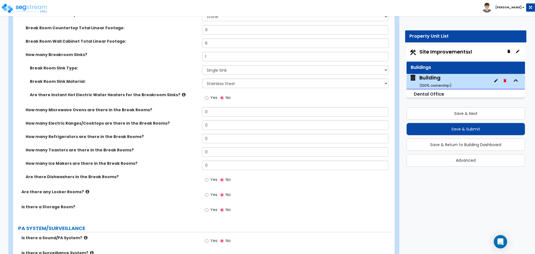
click at [182, 93] on icon at bounding box center [184, 95] width 4 height 4
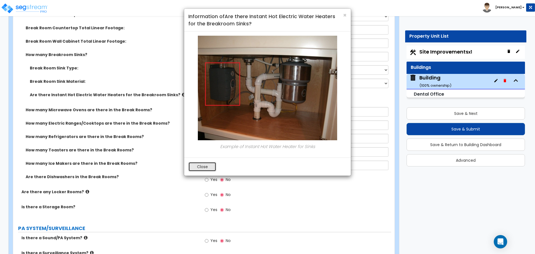
click at [206, 165] on button "Close" at bounding box center [202, 166] width 28 height 9
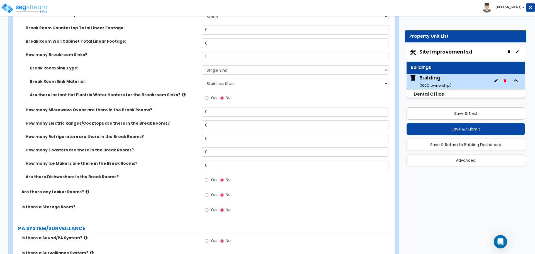
click at [211, 96] on span "Yes" at bounding box center [213, 98] width 7 height 6
click at [208, 96] on input "Yes" at bounding box center [207, 98] width 4 height 6
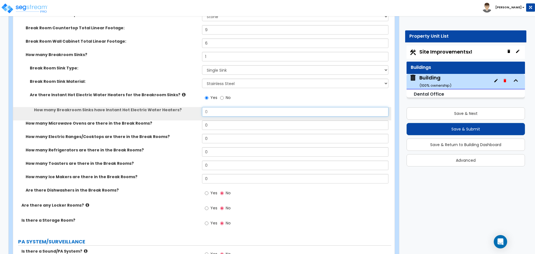
click at [210, 107] on input "0" at bounding box center [295, 111] width 186 height 9
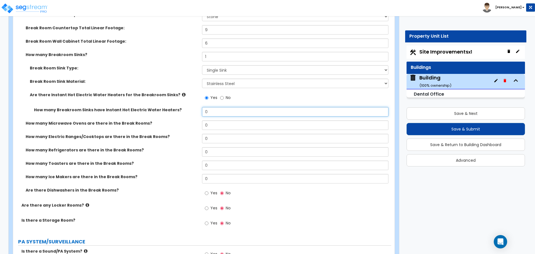
drag, startPoint x: 215, startPoint y: 110, endPoint x: 191, endPoint y: 109, distance: 24.0
click at [191, 109] on div "How many Breakroom Sinks have Instant Hot Electric Water Heaters? 0" at bounding box center [202, 113] width 378 height 13
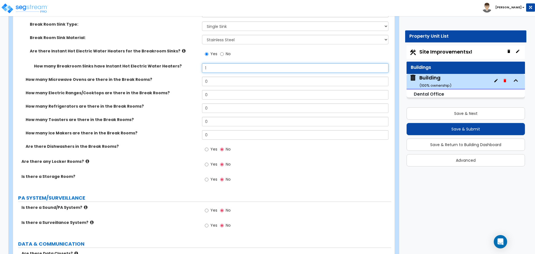
scroll to position [3711, 0]
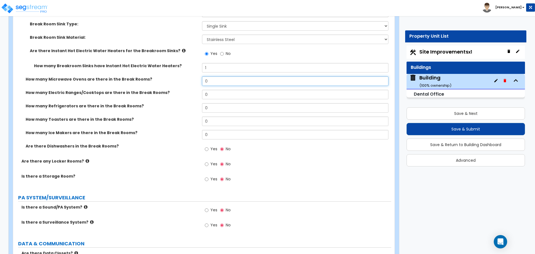
drag, startPoint x: 217, startPoint y: 82, endPoint x: 190, endPoint y: 80, distance: 26.8
click at [190, 80] on div "How many Microwave Ovens are there in the Break Rooms? 0" at bounding box center [202, 82] width 378 height 13
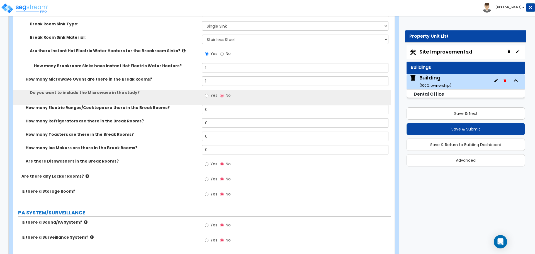
click at [210, 95] on label "Yes" at bounding box center [211, 95] width 13 height 9
click at [208, 95] on input "Yes" at bounding box center [207, 96] width 4 height 6
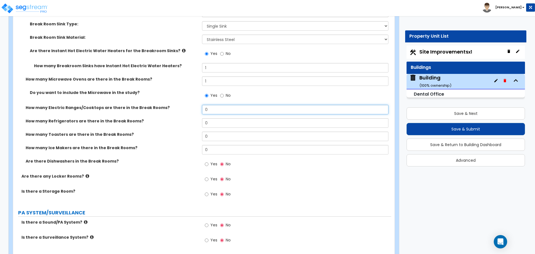
drag, startPoint x: 215, startPoint y: 108, endPoint x: 198, endPoint y: 106, distance: 17.1
click at [198, 106] on div "How many Electric Ranges/Cooktops are there in the Break Rooms? 0" at bounding box center [202, 111] width 378 height 13
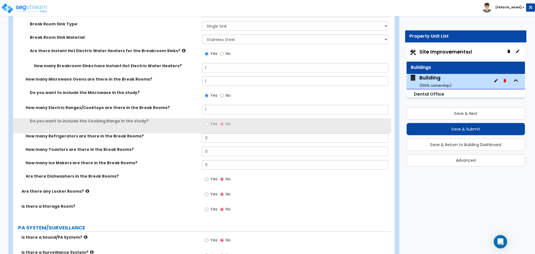
click at [210, 121] on span "Yes" at bounding box center [213, 124] width 7 height 6
click at [208, 121] on input "Yes" at bounding box center [207, 124] width 4 height 6
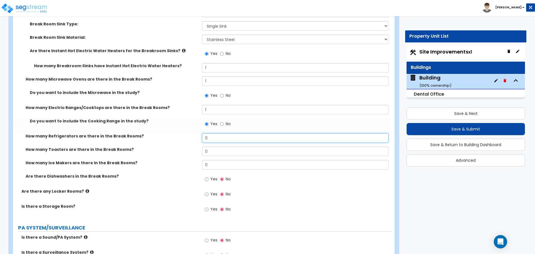
drag, startPoint x: 214, startPoint y: 136, endPoint x: 191, endPoint y: 136, distance: 23.1
click at [191, 136] on div "How many Refrigerators are there in the Break Rooms? 0" at bounding box center [202, 139] width 378 height 13
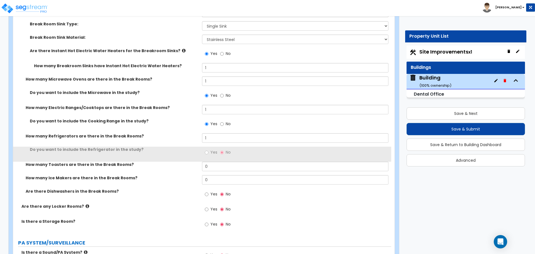
click at [211, 149] on span "Yes" at bounding box center [213, 152] width 7 height 6
click at [208, 149] on input "Yes" at bounding box center [207, 152] width 4 height 6
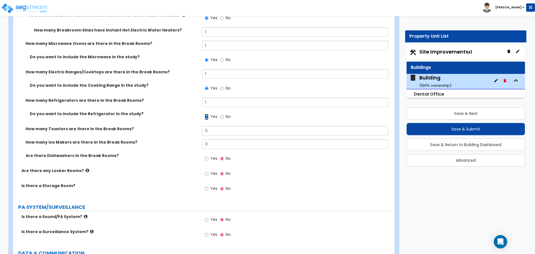
scroll to position [3749, 0]
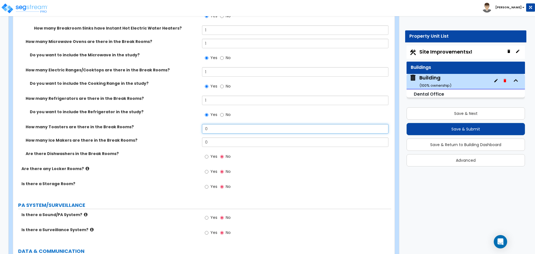
drag, startPoint x: 210, startPoint y: 128, endPoint x: 191, endPoint y: 129, distance: 18.4
click at [191, 128] on div "How many Toasters are there in the Break Rooms? 0" at bounding box center [202, 130] width 378 height 13
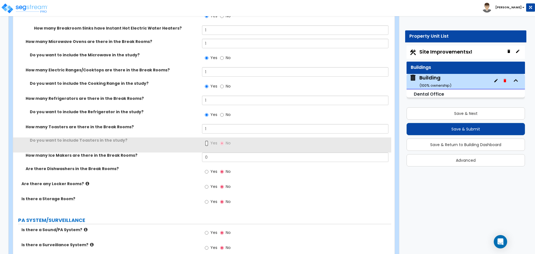
click at [206, 142] on input "Yes" at bounding box center [207, 143] width 4 height 6
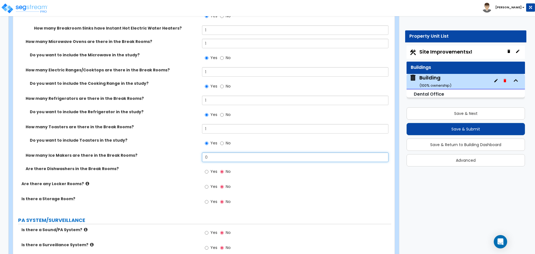
drag, startPoint x: 210, startPoint y: 155, endPoint x: 192, endPoint y: 152, distance: 18.7
click at [192, 152] on div "How many Ice Makers are there in the Break Rooms? 0" at bounding box center [202, 158] width 378 height 13
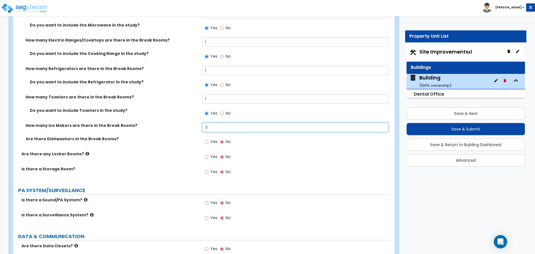
scroll to position [3786, 0]
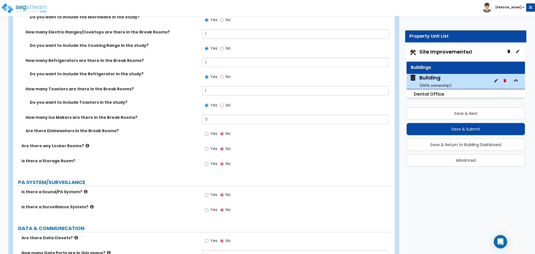
click at [215, 135] on label "Yes" at bounding box center [211, 134] width 13 height 9
click at [208, 135] on input "Yes" at bounding box center [207, 134] width 4 height 6
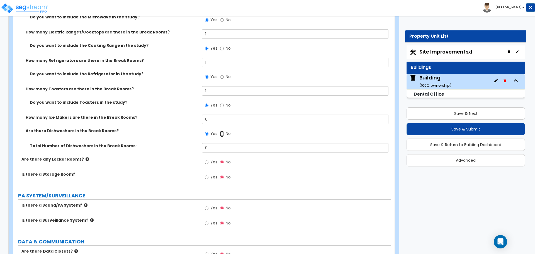
click at [223, 131] on input "No" at bounding box center [222, 134] width 4 height 6
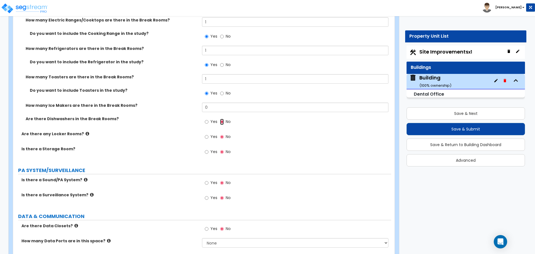
scroll to position [3800, 0]
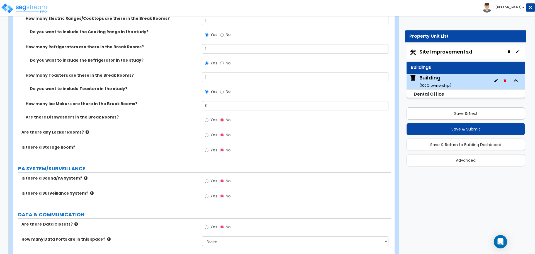
click at [215, 133] on span "Yes" at bounding box center [213, 135] width 7 height 6
click at [208, 133] on input "Yes" at bounding box center [207, 135] width 4 height 6
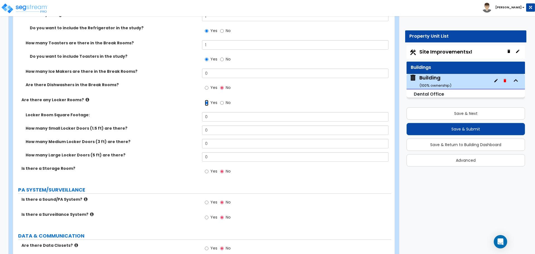
scroll to position [3850, 0]
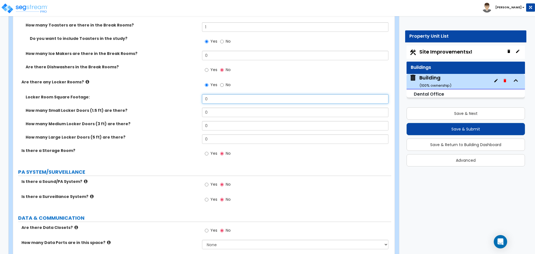
drag, startPoint x: 213, startPoint y: 99, endPoint x: 198, endPoint y: 98, distance: 15.6
click at [198, 98] on div "Locker Room Square Footage: 0" at bounding box center [202, 100] width 378 height 13
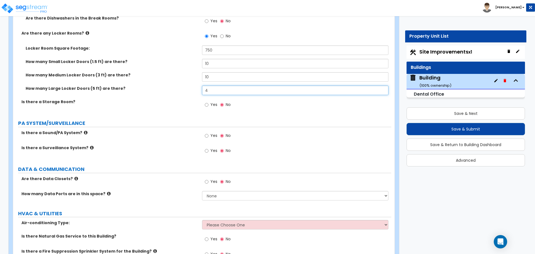
scroll to position [3900, 0]
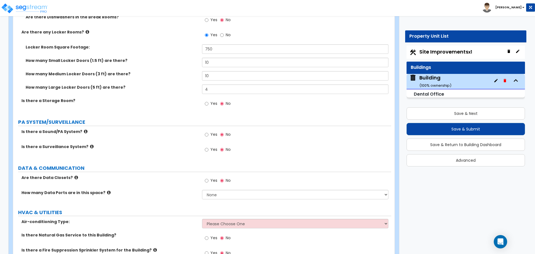
click at [213, 104] on span "Yes" at bounding box center [213, 104] width 7 height 6
click at [208, 104] on input "Yes" at bounding box center [207, 104] width 4 height 6
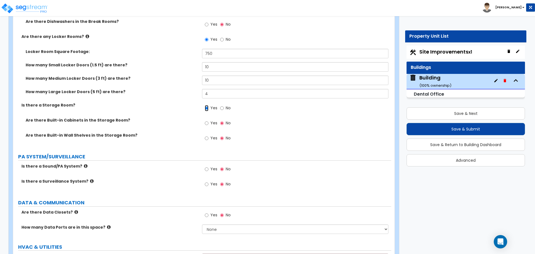
scroll to position [3898, 0]
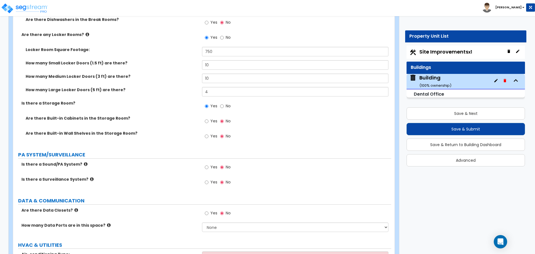
click at [214, 123] on label "Yes" at bounding box center [211, 121] width 13 height 9
click at [208, 123] on input "Yes" at bounding box center [207, 121] width 4 height 6
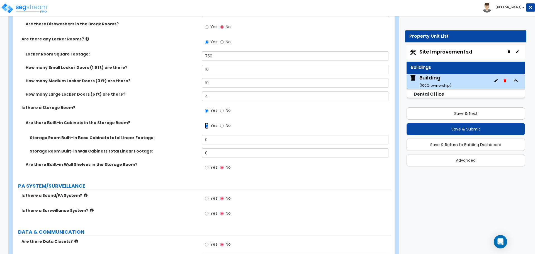
scroll to position [3905, 0]
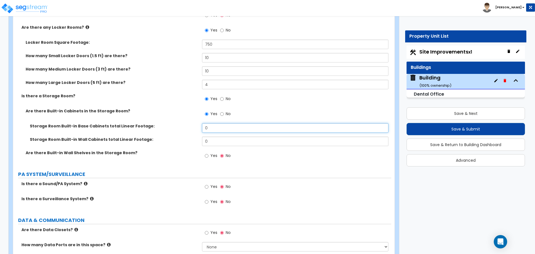
drag, startPoint x: 210, startPoint y: 125, endPoint x: 193, endPoint y: 123, distance: 17.7
click at [193, 123] on div "Storage Room Built-in Base Cabinets total Linear Footage: 0" at bounding box center [202, 129] width 378 height 13
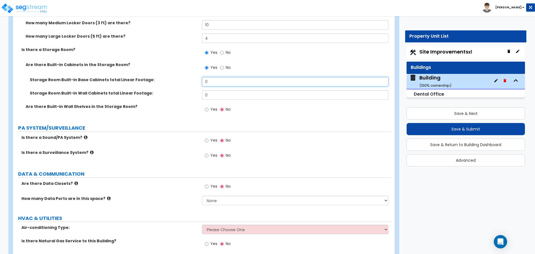
scroll to position [3957, 0]
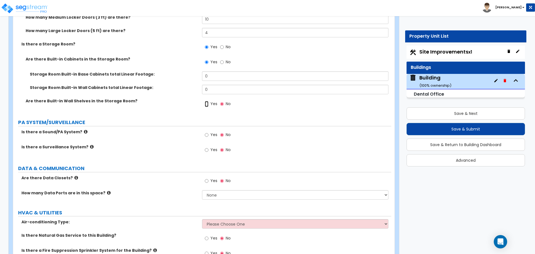
click at [207, 101] on input "Yes" at bounding box center [207, 104] width 4 height 6
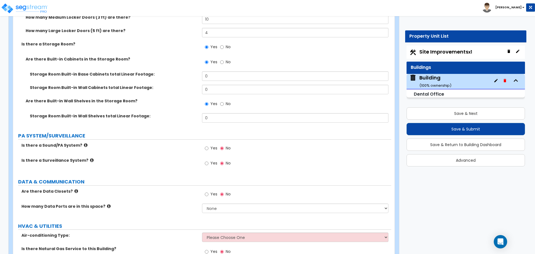
click at [224, 104] on label "No" at bounding box center [225, 104] width 11 height 9
click at [224, 104] on input "No" at bounding box center [222, 104] width 4 height 6
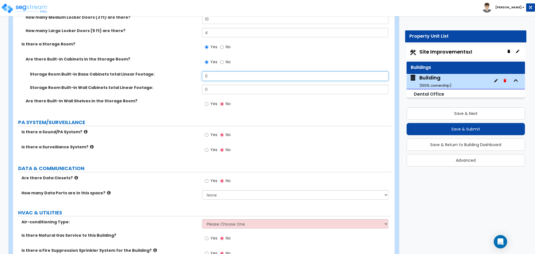
click at [218, 75] on input "0" at bounding box center [295, 75] width 186 height 9
click at [212, 105] on label "Yes" at bounding box center [211, 104] width 13 height 9
click at [208, 105] on input "Yes" at bounding box center [207, 104] width 4 height 6
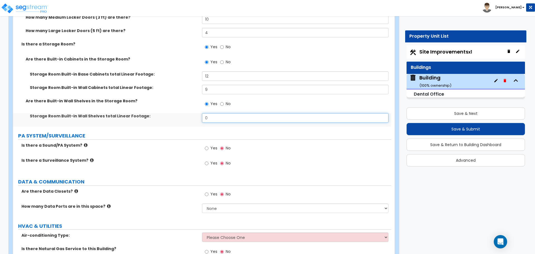
drag, startPoint x: 216, startPoint y: 116, endPoint x: 188, endPoint y: 112, distance: 28.2
click at [188, 113] on div "Storage Room Built-in Wall Shelves total Linear Footage: 0" at bounding box center [202, 119] width 378 height 13
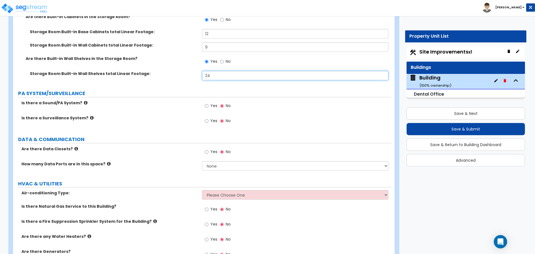
scroll to position [3999, 0]
click at [215, 103] on span "Yes" at bounding box center [213, 106] width 7 height 6
click at [208, 103] on input "Yes" at bounding box center [207, 106] width 4 height 6
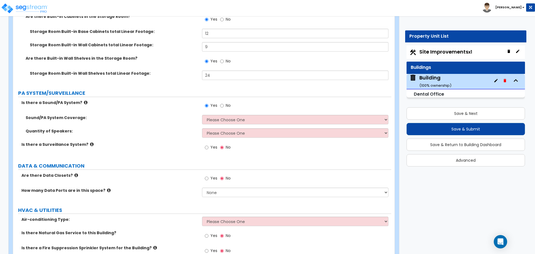
click at [84, 100] on icon at bounding box center [86, 102] width 4 height 4
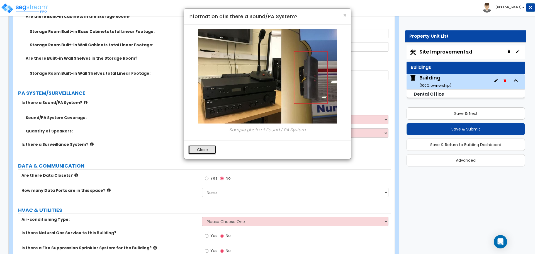
click at [205, 149] on button "Close" at bounding box center [202, 149] width 28 height 9
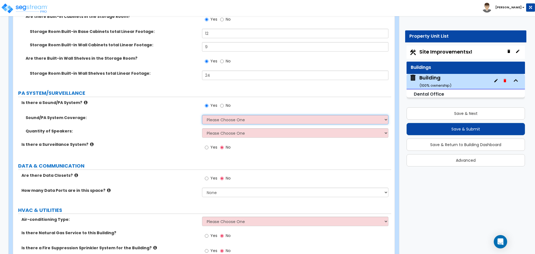
click at [230, 115] on select "Please Choose One All Areas Enter Percent Coverage" at bounding box center [295, 119] width 186 height 9
click at [202, 115] on select "Please Choose One All Areas Enter Percent Coverage" at bounding box center [295, 119] width 186 height 9
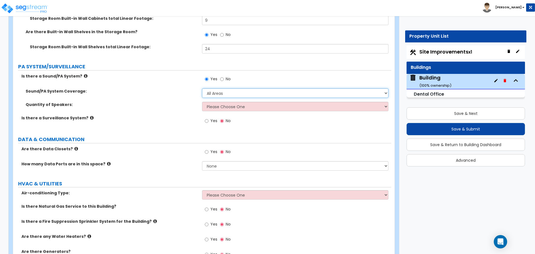
scroll to position [4027, 0]
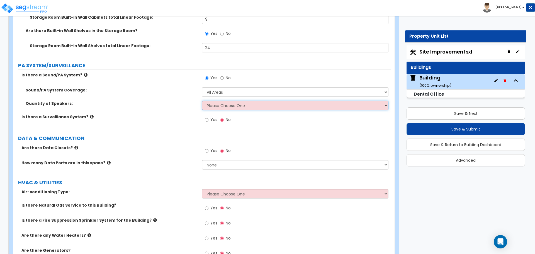
click at [238, 102] on select "Please Choose One Enter Number of Speakers Please Estimate for me" at bounding box center [295, 105] width 186 height 9
click at [202, 101] on select "Please Choose One Enter Number of Speakers Please Estimate for me" at bounding box center [295, 105] width 186 height 9
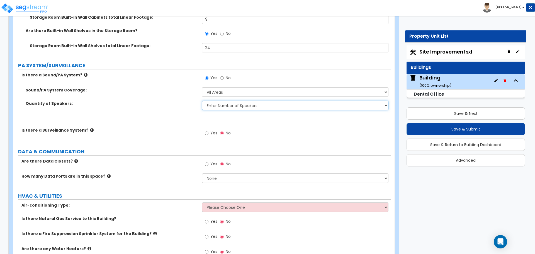
click at [237, 104] on select "Please Choose One Enter Number of Speakers Please Estimate for me" at bounding box center [295, 105] width 186 height 9
click at [202, 101] on select "Please Choose One Enter Number of Speakers Please Estimate for me" at bounding box center [295, 105] width 186 height 9
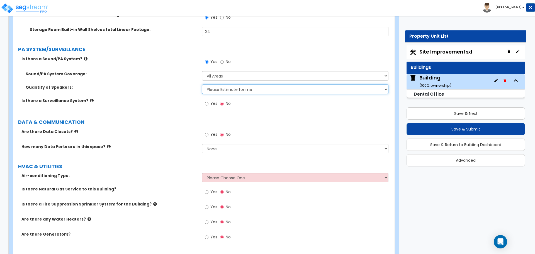
scroll to position [4044, 0]
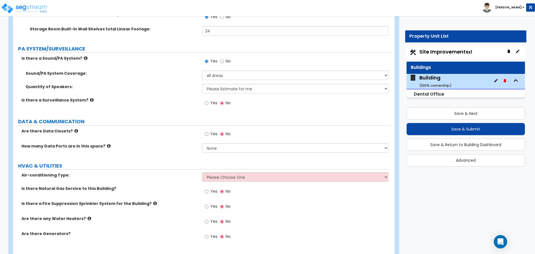
click at [215, 102] on span "Yes" at bounding box center [213, 103] width 7 height 6
click at [208, 102] on input "Yes" at bounding box center [207, 103] width 4 height 6
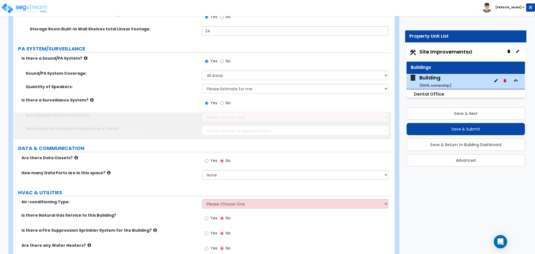
click at [225, 115] on select "Please Choose One Inside the Building Outside the Building Both Inside & Outside" at bounding box center [295, 116] width 186 height 9
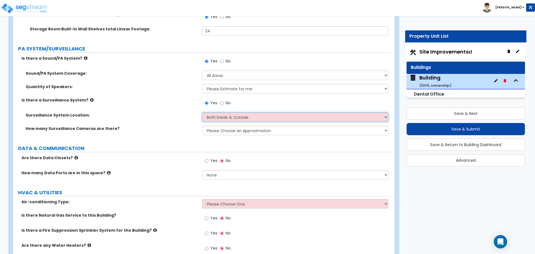
click at [202, 112] on select "Please Choose One Inside the Building Outside the Building Both Inside & Outside" at bounding box center [295, 116] width 186 height 9
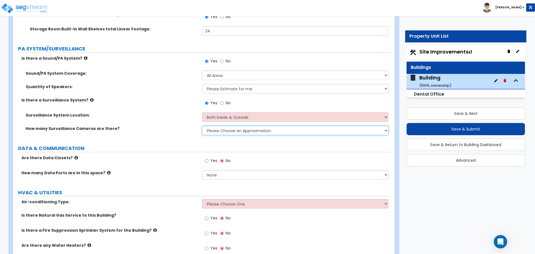
click at [227, 131] on select "Please Choose an Approximation Barely Noticed Any Noticed a Couple Frequently S…" at bounding box center [295, 130] width 186 height 9
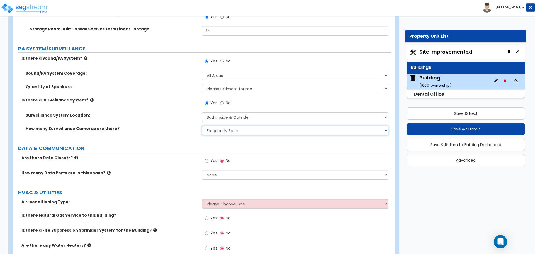
click at [202, 126] on select "Please Choose an Approximation Barely Noticed Any Noticed a Couple Frequently S…" at bounding box center [295, 130] width 186 height 9
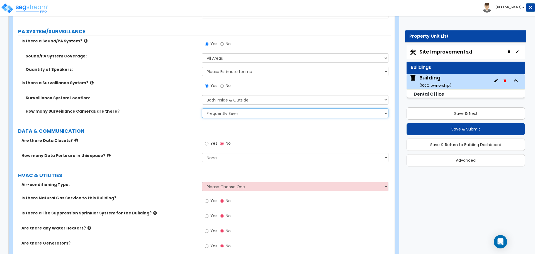
scroll to position [4062, 0]
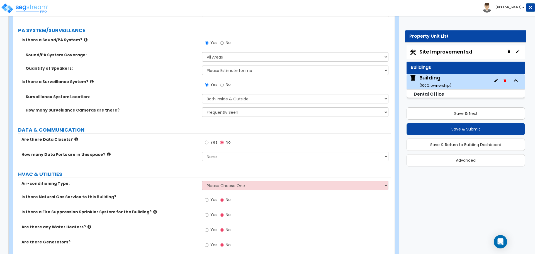
click at [212, 139] on span "Yes" at bounding box center [213, 142] width 7 height 6
click at [208, 139] on input "Yes" at bounding box center [207, 142] width 4 height 6
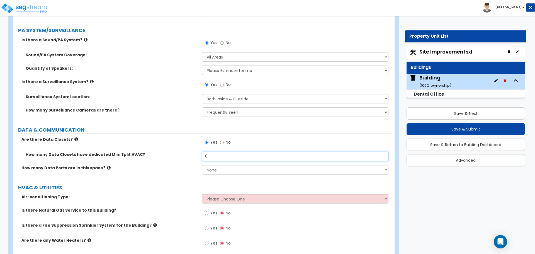
drag, startPoint x: 221, startPoint y: 151, endPoint x: 199, endPoint y: 150, distance: 21.5
click at [199, 152] on div "How many Data Closets have dedicated Mini Split HVAC? 0" at bounding box center [202, 158] width 378 height 13
drag, startPoint x: 211, startPoint y: 157, endPoint x: 194, endPoint y: 154, distance: 17.0
click at [194, 154] on div "How many Data Closets have dedicated Mini Split HVAC? 0" at bounding box center [202, 158] width 378 height 13
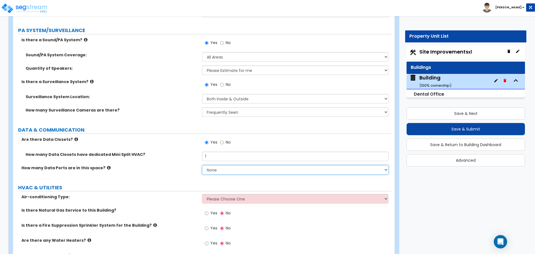
click at [224, 167] on select "None Please Estimate for Me I will specify the Quantity Exactly" at bounding box center [295, 169] width 186 height 9
click at [202, 165] on select "None Please Estimate for Me I will specify the Quantity Exactly" at bounding box center [295, 169] width 186 height 9
click at [221, 166] on select "None Please Estimate for Me I will specify the Quantity Exactly" at bounding box center [295, 169] width 186 height 9
click at [202, 165] on select "None Please Estimate for Me I will specify the Quantity Exactly" at bounding box center [295, 169] width 186 height 9
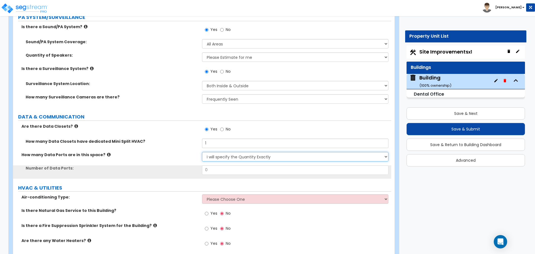
scroll to position [4077, 0]
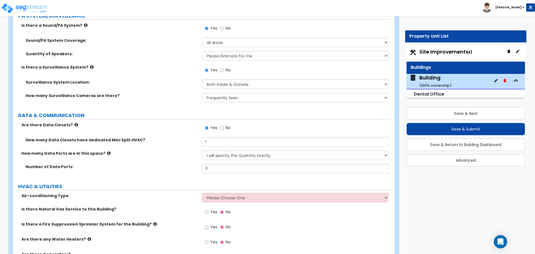
click at [107, 151] on icon at bounding box center [109, 153] width 4 height 4
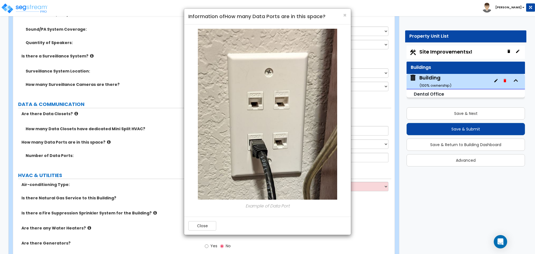
scroll to position [4089, 0]
click at [209, 221] on button "Close" at bounding box center [202, 225] width 28 height 9
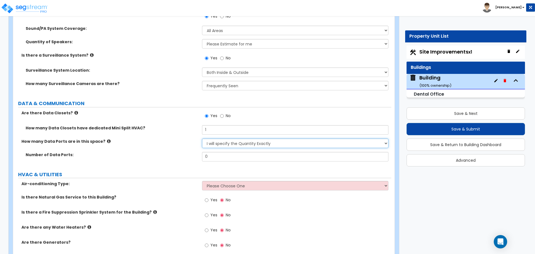
click at [231, 141] on select "None Please Estimate for Me I will specify the Quantity Exactly" at bounding box center [295, 142] width 186 height 9
click at [202, 138] on select "None Please Estimate for Me I will specify the Quantity Exactly" at bounding box center [295, 142] width 186 height 9
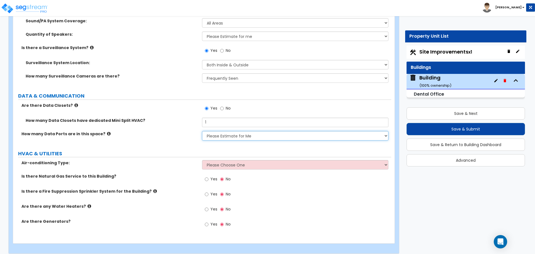
scroll to position [4099, 0]
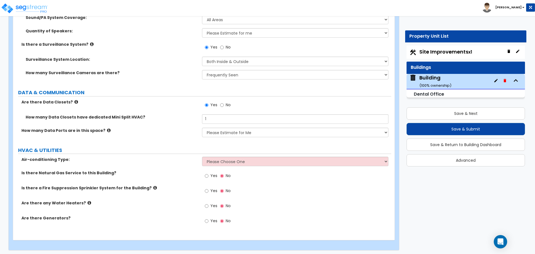
click at [227, 164] on div "Air-conditioning Type: Please Choose One Rooftop Unit Furnace-Condenser Forced …" at bounding box center [202, 163] width 378 height 13
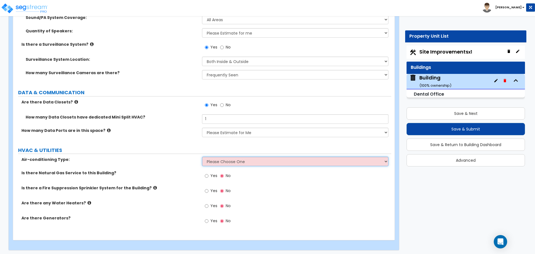
click at [226, 163] on select "Please Choose One Rooftop Unit Furnace-Condenser Forced Air Split Heating/Cooli…" at bounding box center [295, 161] width 186 height 9
click at [202, 157] on select "Please Choose One Rooftop Unit Furnace-Condenser Forced Air Split Heating/Cooli…" at bounding box center [295, 161] width 186 height 9
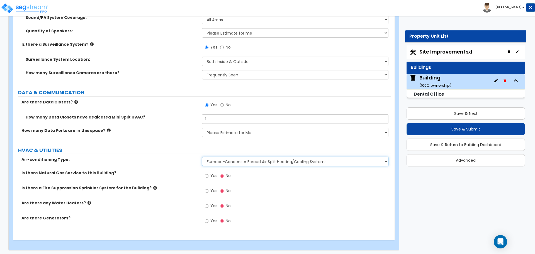
click at [234, 163] on select "Please Choose One Rooftop Unit Furnace-Condenser Forced Air Split Heating/Cooli…" at bounding box center [295, 161] width 186 height 9
click at [202, 157] on select "Please Choose One Rooftop Unit Furnace-Condenser Forced Air Split Heating/Cooli…" at bounding box center [295, 161] width 186 height 9
click at [237, 159] on select "Please Choose One Rooftop Unit Furnace-Condenser Forced Air Split Heating/Cooli…" at bounding box center [295, 161] width 186 height 9
click at [202, 157] on select "Please Choose One Rooftop Unit Furnace-Condenser Forced Air Split Heating/Cooli…" at bounding box center [295, 161] width 186 height 9
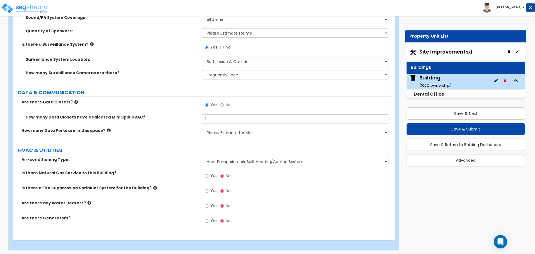
click at [210, 174] on span "Yes" at bounding box center [213, 176] width 7 height 6
click at [208, 174] on input "Yes" at bounding box center [207, 176] width 4 height 6
click at [211, 190] on span "Yes" at bounding box center [213, 191] width 7 height 6
click at [208, 190] on input "Yes" at bounding box center [207, 191] width 4 height 6
click at [212, 203] on span "Yes" at bounding box center [213, 206] width 7 height 6
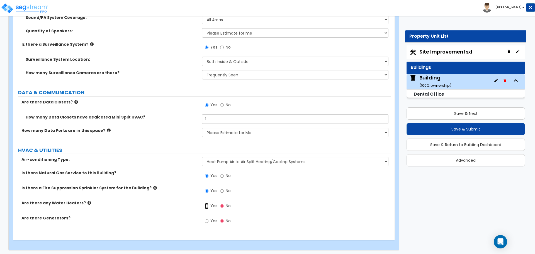
click at [208, 203] on input "Yes" at bounding box center [207, 206] width 4 height 6
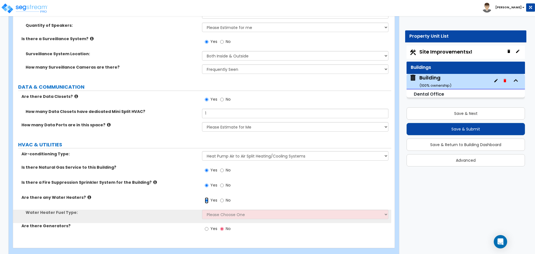
scroll to position [4113, 0]
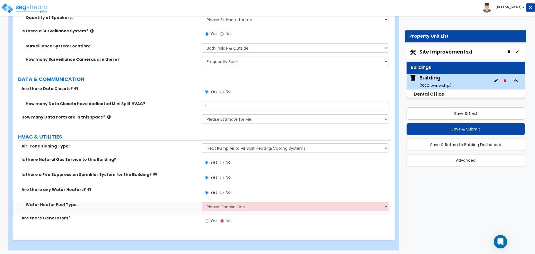
click at [229, 203] on select "Please Choose One Gas Electric" at bounding box center [295, 206] width 186 height 9
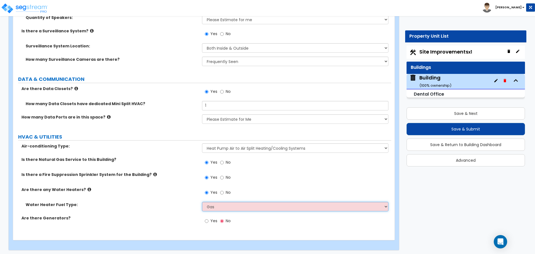
click at [202, 202] on select "Please Choose One Gas Electric" at bounding box center [295, 206] width 186 height 9
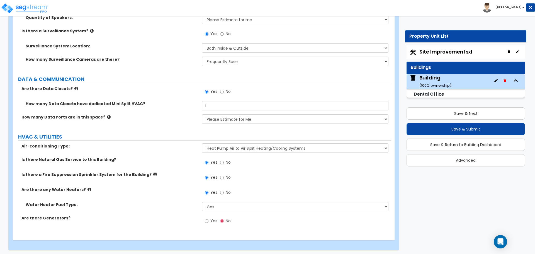
click at [209, 217] on label "Yes" at bounding box center [211, 221] width 13 height 9
click at [208, 218] on input "Yes" at bounding box center [207, 221] width 4 height 6
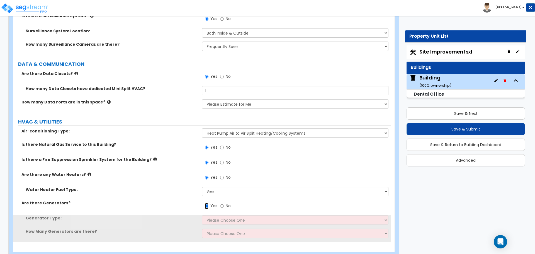
scroll to position [4139, 0]
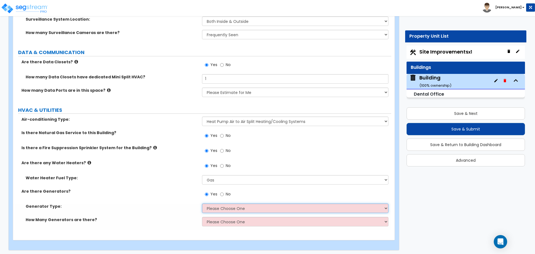
click at [225, 205] on select "Please Choose One Gas Diesel" at bounding box center [295, 207] width 186 height 9
click at [202, 203] on select "Please Choose One Gas Diesel" at bounding box center [295, 207] width 186 height 9
drag, startPoint x: 224, startPoint y: 205, endPoint x: 231, endPoint y: 218, distance: 14.3
click at [231, 218] on select "Please Choose One 1 2 3" at bounding box center [295, 221] width 186 height 9
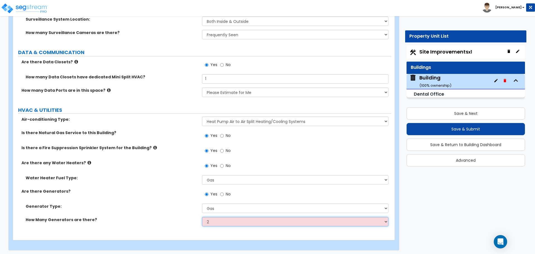
click at [202, 217] on select "Please Choose One 1 2 3" at bounding box center [295, 221] width 186 height 9
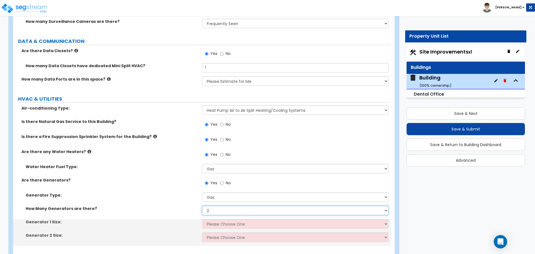
scroll to position [4158, 0]
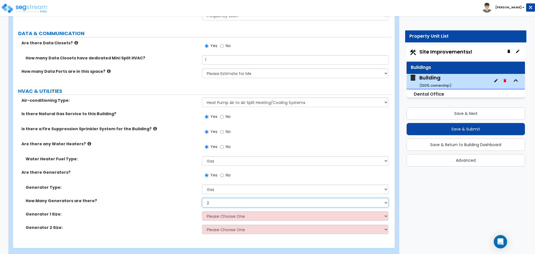
click at [222, 198] on select "Please Choose One 1 2 3" at bounding box center [295, 202] width 186 height 9
click at [202, 198] on select "Please Choose One 1 2 3" at bounding box center [295, 202] width 186 height 9
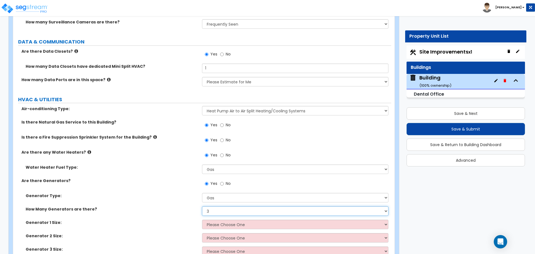
scroll to position [4180, 0]
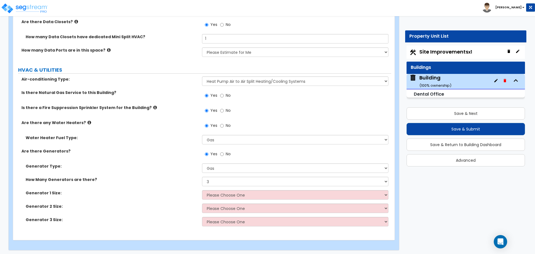
click at [183, 93] on label "Is there Natural Gas Service to this Building?" at bounding box center [109, 93] width 176 height 6
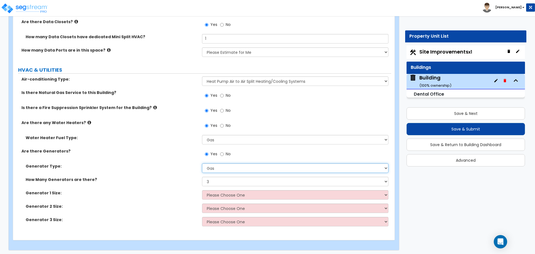
click at [250, 167] on select "Please Choose One Gas Diesel" at bounding box center [295, 167] width 186 height 9
click at [202, 163] on select "Please Choose One Gas Diesel" at bounding box center [295, 167] width 186 height 9
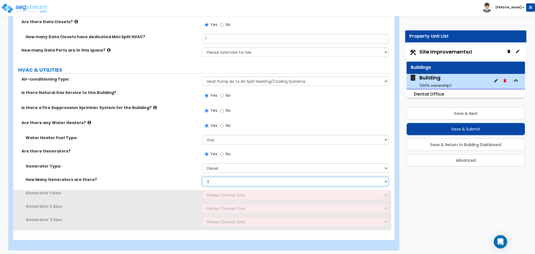
click at [239, 179] on select "Please Choose One 1 2 3" at bounding box center [295, 181] width 186 height 9
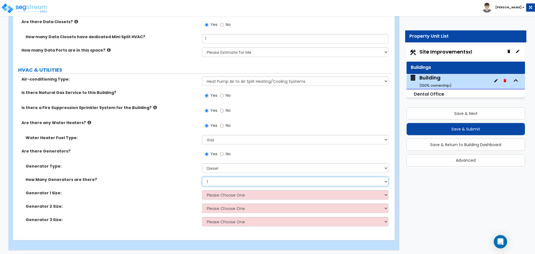
click at [202, 177] on select "Please Choose One 1 2 3" at bounding box center [295, 181] width 186 height 9
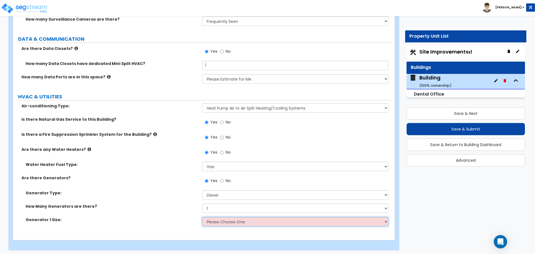
click at [229, 219] on select "Please Choose One 30kW 50kW 75kW 100kW 125 kW 150 kW 175 kW 200 kW 250 kW 300 k…" at bounding box center [295, 221] width 186 height 9
click at [202, 217] on select "Please Choose One 30kW 50kW 75kW 100kW 125 kW 150 kW 175 kW 200 kW 250 kW 300 k…" at bounding box center [295, 221] width 186 height 9
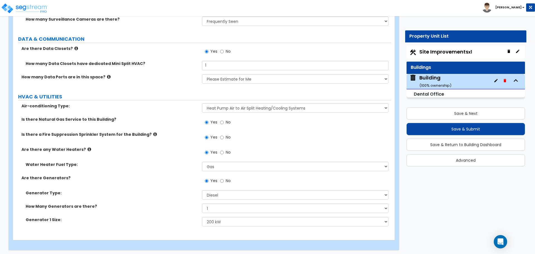
click at [87, 149] on icon at bounding box center [89, 149] width 4 height 4
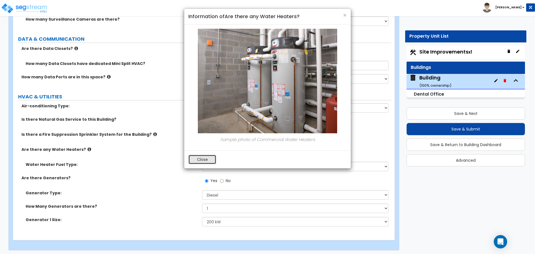
click at [207, 156] on button "Close" at bounding box center [202, 159] width 28 height 9
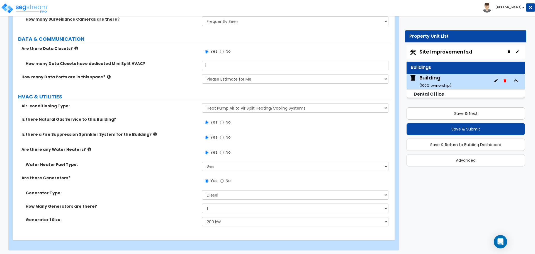
click at [153, 132] on icon at bounding box center [155, 134] width 4 height 4
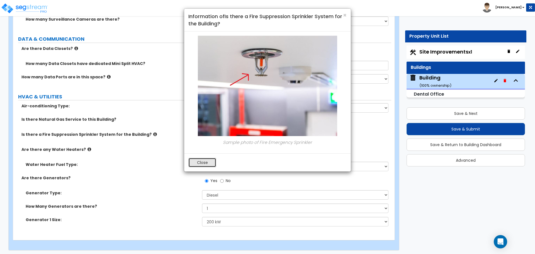
click at [200, 164] on button "Close" at bounding box center [202, 162] width 28 height 9
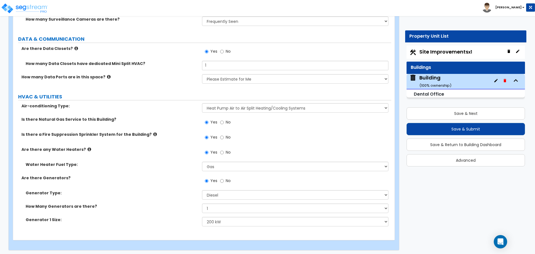
click at [107, 76] on icon at bounding box center [109, 77] width 4 height 4
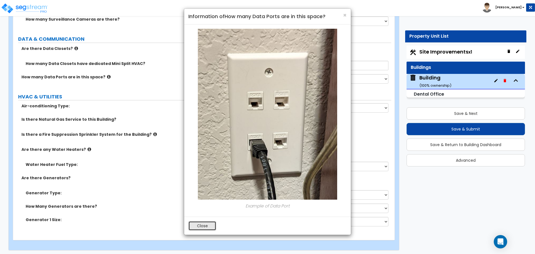
click at [206, 223] on button "Close" at bounding box center [202, 225] width 28 height 9
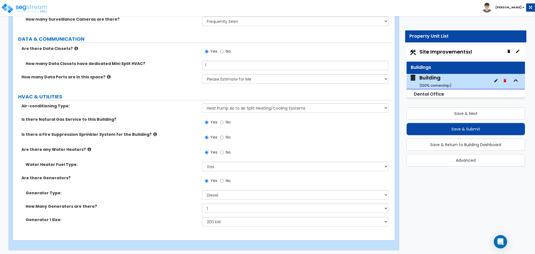
click at [74, 46] on icon at bounding box center [76, 48] width 4 height 4
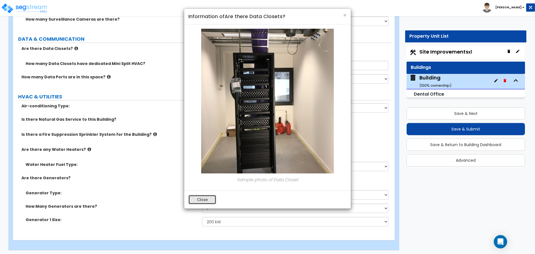
drag, startPoint x: 201, startPoint y: 200, endPoint x: 197, endPoint y: 181, distance: 19.0
click at [201, 200] on button "Close" at bounding box center [202, 199] width 28 height 9
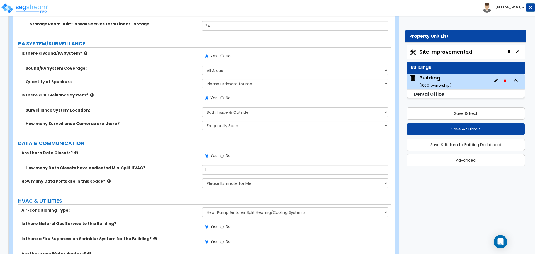
scroll to position [4048, 0]
click at [90, 93] on icon at bounding box center [92, 95] width 4 height 4
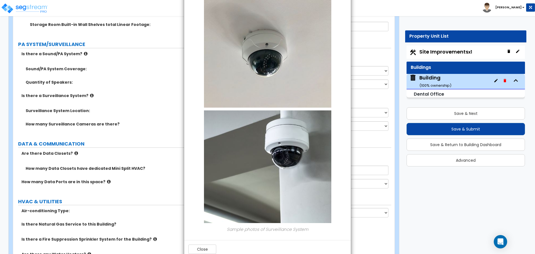
scroll to position [51, 0]
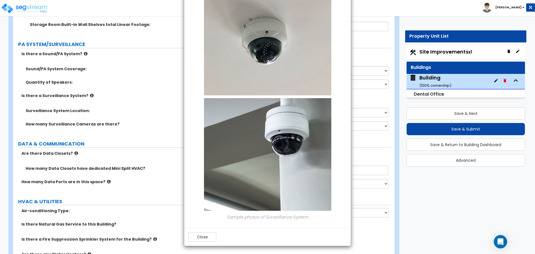
click at [203, 235] on button "Close" at bounding box center [202, 236] width 28 height 9
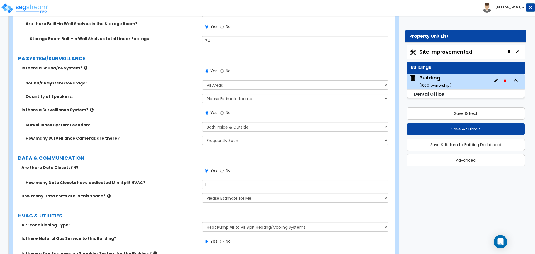
scroll to position [4025, 0]
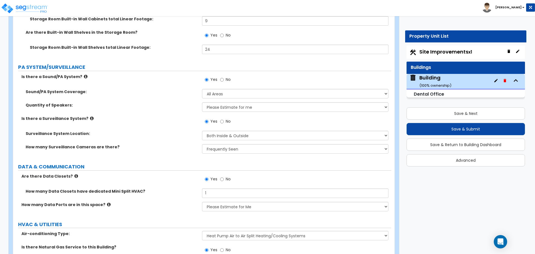
click at [84, 75] on icon at bounding box center [86, 76] width 4 height 4
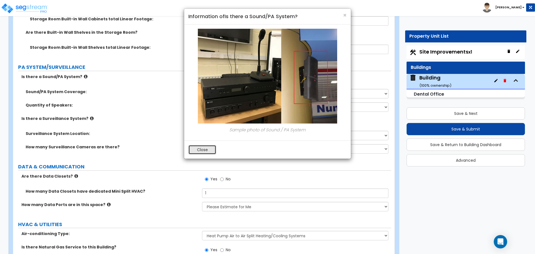
click at [209, 149] on button "Close" at bounding box center [202, 149] width 28 height 9
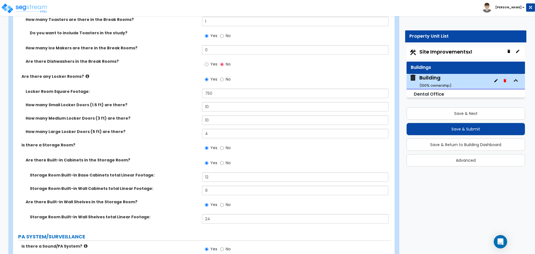
scroll to position [3851, 0]
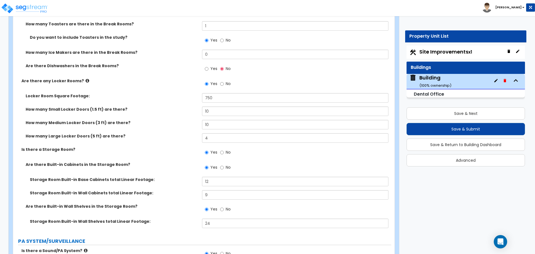
click at [86, 79] on icon at bounding box center [88, 81] width 4 height 4
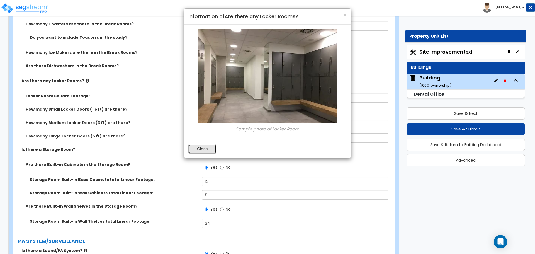
click at [206, 149] on button "Close" at bounding box center [202, 148] width 28 height 9
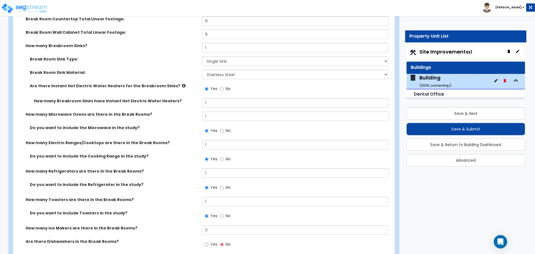
scroll to position [3675, 0]
click at [182, 84] on icon at bounding box center [184, 86] width 4 height 4
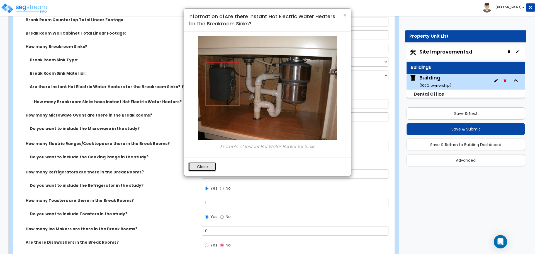
click at [199, 167] on button "Close" at bounding box center [202, 166] width 28 height 9
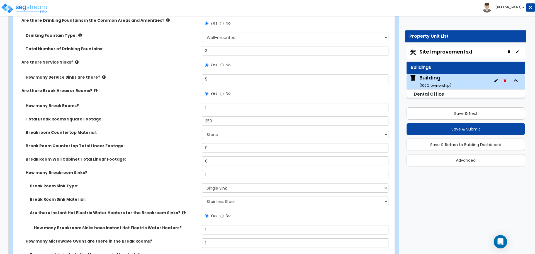
scroll to position [3545, 0]
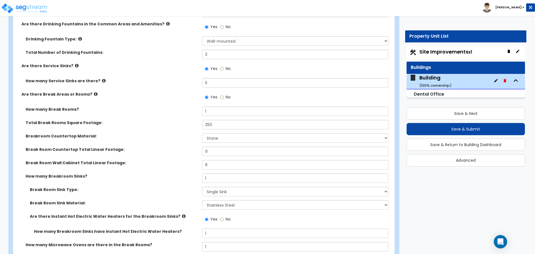
click at [94, 92] on icon at bounding box center [96, 94] width 4 height 4
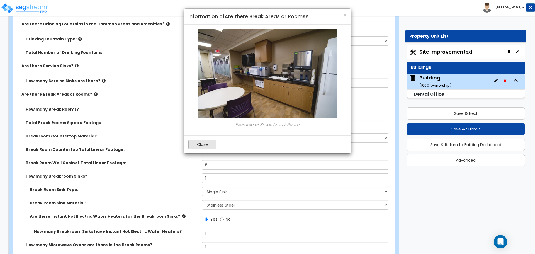
click at [194, 142] on button "Close" at bounding box center [202, 144] width 28 height 9
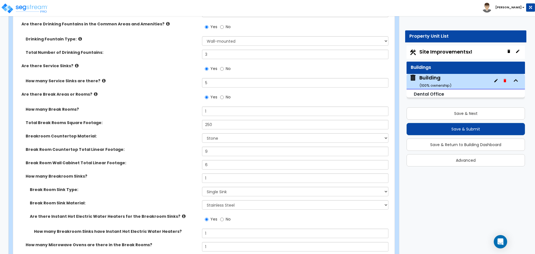
click at [98, 78] on label "How many Service Sinks are there?" at bounding box center [112, 81] width 172 height 6
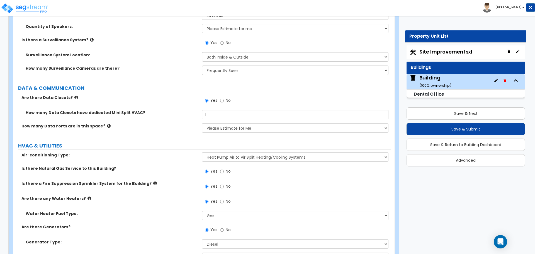
scroll to position [4153, 0]
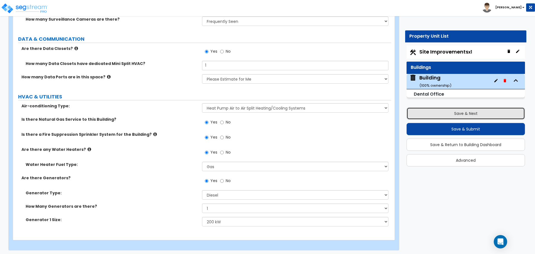
click at [456, 112] on button "Save & Next" at bounding box center [466, 113] width 118 height 12
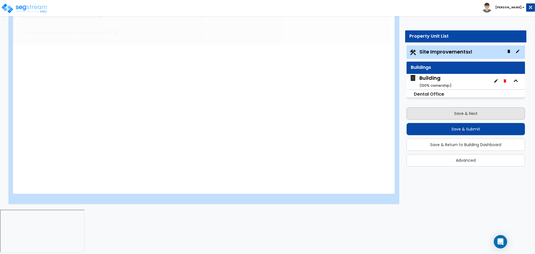
scroll to position [0, 0]
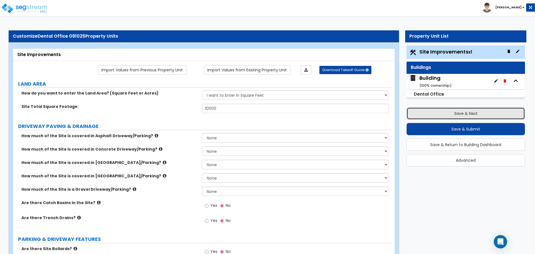
click at [446, 110] on button "Save & Next" at bounding box center [466, 113] width 118 height 12
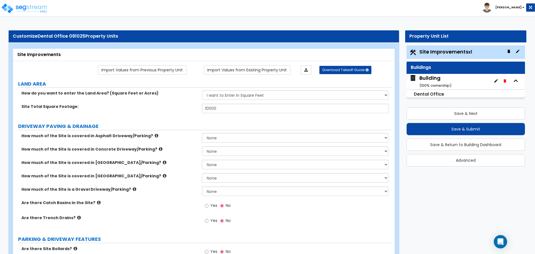
scroll to position [14, 0]
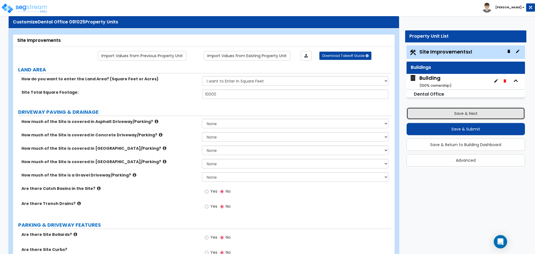
click at [424, 111] on button "Save & Next" at bounding box center [466, 113] width 118 height 12
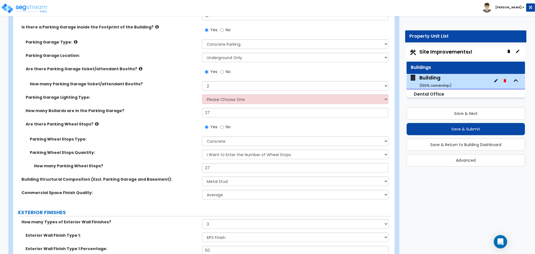
scroll to position [421, 0]
click at [242, 98] on select "Please Choose One Bay Lighting Strip Lighting" at bounding box center [295, 98] width 186 height 9
click at [202, 94] on select "Please Choose One Bay Lighting Strip Lighting" at bounding box center [295, 98] width 186 height 9
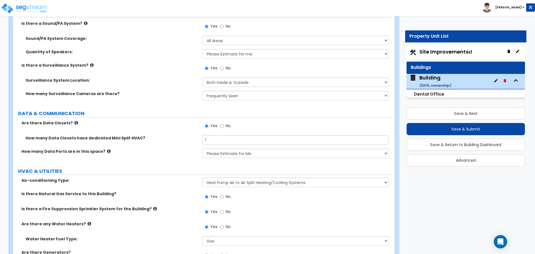
scroll to position [4153, 0]
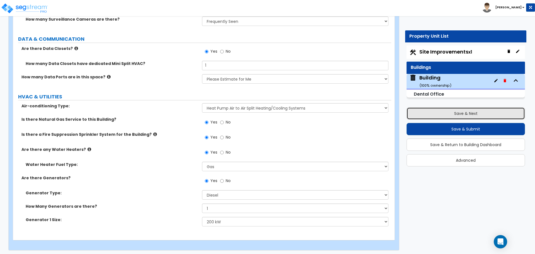
click at [424, 117] on button "Save & Next" at bounding box center [466, 113] width 118 height 12
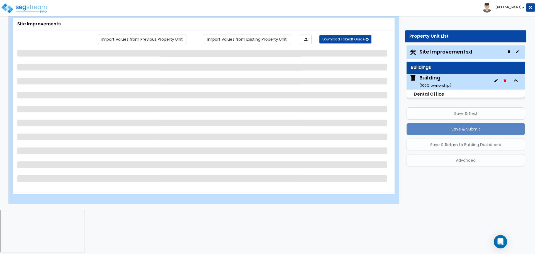
scroll to position [0, 0]
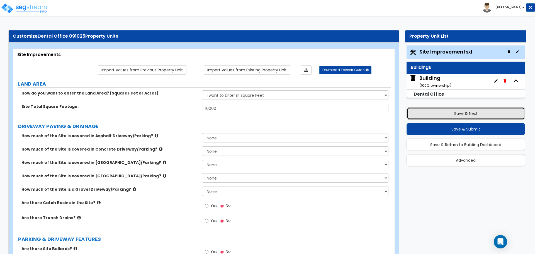
click at [432, 114] on button "Save & Next" at bounding box center [466, 113] width 118 height 12
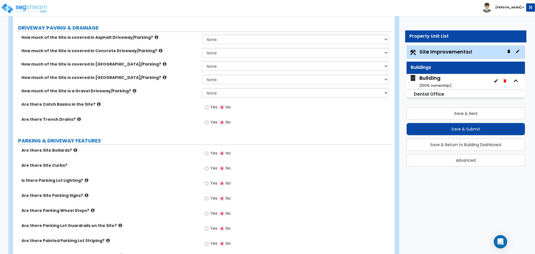
scroll to position [99, 0]
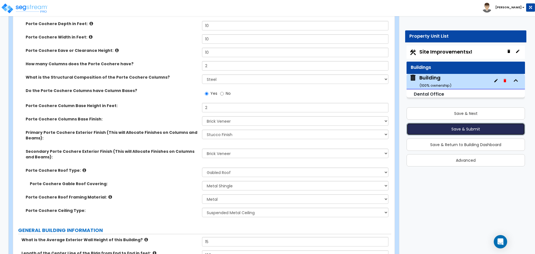
click at [422, 129] on button "Save & Submit" at bounding box center [466, 129] width 118 height 12
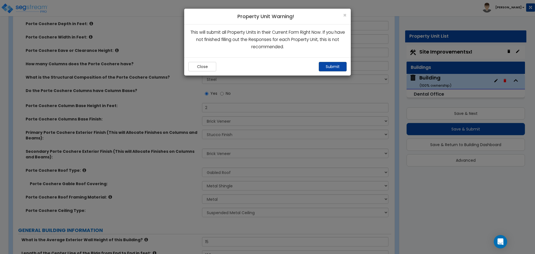
click at [328, 66] on button "Submit" at bounding box center [333, 66] width 28 height 9
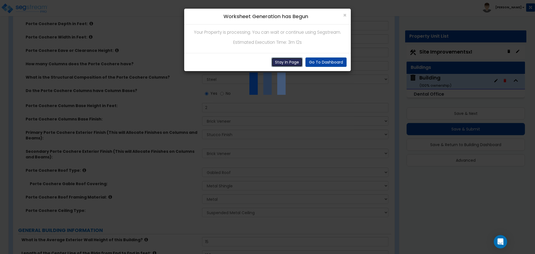
click at [291, 60] on button "Stay In Page" at bounding box center [286, 61] width 31 height 9
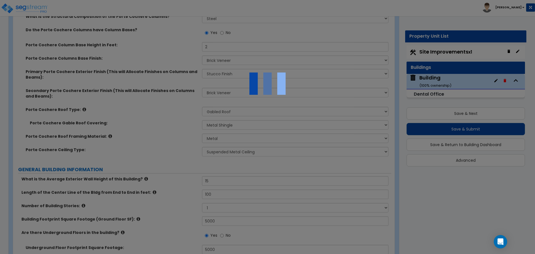
scroll to position [161, 0]
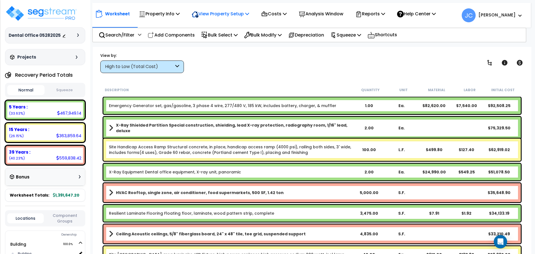
click at [235, 17] on p "View Property Setup" at bounding box center [220, 14] width 57 height 8
click at [228, 35] on link "View Questionnaire" at bounding box center [216, 38] width 55 height 11
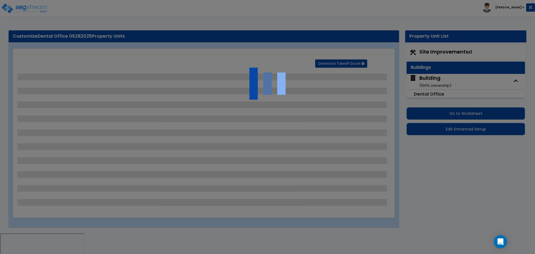
select select "2"
select select "1"
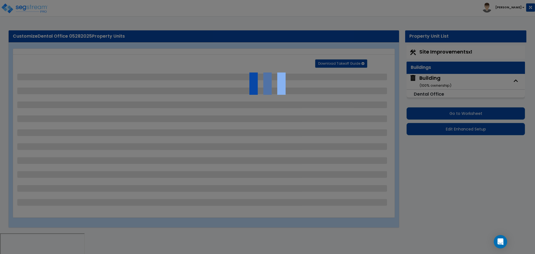
select select "2"
select select "1"
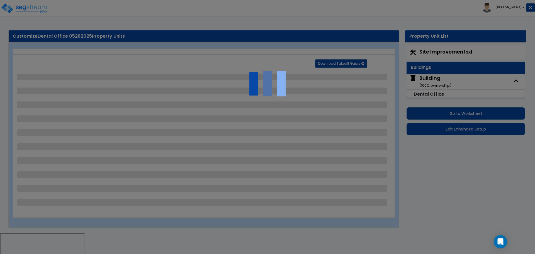
select select "2"
select select "3"
select select "2"
select select "1"
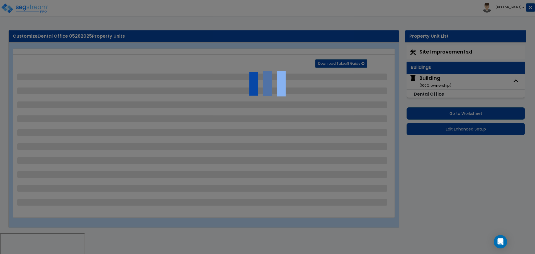
select select "2"
select select "1"
select select "2"
select select "1"
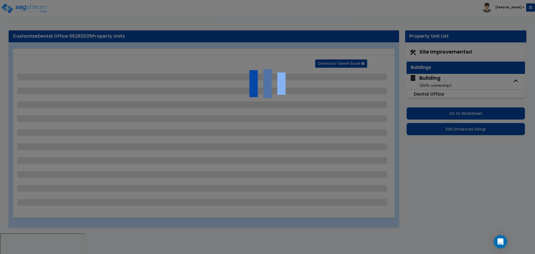
select select "1"
select select "6"
select select "2"
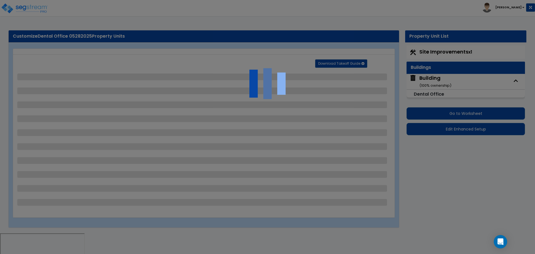
select select "2"
select select "3"
select select "2"
select select "1"
select select "2"
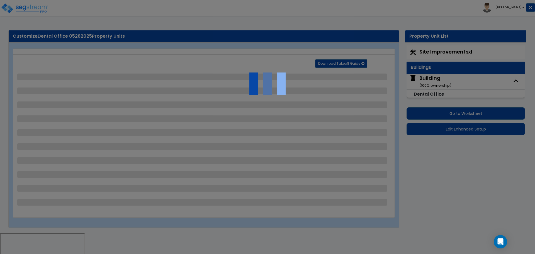
select select "1"
select select "2"
select select "7"
select select "2"
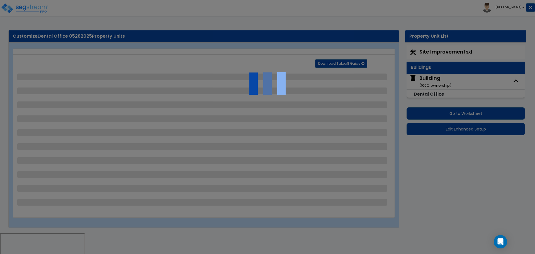
select select "1"
select select "16"
select select "2"
select select "1"
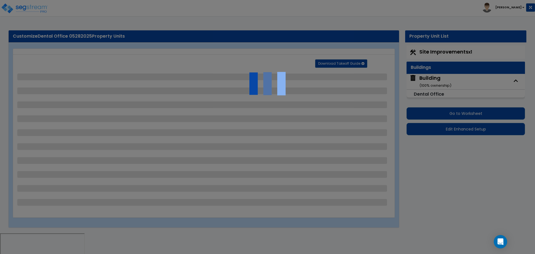
select select "2"
select select "3"
select select "1"
select select "2"
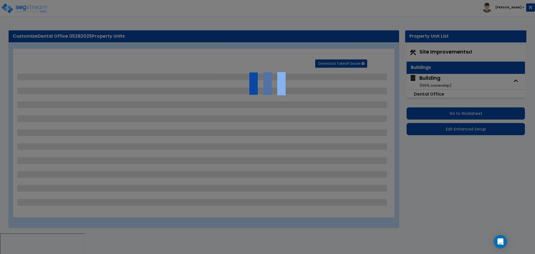
select select "4"
select select "2"
select select "1"
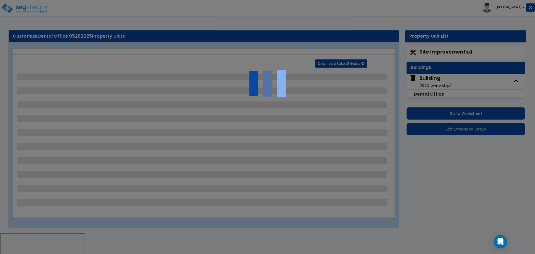
select select "2"
select select "1"
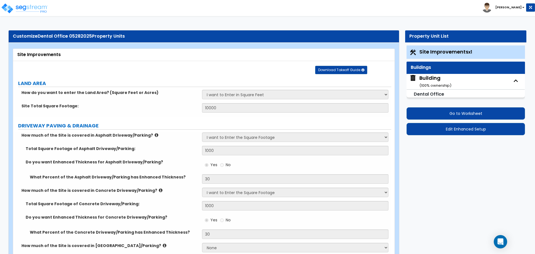
click at [437, 82] on div "Building ( 100 % ownership)" at bounding box center [435, 81] width 32 height 14
select select "2"
select select "3"
select select "2"
select select "1"
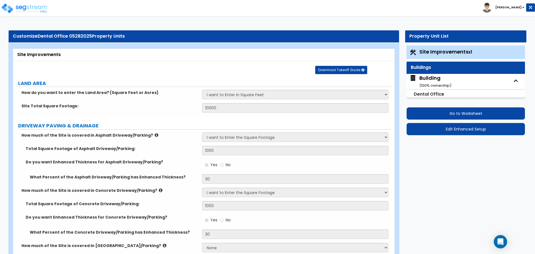
select select "1"
select select "2"
select select "4"
select select "1"
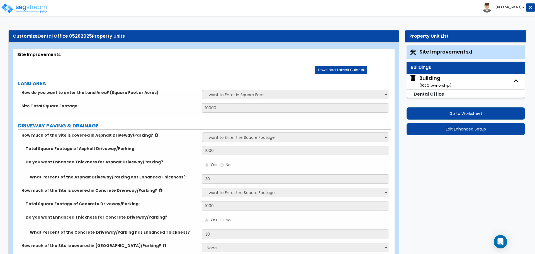
select select "3"
select select "5"
select select "8"
select select "6"
select select "7"
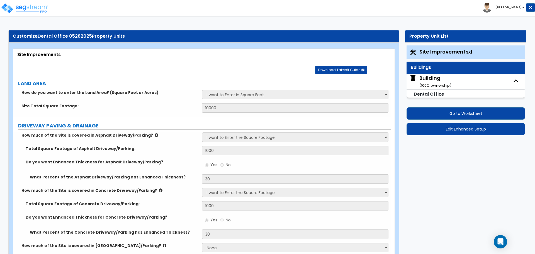
select select "3"
select select "1"
select select "3"
select select "2"
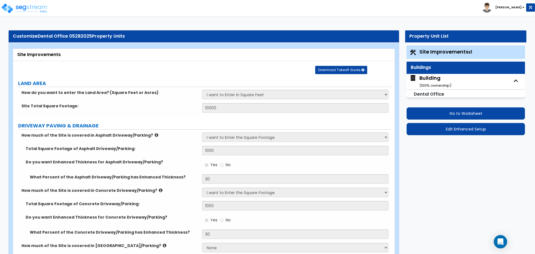
select select "2"
select select "1"
select select "4"
select select "2"
select select "1"
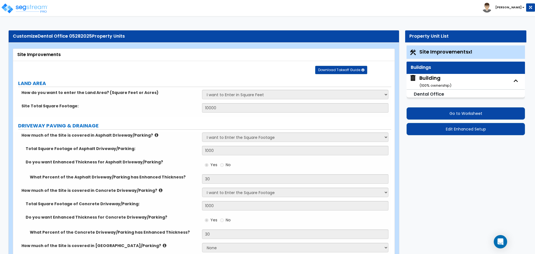
select select "3"
select select "4"
select select "1"
select select "4"
select select "2"
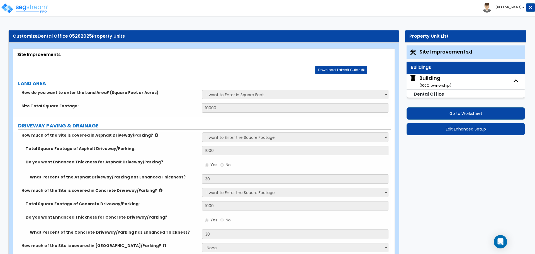
select select "1"
select select "2"
select select "3"
select select "4"
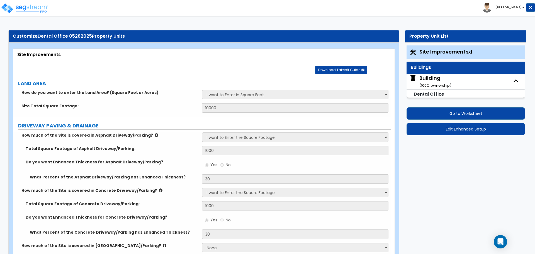
select select "2"
select select "1"
select select "2"
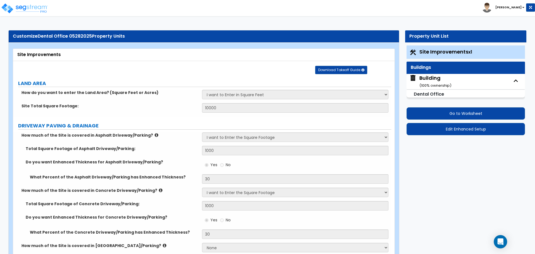
select select "1"
select select "2"
select select "5"
select select "3"
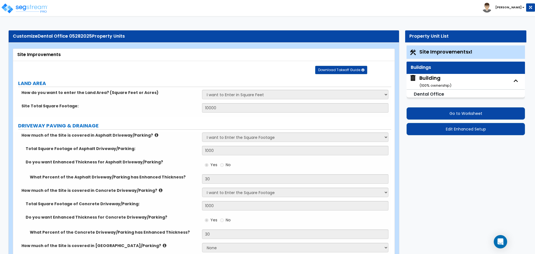
select select "2"
select select "3"
select select "6"
select select "2"
select select "4"
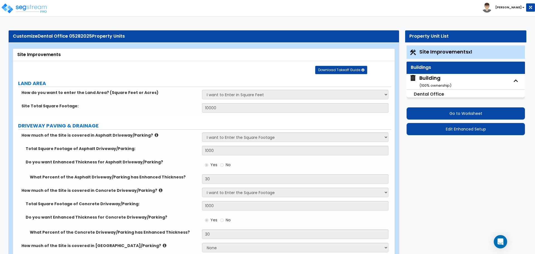
select select "1"
select select "5"
select select "1"
select select "3"
select select "1"
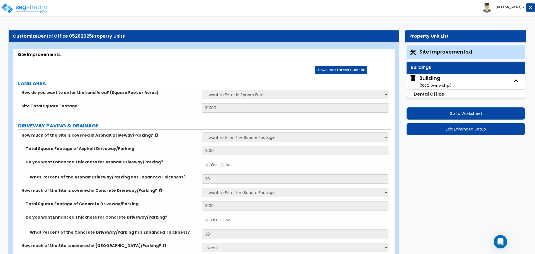
select select "1"
select select "3"
select select "2"
select select "1"
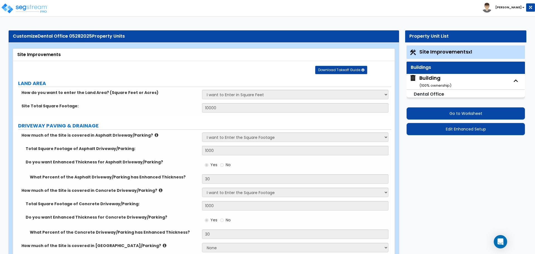
select select "1"
select select "6"
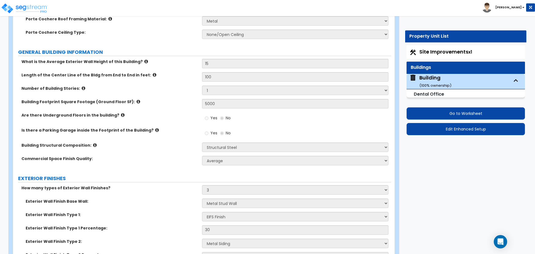
scroll to position [266, 0]
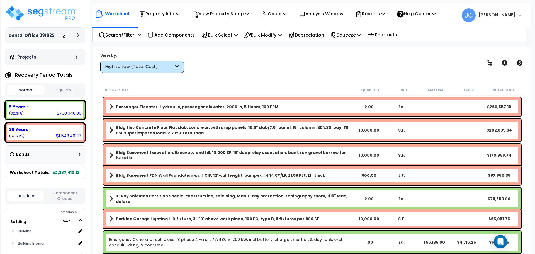
click at [161, 66] on div "High to Low (Total Cost)" at bounding box center [139, 67] width 69 height 6
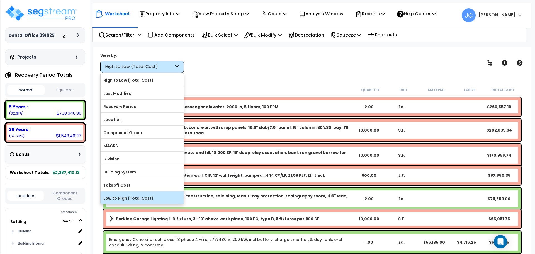
click at [144, 194] on label "Low to High (Total Cost)" at bounding box center [142, 198] width 83 height 8
click at [0, 0] on input "Low to High (Total Cost)" at bounding box center [0, 0] width 0 height 0
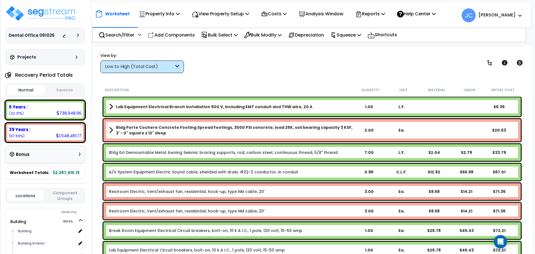
click at [159, 65] on div "Low to High (Total Cost)" at bounding box center [139, 67] width 69 height 6
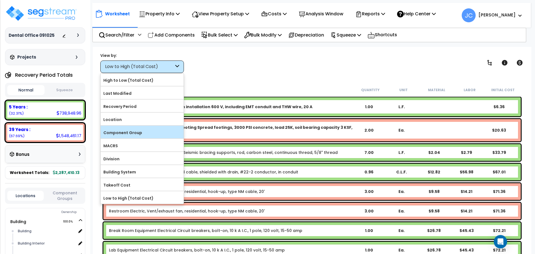
click at [148, 131] on label "Component Group" at bounding box center [142, 132] width 83 height 8
click at [0, 0] on input "Component Group" at bounding box center [0, 0] width 0 height 0
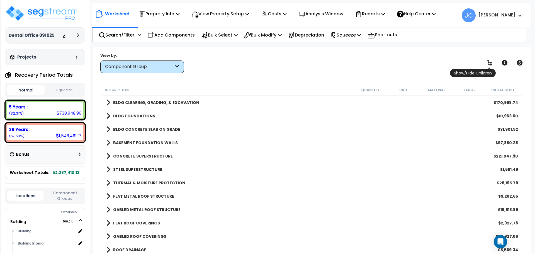
click at [490, 63] on icon at bounding box center [489, 63] width 4 height 6
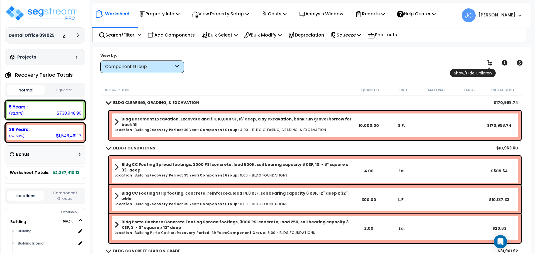
click at [489, 61] on icon at bounding box center [489, 63] width 4 height 6
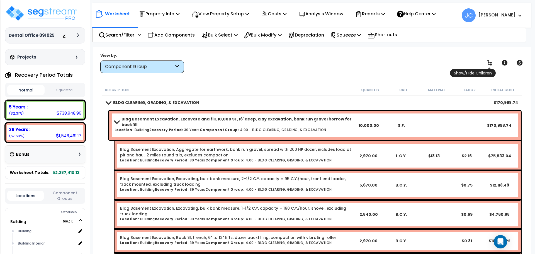
click at [490, 59] on link at bounding box center [489, 63] width 12 height 12
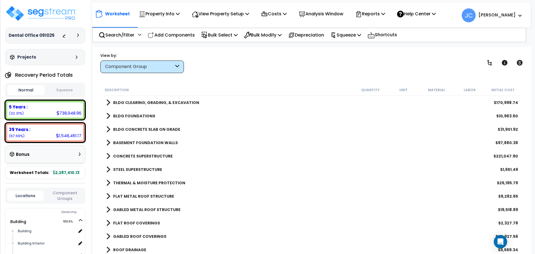
click at [193, 100] on b "BLDG CLEARING, GRADING, & EXCAVATION" at bounding box center [156, 103] width 86 height 6
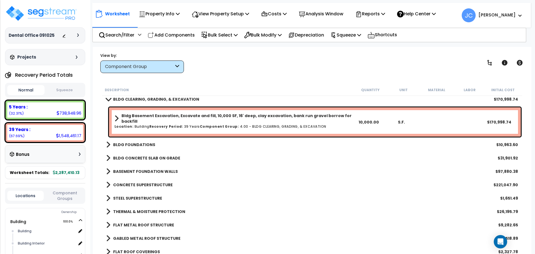
scroll to position [4, 0]
click at [135, 143] on b "BLDG FOUNDATIONS" at bounding box center [134, 144] width 42 height 6
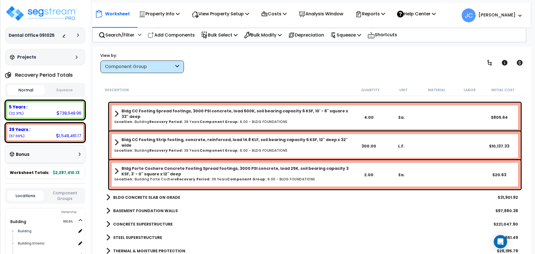
scroll to position [68, 0]
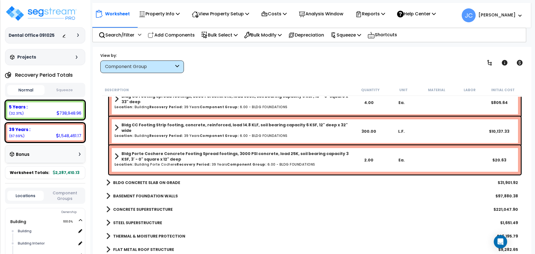
click at [155, 183] on b "BLDG CONCRETE SLAB ON GRADE" at bounding box center [146, 183] width 67 height 6
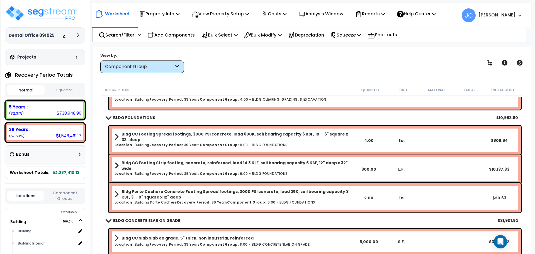
scroll to position [0, 0]
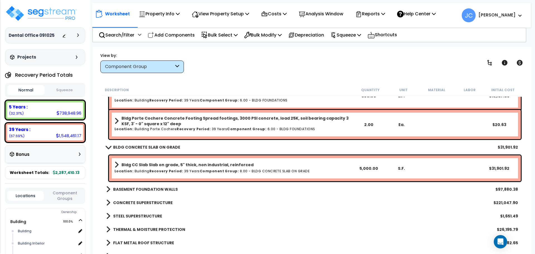
click at [159, 190] on b "BASEMENT FOUNDATION WALLS" at bounding box center [145, 189] width 65 height 6
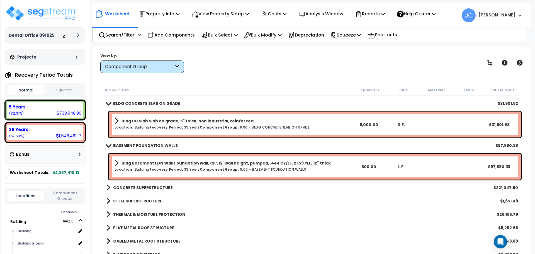
click at [147, 187] on b "CONCRETE SUPERSTRUCTURE" at bounding box center [143, 188] width 60 height 6
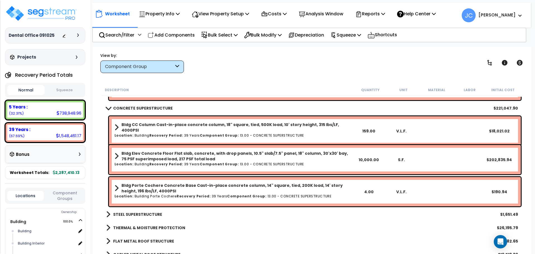
scroll to position [229, 0]
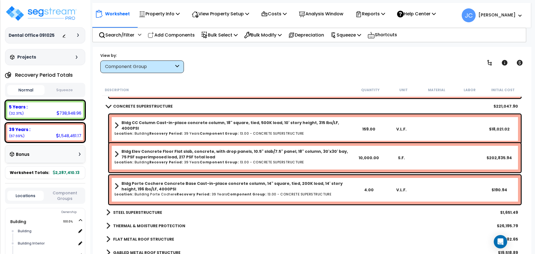
click at [151, 211] on b "STEEL SUPERSTRUCTURE" at bounding box center [137, 213] width 49 height 6
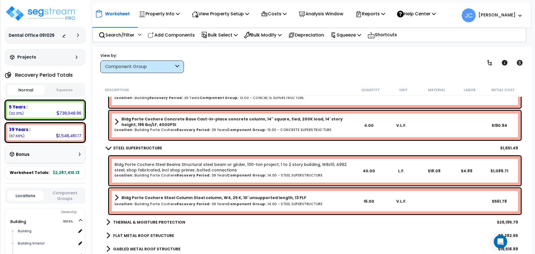
scroll to position [293, 0]
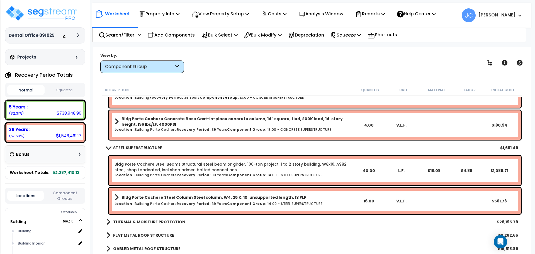
click at [140, 223] on b "THERMAL & MOISTURE PROTECTION" at bounding box center [149, 222] width 72 height 6
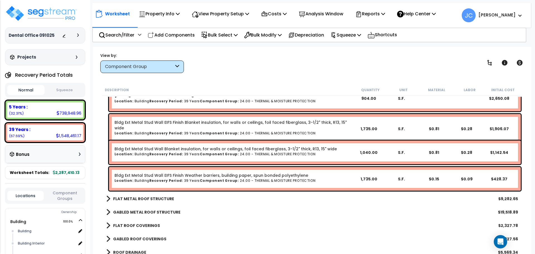
scroll to position [524, 0]
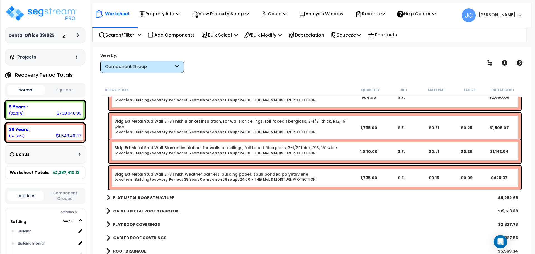
click at [136, 197] on b "FLAT METAL ROOF STRUCTURE" at bounding box center [143, 198] width 61 height 6
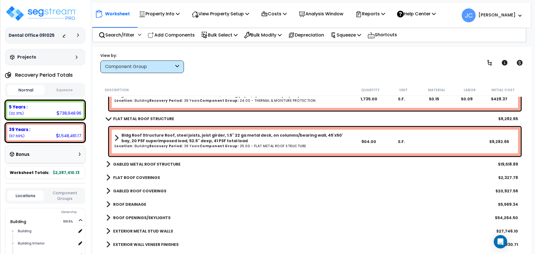
scroll to position [604, 0]
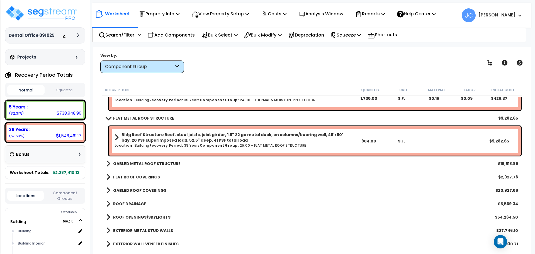
click at [139, 163] on b "GABLED METAL ROOF STRUCTURE" at bounding box center [146, 164] width 67 height 6
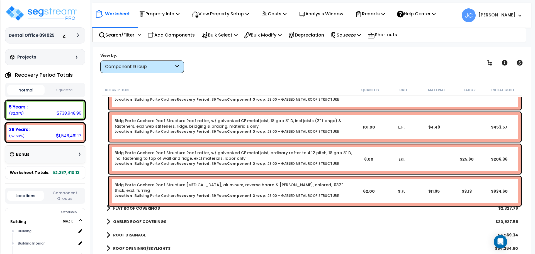
scroll to position [768, 0]
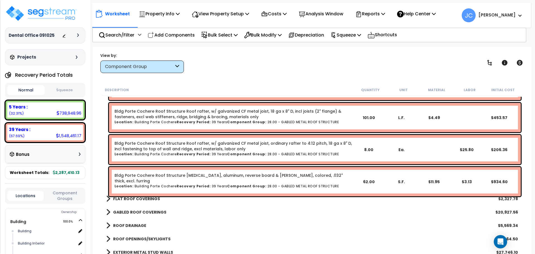
click at [130, 200] on b "FLAT ROOF COVERINGS" at bounding box center [136, 199] width 47 height 6
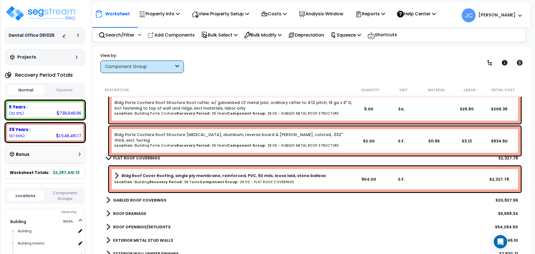
scroll to position [810, 0]
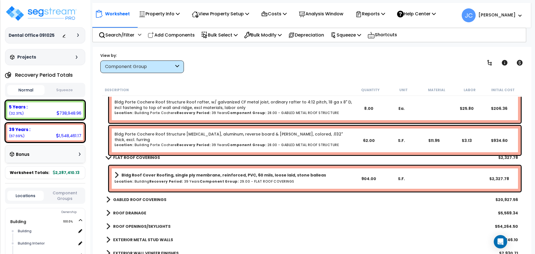
click at [135, 199] on b "GABLED ROOF COVERINGS" at bounding box center [139, 200] width 53 height 6
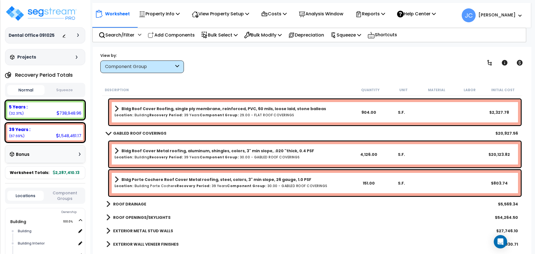
scroll to position [883, 0]
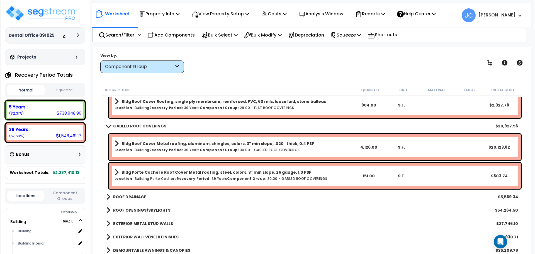
click at [134, 197] on b "ROOF DRAINAGE" at bounding box center [129, 197] width 33 height 6
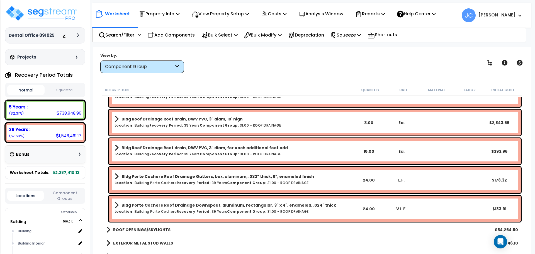
scroll to position [1068, 0]
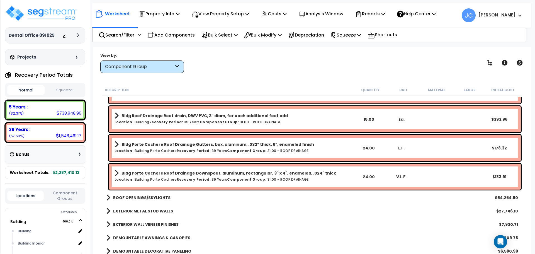
click at [139, 197] on b "ROOF OPENINGS/SKYLIGHTS" at bounding box center [141, 198] width 57 height 6
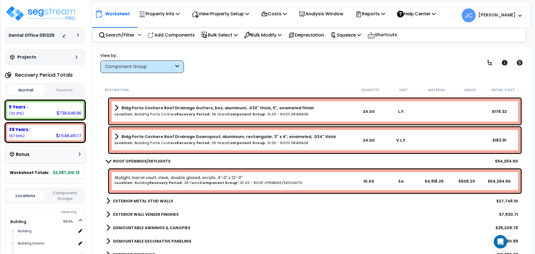
scroll to position [1106, 0]
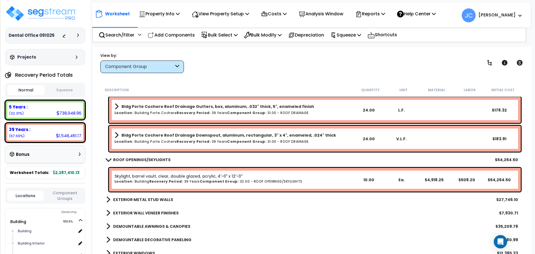
click at [137, 197] on b "EXTERIOR METAL STUD WALLS" at bounding box center [143, 200] width 60 height 6
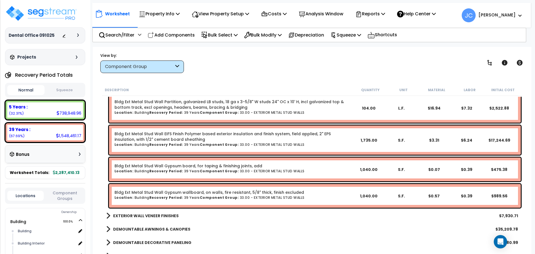
scroll to position [1390, 0]
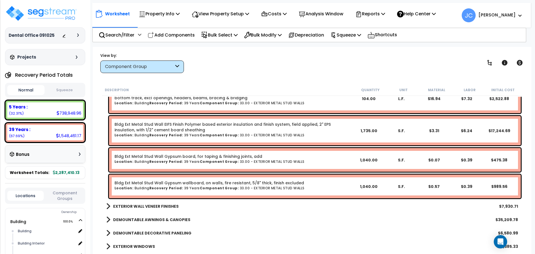
click at [155, 205] on b "EXTERIOR WALL VENEER FINISHES" at bounding box center [145, 206] width 65 height 6
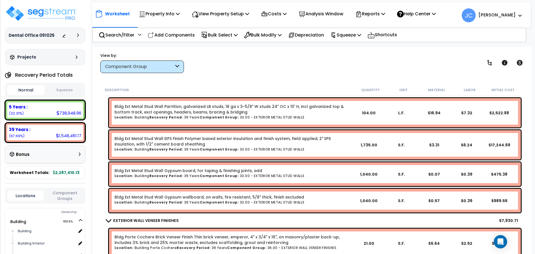
scroll to position [1378, 0]
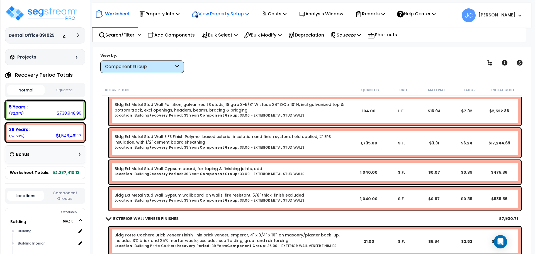
click at [205, 12] on p "View Property Setup" at bounding box center [220, 14] width 57 height 8
click at [211, 38] on link "View Questionnaire" at bounding box center [216, 38] width 55 height 11
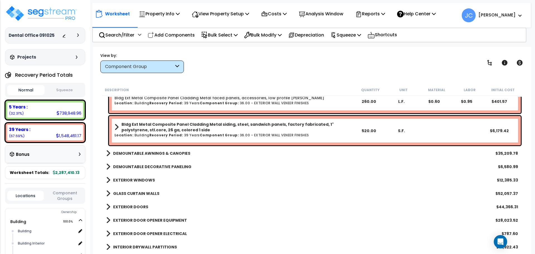
scroll to position [1609, 0]
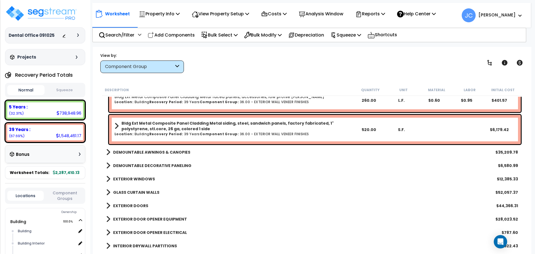
click at [152, 155] on link "DEMOUNTABLE AWNINGS & CANOPIES" at bounding box center [148, 152] width 84 height 8
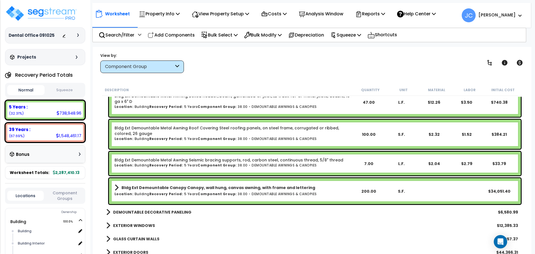
scroll to position [1682, 0]
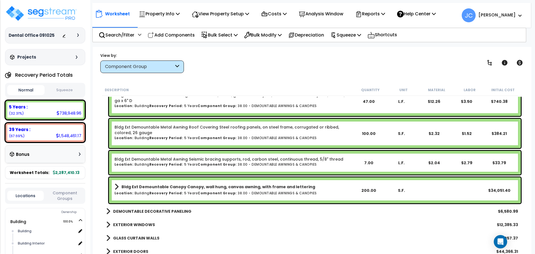
click at [161, 211] on b "DEMOUNTABLE DECORATIVE PANELING" at bounding box center [152, 211] width 78 height 6
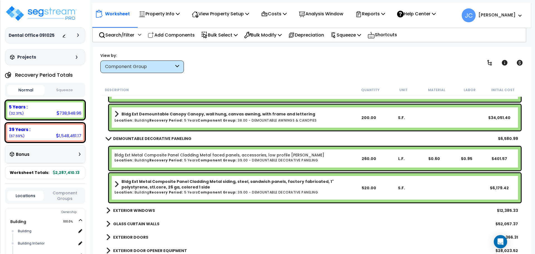
scroll to position [1756, 0]
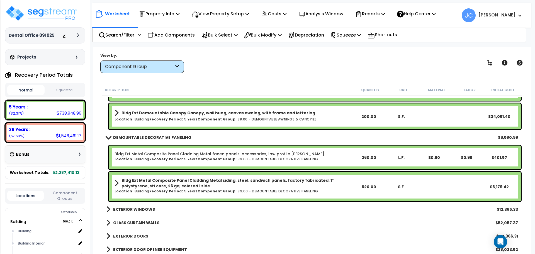
click at [142, 210] on b "EXTERIOR WINDOWS" at bounding box center [134, 209] width 42 height 6
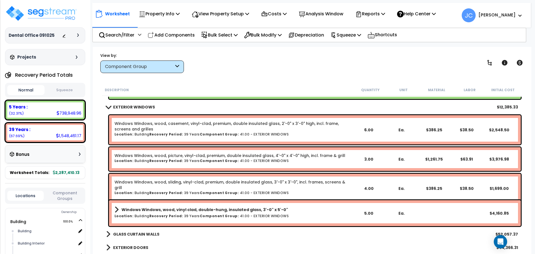
scroll to position [1868, 0]
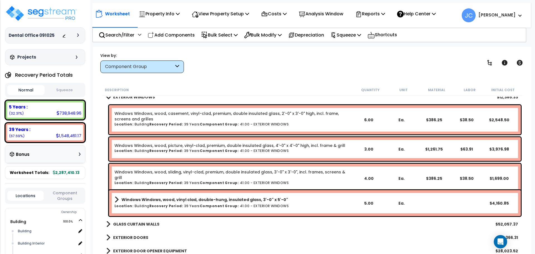
click at [145, 226] on b "GLASS CURTAIN WALLS" at bounding box center [136, 224] width 46 height 6
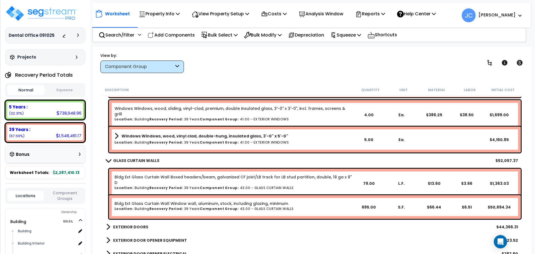
scroll to position [1934, 0]
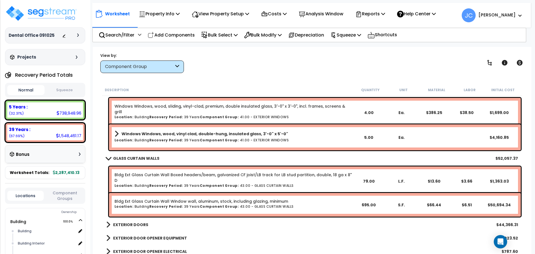
click at [138, 225] on b "EXTERIOR DOORS" at bounding box center [130, 225] width 35 height 6
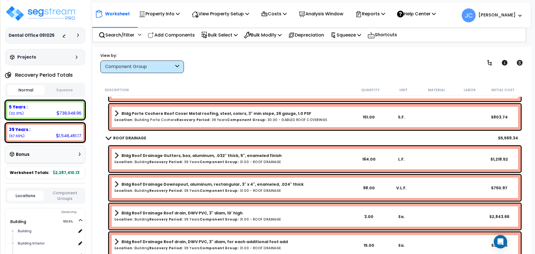
scroll to position [939, 0]
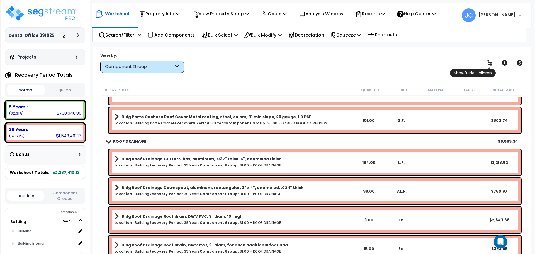
click at [491, 62] on icon at bounding box center [489, 63] width 4 height 6
click at [488, 63] on icon at bounding box center [489, 62] width 7 height 7
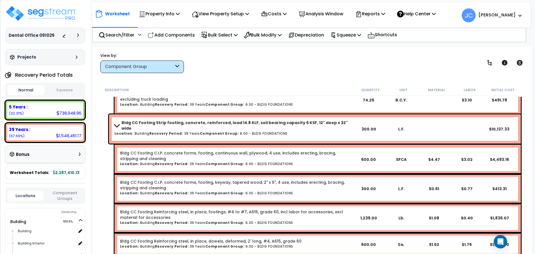
scroll to position [0, 0]
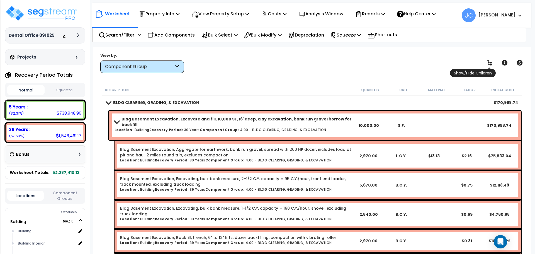
click at [490, 63] on icon at bounding box center [489, 63] width 4 height 6
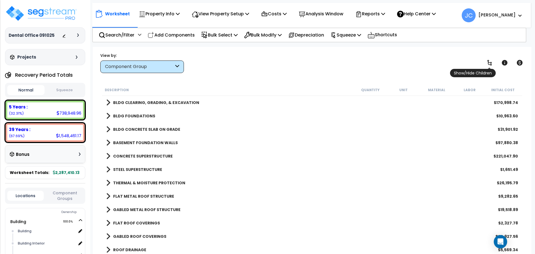
click at [490, 63] on icon at bounding box center [489, 63] width 4 height 6
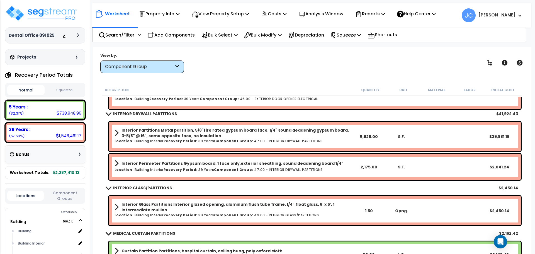
scroll to position [2341, 0]
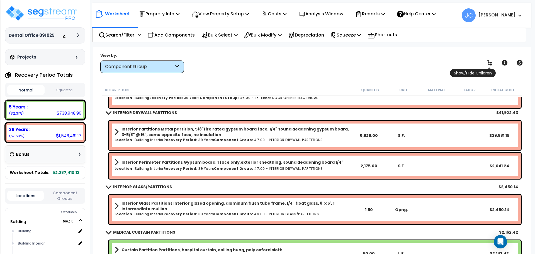
click at [489, 59] on icon at bounding box center [489, 62] width 7 height 7
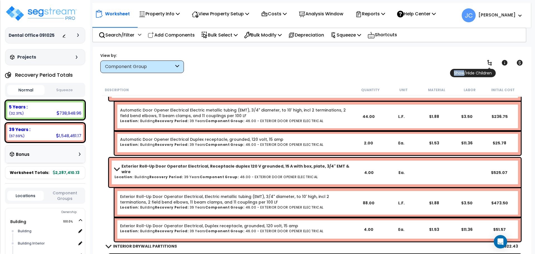
click at [489, 60] on icon at bounding box center [489, 62] width 7 height 7
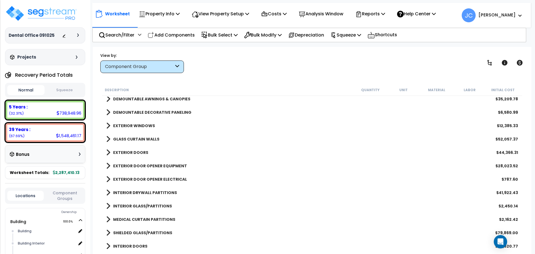
scroll to position [217, 0]
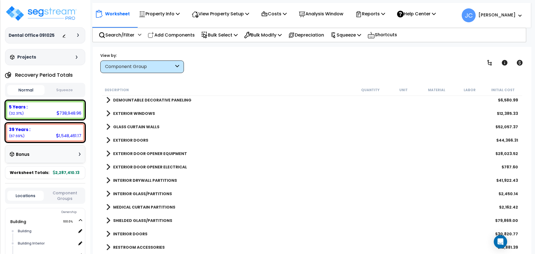
click at [154, 181] on b "INTERIOR DRYWALL PARTITIONS" at bounding box center [145, 180] width 64 height 6
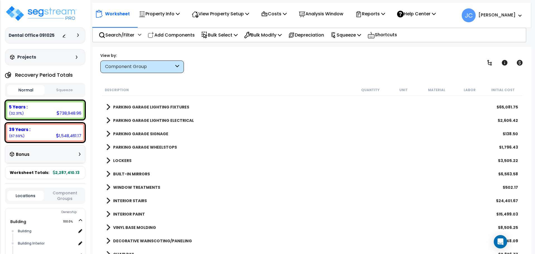
scroll to position [591, 0]
click at [137, 212] on b "INTERIOR PAINT" at bounding box center [129, 214] width 32 height 6
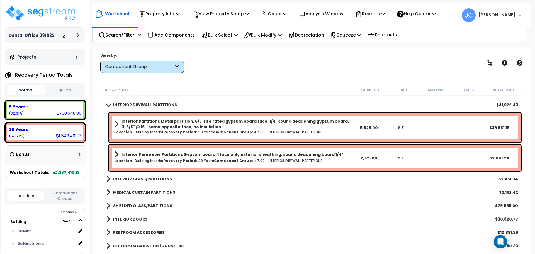
scroll to position [290, 0]
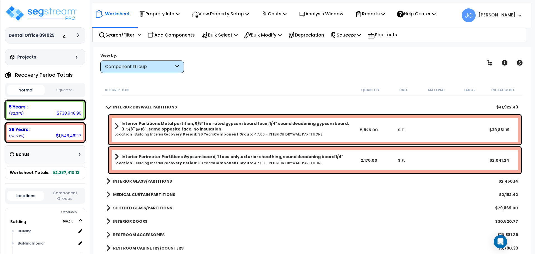
click at [133, 175] on div "INTERIOR GLASS/PARTITIONS $2,450.14" at bounding box center [311, 180] width 417 height 13
click at [123, 181] on b "INTERIOR GLASS/PARTITIONS" at bounding box center [142, 181] width 59 height 6
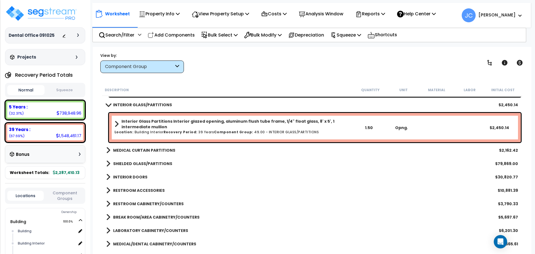
scroll to position [368, 0]
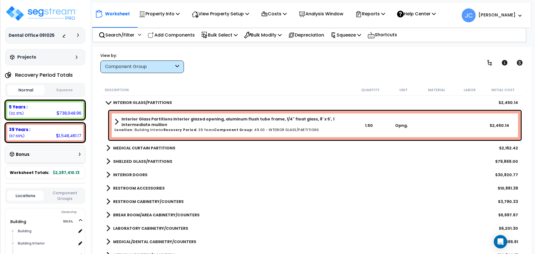
click at [154, 147] on b "MEDICAL CURTAIN PARTITIONS" at bounding box center [144, 148] width 62 height 6
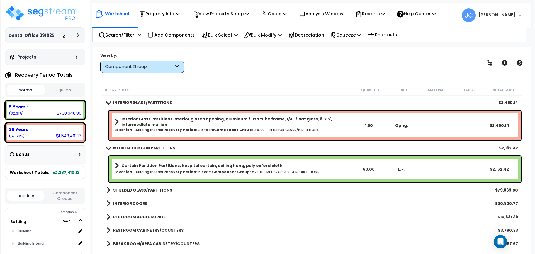
click at [149, 189] on b "SHIELDED GLASS/PARTITIONS" at bounding box center [142, 190] width 59 height 6
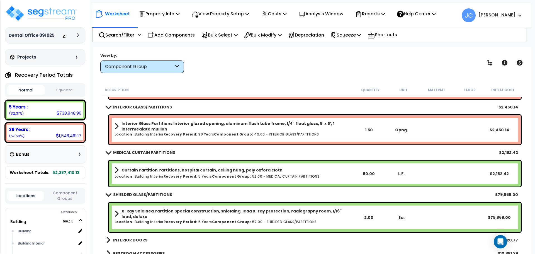
scroll to position [367, 0]
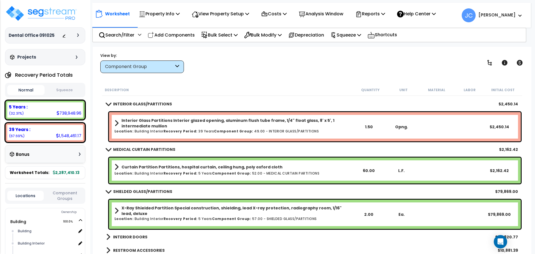
click at [263, 76] on div "Worksheet Property Info Property Setup Add Property Unit Template property Clon…" at bounding box center [312, 174] width 439 height 254
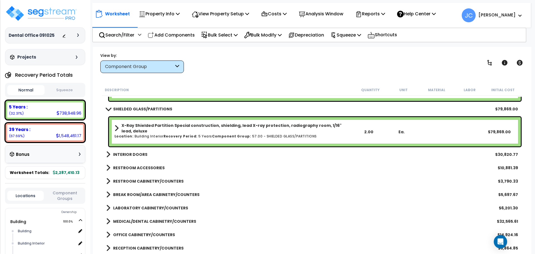
scroll to position [451, 0]
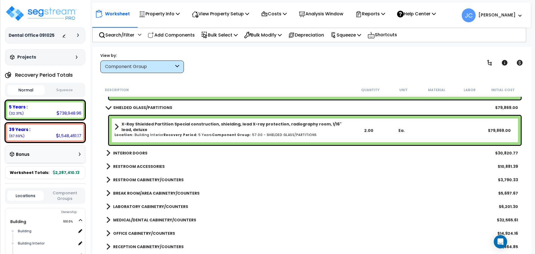
click at [124, 150] on b "INTERIOR DOORS" at bounding box center [130, 153] width 34 height 6
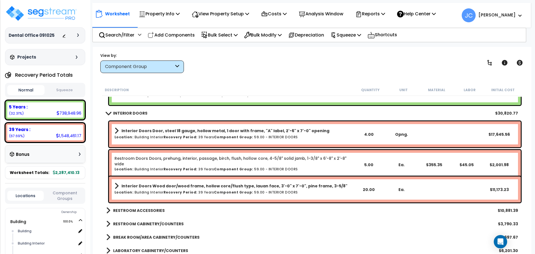
scroll to position [498, 0]
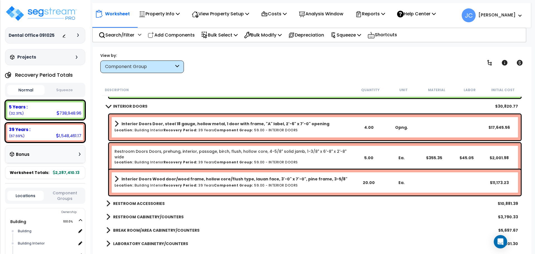
click at [153, 206] on link "RESTROOM ACCESSORIES" at bounding box center [135, 204] width 59 height 8
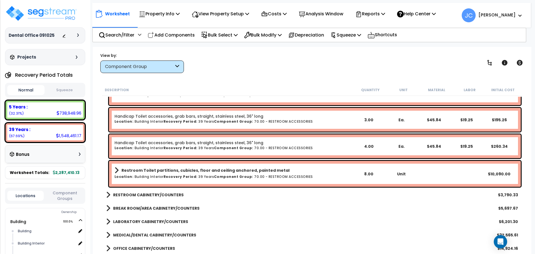
scroll to position [655, 0]
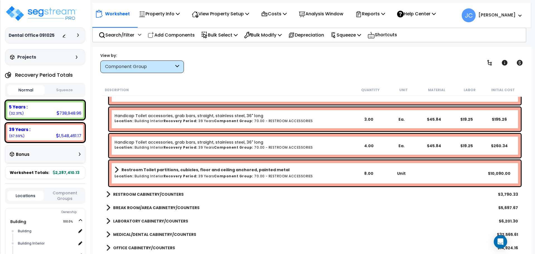
click at [147, 192] on b "RESTROOM CABINETRY/COUNTERS" at bounding box center [148, 194] width 70 height 6
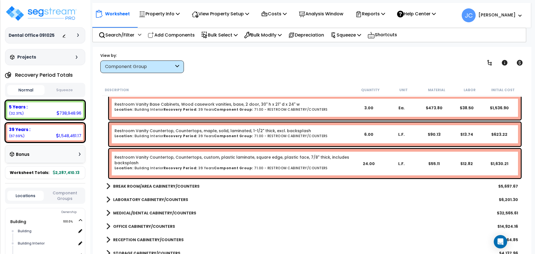
scroll to position [765, 0]
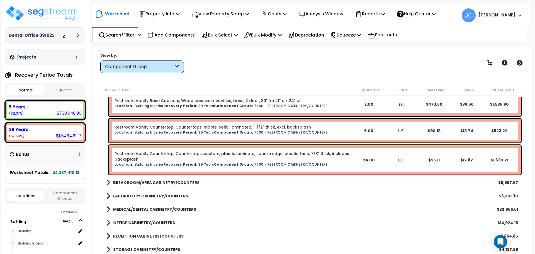
click at [166, 184] on b "BREAK ROOM/AREA CABINETRY/COUNTERS" at bounding box center [156, 183] width 86 height 6
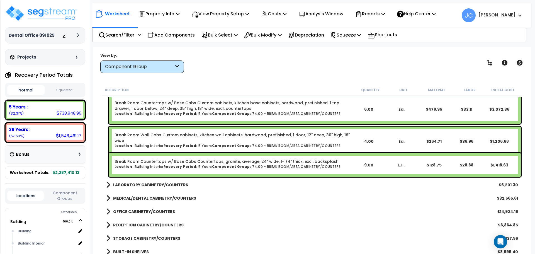
scroll to position [875, 0]
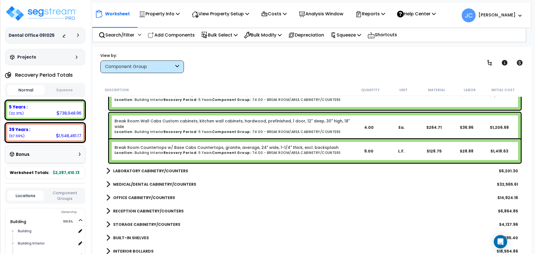
click at [165, 172] on b "LABORATORY CABINETRY/COUNTERS" at bounding box center [150, 171] width 75 height 6
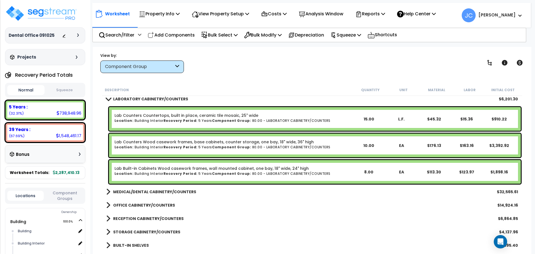
scroll to position [941, 0]
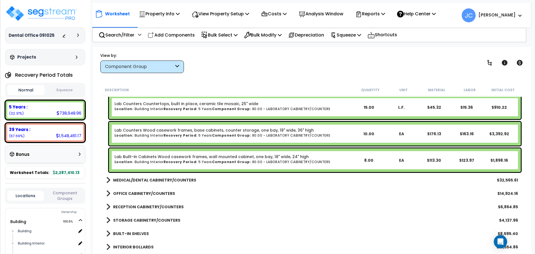
click at [169, 177] on b "MEDICAL/DENTAL CABINETRY/COUNTERS" at bounding box center [154, 180] width 83 height 6
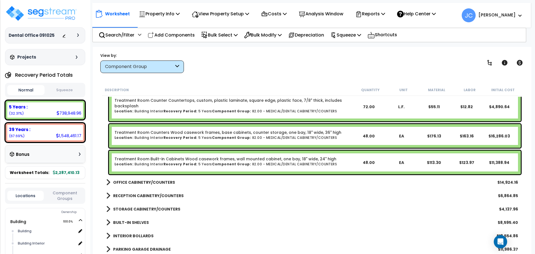
scroll to position [1062, 0]
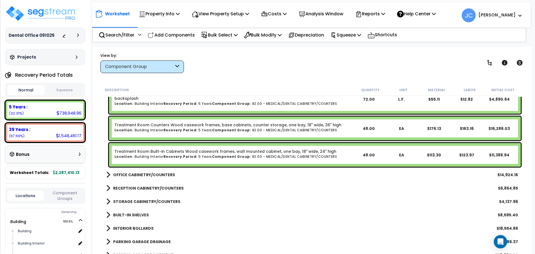
click at [157, 176] on b "OFFICE CABINETRY/COUNTERS" at bounding box center [144, 175] width 62 height 6
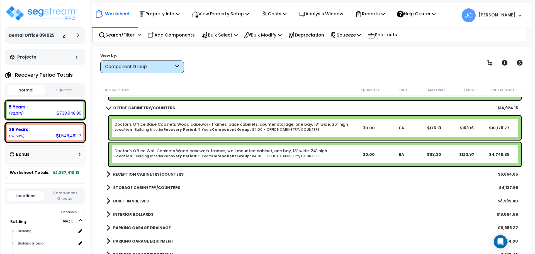
scroll to position [1134, 0]
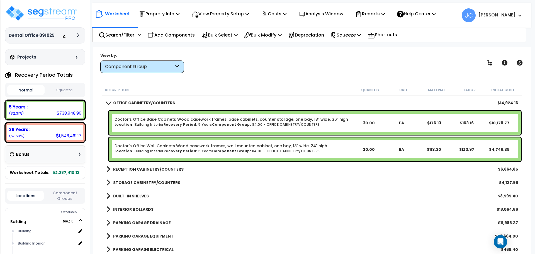
click at [156, 170] on b "RECEPTION CABINETRY/COUNTERS" at bounding box center [148, 169] width 70 height 6
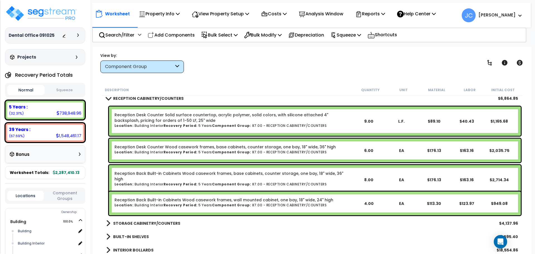
scroll to position [1195, 0]
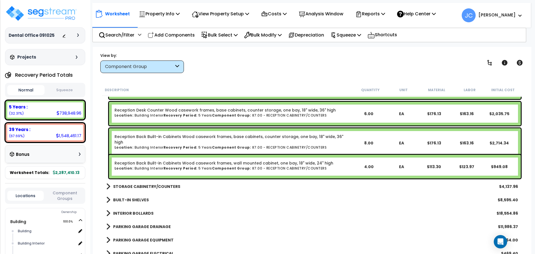
click at [158, 187] on b "STORAGE CABINETRY/COUNTERS" at bounding box center [146, 187] width 67 height 6
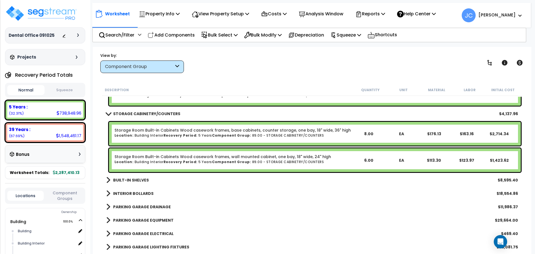
scroll to position [1317, 0]
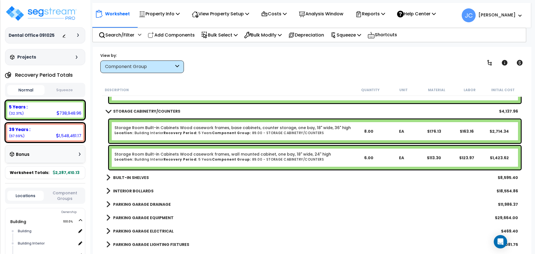
click at [129, 179] on b "BUILT-IN SHELVES" at bounding box center [131, 178] width 36 height 6
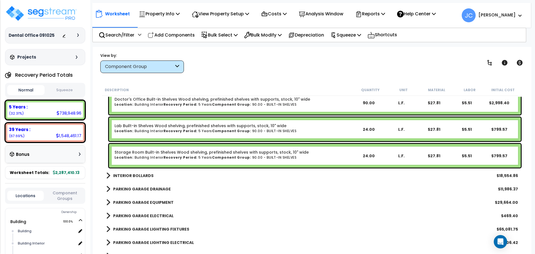
scroll to position [1466, 0]
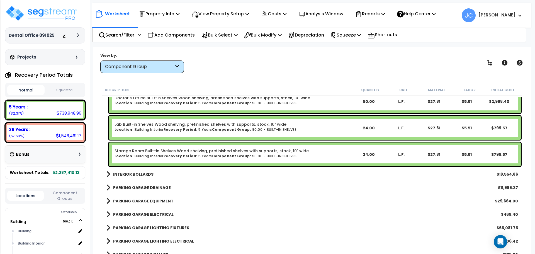
click at [130, 172] on b "INTERIOR BOLLARDS" at bounding box center [133, 174] width 40 height 6
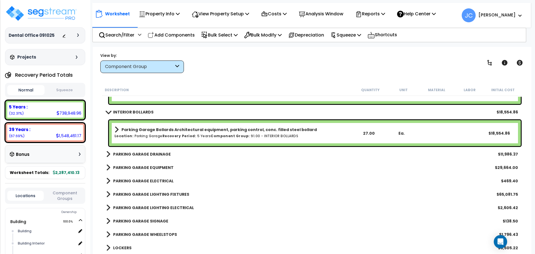
scroll to position [1529, 0]
click at [144, 151] on b "PARKING GARAGE DRAINAGE" at bounding box center [142, 154] width 58 height 6
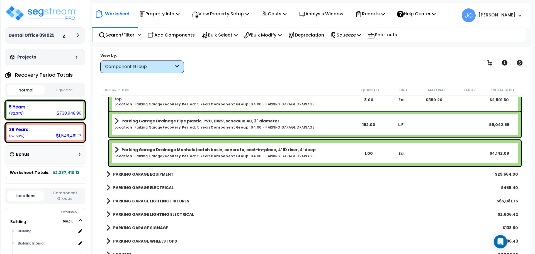
scroll to position [1607, 0]
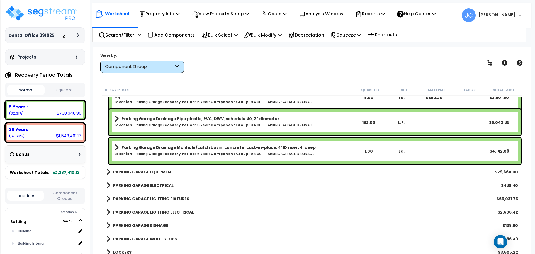
click at [138, 173] on b "PARKING GARAGE EQUIPMENT" at bounding box center [143, 172] width 60 height 6
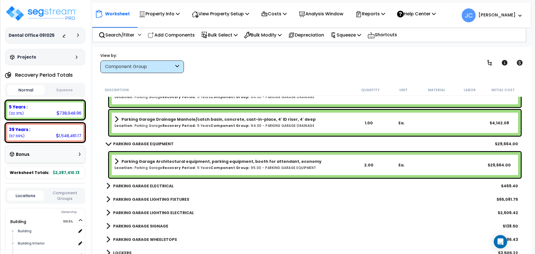
scroll to position [1636, 0]
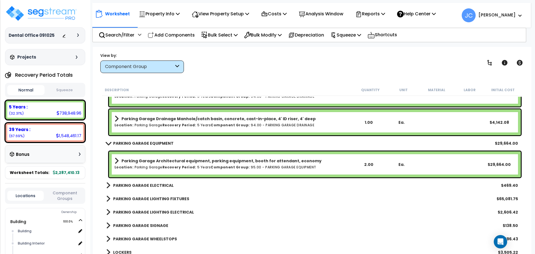
click at [144, 181] on div "PARKING GARAGE ELECTRICAL $469.40" at bounding box center [311, 185] width 417 height 13
click at [149, 184] on b "PARKING GARAGE ELECTRICAL" at bounding box center [143, 186] width 60 height 6
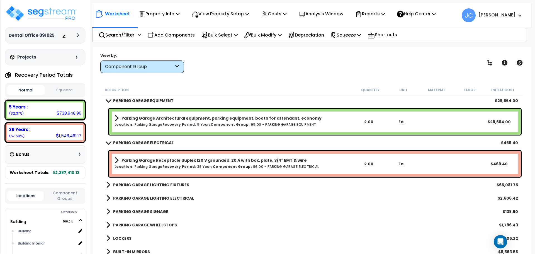
scroll to position [1682, 0]
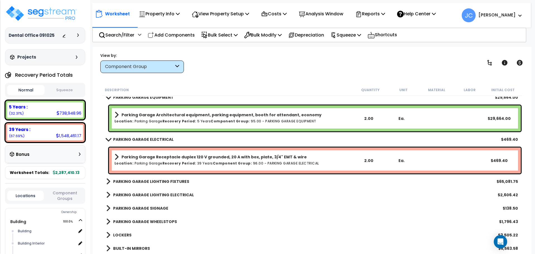
click at [149, 184] on b "PARKING GARAGE LIGHTING FIXTURES" at bounding box center [151, 182] width 76 height 6
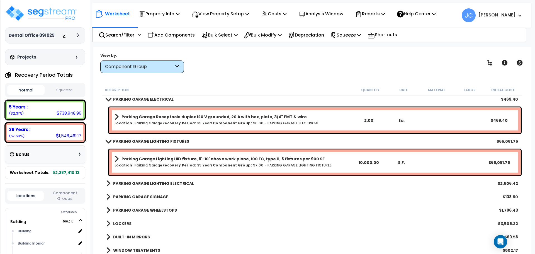
scroll to position [1723, 0]
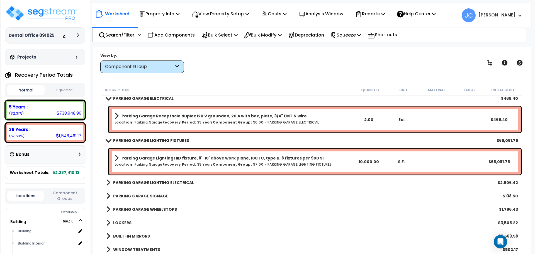
click at [159, 181] on b "PARKING GARAGE LIGHTING ELECTRICAL" at bounding box center [153, 183] width 81 height 6
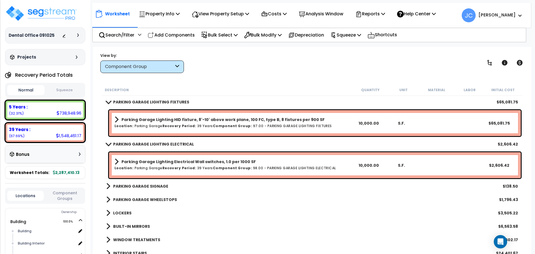
click at [148, 184] on b "PARKING GARAGE SIGNAGE" at bounding box center [140, 186] width 55 height 6
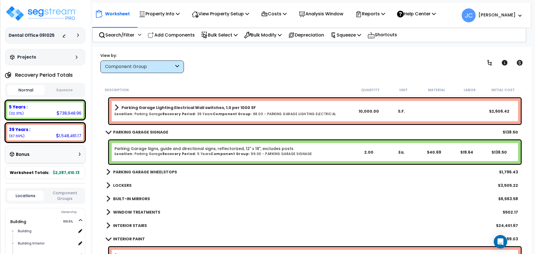
scroll to position [1818, 0]
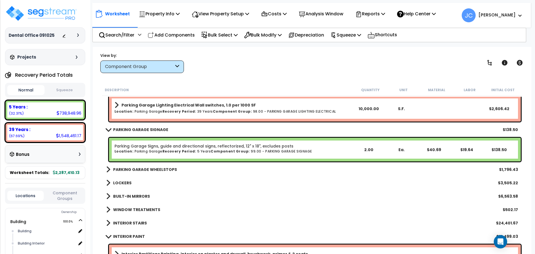
click at [155, 168] on b "PARKING GARAGE WHEELSTOPS" at bounding box center [145, 170] width 64 height 6
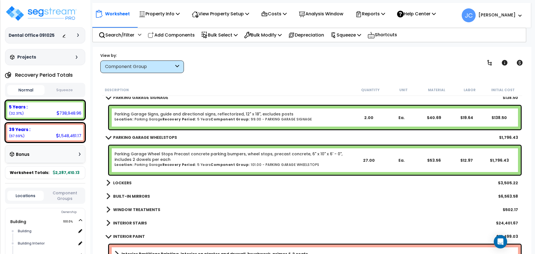
scroll to position [1852, 0]
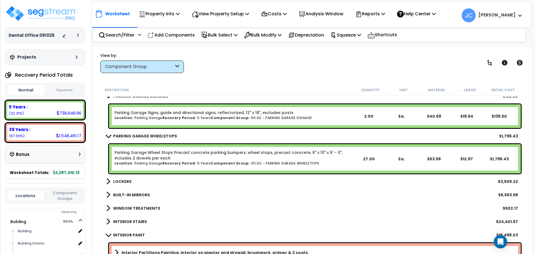
click at [128, 180] on b "LOCKERS" at bounding box center [122, 182] width 18 height 6
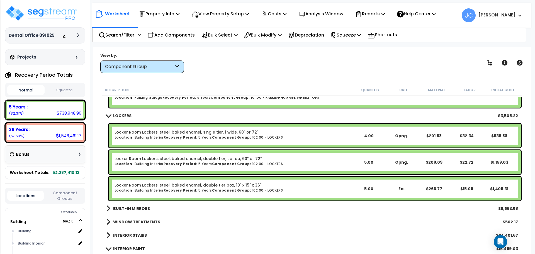
scroll to position [1918, 0]
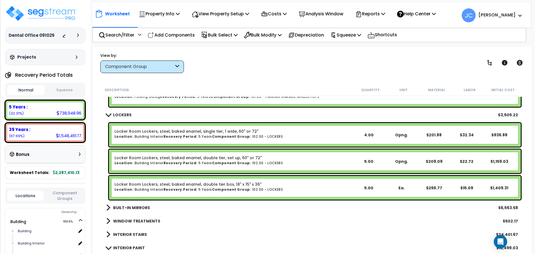
click at [142, 205] on b "BUILT-IN MIRRORS" at bounding box center [131, 208] width 37 height 6
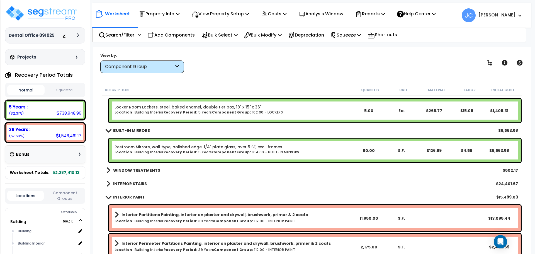
scroll to position [1996, 0]
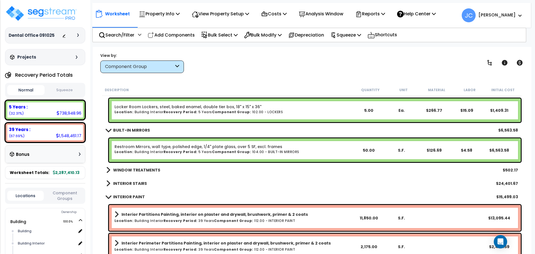
click at [146, 169] on b "WINDOW TREATMENTS" at bounding box center [136, 170] width 47 height 6
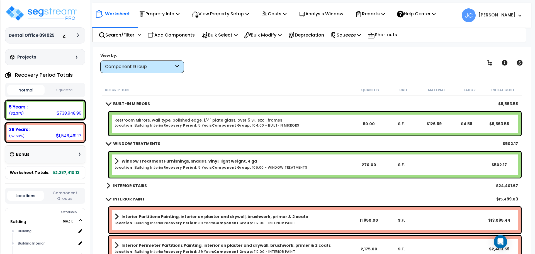
scroll to position [2023, 0]
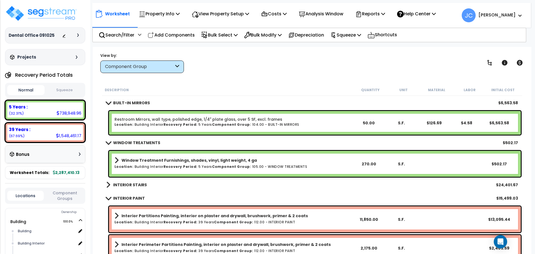
click at [134, 184] on b "INTERIOR STAIRS" at bounding box center [130, 185] width 34 height 6
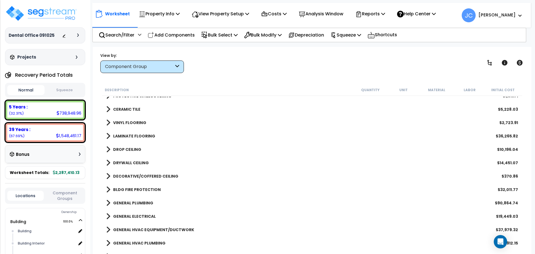
scroll to position [2275, 0]
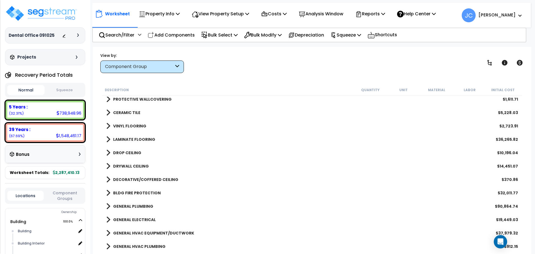
click at [137, 142] on link "LAMINATE FLOORING" at bounding box center [130, 139] width 49 height 8
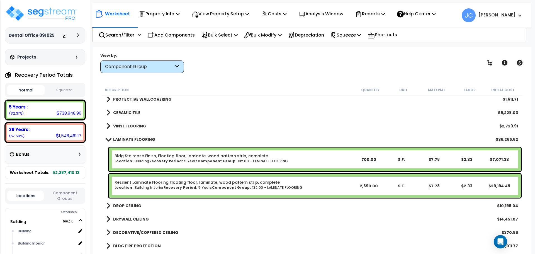
click at [146, 140] on b "LAMINATE FLOORING" at bounding box center [134, 140] width 42 height 6
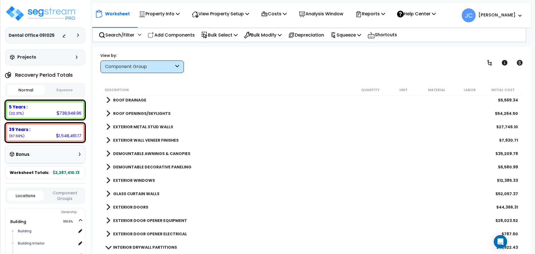
scroll to position [177, 0]
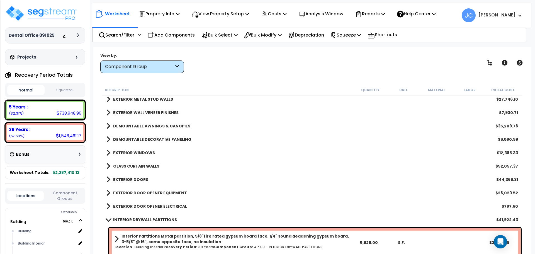
click at [138, 152] on b "EXTERIOR WINDOWS" at bounding box center [134, 153] width 42 height 6
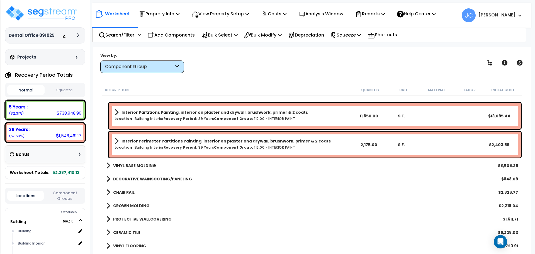
click at [146, 166] on b "VINYL BASE MOLDING" at bounding box center [134, 166] width 43 height 6
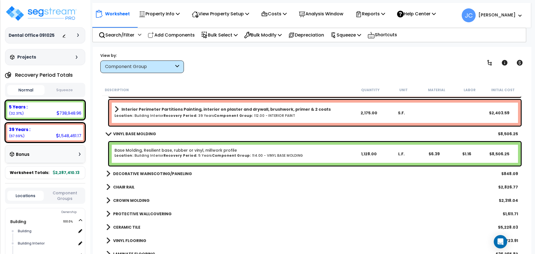
scroll to position [2303, 0]
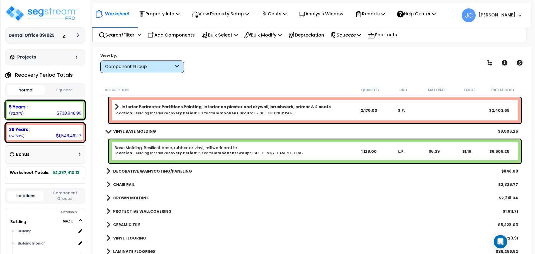
click at [126, 188] on link "CHAIR RAIL" at bounding box center [120, 185] width 28 height 8
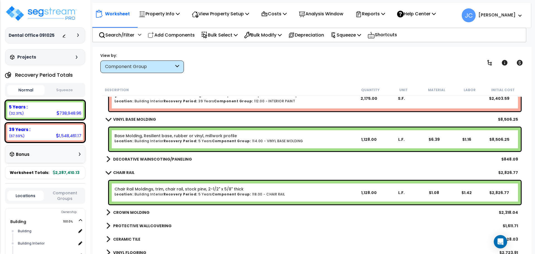
scroll to position [2320, 0]
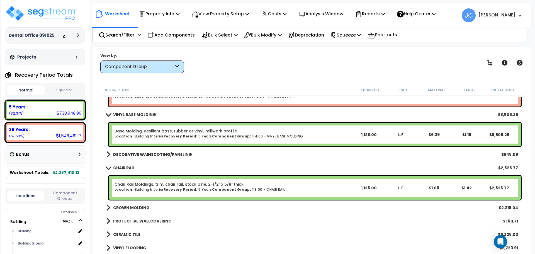
click at [139, 207] on b "CROWN MOLDING" at bounding box center [131, 208] width 37 height 6
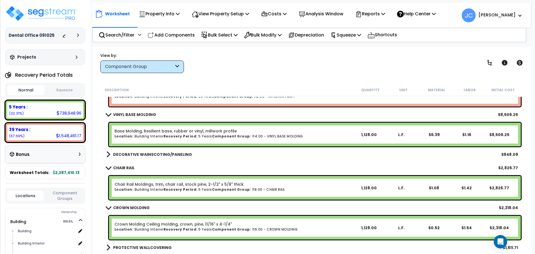
click at [154, 151] on link "DECORATIVE WAINSCOTING/PANELING" at bounding box center [149, 154] width 86 height 8
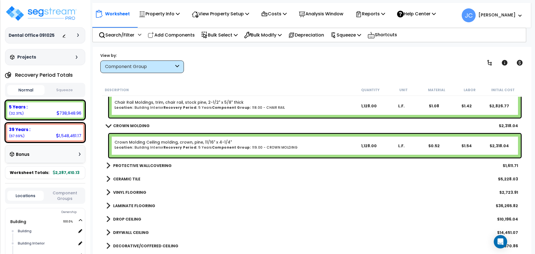
scroll to position [2431, 0]
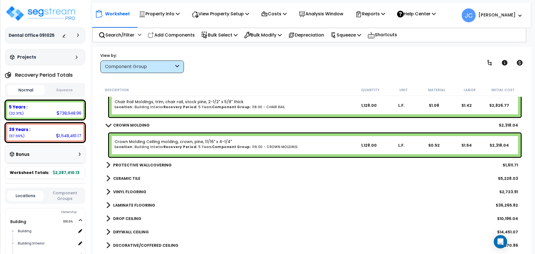
click at [151, 163] on b "PROTECTIVE WALLCOVERING" at bounding box center [142, 165] width 59 height 6
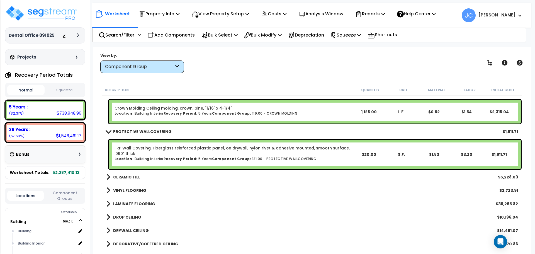
click at [127, 175] on b "CERAMIC TILE" at bounding box center [126, 177] width 27 height 6
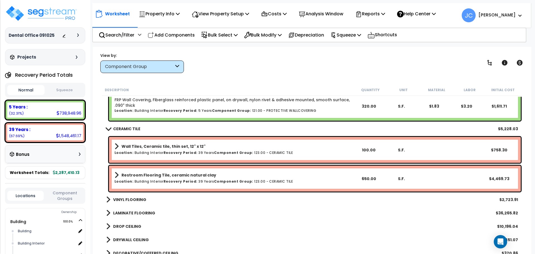
scroll to position [2516, 0]
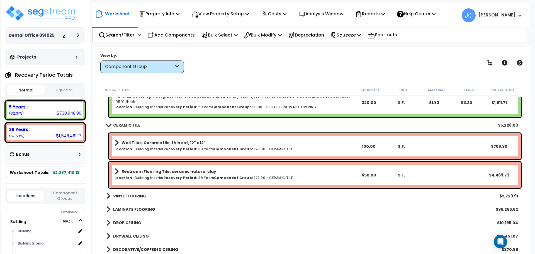
click at [132, 193] on b "VINYL FLOORING" at bounding box center [129, 196] width 33 height 6
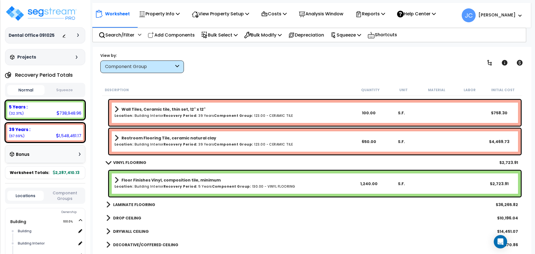
scroll to position [2558, 0]
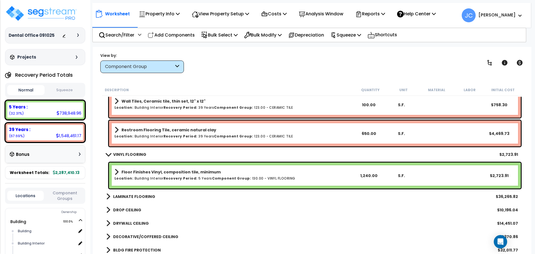
click at [133, 194] on b "LAMINATE FLOORING" at bounding box center [134, 197] width 42 height 6
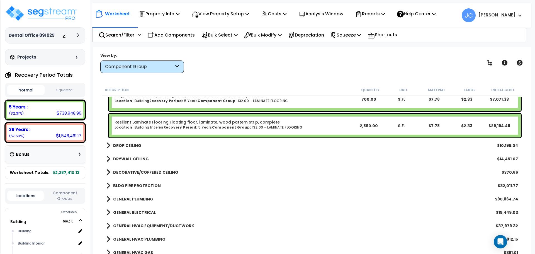
scroll to position [2677, 0]
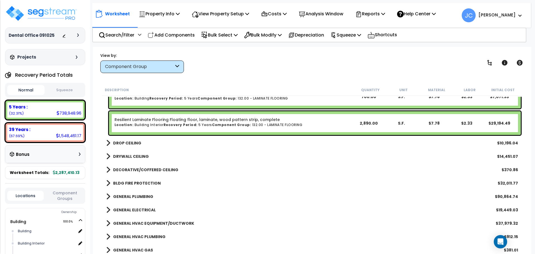
click at [134, 142] on b "DROP CEILING" at bounding box center [127, 143] width 28 height 6
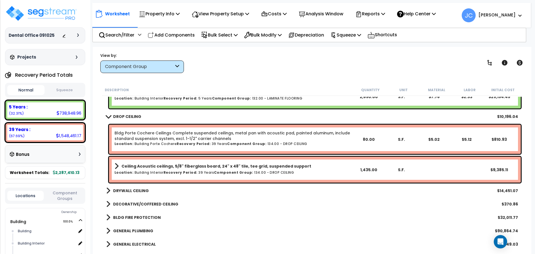
scroll to position [2707, 0]
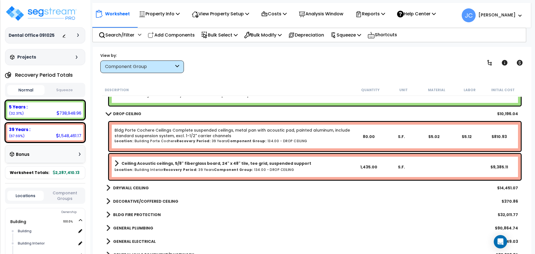
click at [129, 189] on b "DRYWALL CEILING" at bounding box center [131, 188] width 36 height 6
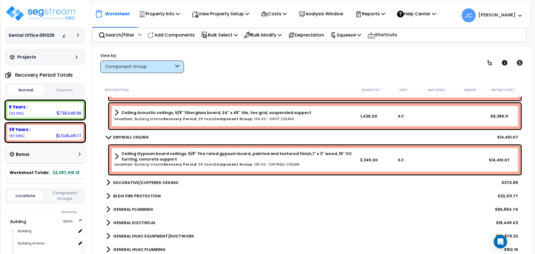
scroll to position [2758, 0]
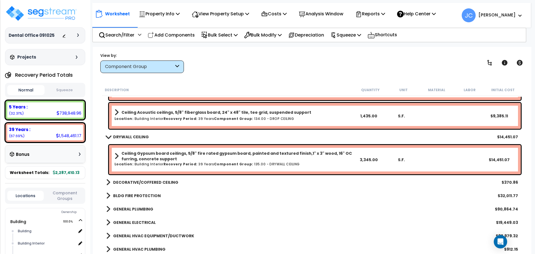
click at [143, 180] on b "DECORATIVE/COFFERED CEILING" at bounding box center [145, 182] width 65 height 6
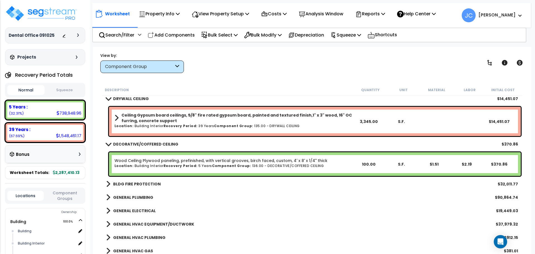
scroll to position [2801, 0]
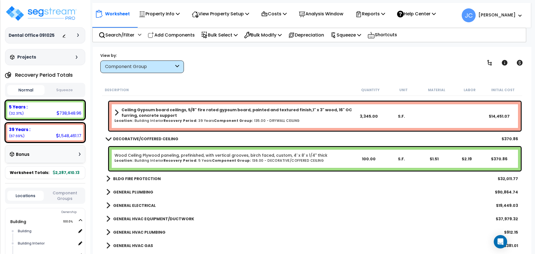
click at [138, 176] on b "BLDG FIRE PROTECTION" at bounding box center [137, 179] width 48 height 6
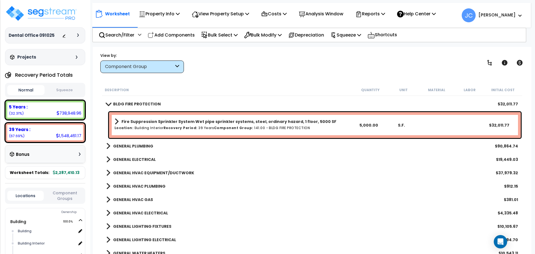
scroll to position [2877, 0]
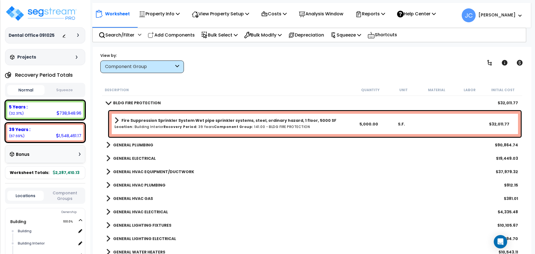
click at [241, 71] on div "View by: Component Group High to Low (Total Cost)" at bounding box center [311, 62] width 427 height 21
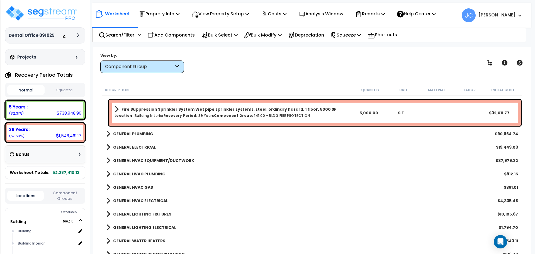
scroll to position [2890, 0]
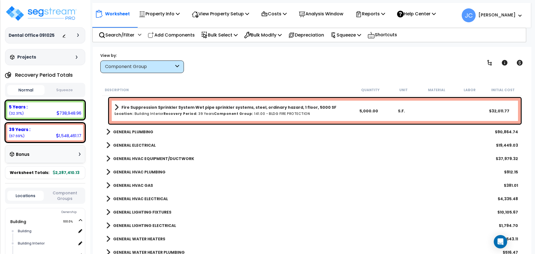
click at [140, 132] on b "GENERAL PLUMBING" at bounding box center [133, 132] width 40 height 6
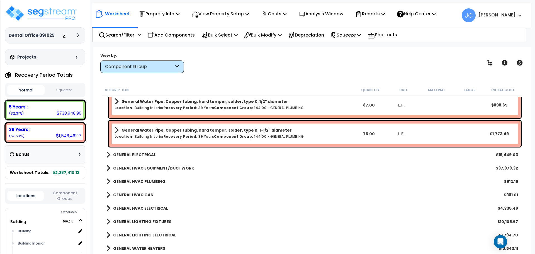
scroll to position [3245, 0]
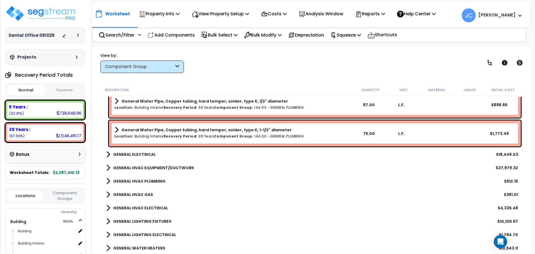
click at [132, 155] on b "GENERAL ELECTRICAL" at bounding box center [134, 155] width 43 height 6
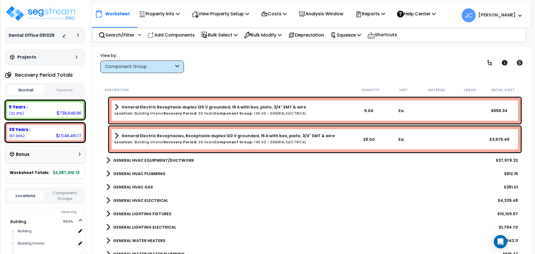
scroll to position [3477, 0]
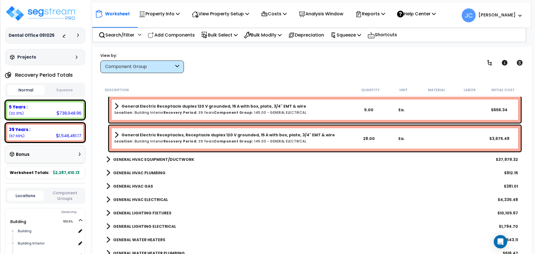
click at [159, 161] on b "GENERAL HVAC EQUIPMENT/DUCTWORK" at bounding box center [153, 160] width 81 height 6
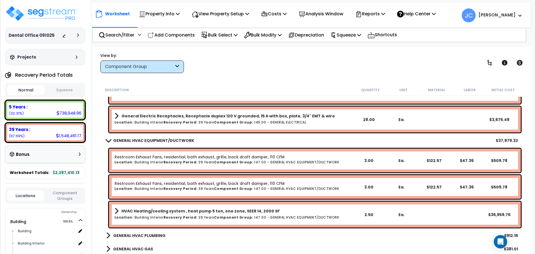
scroll to position [3500, 0]
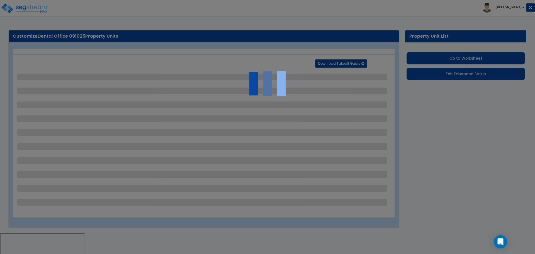
select select "2"
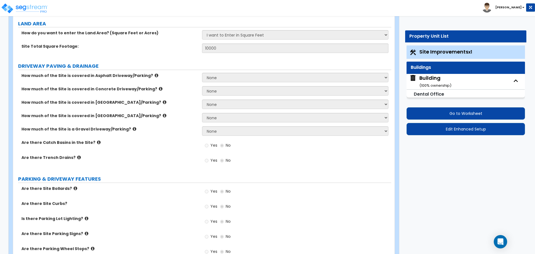
scroll to position [33, 0]
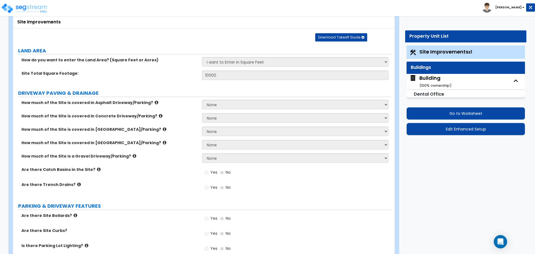
click at [430, 79] on div "Building ( 100 % ownership)" at bounding box center [435, 81] width 32 height 14
select select "2"
select select "4"
select select "2"
select select "4"
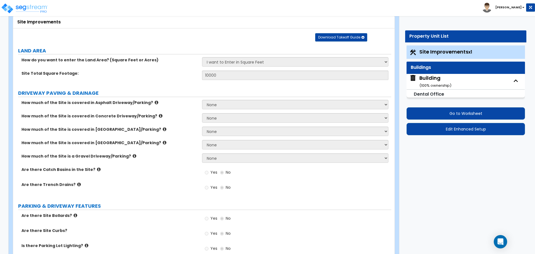
select select "1"
select select "4"
select select "2"
select select "1"
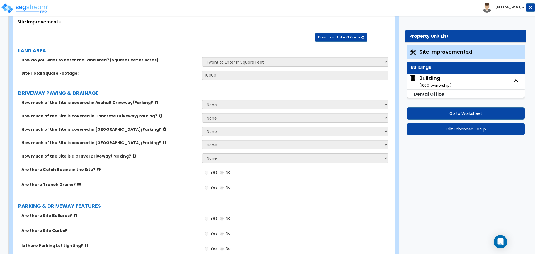
select select "1"
select select "2"
select select "1"
select select "8"
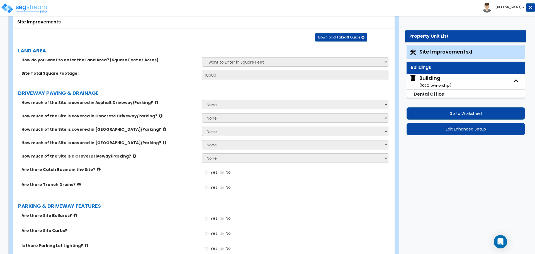
select select "1"
select select "3"
select select "8"
select select "13"
select select "11"
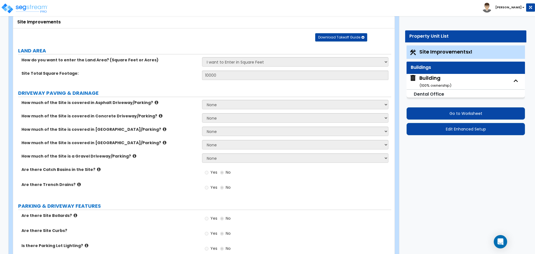
select select "3"
select select "1"
select select "4"
select select "1"
select select "2"
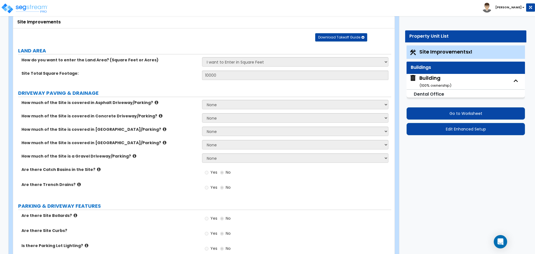
select select "3"
select select "2"
select select "1"
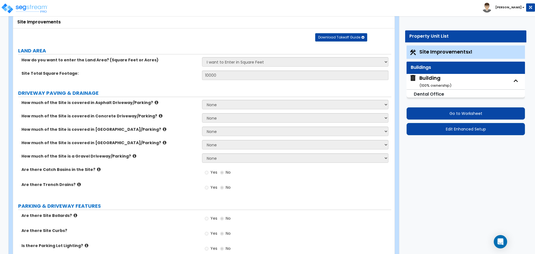
select select "4"
select select "1"
select select "2"
select select "3"
select select "5"
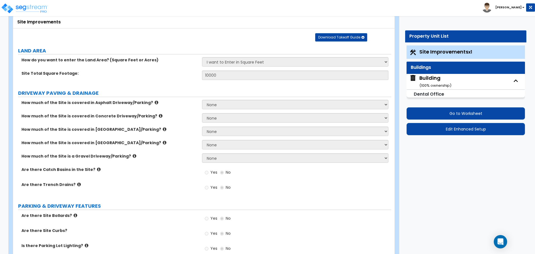
select select "2"
select select "3"
select select "4"
select select "2"
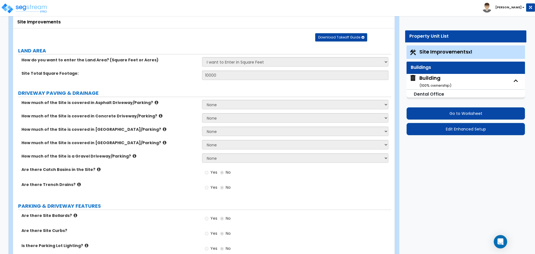
select select "3"
select select "2"
select select "1"
select select "3"
select select "2"
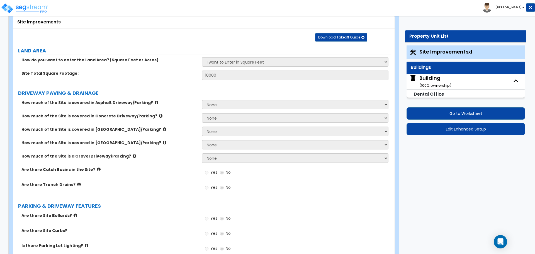
select select "3"
select select "4"
select select "2"
select select "1"
select select "2"
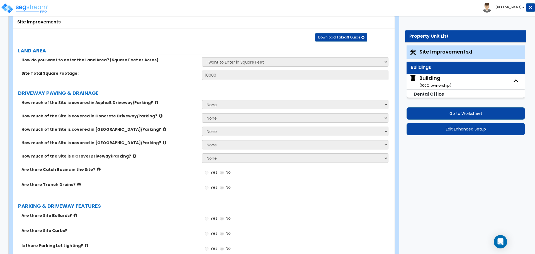
select select "2"
select select "5"
select select "2"
select select "1"
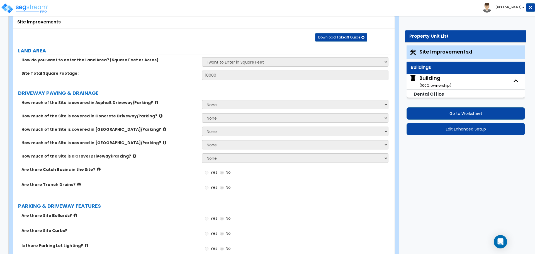
select select "5"
select select "6"
select select "2"
select select "7"
select select "1"
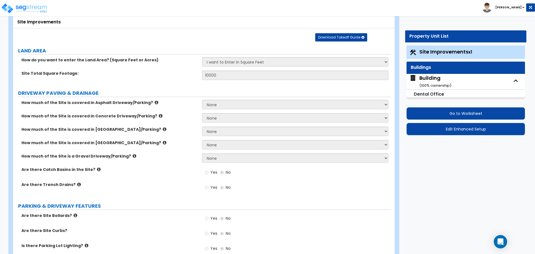
select select "1"
select select "3"
select select "1"
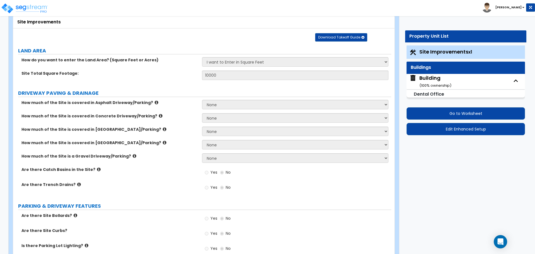
select select "2"
select select "3"
select select "1"
select select "3"
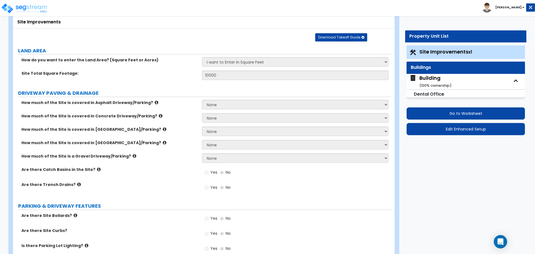
select select "1"
select select "2"
select select "1"
select select "8"
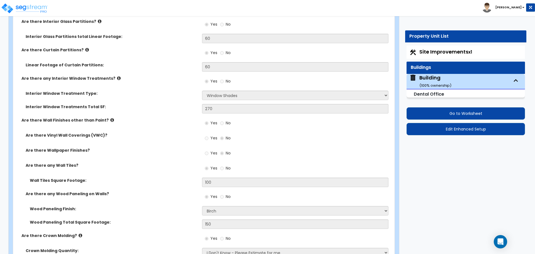
scroll to position [2013, 0]
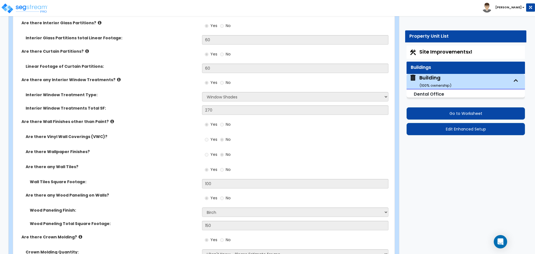
click at [155, 53] on div "Are there Curtain Partitions? Yes No" at bounding box center [202, 55] width 378 height 15
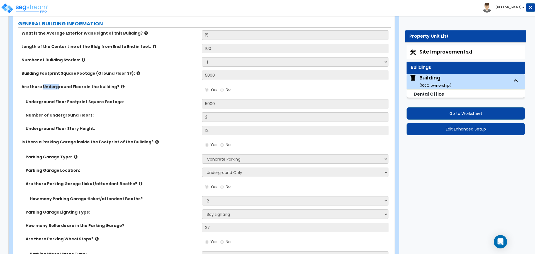
scroll to position [305, 0]
click at [194, 62] on div "Number of Building Stories: 1 2 3 4 5" at bounding box center [202, 63] width 378 height 13
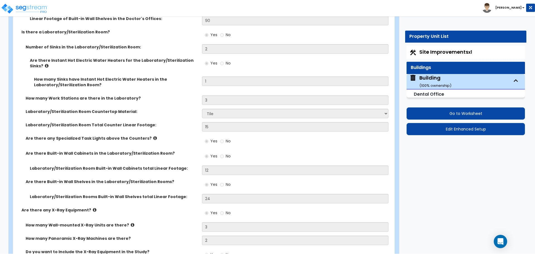
scroll to position [3064, 0]
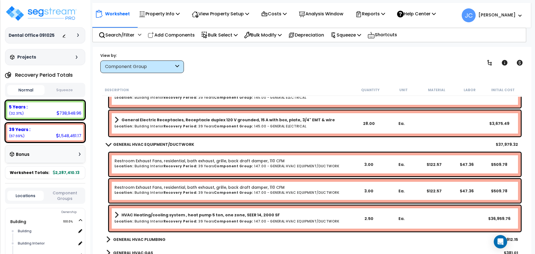
scroll to position [3511, 0]
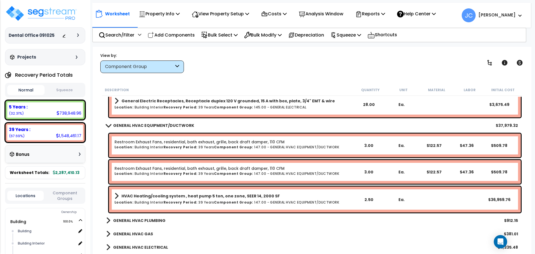
click at [162, 219] on b "GENERAL HVAC PLUMBING" at bounding box center [139, 221] width 52 height 6
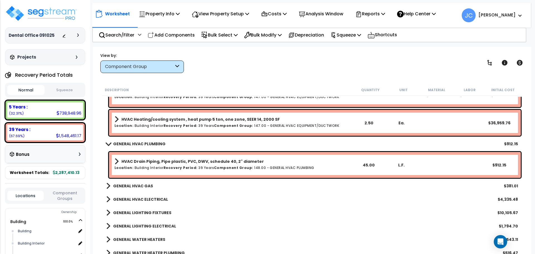
scroll to position [3589, 0]
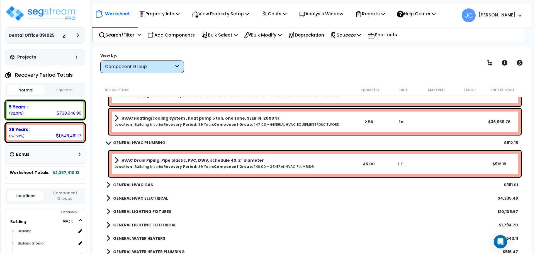
click at [128, 184] on b "GENERAL HVAC GAS" at bounding box center [133, 185] width 40 height 6
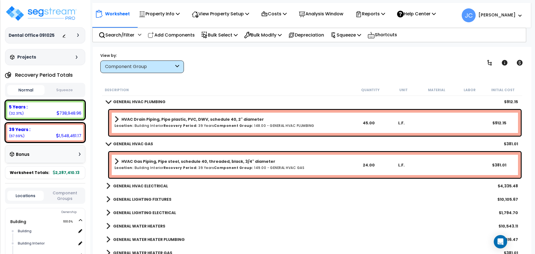
scroll to position [3630, 0]
click at [144, 182] on link "GENERAL HVAC ELECTRICAL" at bounding box center [137, 186] width 62 height 8
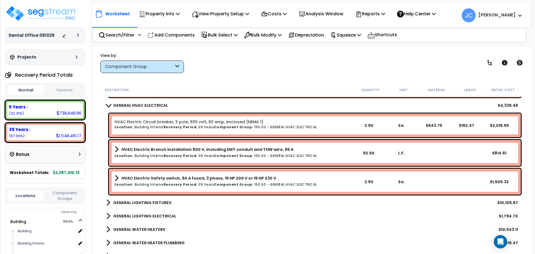
scroll to position [3711, 0]
click at [152, 201] on b "GENERAL LIGHTING FIXTURES" at bounding box center [142, 203] width 58 height 6
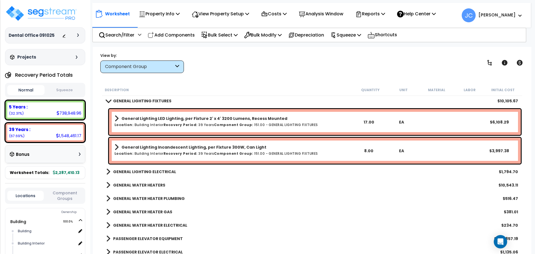
scroll to position [3797, 0]
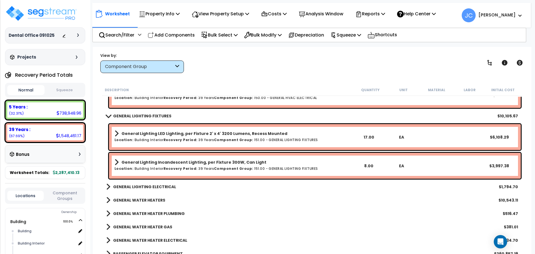
click at [145, 186] on b "GENERAL LIGHTING ELECTRICAL" at bounding box center [144, 187] width 63 height 6
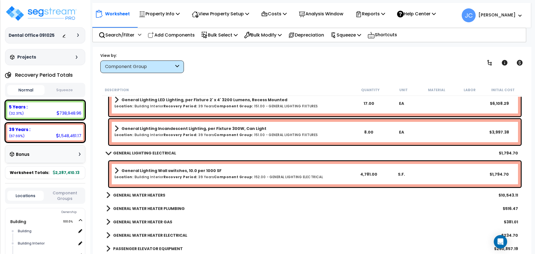
scroll to position [3831, 0]
click at [154, 196] on b "GENERAL WATER HEATERS" at bounding box center [139, 195] width 52 height 6
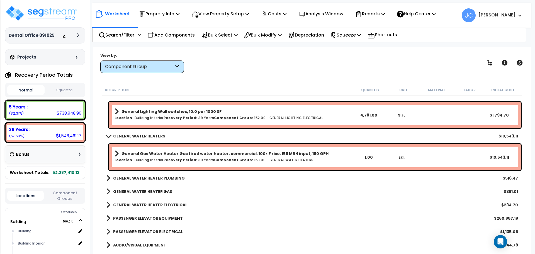
scroll to position [3892, 0]
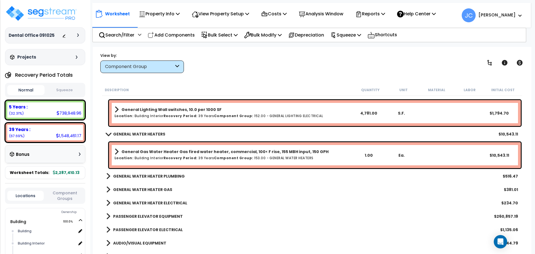
click at [166, 173] on b "GENERAL WATER HEATER PLUMBING" at bounding box center [149, 176] width 72 height 6
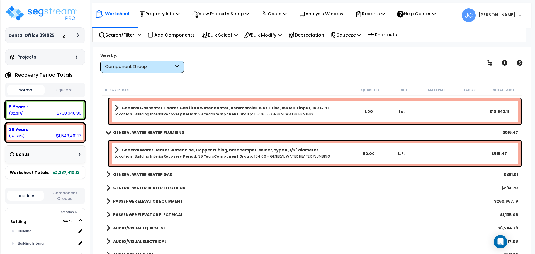
scroll to position [3949, 0]
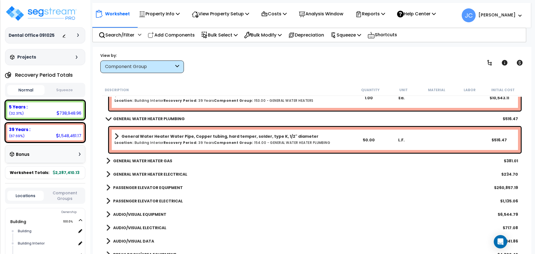
click at [156, 161] on b "GENERAL WATER HEATER GAS" at bounding box center [142, 161] width 59 height 6
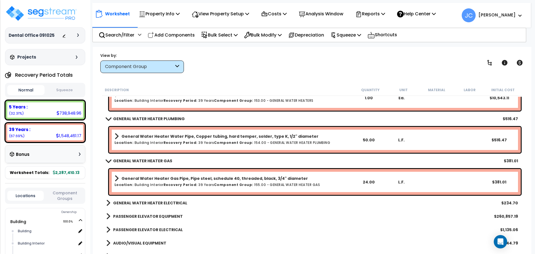
scroll to position [3978, 0]
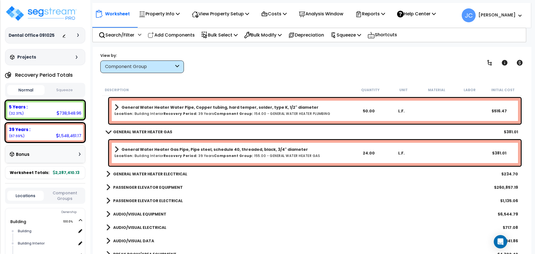
click at [166, 172] on b "GENERAL WATER HEATER ELECTRICAL" at bounding box center [150, 174] width 74 height 6
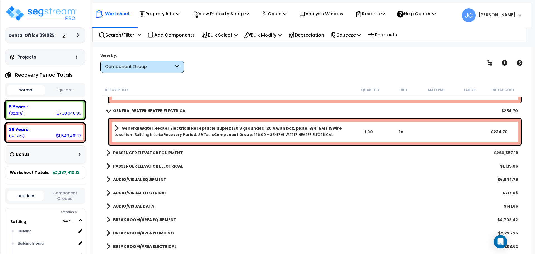
scroll to position [4042, 0]
click at [165, 150] on b "PASSENGER ELEVATOR EQUIPMENT" at bounding box center [148, 153] width 70 height 6
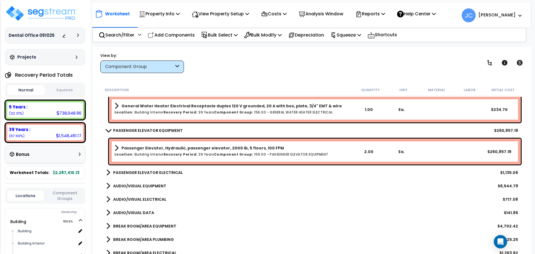
scroll to position [4064, 0]
click at [156, 174] on b "PASSENGER ELEVATOR ELECTRICAL" at bounding box center [148, 172] width 70 height 6
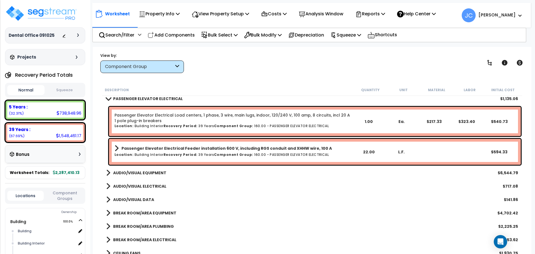
scroll to position [4133, 0]
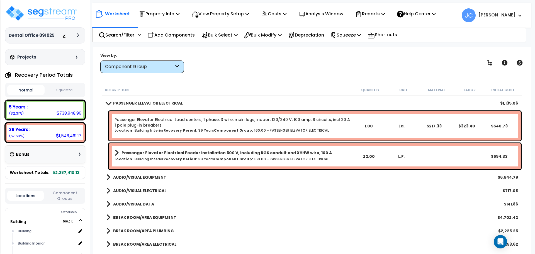
click at [272, 85] on div "Description Quantity Unit Material Labor Initial Cost" at bounding box center [312, 90] width 420 height 12
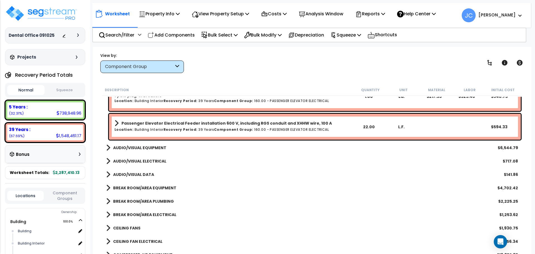
click at [149, 148] on b "AUDIO/VISUAL EQUIPMENT" at bounding box center [139, 148] width 53 height 6
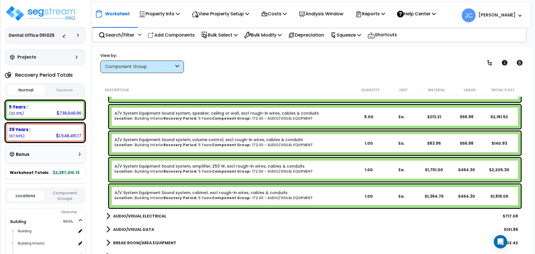
scroll to position [4246, 0]
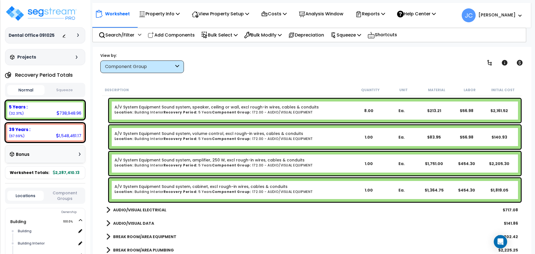
click at [152, 208] on b "AUDIO/VISUAL ELECTRICAL" at bounding box center [139, 210] width 53 height 6
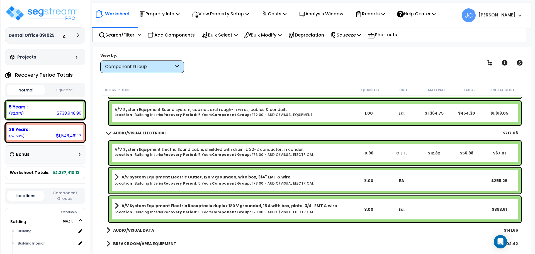
scroll to position [4324, 0]
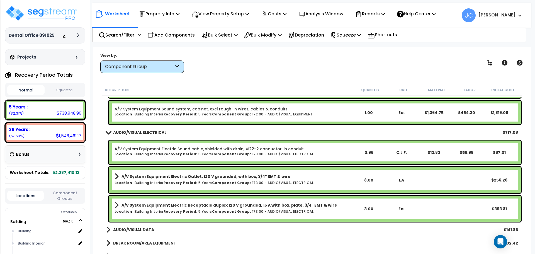
click at [142, 227] on b "AUDIO/VISUAL DATA" at bounding box center [133, 230] width 41 height 6
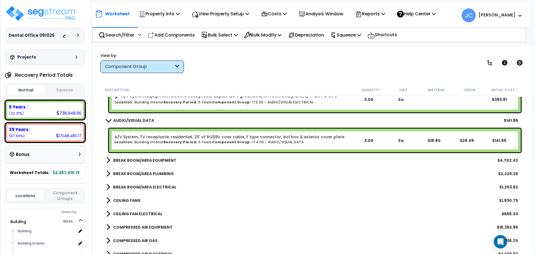
scroll to position [4435, 0]
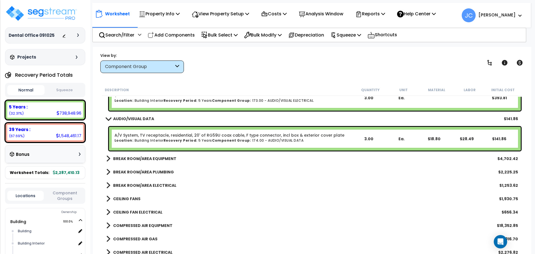
click at [153, 159] on b "BREAK ROOM/AREA EQUIPMENT" at bounding box center [144, 159] width 63 height 6
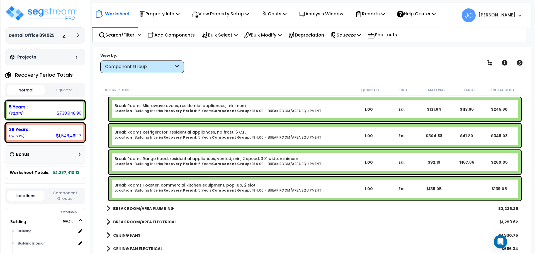
click at [161, 211] on link "BREAK ROOM/AREA PLUMBING" at bounding box center [140, 209] width 68 height 8
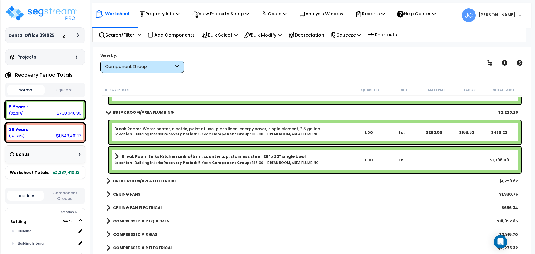
scroll to position [4629, 0]
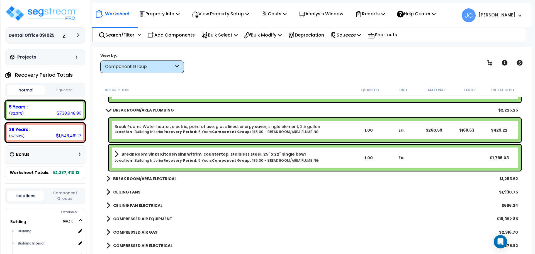
click at [154, 178] on b "BREAK ROOM/AREA ELECTRICAL" at bounding box center [144, 179] width 63 height 6
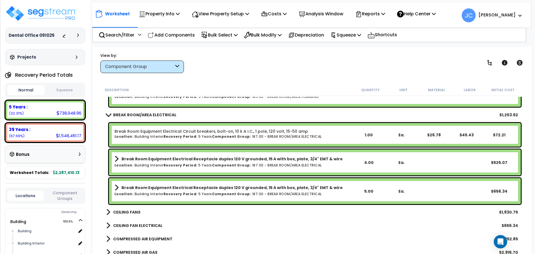
scroll to position [4695, 0]
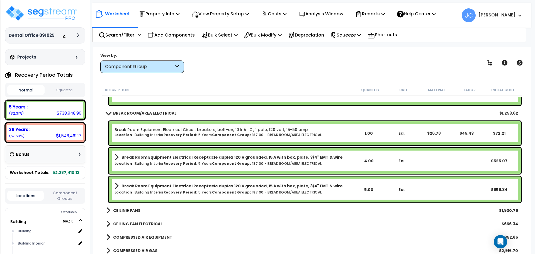
click at [123, 211] on b "CEILING FANS" at bounding box center [126, 211] width 27 height 6
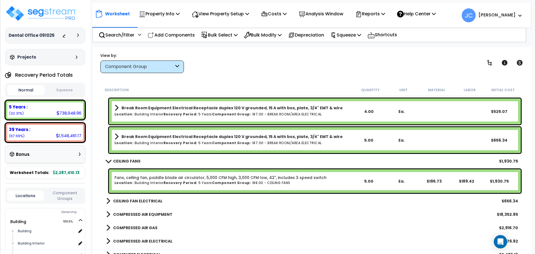
scroll to position [4768, 0]
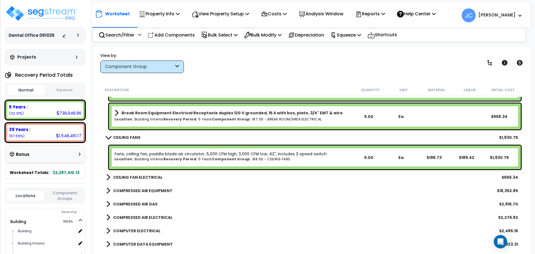
click at [130, 177] on b "CEILING FAN ELECTRICAL" at bounding box center [137, 177] width 49 height 6
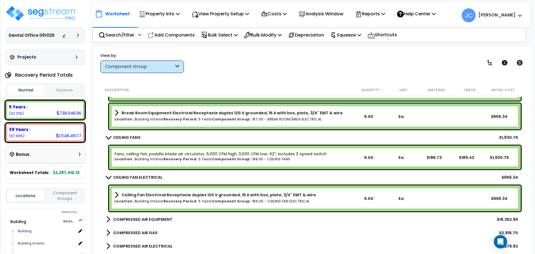
scroll to position [4807, 0]
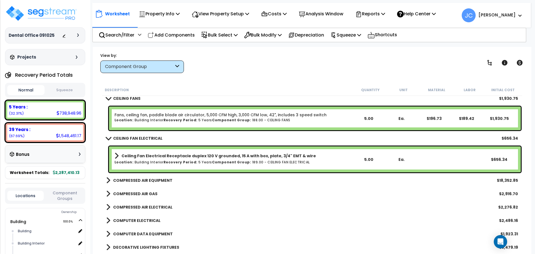
click at [149, 182] on b "COMPRESSED AIR EQUIPMENT" at bounding box center [142, 180] width 59 height 6
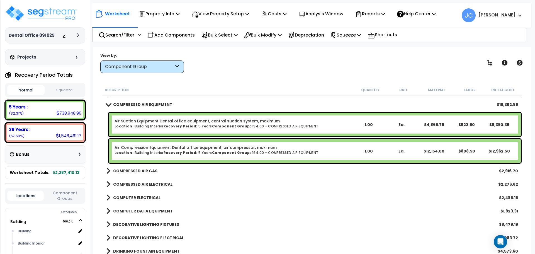
scroll to position [4883, 0]
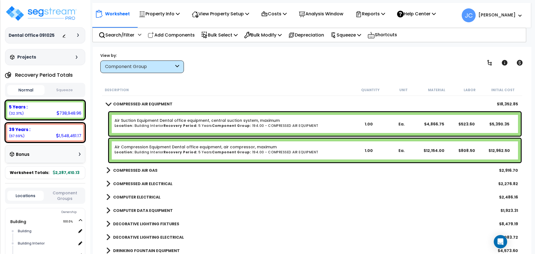
click at [135, 169] on b "COMPRESSED AIR GAS" at bounding box center [135, 170] width 44 height 6
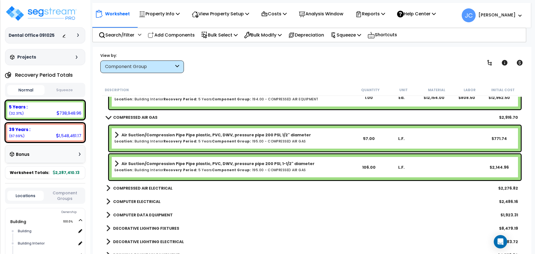
scroll to position [4942, 0]
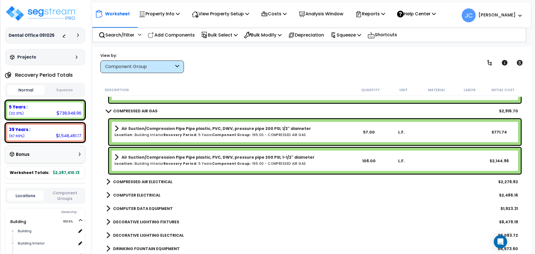
click at [137, 181] on b "COMPRESSED AIR ELECTRICAL" at bounding box center [142, 182] width 59 height 6
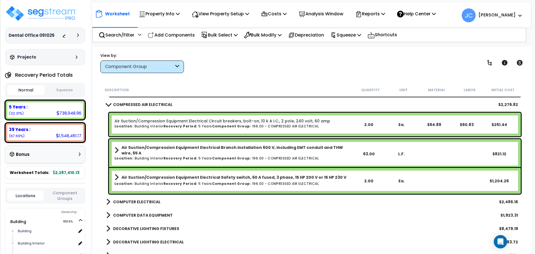
scroll to position [5031, 0]
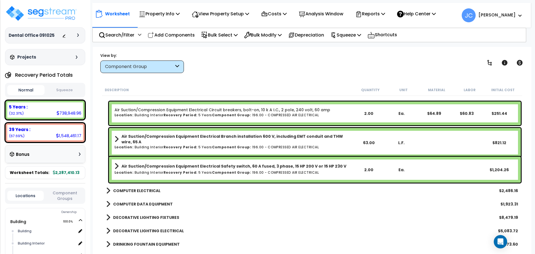
click at [149, 188] on b "COMPUTER ELECTRICAL" at bounding box center [136, 191] width 47 height 6
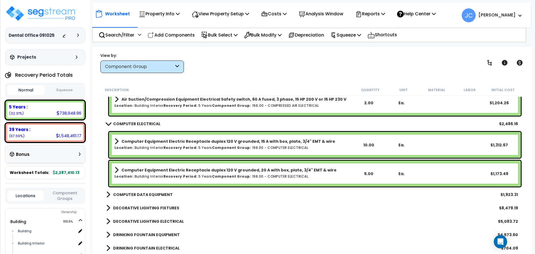
scroll to position [5099, 0]
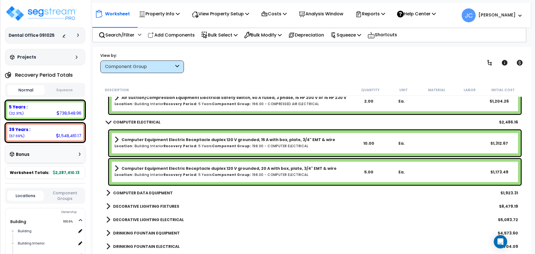
click at [157, 192] on b "COMPUTER DATA EQUIPMENT" at bounding box center [143, 193] width 60 height 6
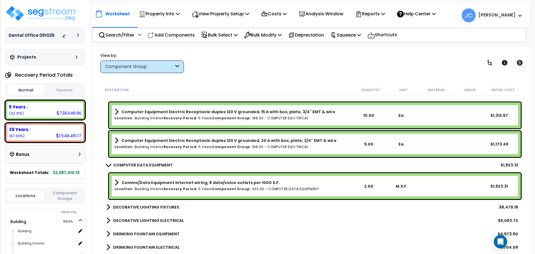
scroll to position [5128, 0]
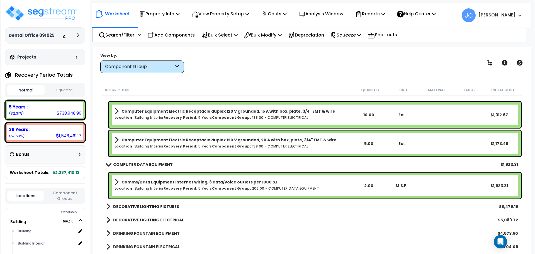
click at [147, 205] on b "DECORATIVE LIGHTING FIXTURES" at bounding box center [146, 207] width 66 height 6
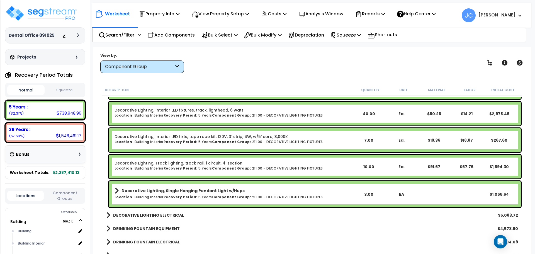
scroll to position [5331, 0]
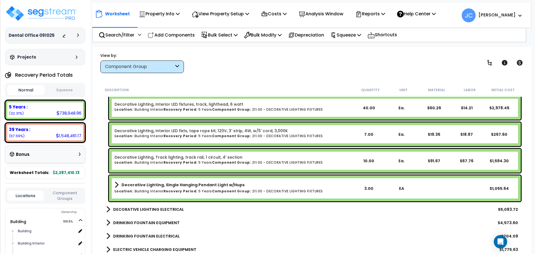
click at [163, 206] on link "DECORATIVE LIGHTING ELECTRICAL" at bounding box center [145, 209] width 78 height 8
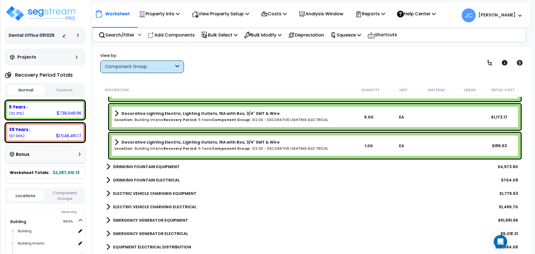
scroll to position [5562, 0]
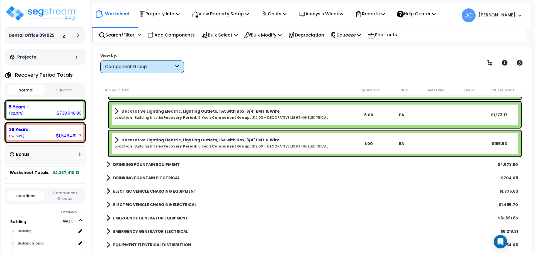
click at [147, 160] on div "DRINKING FOUNTAIN EQUIPMENT $4,573.60" at bounding box center [311, 164] width 417 height 13
click at [138, 163] on b "DRINKING FOUNTAIN EQUIPMENT" at bounding box center [146, 165] width 67 height 6
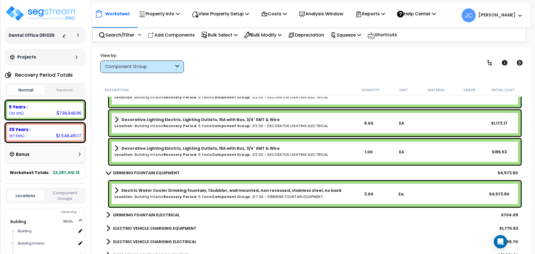
scroll to position [5572, 0]
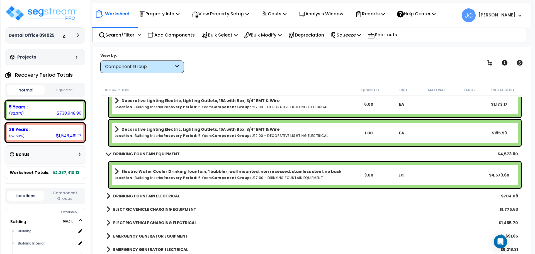
click at [159, 199] on div "DRINKING FOUNTAIN ELECTRICAL $704.09" at bounding box center [311, 195] width 417 height 13
click at [147, 193] on b "DRINKING FOUNTAIN ELECTRICAL" at bounding box center [146, 196] width 67 height 6
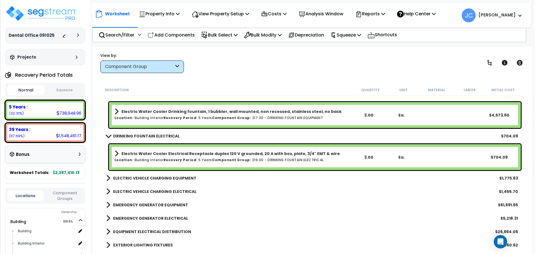
scroll to position [5634, 0]
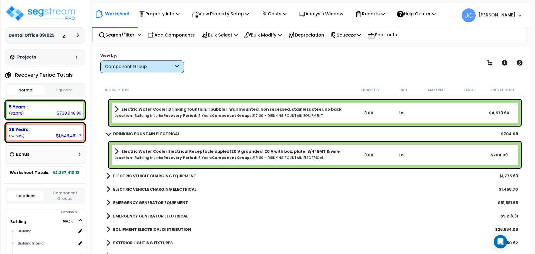
click at [127, 179] on link "ELECTRIC VEHICLE CHARGING EQUIPMENT" at bounding box center [151, 176] width 90 height 8
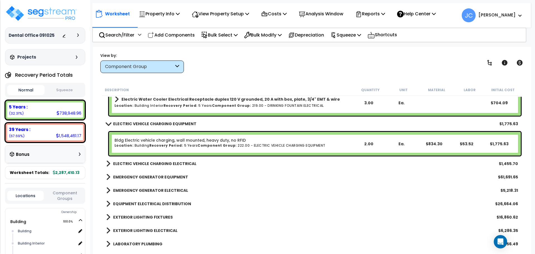
scroll to position [5698, 0]
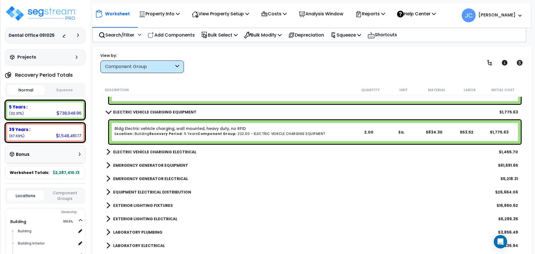
click at [148, 151] on b "ELECTRIC VEHICLE CHARGING ELECTRICAL" at bounding box center [154, 152] width 83 height 6
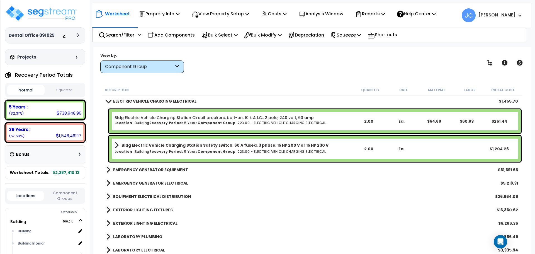
scroll to position [5749, 0]
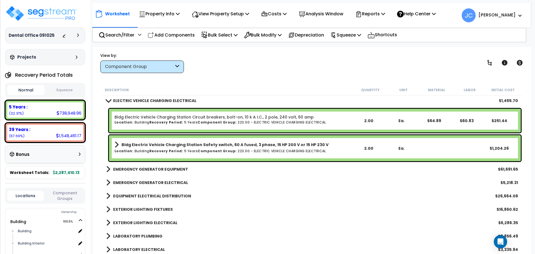
click at [136, 168] on b "EMERGENCY GENERATOR EQUIPMENT" at bounding box center [150, 169] width 75 height 6
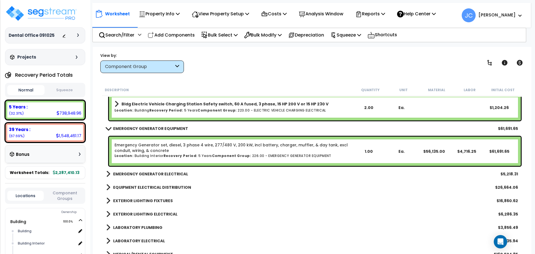
scroll to position [5793, 0]
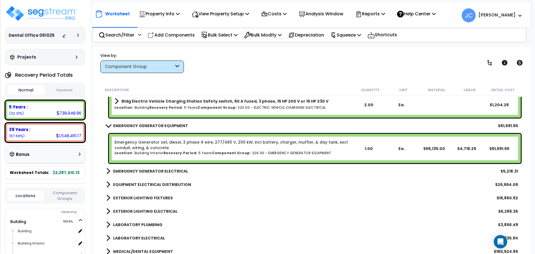
click at [142, 170] on b "EMERGENCY GENERATOR ELECTRICAL" at bounding box center [150, 171] width 75 height 6
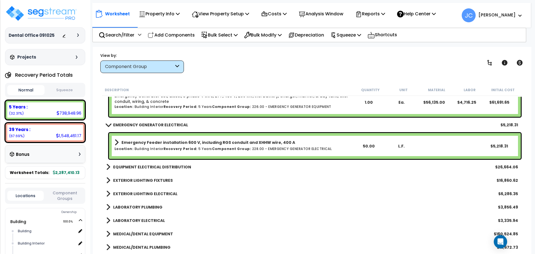
scroll to position [5841, 0]
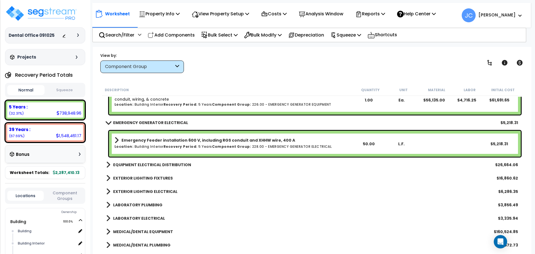
click at [150, 166] on b "EQUIPMENT ELECTRICAL DISTRIBUTION" at bounding box center [152, 165] width 78 height 6
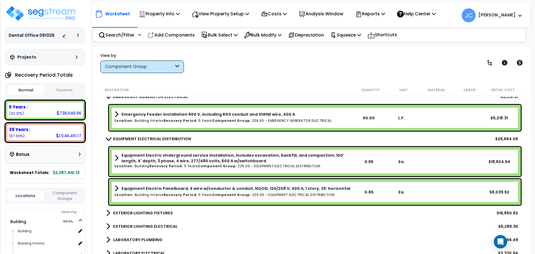
scroll to position [5875, 0]
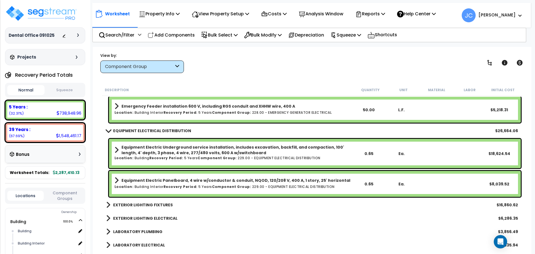
click at [140, 203] on b "EXTERIOR LIGHTING FIXTURES" at bounding box center [143, 205] width 60 height 6
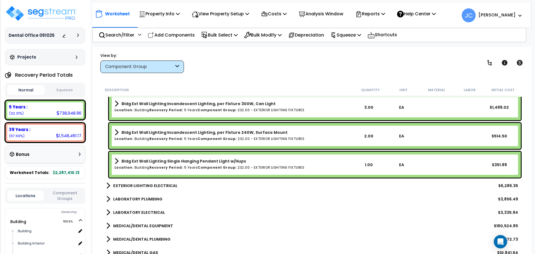
scroll to position [6158, 0]
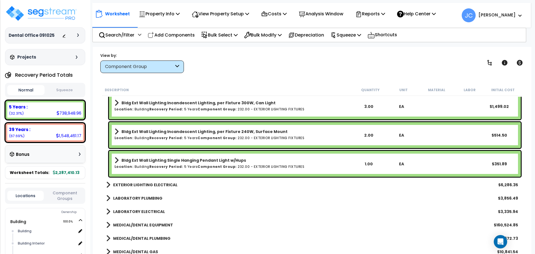
click at [149, 186] on b "EXTERIOR LIGHTING ELECTRICAL" at bounding box center [145, 185] width 64 height 6
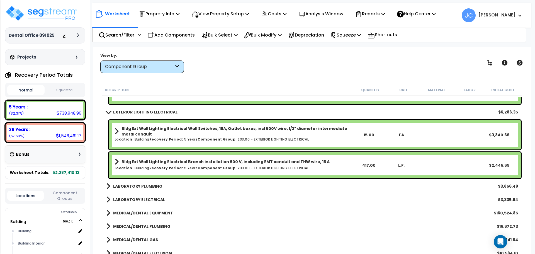
scroll to position [6232, 0]
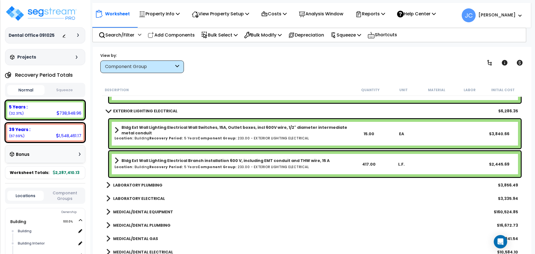
click at [139, 187] on b "LABORATORY PLUMBING" at bounding box center [137, 185] width 49 height 6
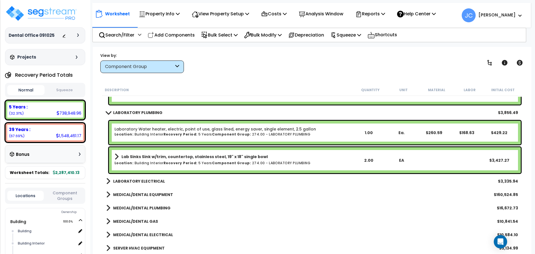
scroll to position [6305, 0]
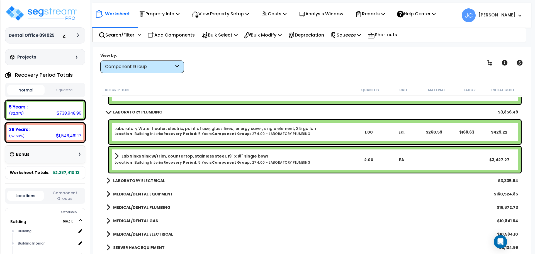
click at [150, 179] on b "LABORATORY ELECTRICAL" at bounding box center [139, 181] width 52 height 6
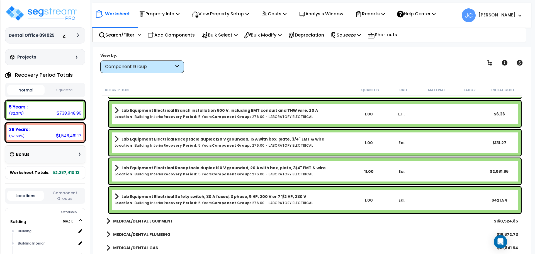
scroll to position [6460, 0]
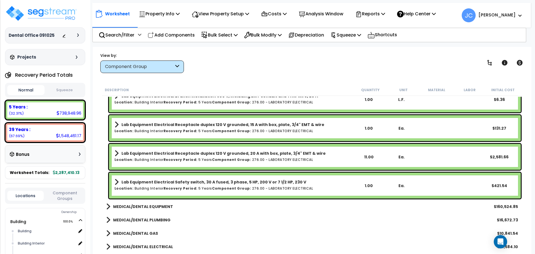
click at [159, 206] on b "MEDICAL/DENTAL EQUIPMENT" at bounding box center [143, 207] width 60 height 6
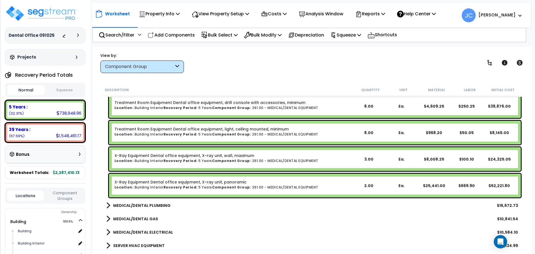
scroll to position [6607, 0]
click at [143, 206] on b "MEDICAL/DENTAL PLUMBING" at bounding box center [141, 205] width 57 height 6
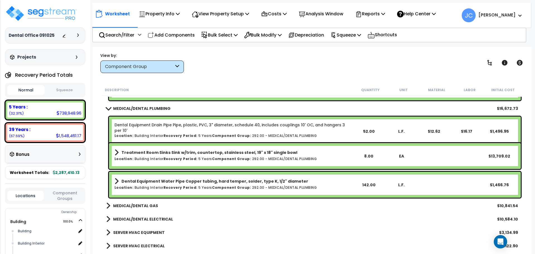
scroll to position [6705, 0]
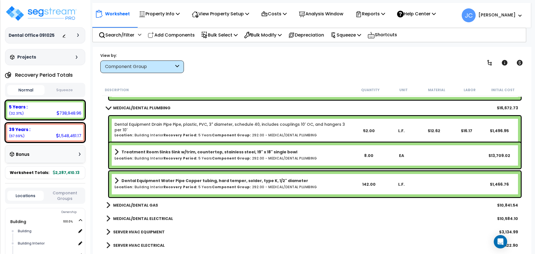
click at [133, 205] on b "MEDICAL/DENTAL GAS" at bounding box center [135, 205] width 45 height 6
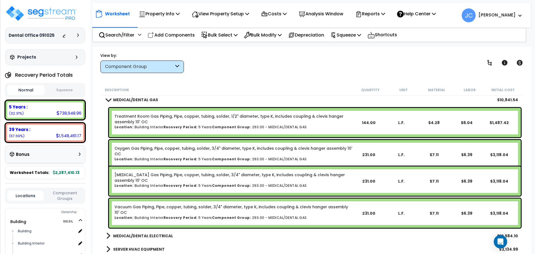
scroll to position [6811, 0]
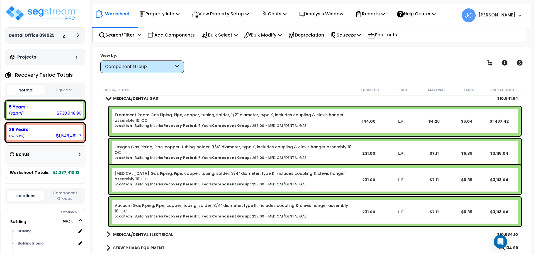
click at [135, 233] on b "MEDICAL/DENTAL ELECTRICAL" at bounding box center [143, 235] width 60 height 6
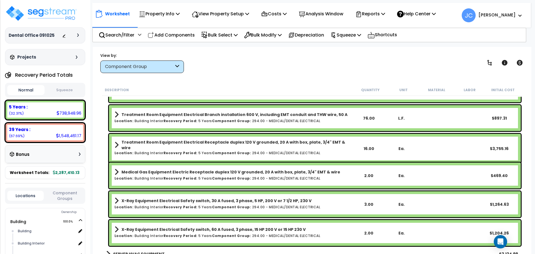
scroll to position [7074, 0]
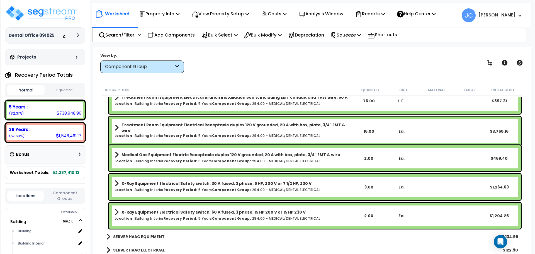
click at [144, 233] on link "SERVER HVAC EQUIPMENT" at bounding box center [135, 237] width 59 height 8
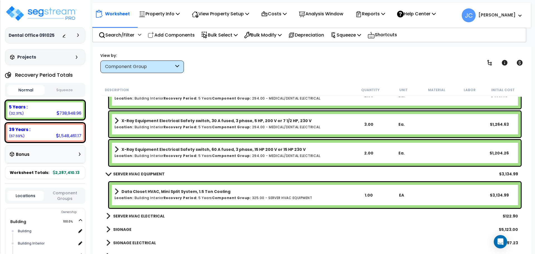
scroll to position [7154, 0]
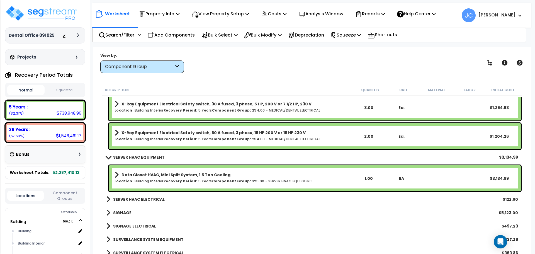
click at [148, 200] on b "SERVER HVAC ELECTRICAL" at bounding box center [139, 199] width 52 height 6
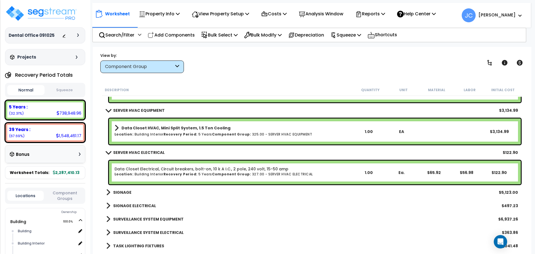
scroll to position [7203, 0]
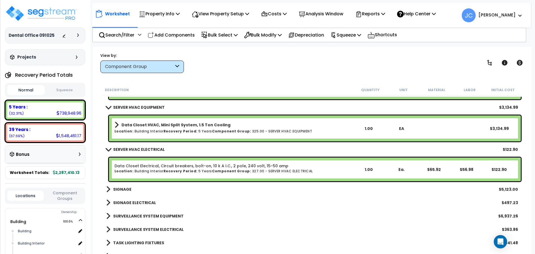
click at [125, 188] on b "SIGNAGE" at bounding box center [122, 189] width 18 height 6
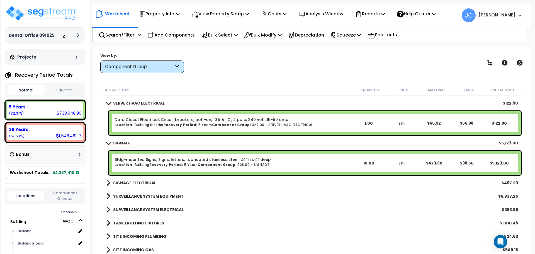
scroll to position [7252, 0]
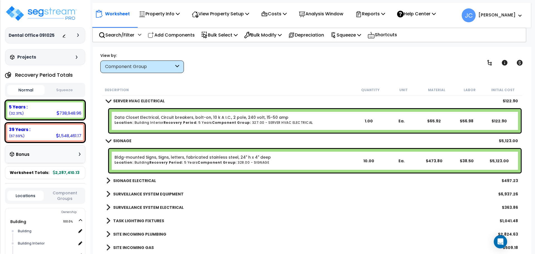
click at [143, 181] on b "SIGNAGE ELECTRICAL" at bounding box center [134, 181] width 43 height 6
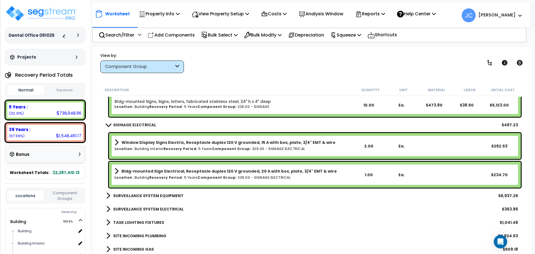
scroll to position [7309, 0]
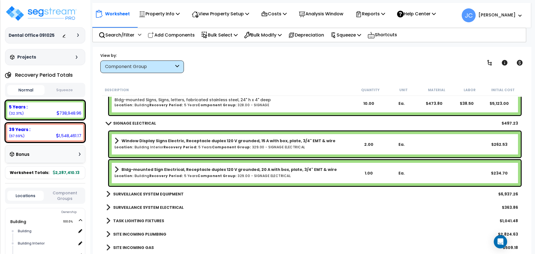
click at [139, 196] on b "SURVEILLANCE SYSTEM EQUIPMENT" at bounding box center [148, 194] width 70 height 6
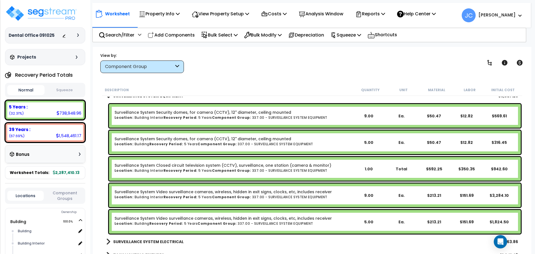
scroll to position [7442, 0]
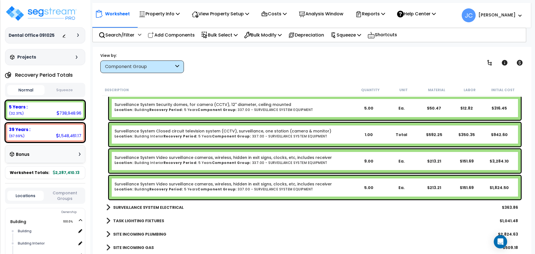
click at [143, 206] on b "SURVEILLANCE SYSTEM ELECTRICAL" at bounding box center [148, 208] width 70 height 6
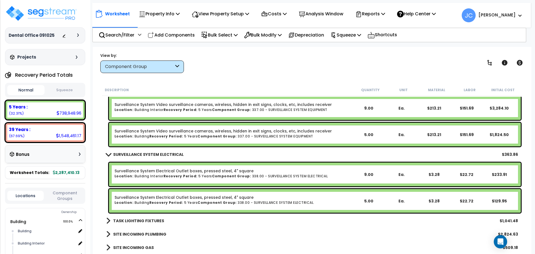
scroll to position [25, 0]
click at [133, 223] on b "TASK LIGHTING FIXTURES" at bounding box center [138, 221] width 51 height 6
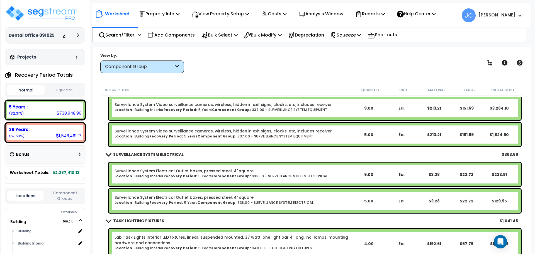
scroll to position [7527, 0]
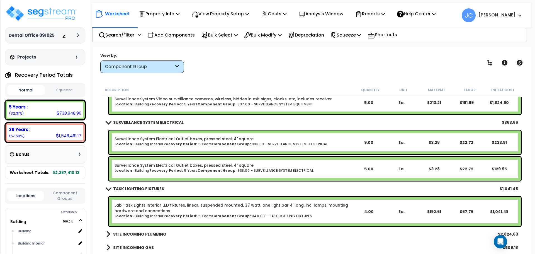
click at [156, 234] on b "SITE INCOMING PLUMBING" at bounding box center [139, 234] width 53 height 6
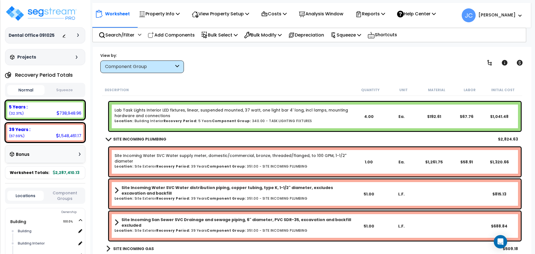
scroll to position [7623, 0]
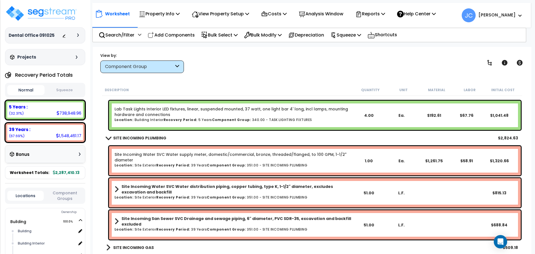
click at [141, 248] on b "SITE INCOMING GAS" at bounding box center [133, 248] width 41 height 6
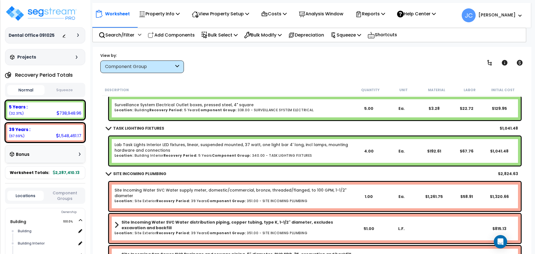
scroll to position [7651, 0]
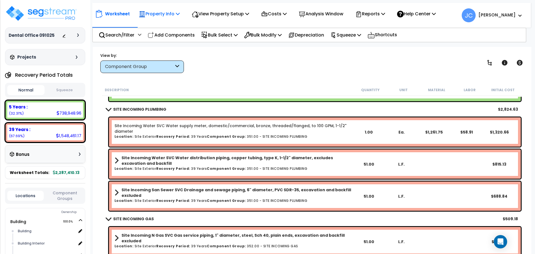
click at [172, 16] on p "Property Info" at bounding box center [159, 14] width 41 height 8
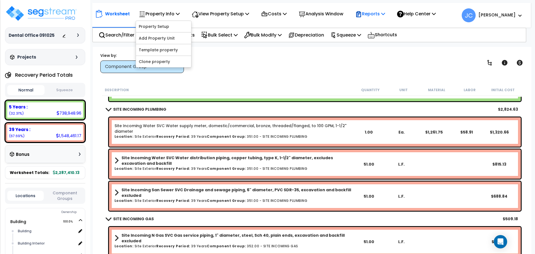
click at [376, 10] on p "Reports" at bounding box center [370, 14] width 30 height 8
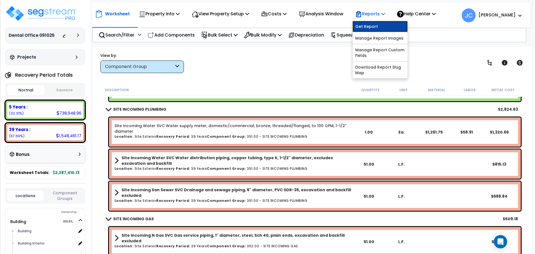
click at [376, 28] on link "Get Report" at bounding box center [379, 26] width 55 height 11
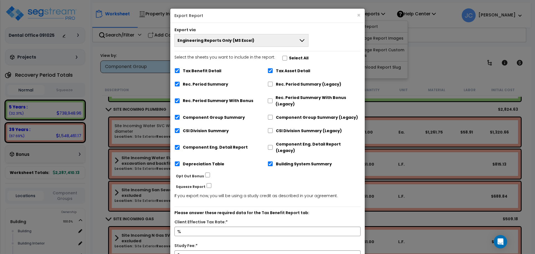
click at [279, 40] on button "Engineering Reports Only (MS Excel)" at bounding box center [241, 40] width 134 height 13
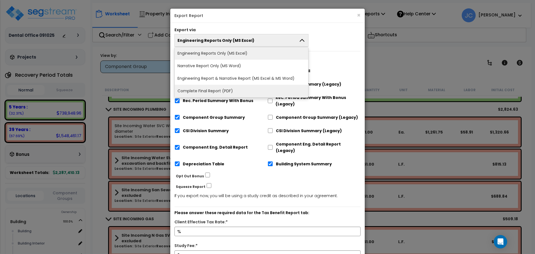
click at [247, 87] on li "Complete Final Report (PDF)" at bounding box center [241, 91] width 133 height 13
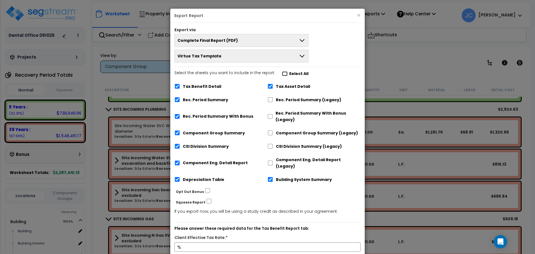
click at [283, 74] on input "Select the sheets you want to include in the report: Select All" at bounding box center [285, 73] width 6 height 5
checkbox input "true"
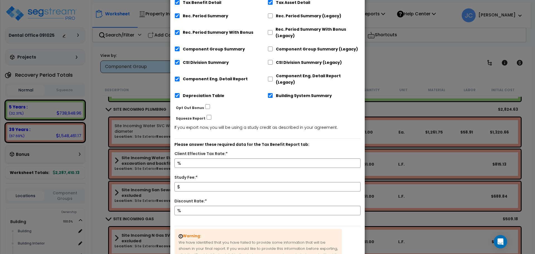
scroll to position [87, 0]
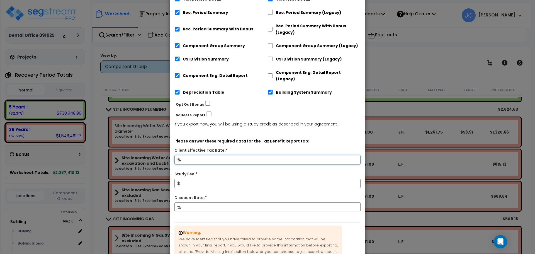
click at [229, 155] on input "Client Effective Tax Rate:*" at bounding box center [267, 159] width 186 height 9
type input "32"
type input "5,000"
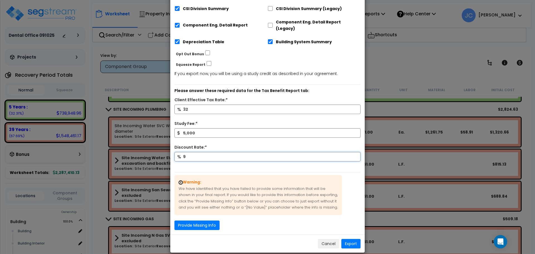
type input "9"
click at [210, 220] on button "Provide Missing Info" at bounding box center [196, 224] width 45 height 9
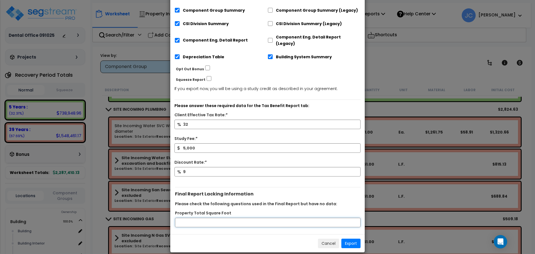
click at [229, 218] on input "Property Total Square Foot" at bounding box center [268, 222] width 186 height 9
type input "15000"
click at [352, 239] on button "Export" at bounding box center [350, 243] width 19 height 9
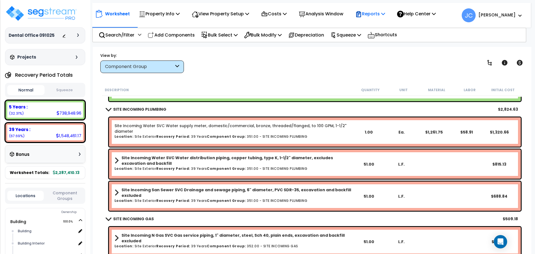
click at [369, 14] on p "Reports" at bounding box center [370, 14] width 30 height 8
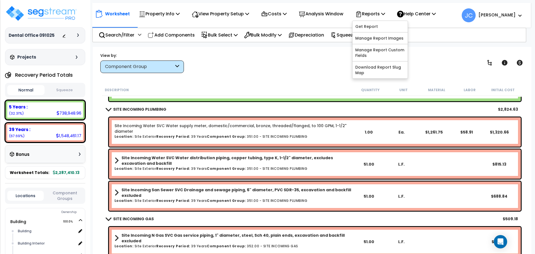
click at [303, 55] on div "View by: Component Group High to Low (Total Cost)" at bounding box center [311, 62] width 427 height 21
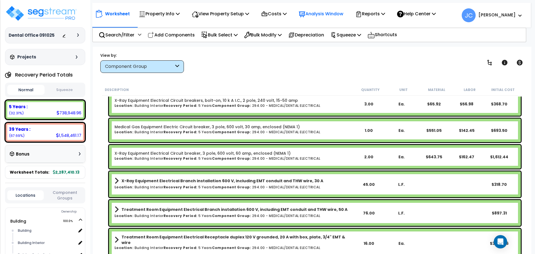
scroll to position [6960, 0]
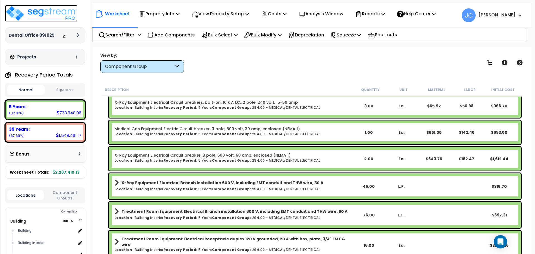
click at [66, 12] on img at bounding box center [41, 13] width 72 height 17
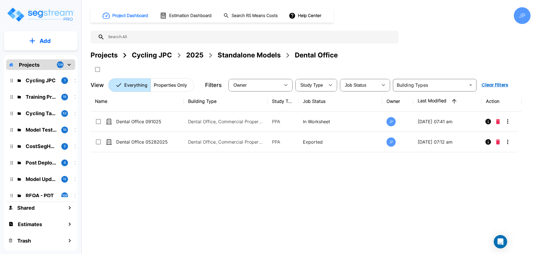
click at [205, 57] on ol "Cycling JPC 2025 Standalone Models Dental Office" at bounding box center [235, 55] width 206 height 10
click at [200, 57] on div "2025" at bounding box center [194, 55] width 17 height 10
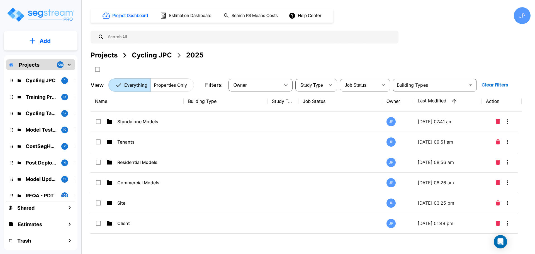
click at [166, 162] on p "Residential Models" at bounding box center [145, 162] width 56 height 7
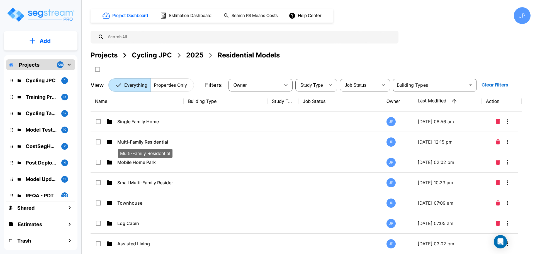
click at [172, 141] on p "Multi-Family Residential" at bounding box center [145, 141] width 56 height 7
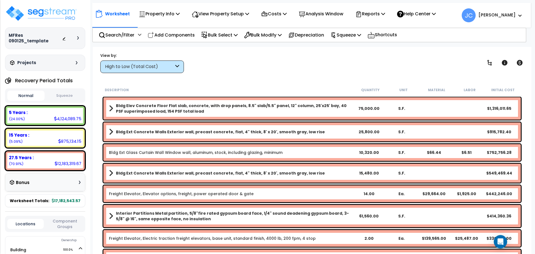
click at [167, 66] on div "High to Low (Total Cost)" at bounding box center [139, 67] width 69 height 6
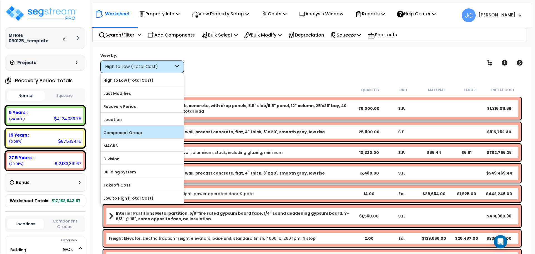
click at [142, 129] on label "Component Group" at bounding box center [142, 132] width 83 height 8
click at [0, 0] on input "Component Group" at bounding box center [0, 0] width 0 height 0
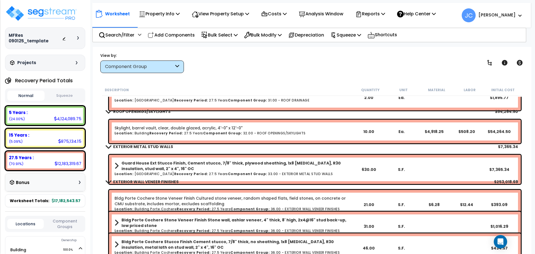
scroll to position [1157, 0]
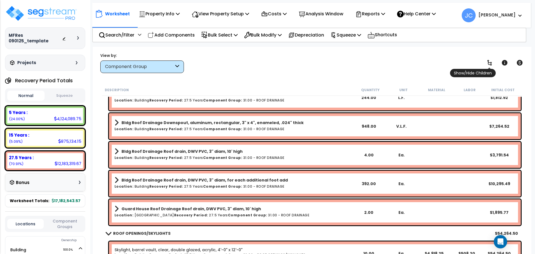
click at [486, 62] on link at bounding box center [489, 63] width 12 height 12
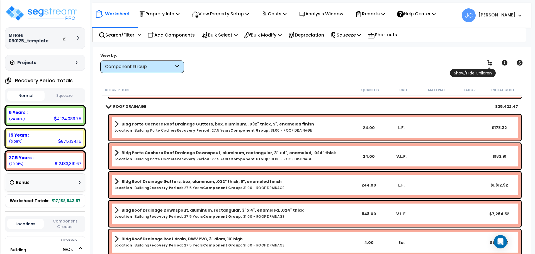
click at [487, 62] on icon at bounding box center [489, 62] width 7 height 7
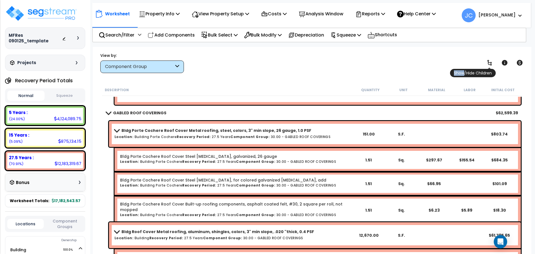
click at [488, 62] on icon at bounding box center [489, 62] width 7 height 7
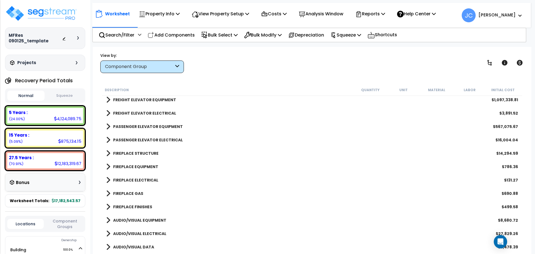
scroll to position [1470, 0]
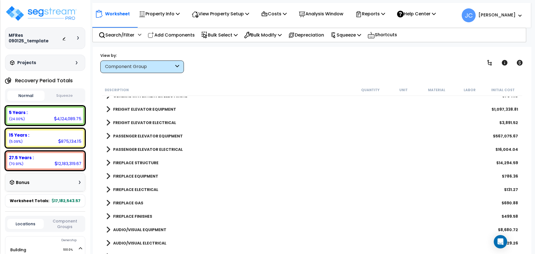
click at [155, 150] on b "PASSENGER ELEVATOR ELECTRICAL" at bounding box center [148, 150] width 70 height 6
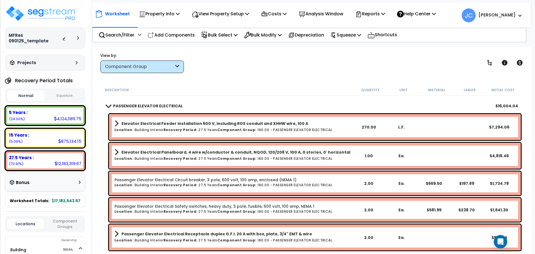
scroll to position [1519, 0]
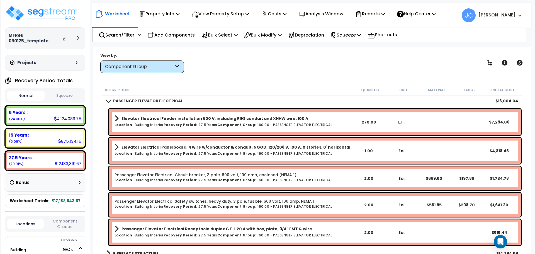
click at [253, 75] on div "Worksheet Property Info Property Setup Add Property Unit Template property Clon…" at bounding box center [312, 174] width 439 height 254
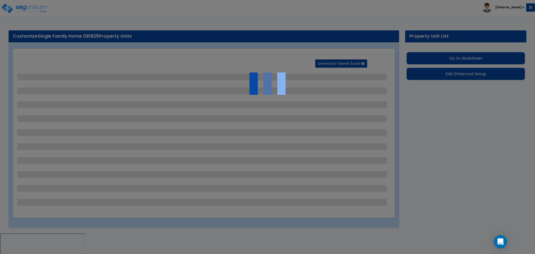
select select "2"
select select "1"
select select "2"
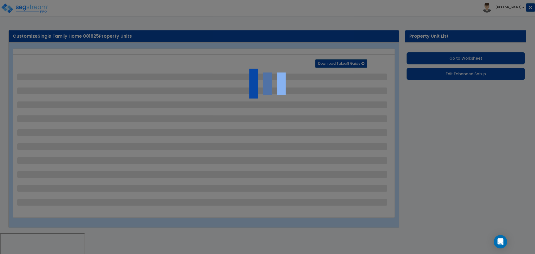
select select "1"
select select "2"
select select "1"
select select "2"
select select "1"
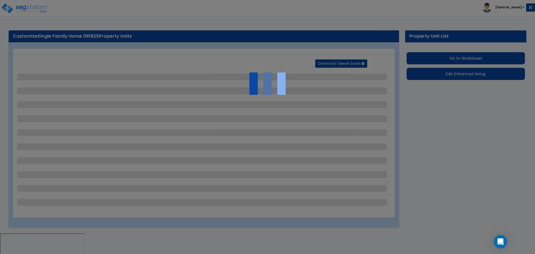
select select "1"
select select "5"
select select "2"
select select "10"
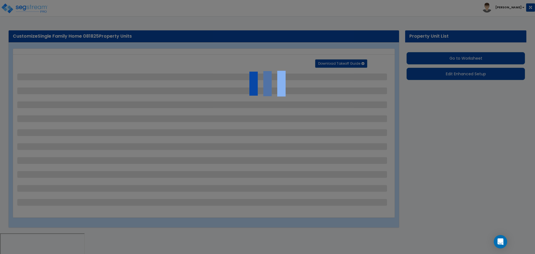
select select "3"
select select "1"
select select "2"
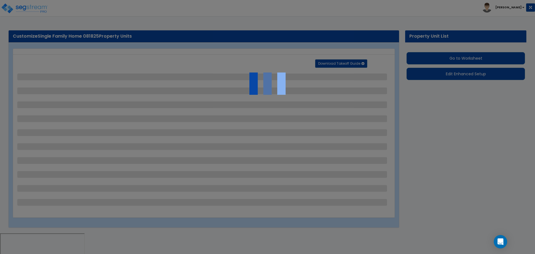
select select "6"
select select "11"
select select "2"
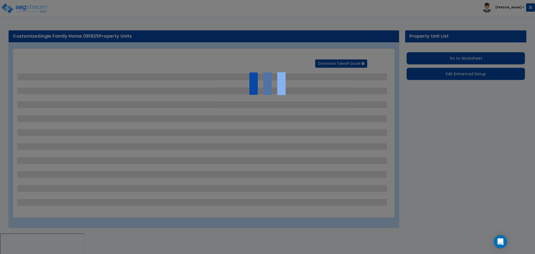
select select "2"
select select "3"
select select "1"
select select "3"
select select "1"
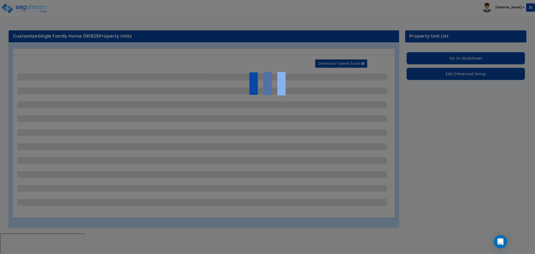
select select "1"
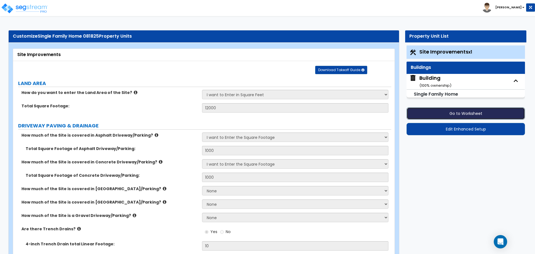
click at [441, 112] on button "Go to Worksheet" at bounding box center [466, 113] width 118 height 12
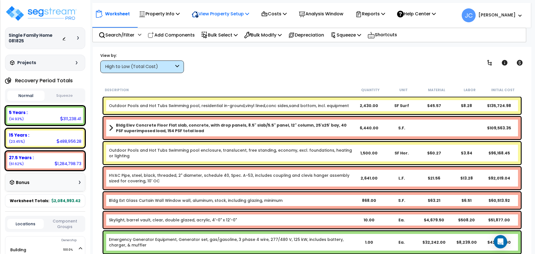
click at [212, 19] on div "View Property Setup" at bounding box center [220, 13] width 57 height 13
click at [160, 18] on div "Property Info" at bounding box center [159, 13] width 41 height 13
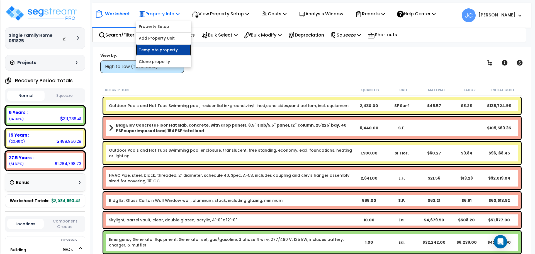
click at [167, 50] on link "Template property" at bounding box center [163, 49] width 55 height 11
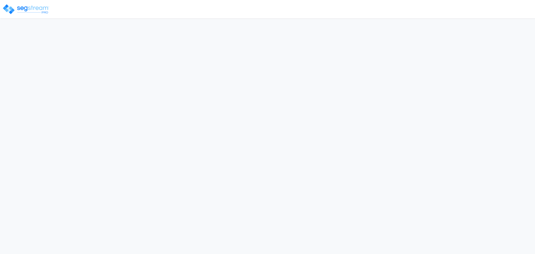
select select "Aspen"
select select "CO"
select select "CRM(_5"
select select "2025"
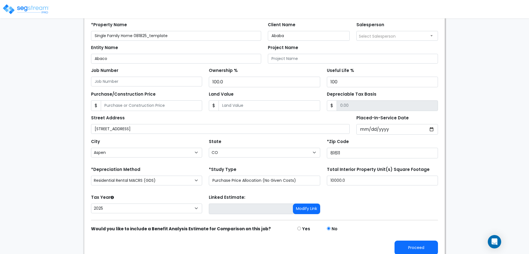
scroll to position [55, 0]
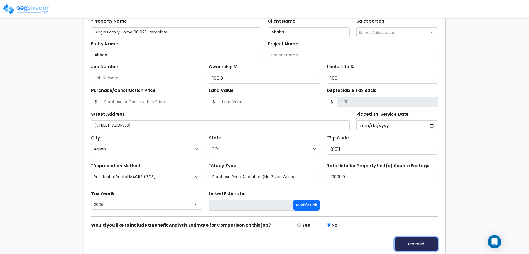
click at [412, 243] on button "Proceed" at bounding box center [416, 244] width 43 height 14
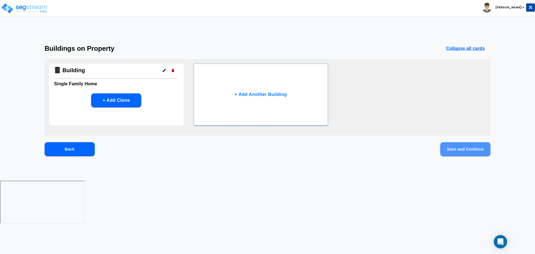
click at [457, 146] on button "Save and Continue" at bounding box center [465, 149] width 50 height 14
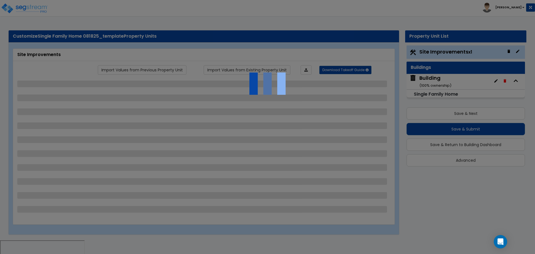
select select "2"
select select "1"
select select "2"
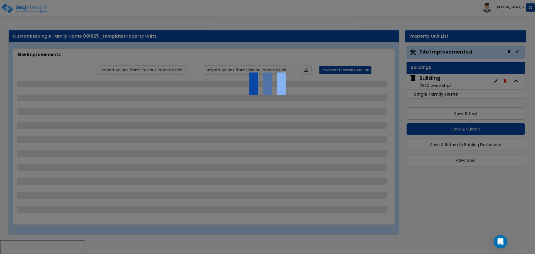
select select "1"
select select "2"
select select "1"
select select "2"
select select "1"
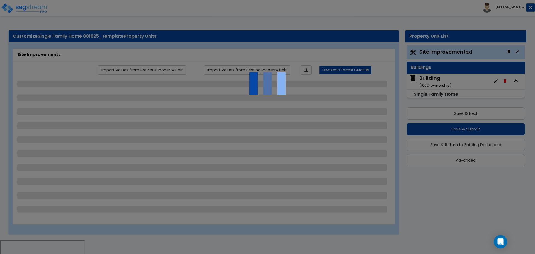
select select "1"
select select "5"
select select "2"
select select "10"
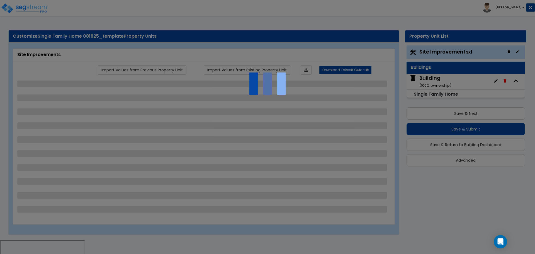
select select "3"
select select "1"
select select "2"
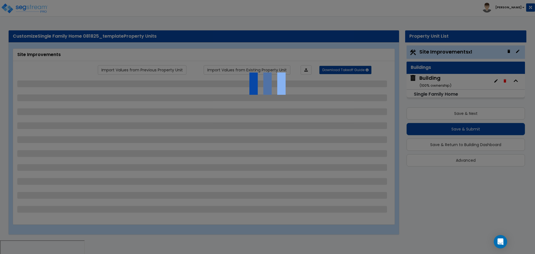
select select "6"
select select "11"
select select "2"
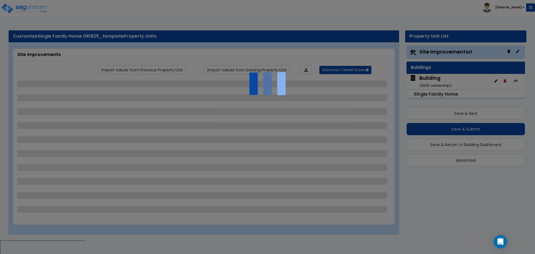
select select "2"
select select "3"
select select "1"
select select "3"
select select "1"
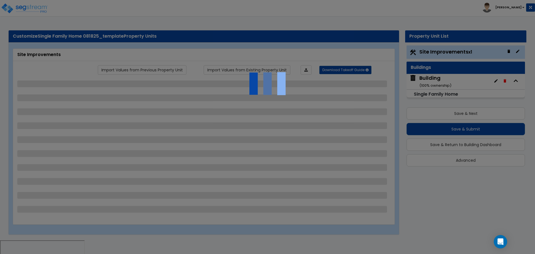
select select "1"
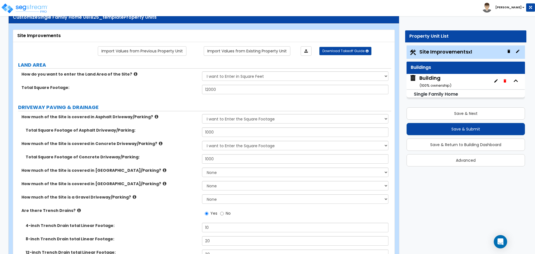
scroll to position [24, 0]
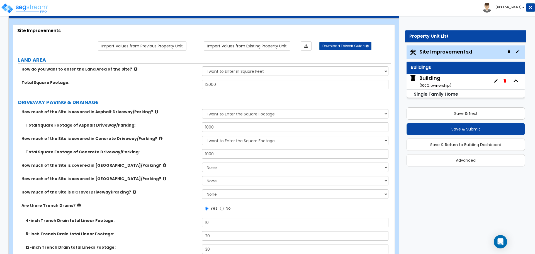
click at [425, 81] on div "Building ( 100 % ownership)" at bounding box center [435, 81] width 32 height 14
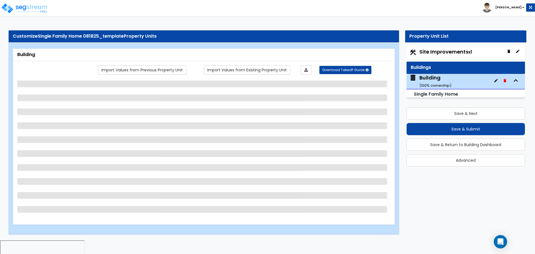
select select "3"
select select "5"
select select "2"
select select "5"
select select "1"
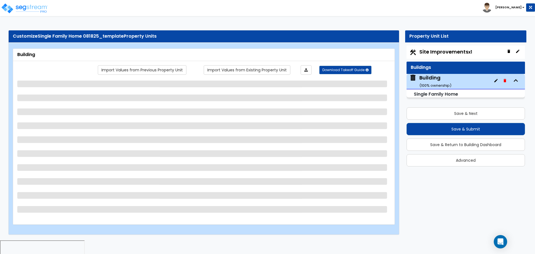
select select "3"
select select "1"
select select "3"
select select "8"
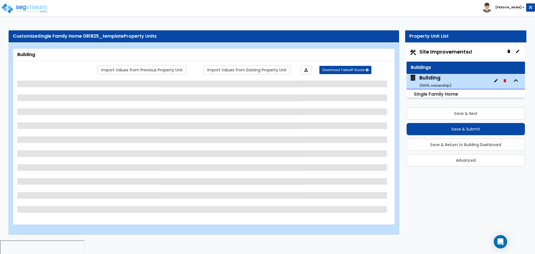
select select "3"
select select "1"
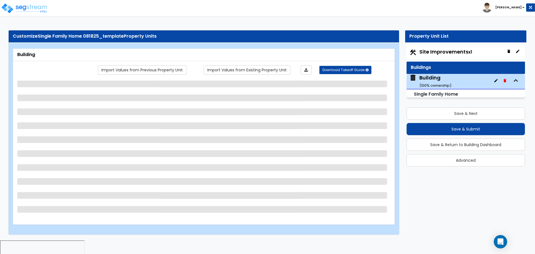
select select "1"
select select "3"
select select "1"
select select "13"
select select "9"
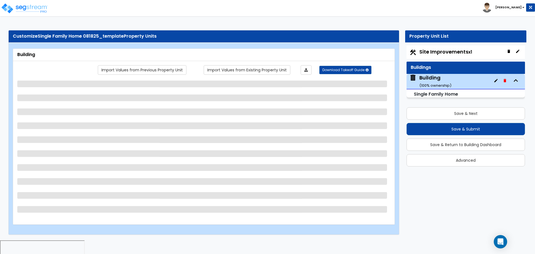
select select "7"
select select "3"
select select "4"
select select "2"
select select "3"
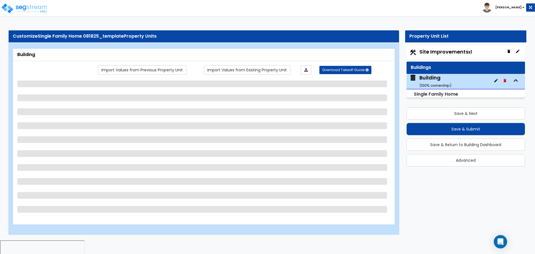
select select "3"
select select "2"
select select "1"
select select "4"
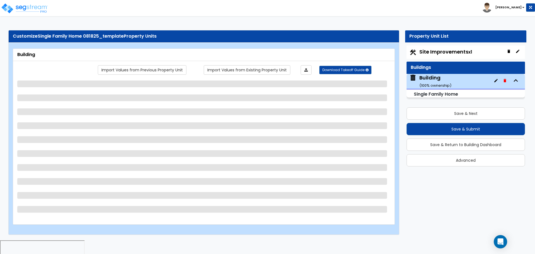
select select "1"
select select "2"
select select "1"
select select "2"
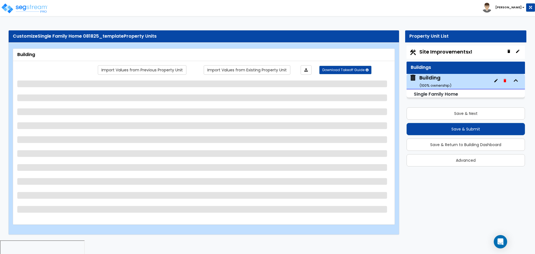
select select "5"
select select "4"
select select "2"
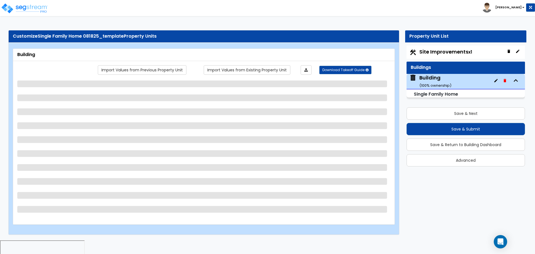
select select "2"
select select "1"
select select "2"
select select "1"
select select "3"
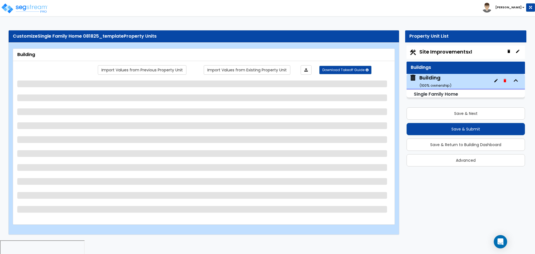
select select "1"
select select "4"
select select "2"
select select "1"
select select "2"
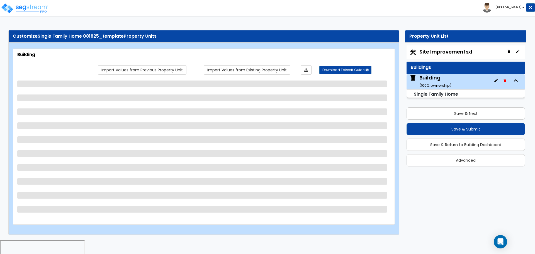
select select "3"
select select "1"
select select "4"
select select "3"
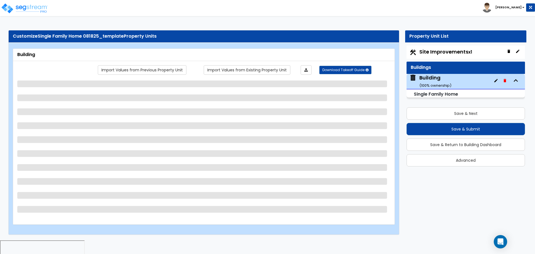
select select "2"
select select "5"
select select "2"
select select "3"
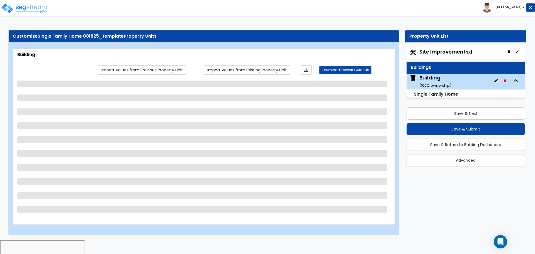
select select "1"
select select "4"
select select "2"
select select "7"
select select "1"
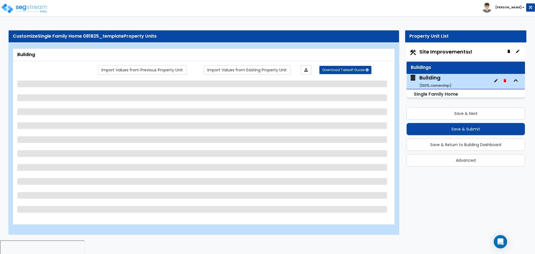
select select "3"
select select "1"
select select "3"
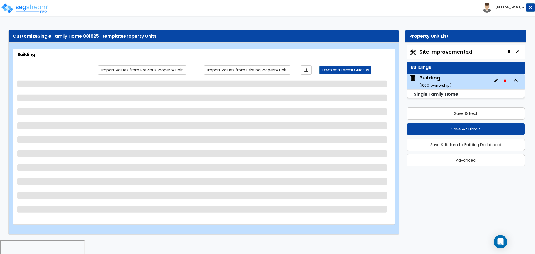
select select "2"
select select "1"
select select "2"
select select "3"
select select "4"
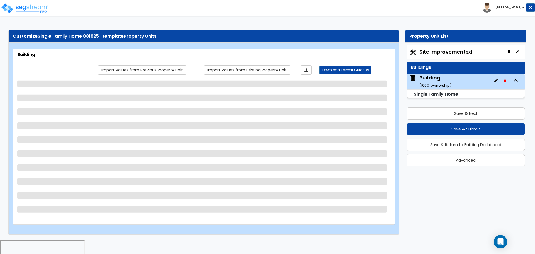
select select "6"
select select "5"
select select "1"
select select "3"
select select "2"
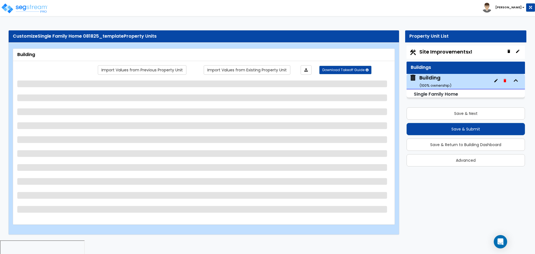
select select "1"
select select "2"
select select "1"
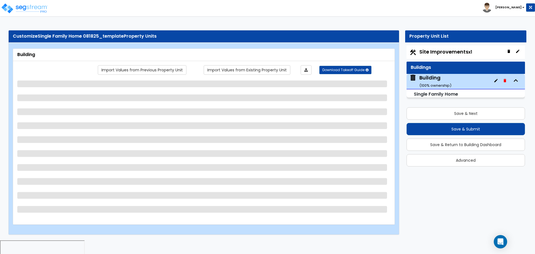
select select "1"
select select "2"
select select "1"
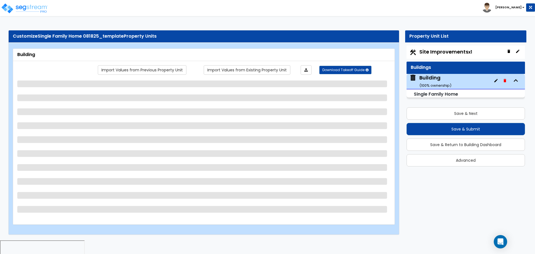
select select "1"
select select "3"
select select "4"
select select "1"
select select "2"
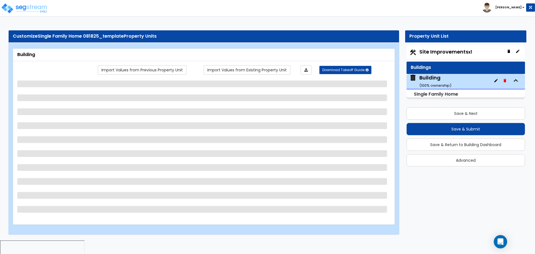
select select "1"
select select "5"
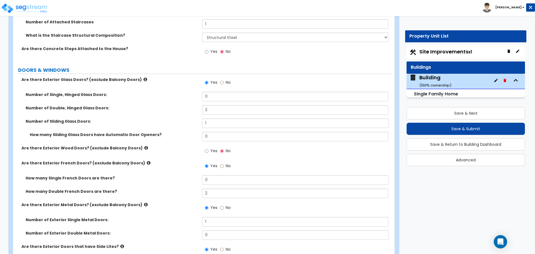
scroll to position [1466, 0]
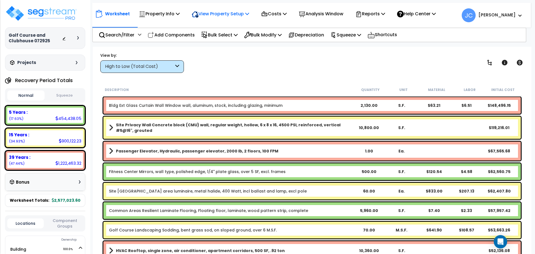
click at [211, 16] on p "View Property Setup" at bounding box center [220, 14] width 57 height 8
click at [207, 37] on link "View Questionnaire" at bounding box center [216, 38] width 55 height 11
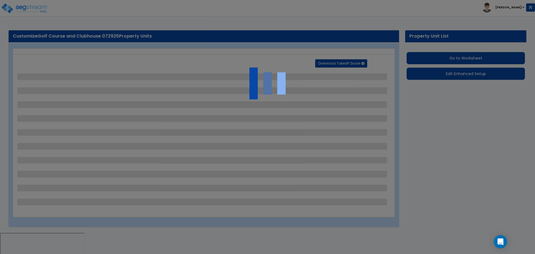
select select "2"
select select "3"
select select "1"
select select "2"
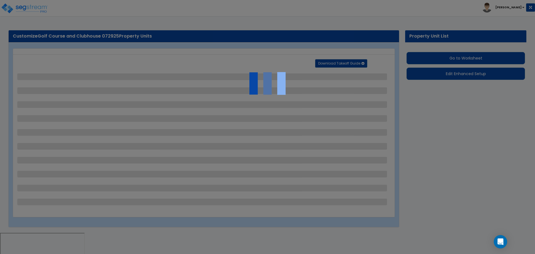
select select "2"
select select "1"
select select "2"
select select "4"
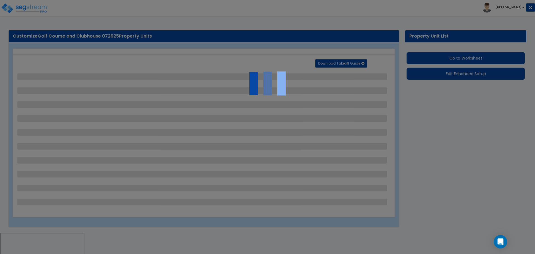
select select "2"
select select "1"
select select "2"
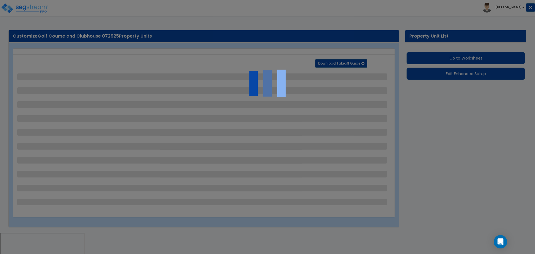
select select "1"
select select "2"
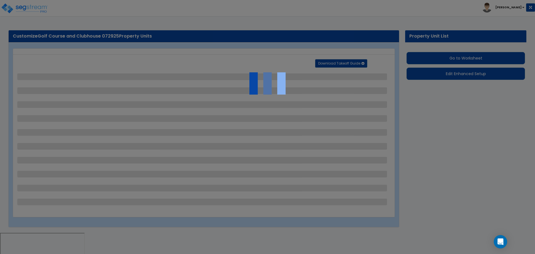
select select "2"
select select "3"
select select "2"
select select "6"
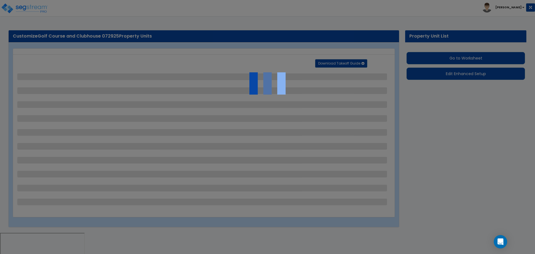
select select "11"
select select "2"
select select "3"
select select "2"
select select "3"
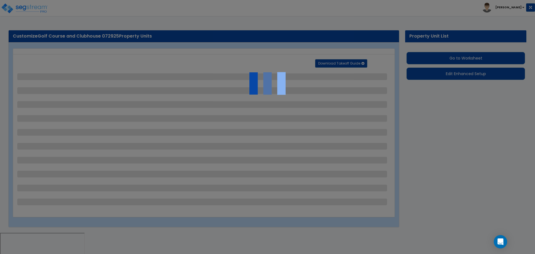
select select "2"
select select "1"
select select "2"
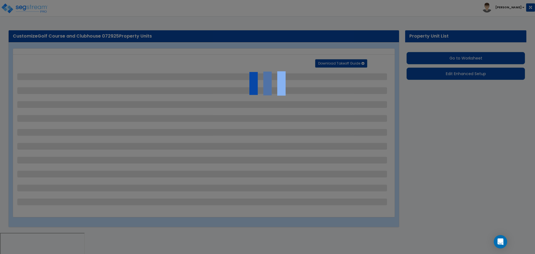
select select "2"
select select "1"
select select "2"
select select "7"
select select "2"
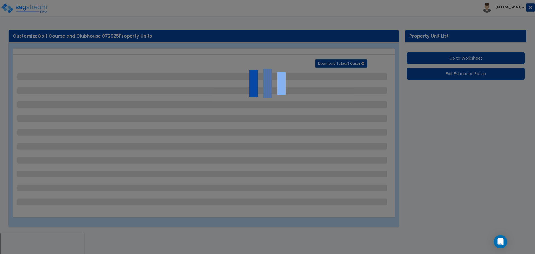
select select "2"
select select "3"
select select "1"
select select "20"
select select "2"
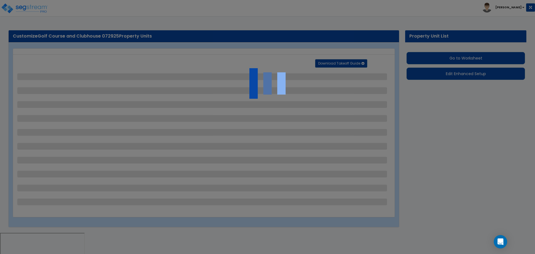
select select "5"
select select "7"
select select "1"
select select "3"
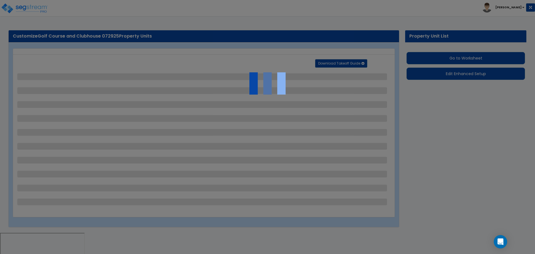
select select "1"
select select "2"
select select "3"
select select "2"
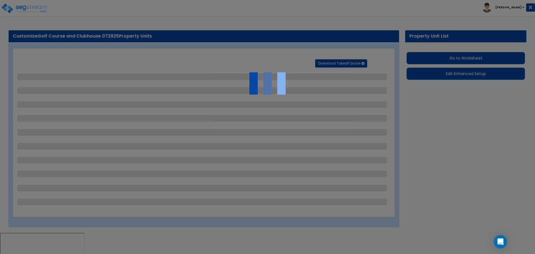
select select "1"
select select "2"
select select "1"
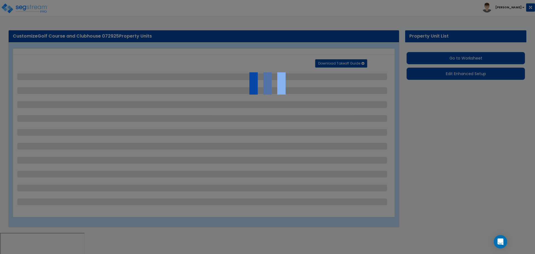
select select "2"
select select "1"
select select "7"
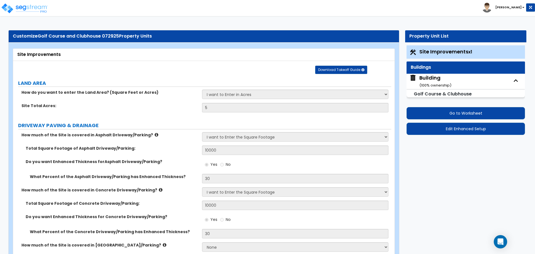
click at [324, 63] on div "Download Takeoff Guide Download for selected property unit Download for the com…" at bounding box center [341, 68] width 52 height 11
click at [325, 65] on div "Download Takeoff Guide Download for selected property unit Download for the com…" at bounding box center [341, 68] width 52 height 11
click at [327, 70] on span "Download Takeoff Guide" at bounding box center [339, 69] width 42 height 5
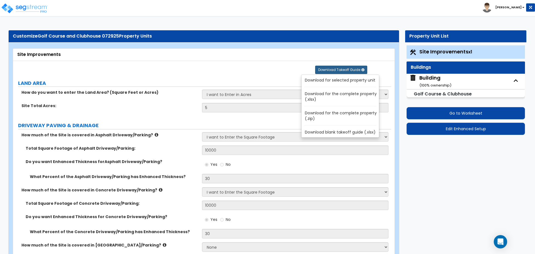
click at [333, 116] on link "Download for the complete property (.zip)" at bounding box center [341, 115] width 75 height 13
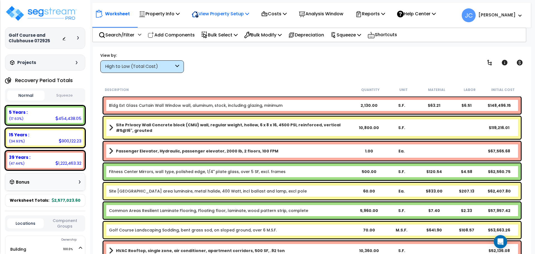
click at [231, 14] on p "View Property Setup" at bounding box center [220, 14] width 57 height 8
click at [224, 39] on link "View Questionnaire" at bounding box center [216, 38] width 55 height 11
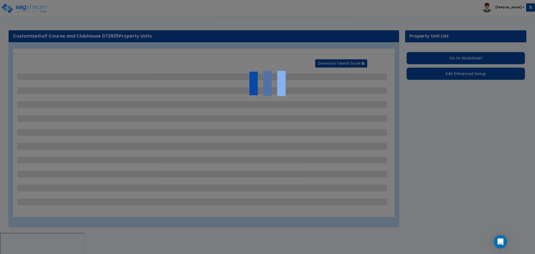
select select "2"
select select "3"
select select "1"
select select "2"
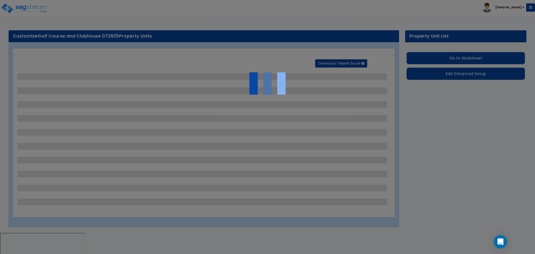
select select "2"
select select "1"
select select "2"
select select "4"
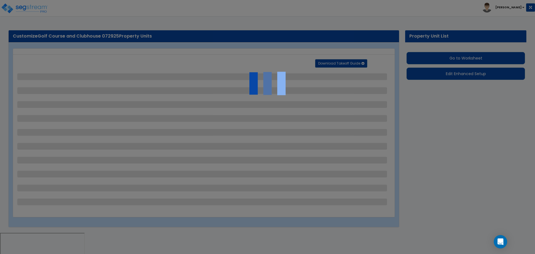
select select "2"
select select "1"
select select "2"
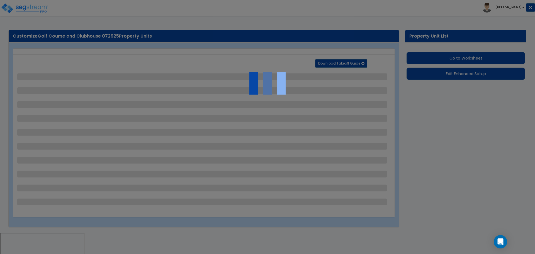
select select "1"
select select "2"
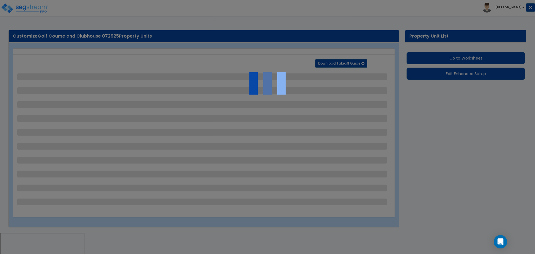
select select "2"
select select "3"
select select "2"
select select "6"
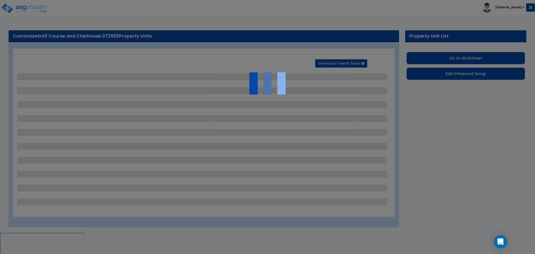
select select "11"
select select "2"
select select "3"
select select "2"
select select "3"
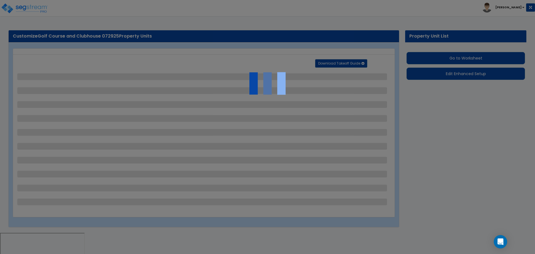
select select "2"
select select "1"
select select "2"
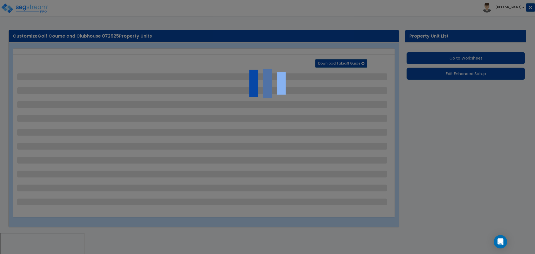
select select "2"
select select "1"
select select "2"
select select "7"
select select "2"
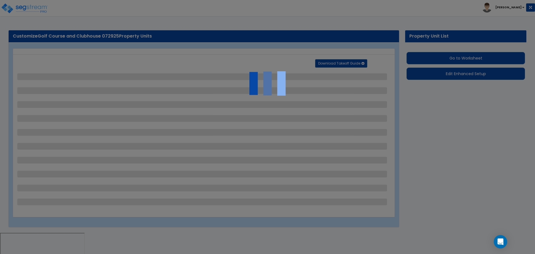
select select "2"
select select "3"
select select "1"
select select "20"
select select "2"
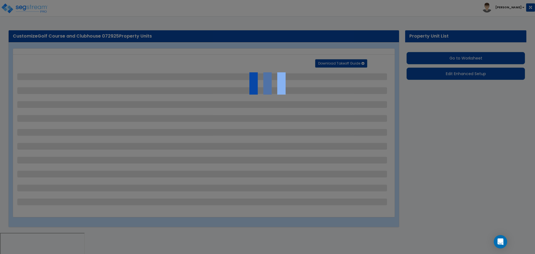
select select "5"
select select "7"
select select "1"
select select "3"
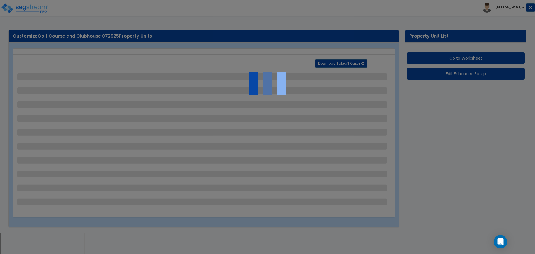
select select "1"
select select "2"
select select "3"
select select "2"
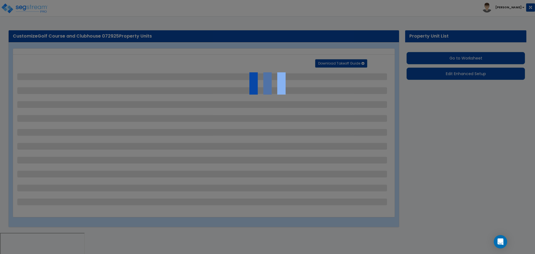
select select "1"
select select "2"
select select "1"
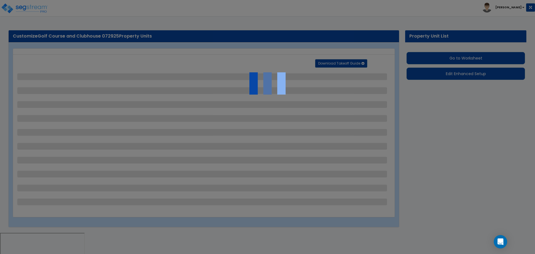
select select "2"
select select "1"
select select "7"
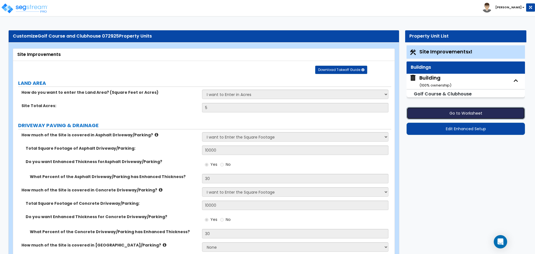
click at [439, 111] on button "Go to Worksheet" at bounding box center [466, 113] width 118 height 12
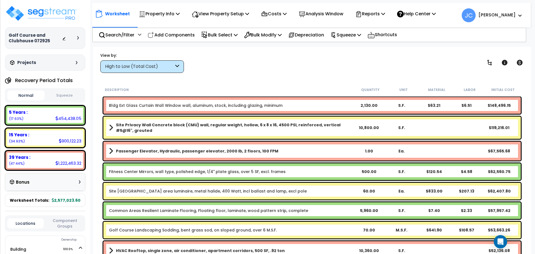
click at [81, 37] on div at bounding box center [79, 37] width 4 height 3
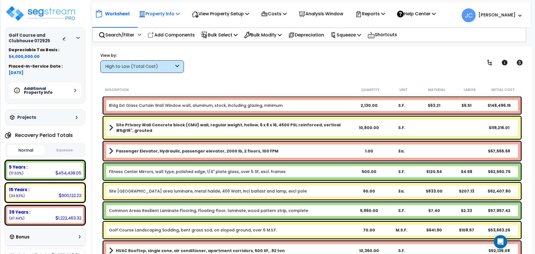
click at [167, 13] on p "Property Info" at bounding box center [159, 14] width 41 height 8
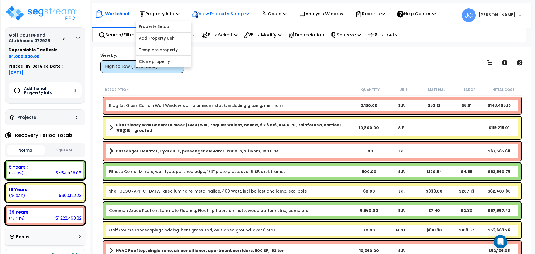
click at [209, 12] on p "View Property Setup" at bounding box center [220, 14] width 57 height 8
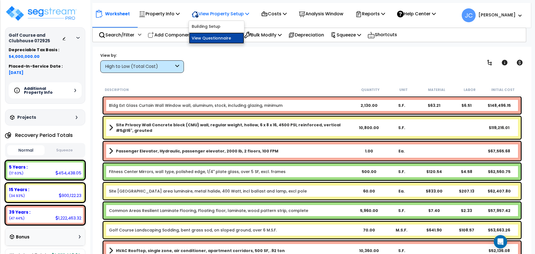
click at [230, 38] on link "View Questionnaire" at bounding box center [216, 38] width 55 height 11
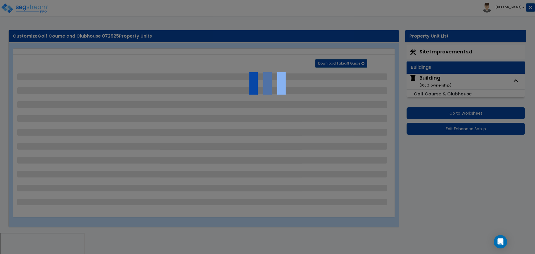
select select "2"
select select "3"
select select "1"
select select "2"
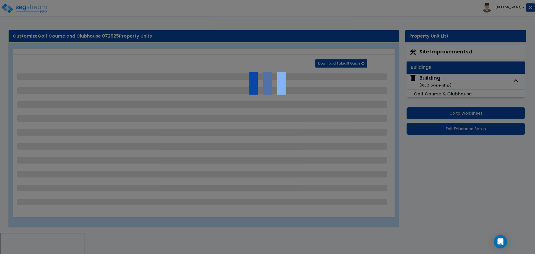
select select "2"
select select "1"
select select "2"
select select "4"
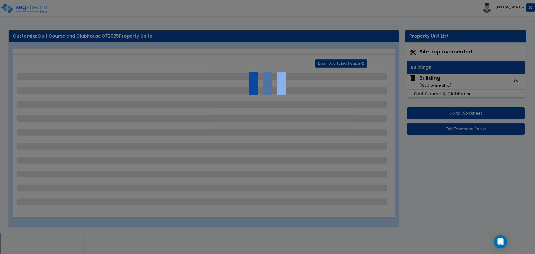
select select "2"
select select "1"
select select "2"
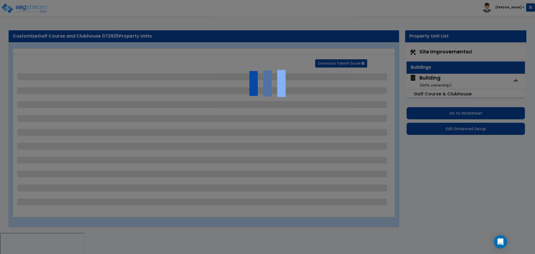
select select "1"
select select "2"
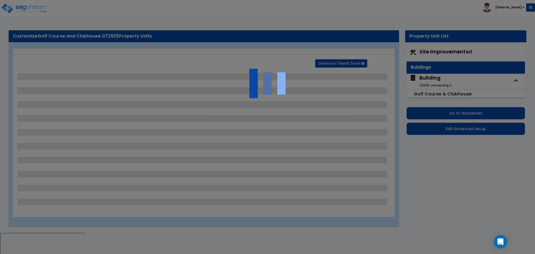
select select "2"
select select "3"
select select "2"
select select "6"
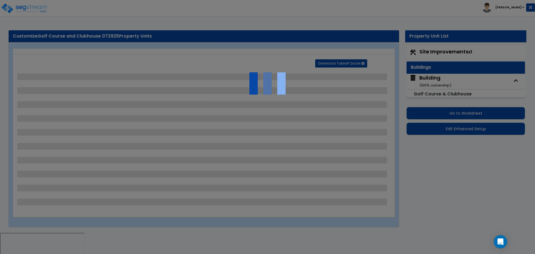
select select "11"
select select "2"
select select "3"
select select "2"
select select "3"
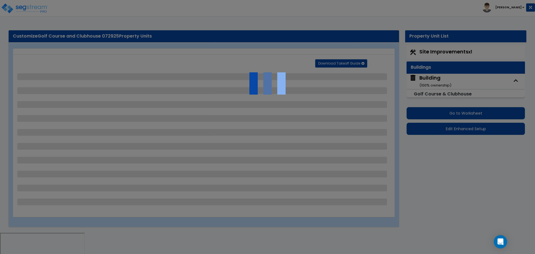
select select "2"
select select "1"
select select "2"
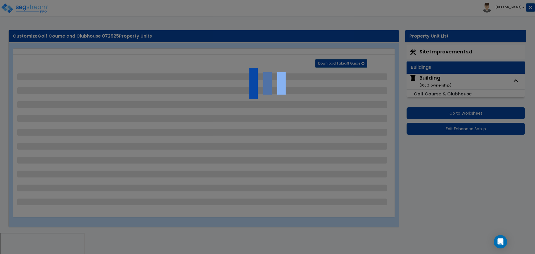
select select "2"
select select "1"
select select "2"
select select "7"
select select "2"
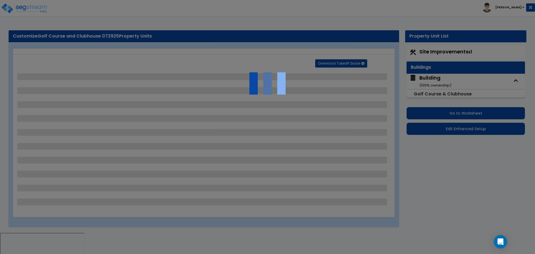
select select "2"
select select "3"
select select "1"
select select "20"
select select "2"
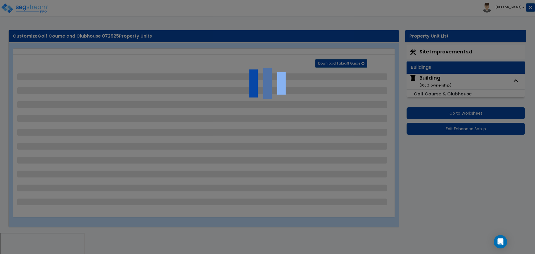
select select "5"
select select "7"
select select "1"
select select "3"
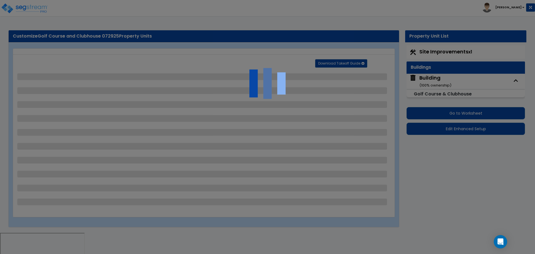
select select "1"
select select "2"
select select "3"
select select "2"
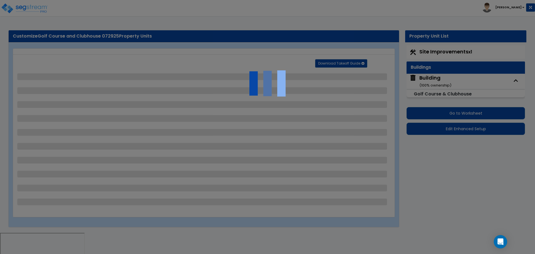
select select "1"
select select "2"
select select "1"
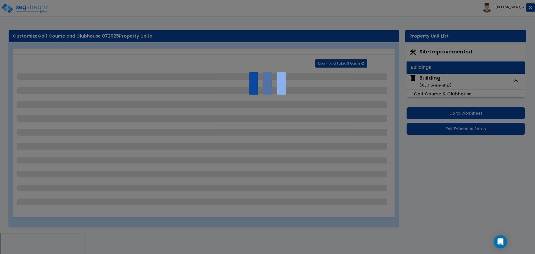
select select "2"
select select "1"
select select "7"
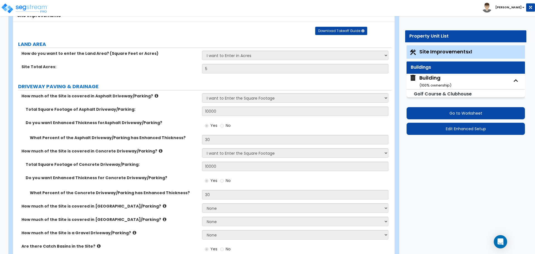
scroll to position [39, 0]
click at [425, 78] on div "Building ( 100 % ownership)" at bounding box center [435, 81] width 32 height 14
select select "2"
select select "1"
select select "2"
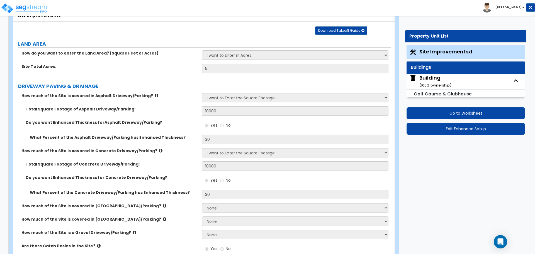
select select "1"
select select "2"
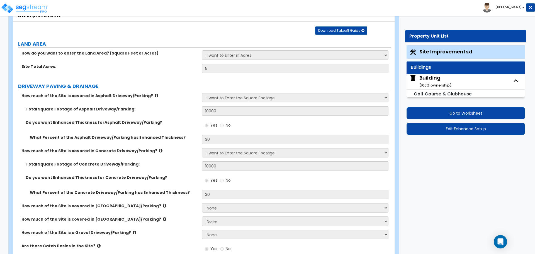
select select "3"
select select "4"
select select "1"
select select "3"
select select "5"
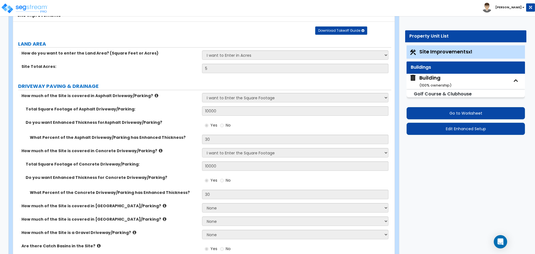
select select "13"
select select "9"
select select "7"
select select "3"
select select "1"
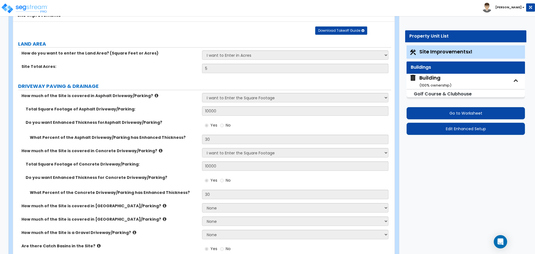
select select "4"
select select "1"
select select "3"
select select "4"
select select "2"
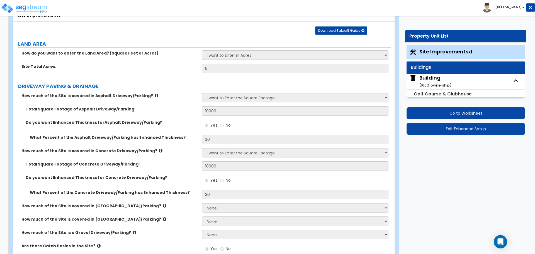
select select "3"
select select "2"
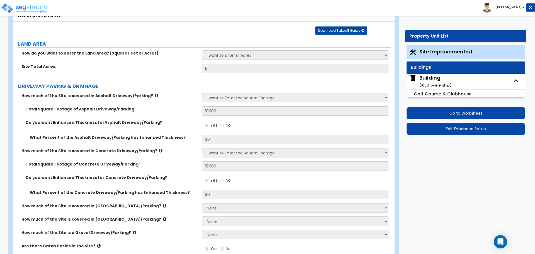
select select "1"
select select "3"
select select "6"
select select "2"
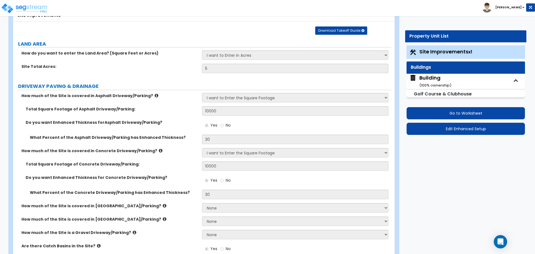
select select "1"
select select "2"
select select "1"
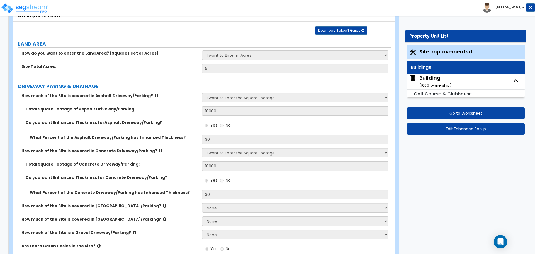
select select "2"
select select "6"
select select "1"
select select "8"
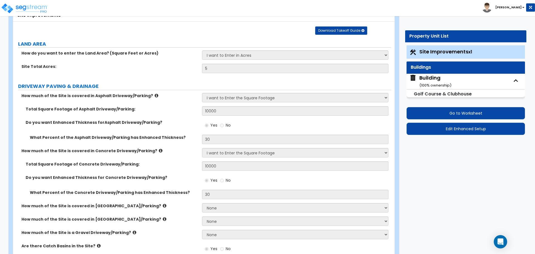
select select "1"
select select "2"
select select "1"
select select "2"
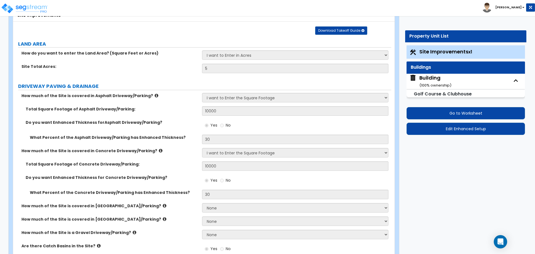
select select "2"
select select "3"
select select "2"
select select "3"
select select "5"
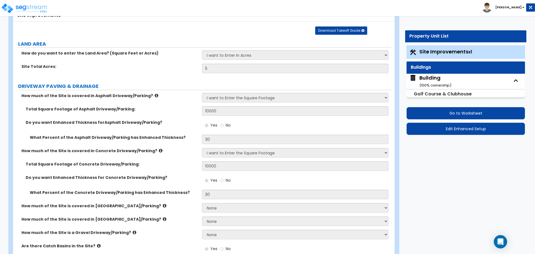
select select "2"
select select "5"
select select "2"
select select "3"
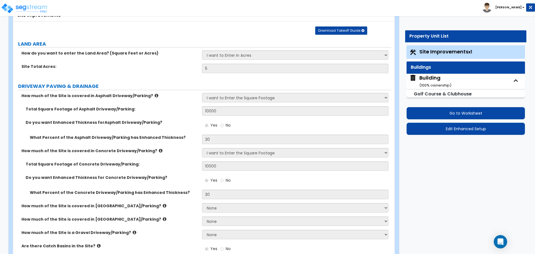
select select "5"
select select "8"
select select "1"
select select "2"
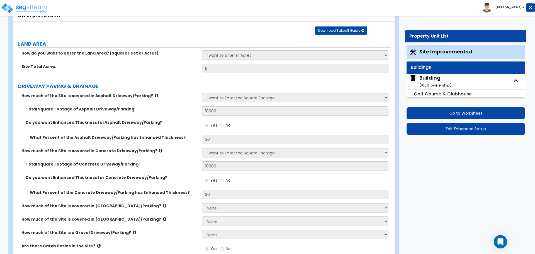
select select "2"
select select "5"
select select "1"
select select "3"
select select "2"
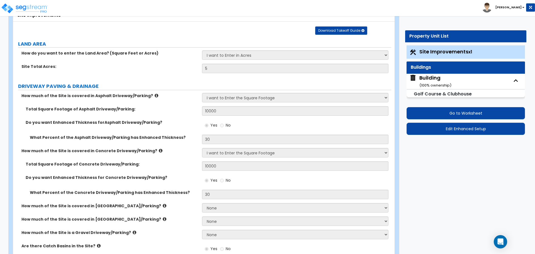
select select "1"
select select "2"
select select "1"
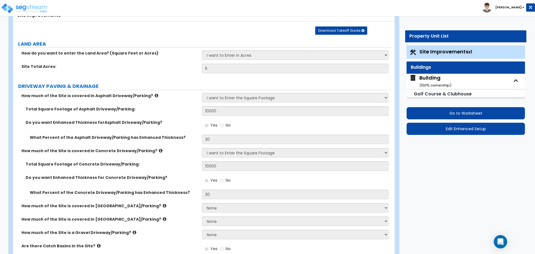
select select "5"
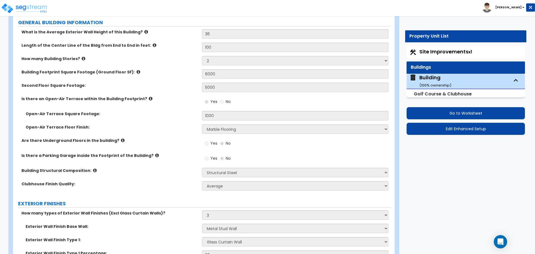
scroll to position [307, 0]
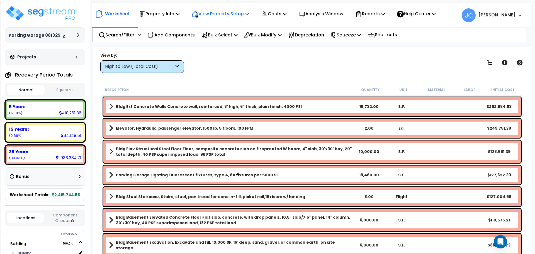
click at [210, 14] on p "View Property Setup" at bounding box center [220, 14] width 57 height 8
click at [210, 35] on link "View Questionnaire" at bounding box center [216, 38] width 55 height 11
click at [67, 219] on button "Component Groups" at bounding box center [65, 218] width 37 height 12
click at [79, 33] on div at bounding box center [79, 34] width 4 height 3
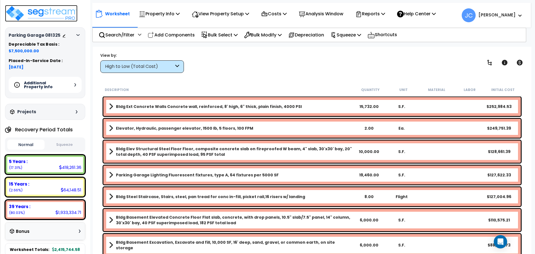
click at [64, 12] on img at bounding box center [41, 13] width 72 height 17
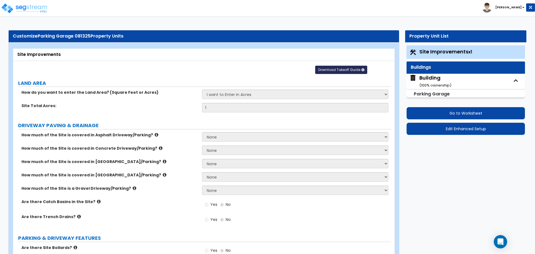
click at [335, 71] on span "Download Takeoff Guide" at bounding box center [339, 69] width 42 height 5
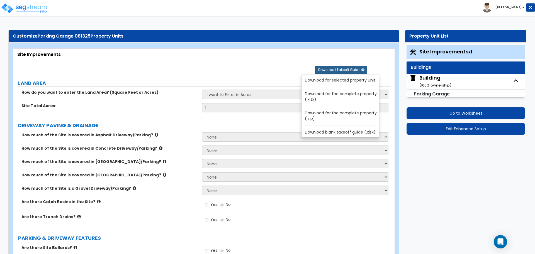
click at [346, 115] on link "Download for the complete property (.zip)" at bounding box center [341, 115] width 75 height 13
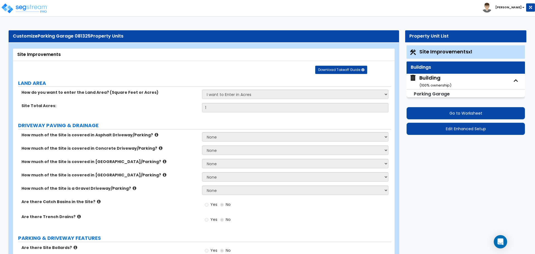
click at [432, 86] on small "( 100 % ownership)" at bounding box center [435, 85] width 32 height 5
select select "4"
select select "2"
select select "1"
select select "2"
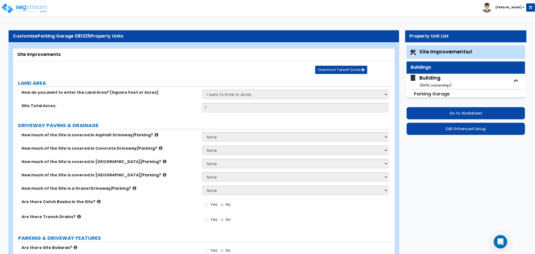
select select "2"
select select "3"
select select "2"
select select "1"
select select "5"
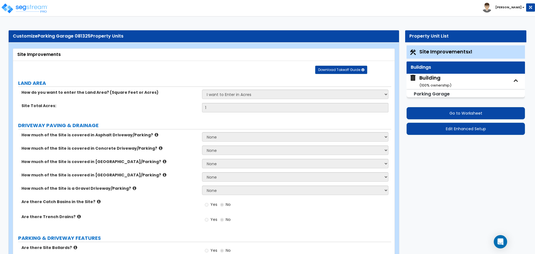
select select "2"
select select "4"
select select "3"
select select "1"
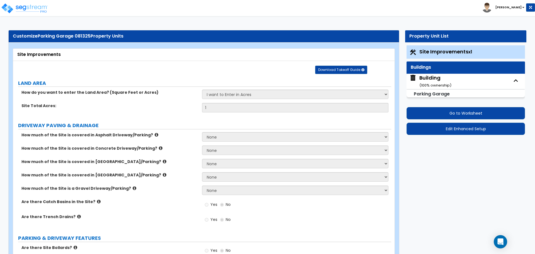
select select "2"
select select "3"
select select "4"
select select "3"
select select "2"
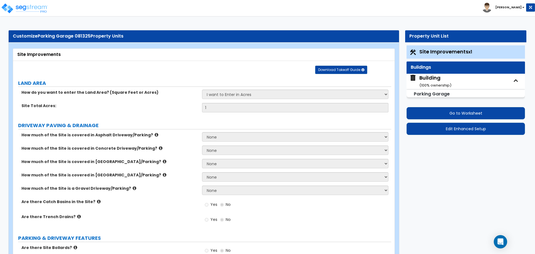
select select "1"
select select "4"
select select "1"
select select "2"
select select "3"
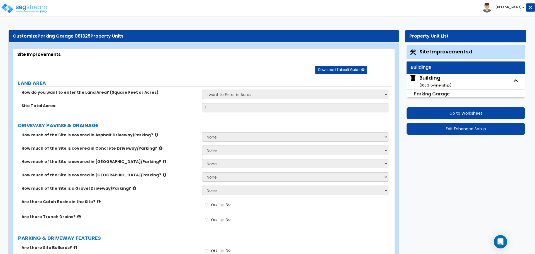
select select "5"
select select "3"
select select "1"
select select "2"
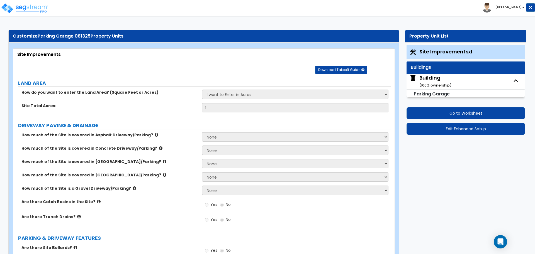
select select "2"
select select "1"
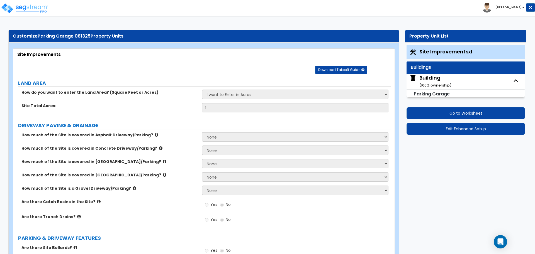
select select "1"
select select "3"
select select "2"
select select "3"
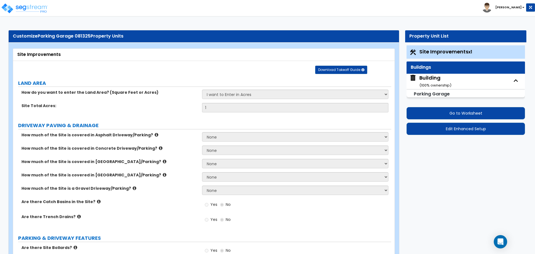
select select "1"
select select "3"
select select "1"
select select "2"
select select "1"
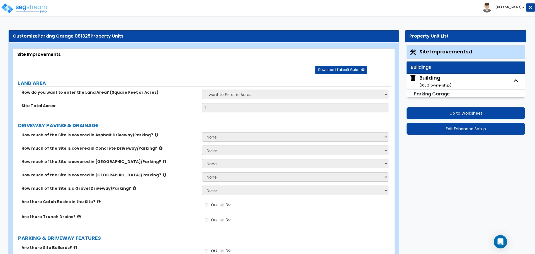
select select "8"
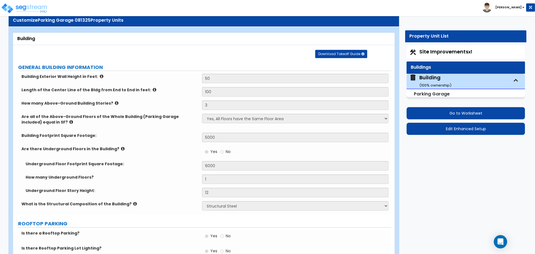
scroll to position [26, 0]
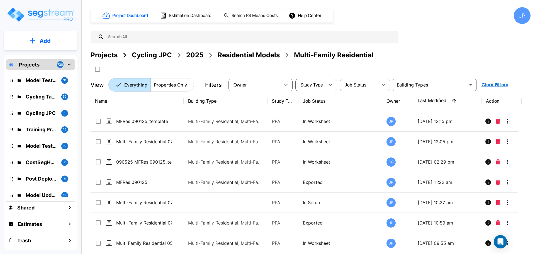
drag, startPoint x: 198, startPoint y: 55, endPoint x: 338, endPoint y: 5, distance: 148.7
click at [198, 56] on div "2025" at bounding box center [194, 55] width 17 height 10
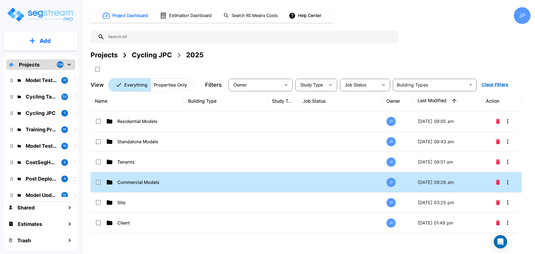
click at [189, 180] on td at bounding box center [226, 182] width 84 height 20
drag, startPoint x: 189, startPoint y: 180, endPoint x: 378, endPoint y: 27, distance: 243.9
click at [189, 180] on td at bounding box center [226, 182] width 84 height 20
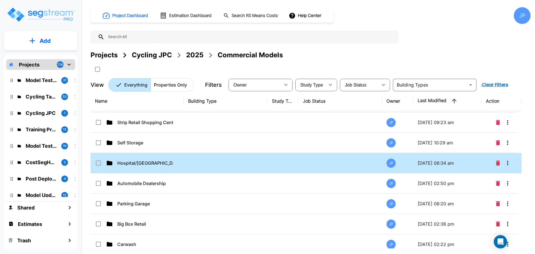
scroll to position [29, 0]
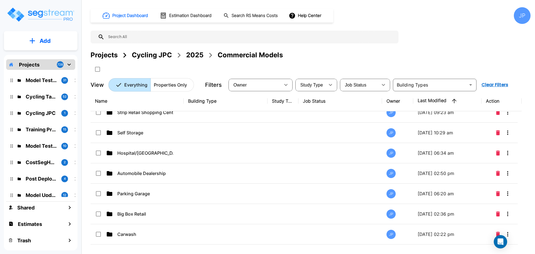
click at [178, 156] on div "Hospital/Surgery Center" at bounding box center [137, 153] width 84 height 7
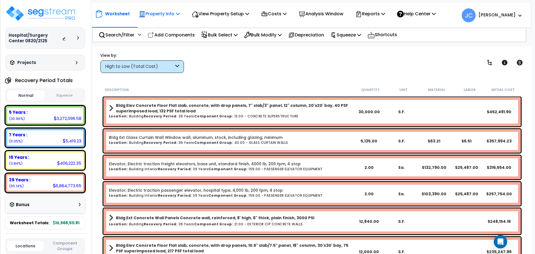
click at [167, 17] on p "Property Info" at bounding box center [159, 14] width 41 height 8
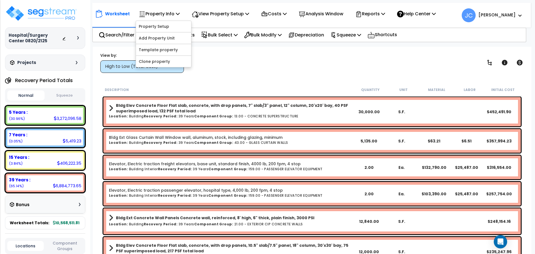
click at [227, 68] on div "View by: High to Low (Total Cost) High to Low (Total Cost)" at bounding box center [311, 62] width 427 height 21
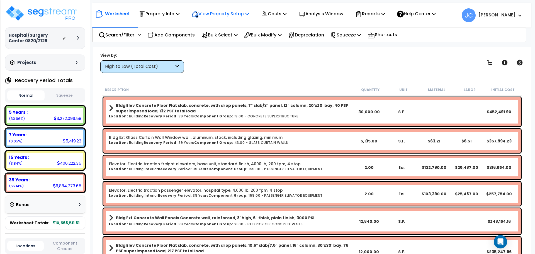
click at [213, 13] on p "View Property Setup" at bounding box center [220, 14] width 57 height 8
click at [237, 63] on div "View by: High to Low (Total Cost) High to Low (Total Cost)" at bounding box center [311, 62] width 427 height 21
click at [160, 69] on div "High to Low (Total Cost)" at bounding box center [139, 67] width 69 height 6
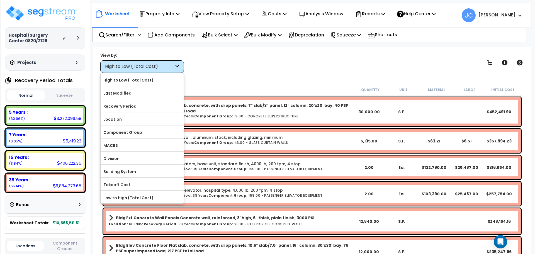
click at [142, 130] on label "Component Group" at bounding box center [142, 132] width 83 height 8
click at [0, 0] on input "Component Group" at bounding box center [0, 0] width 0 height 0
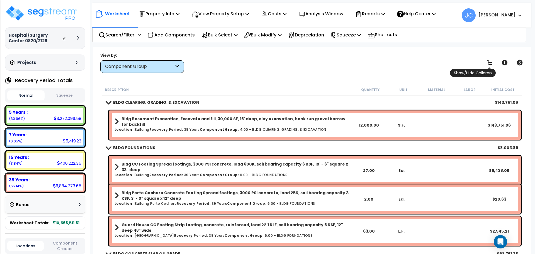
click at [492, 64] on icon at bounding box center [489, 62] width 7 height 7
click at [490, 60] on icon at bounding box center [489, 62] width 7 height 7
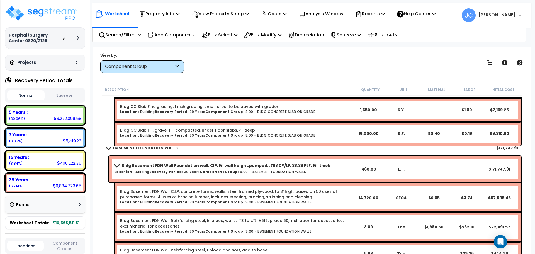
scroll to position [875, 0]
